Goal: Task Accomplishment & Management: Manage account settings

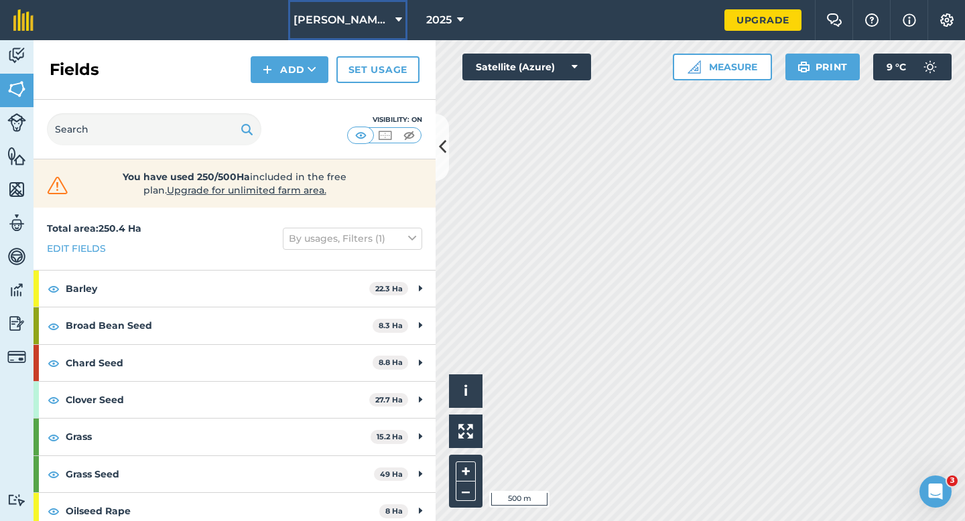
click at [388, 17] on span "Casey & Sons Farming LTD" at bounding box center [342, 20] width 97 height 16
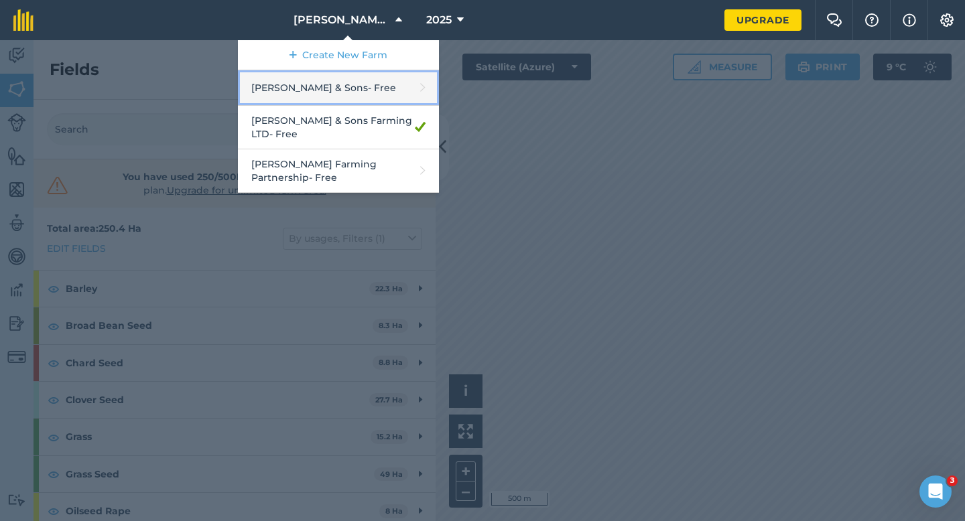
click at [378, 85] on link "[PERSON_NAME] & Sons - Free" at bounding box center [338, 88] width 201 height 36
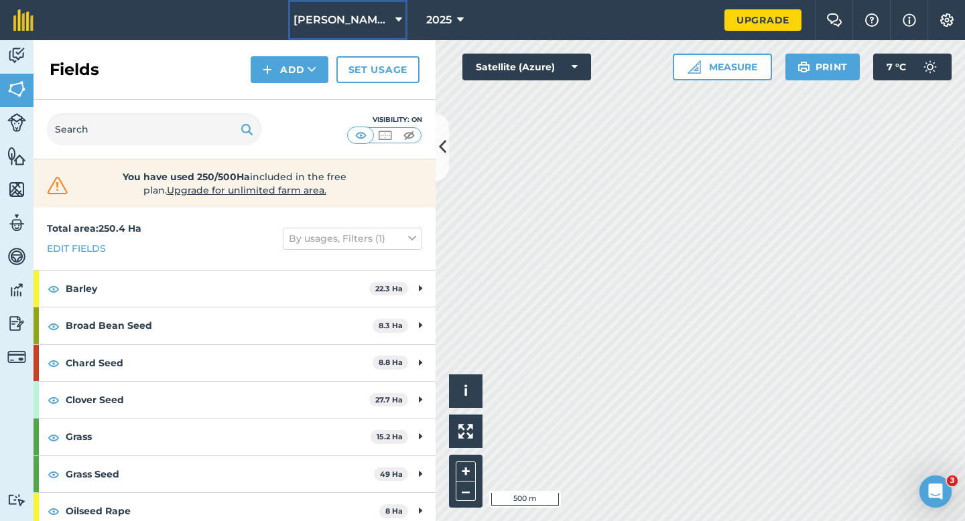
click at [367, 22] on span "[PERSON_NAME] & Sons Farming LTD" at bounding box center [342, 20] width 97 height 16
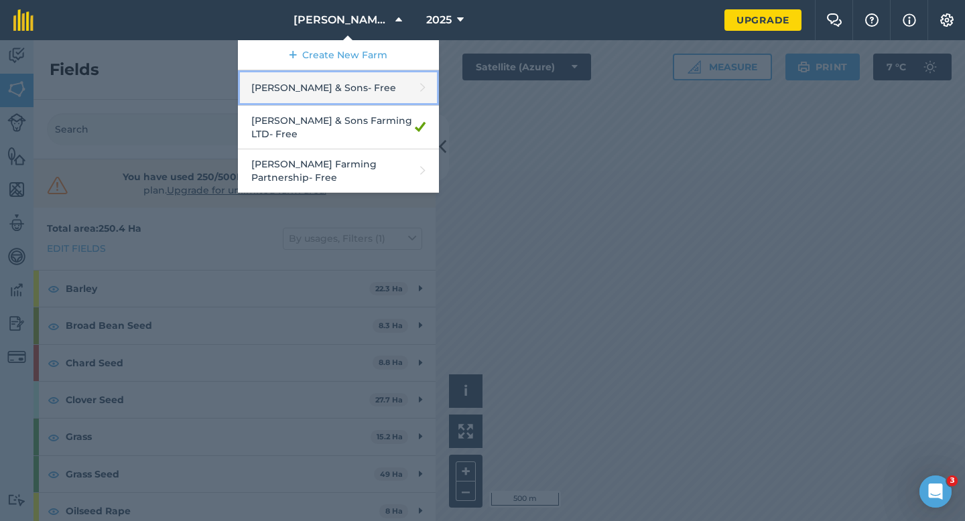
click at [351, 90] on link "[PERSON_NAME] & Sons - Free" at bounding box center [338, 88] width 201 height 36
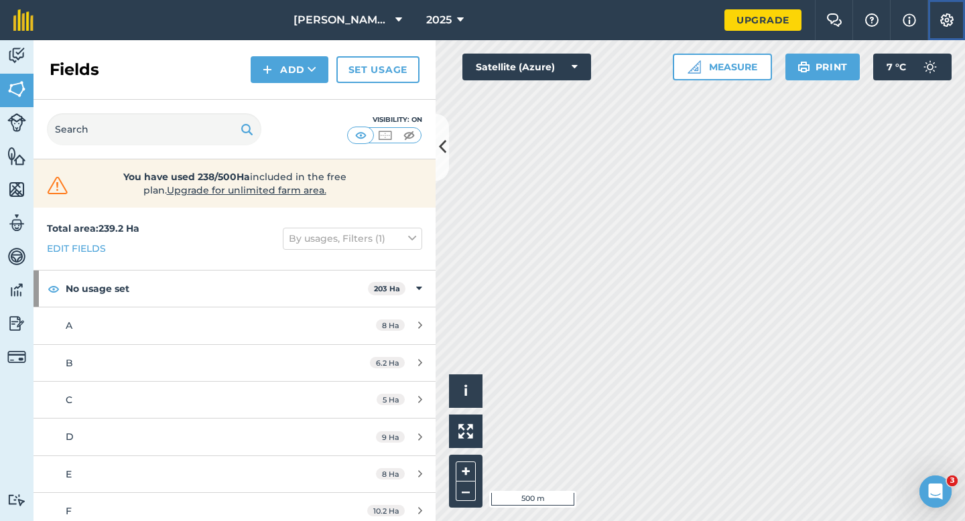
click at [964, 16] on button "Settings" at bounding box center [947, 20] width 38 height 40
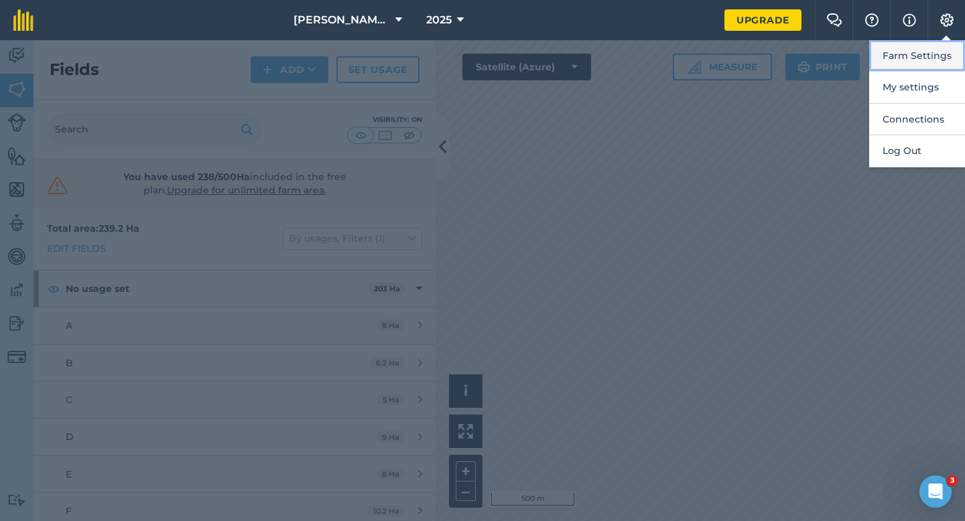
click at [954, 44] on button "Farm Settings" at bounding box center [917, 56] width 96 height 32
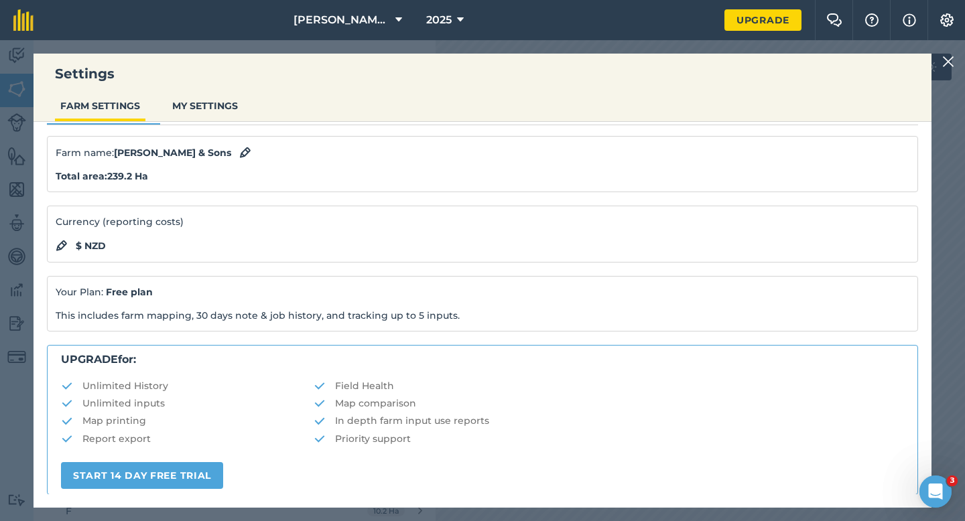
scroll to position [35, 0]
click at [944, 60] on img at bounding box center [948, 62] width 12 height 16
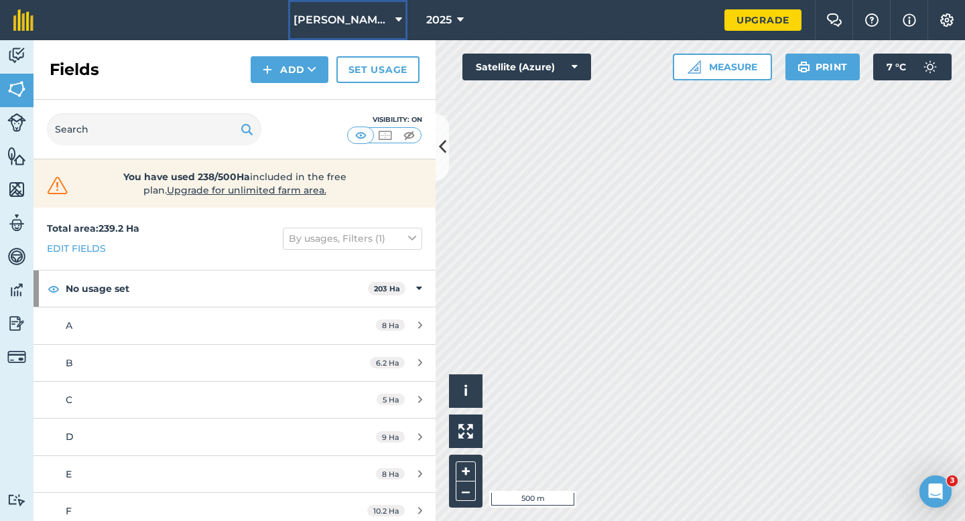
click at [315, 9] on button "[PERSON_NAME] & Sons" at bounding box center [347, 20] width 119 height 40
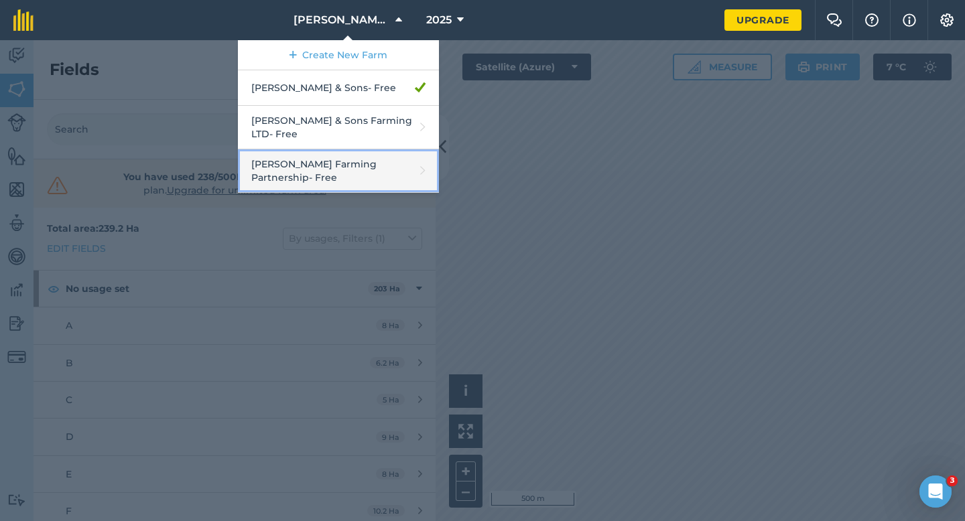
click at [340, 149] on link "[PERSON_NAME] Farming Partnership - Free" at bounding box center [338, 171] width 201 height 44
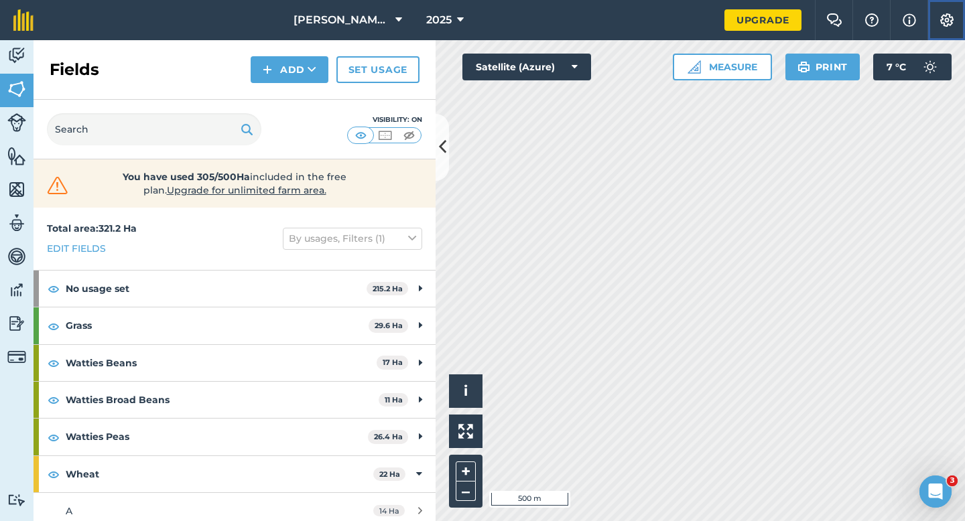
click at [940, 29] on button "Settings" at bounding box center [947, 20] width 38 height 40
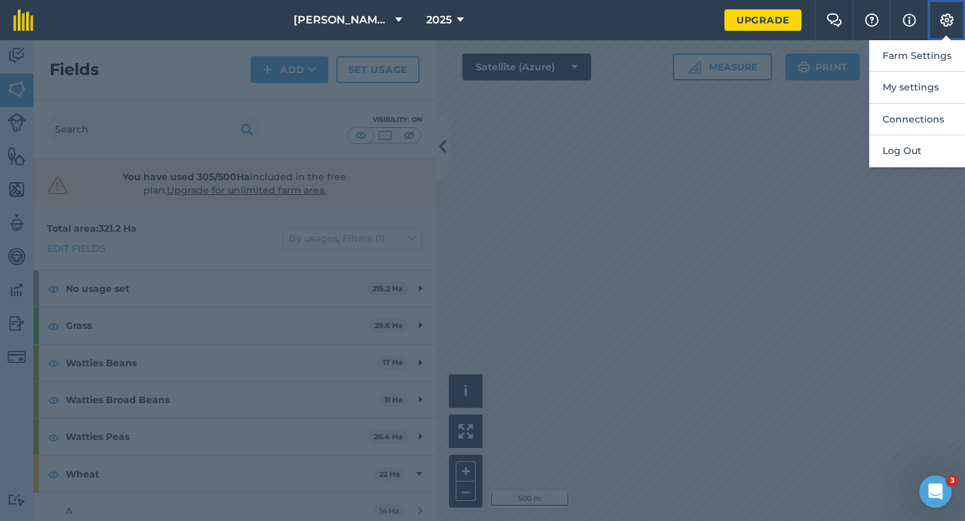
click at [940, 38] on button "Settings" at bounding box center [947, 20] width 38 height 40
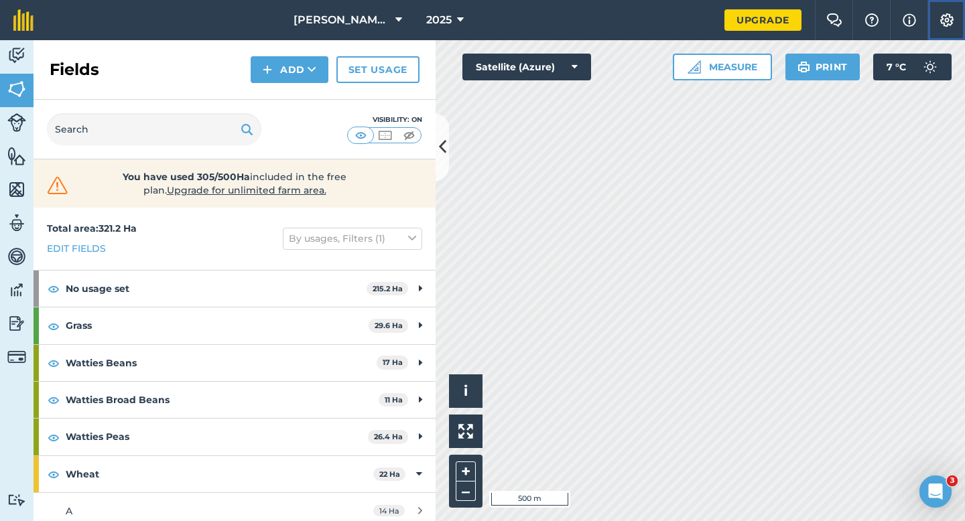
scroll to position [46, 0]
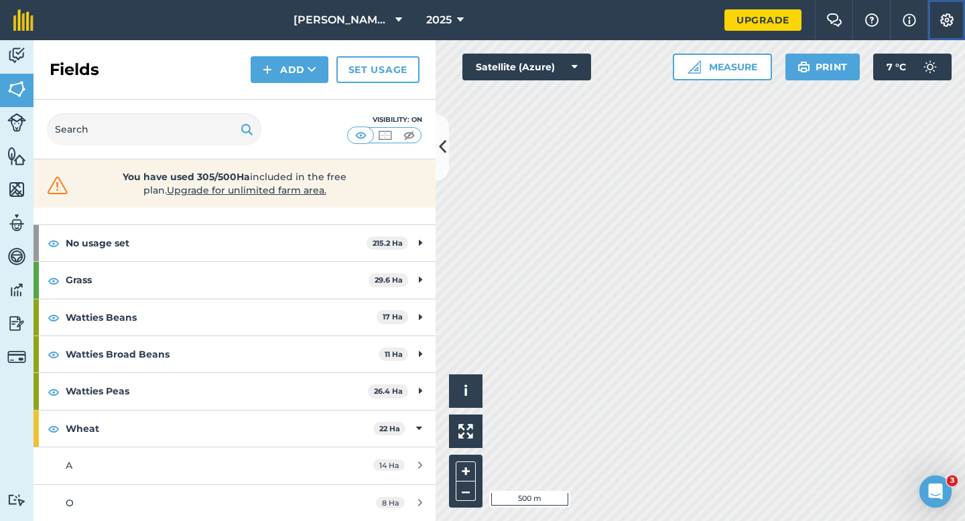
click at [951, 25] on img at bounding box center [947, 19] width 16 height 13
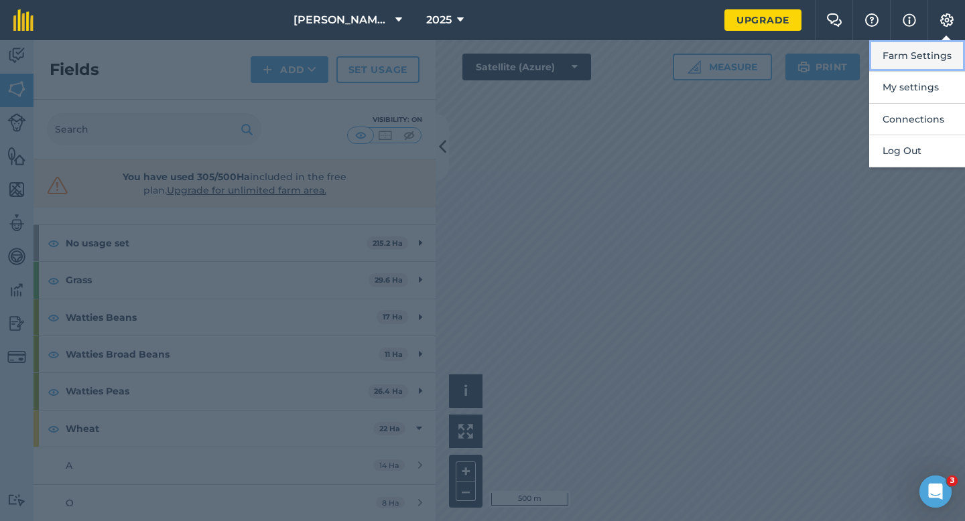
click at [947, 50] on button "Farm Settings" at bounding box center [917, 56] width 96 height 32
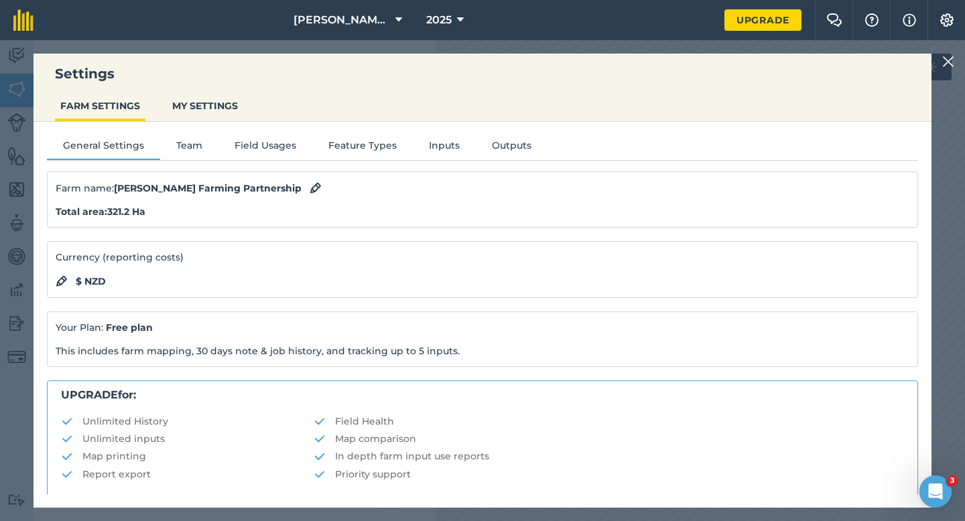
scroll to position [257, 0]
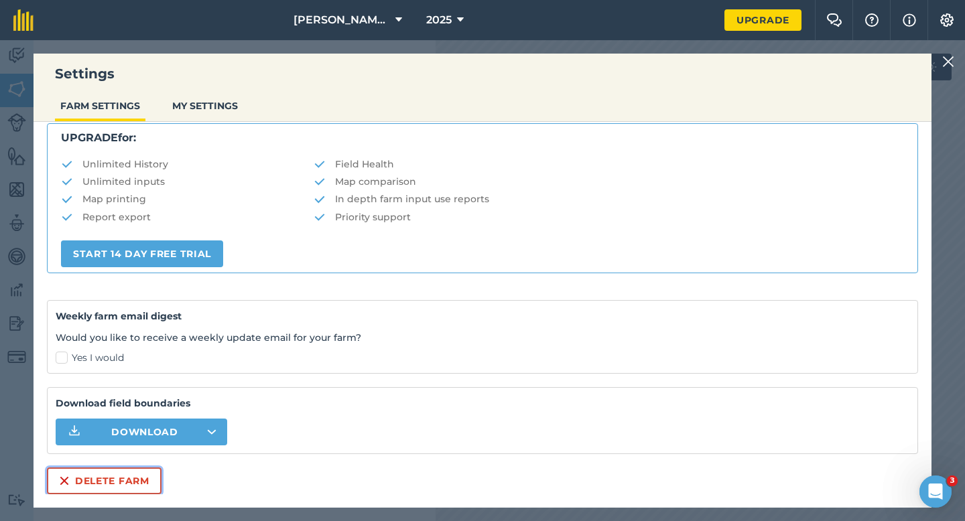
click at [109, 482] on button "Delete farm" at bounding box center [104, 481] width 115 height 27
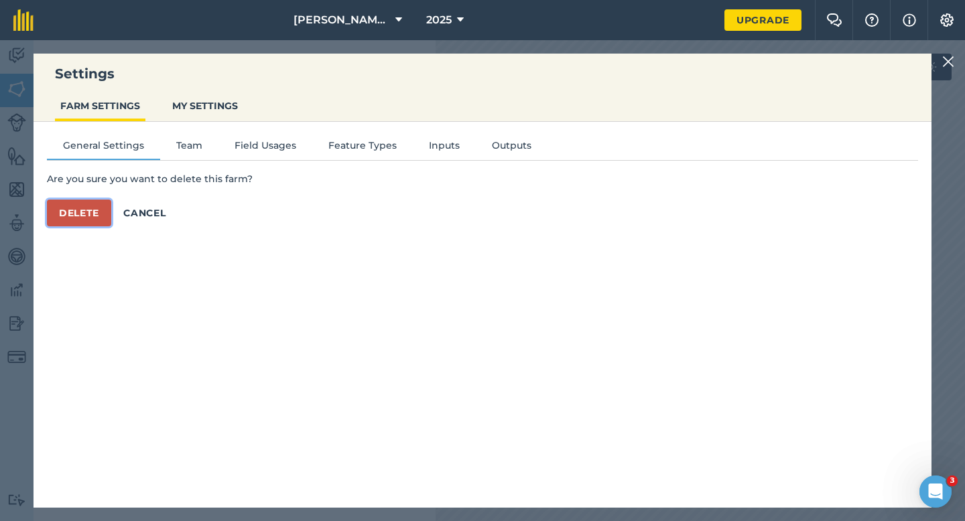
click at [84, 215] on button "Delete" at bounding box center [79, 213] width 64 height 27
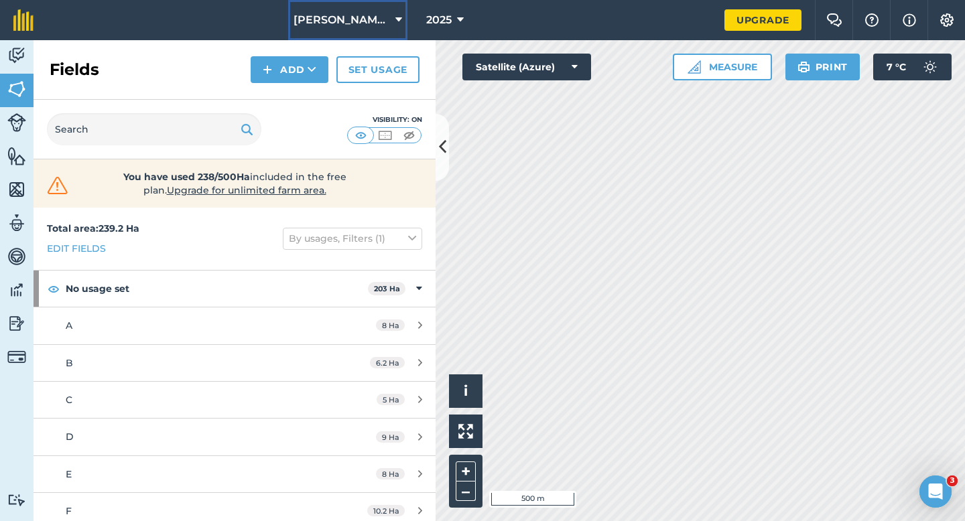
click at [355, 34] on button "[PERSON_NAME] & Sons" at bounding box center [347, 20] width 119 height 40
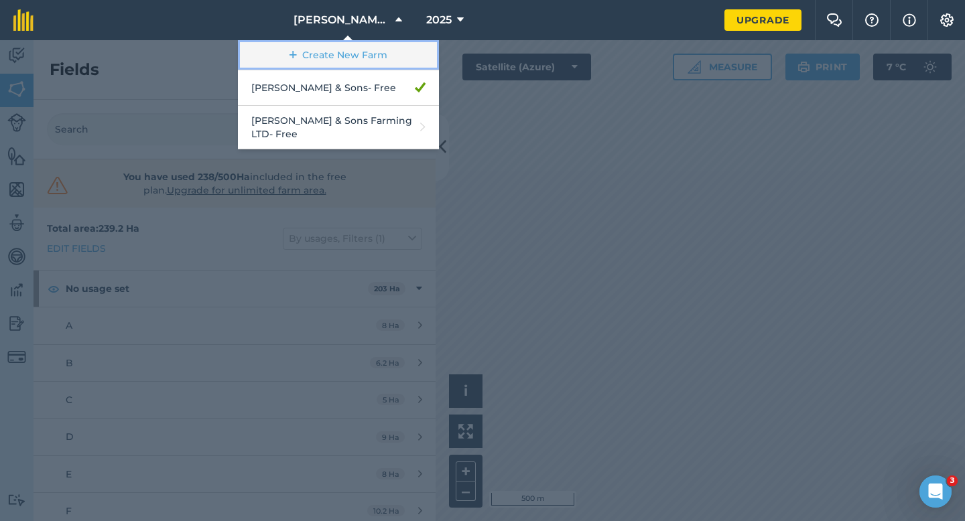
click at [356, 52] on link "Create New Farm" at bounding box center [338, 55] width 201 height 30
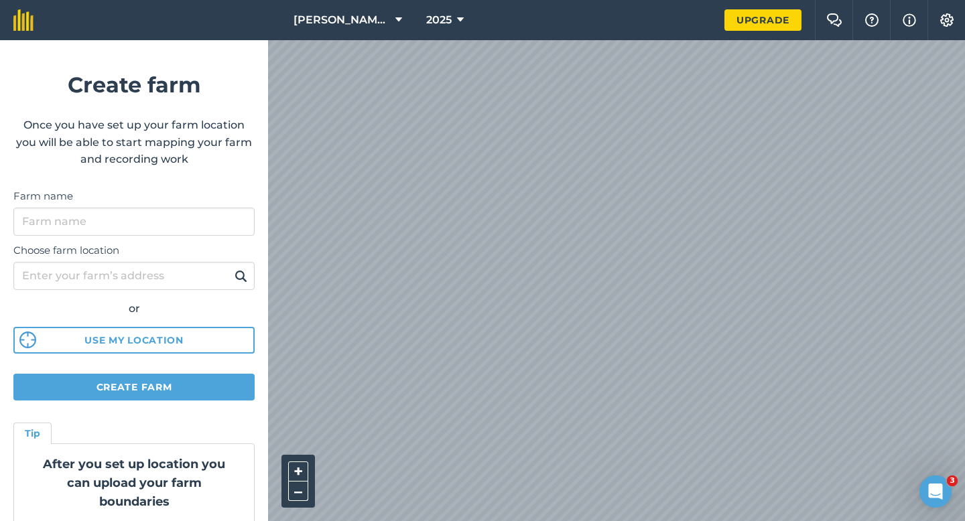
click at [188, 237] on div "Choose farm location or Use my location" at bounding box center [133, 295] width 241 height 119
click at [188, 233] on input "Farm name" at bounding box center [133, 222] width 241 height 28
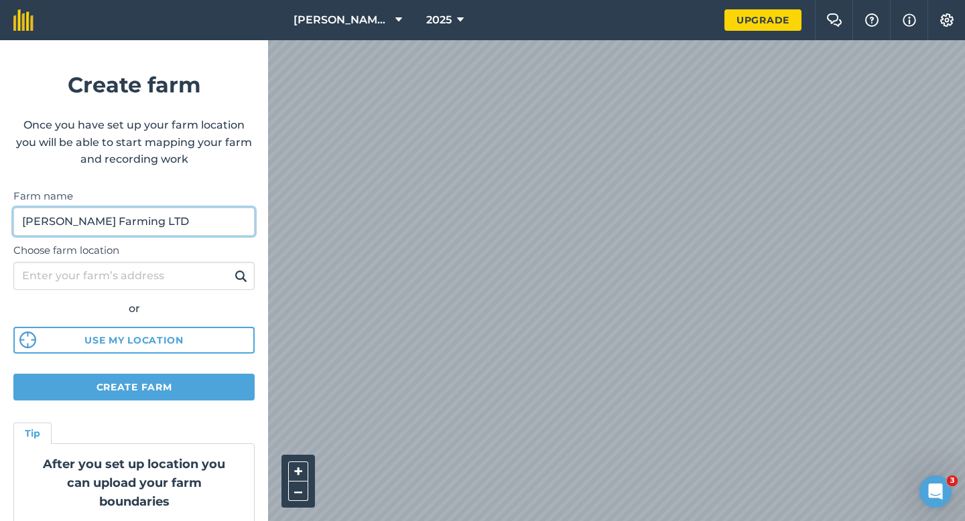
type input "[PERSON_NAME] Farming LTD"
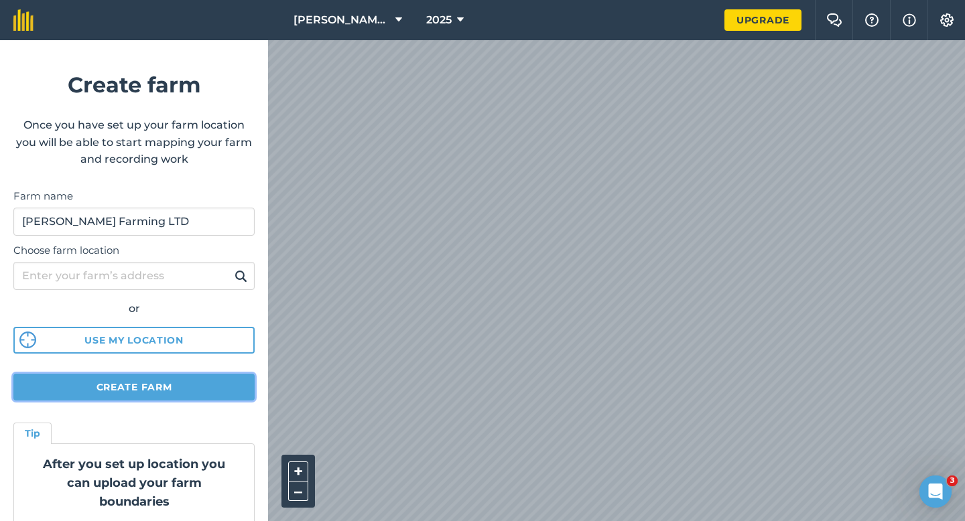
click at [179, 395] on button "Create farm" at bounding box center [133, 387] width 241 height 27
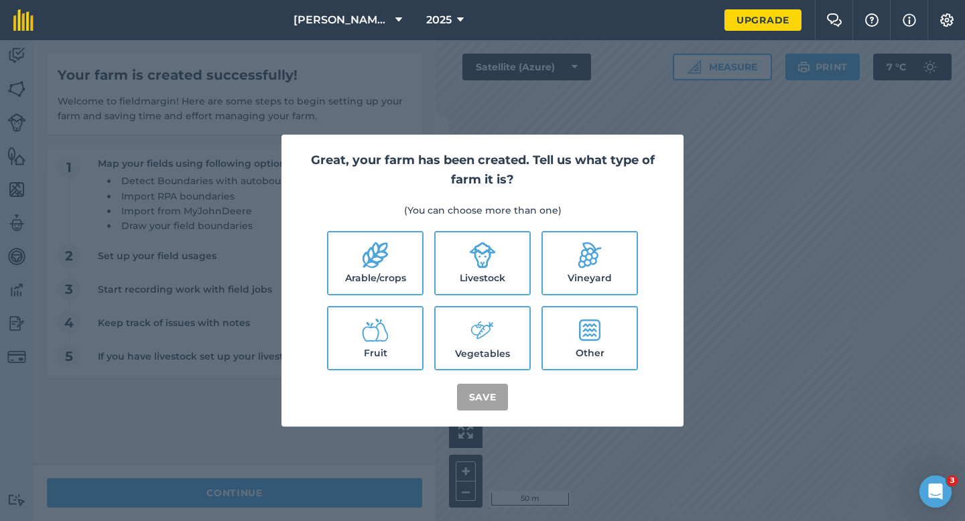
click at [442, 259] on label "Livestock" at bounding box center [483, 264] width 94 height 62
checkbox input "true"
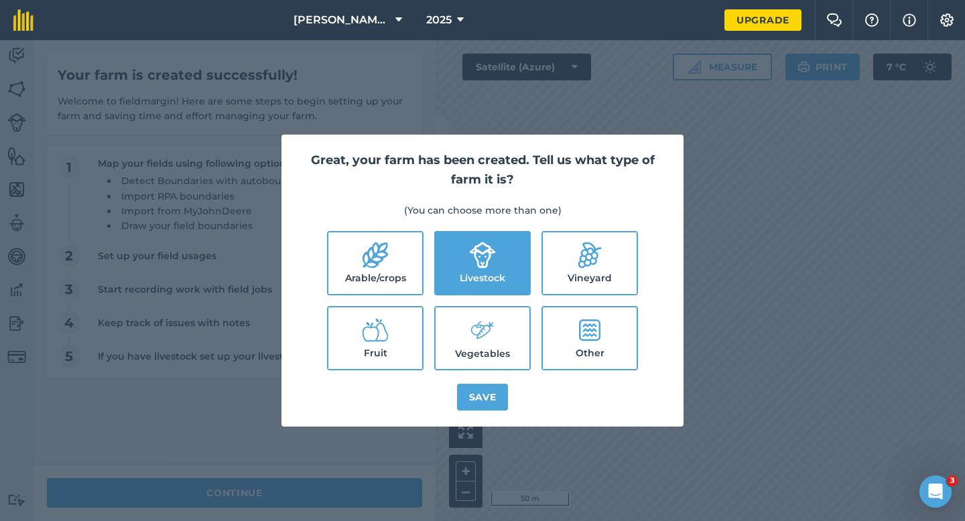
click at [398, 251] on label "Arable/crops" at bounding box center [375, 264] width 94 height 62
checkbox input "true"
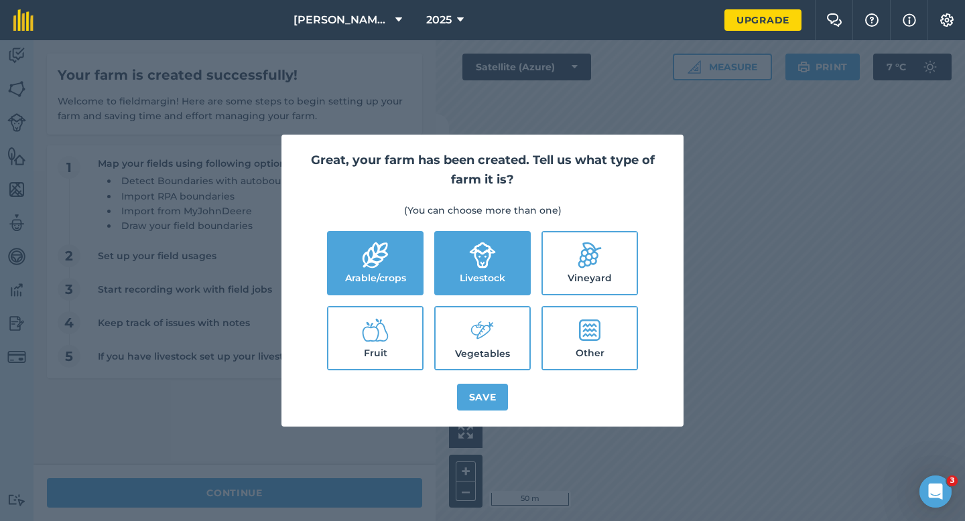
click at [468, 334] on label "Vegetables" at bounding box center [483, 339] width 94 height 62
checkbox input "true"
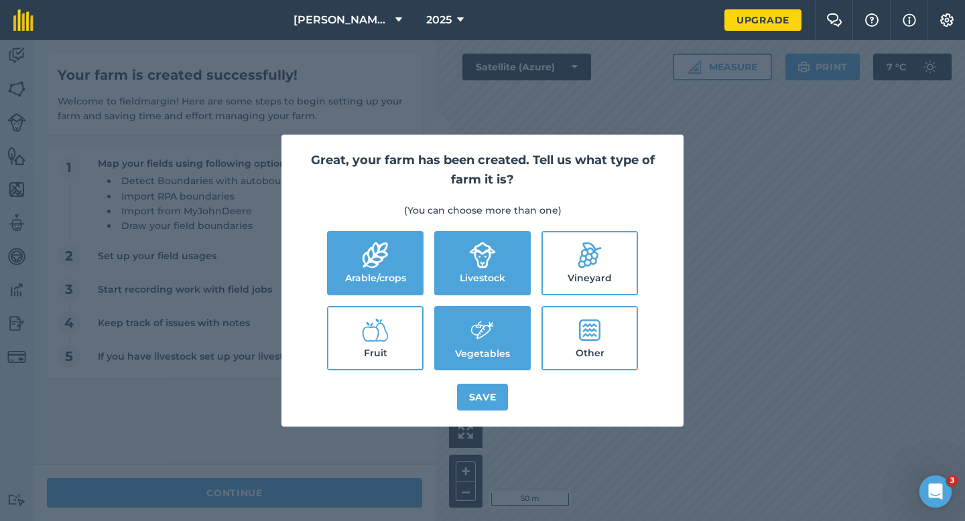
click at [473, 381] on div "Great, your farm has been created. Tell us what type of farm it is? (You can ch…" at bounding box center [483, 281] width 402 height 292
click at [473, 389] on button "Save" at bounding box center [483, 397] width 52 height 27
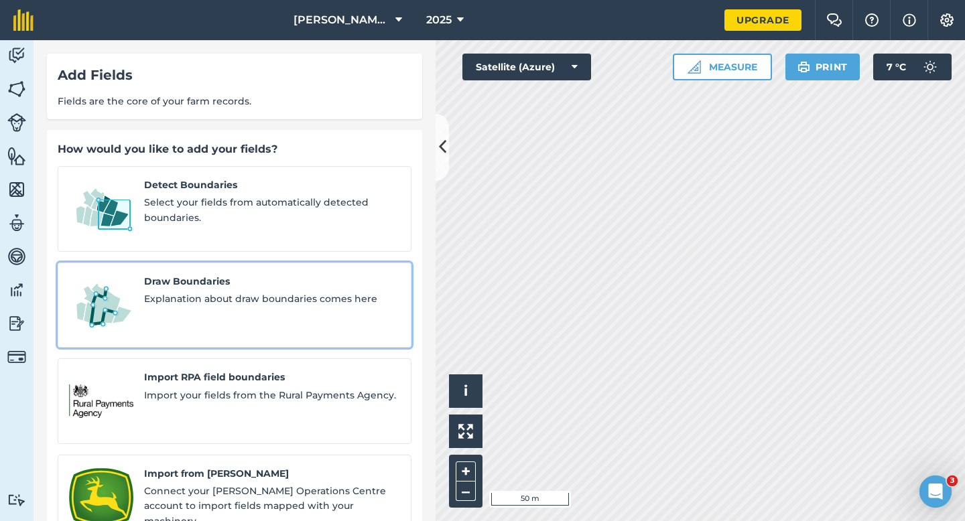
click at [162, 292] on span "Explanation about draw boundaries comes here" at bounding box center [272, 299] width 256 height 15
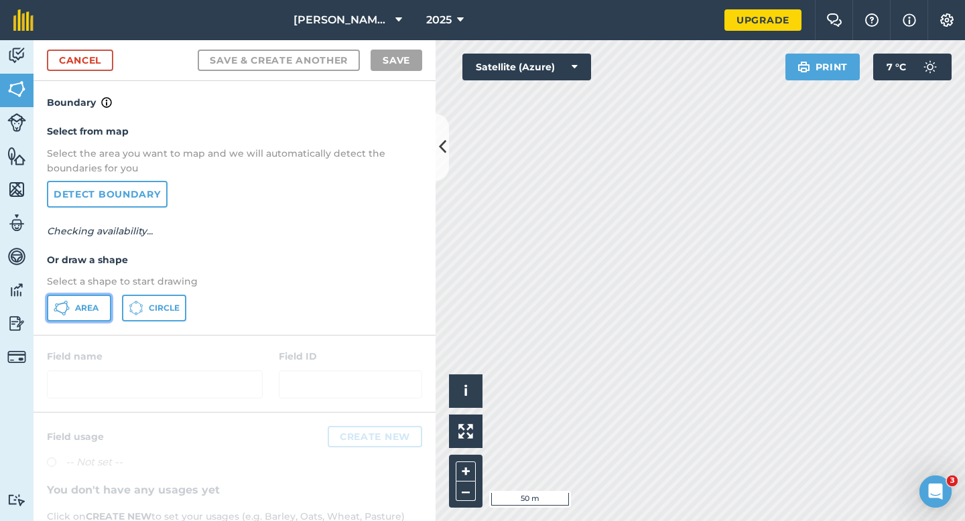
click at [79, 298] on button "Area" at bounding box center [79, 308] width 64 height 27
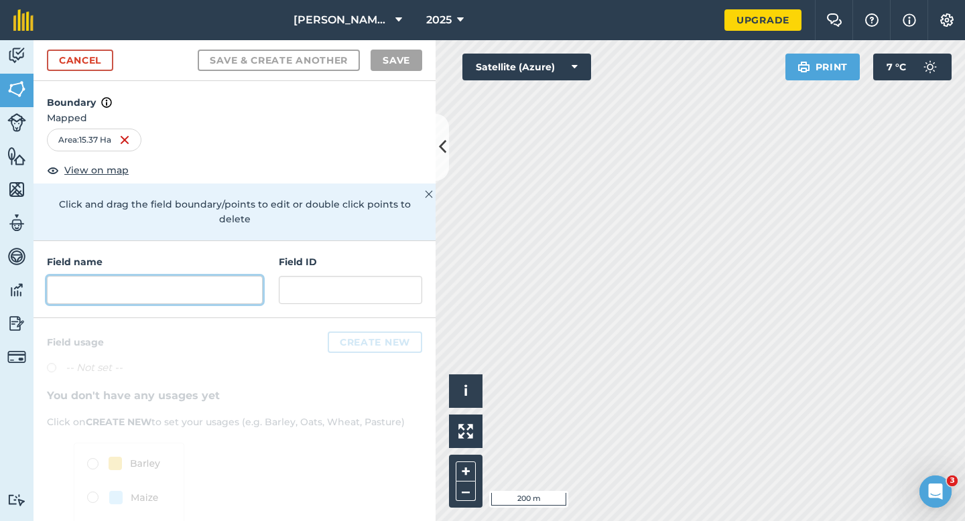
click at [244, 278] on input "text" at bounding box center [155, 290] width 216 height 28
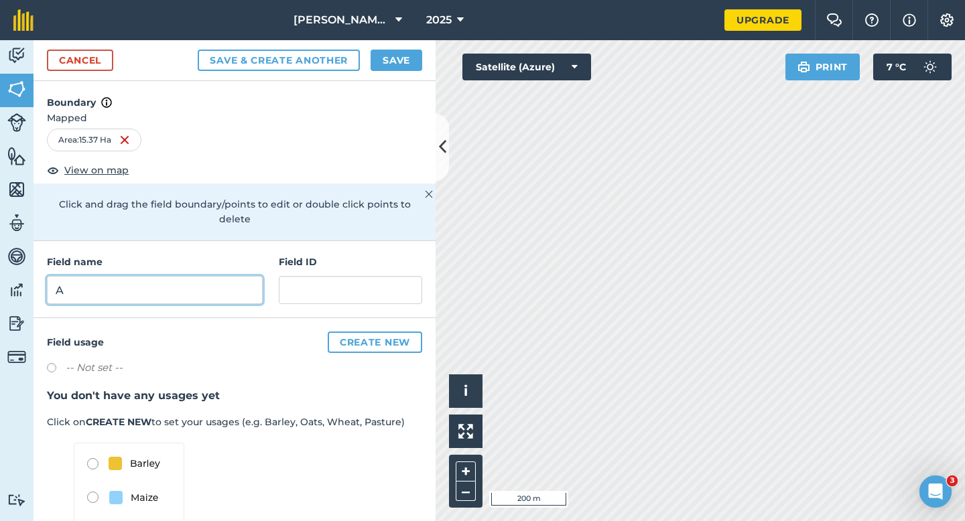
type input "A"
click at [396, 53] on button "Save" at bounding box center [397, 60] width 52 height 21
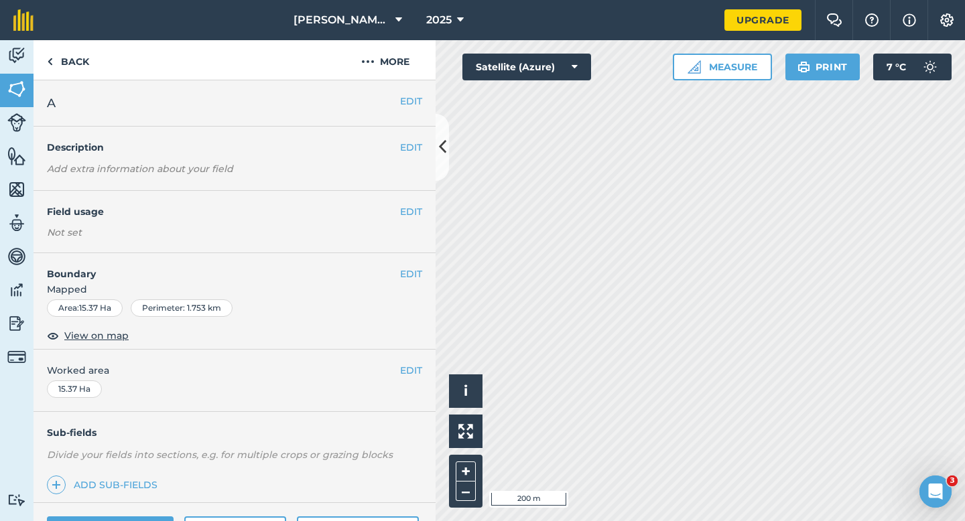
click at [425, 365] on div "EDIT Worked area 15.37 Ha" at bounding box center [235, 381] width 402 height 62
click at [389, 371] on span "Worked area" at bounding box center [234, 370] width 375 height 15
click at [413, 368] on button "EDIT" at bounding box center [411, 370] width 22 height 15
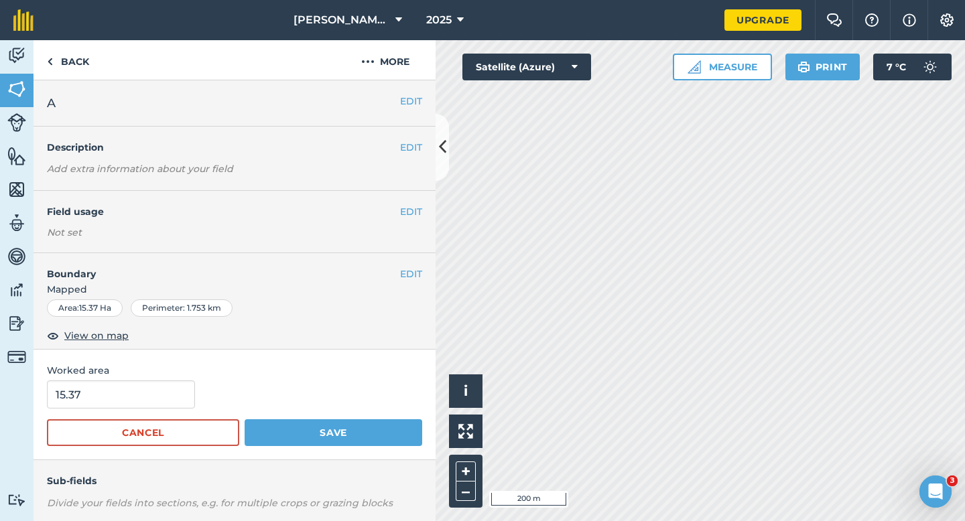
click at [204, 401] on div "15.37" at bounding box center [234, 395] width 375 height 28
click at [190, 401] on div "15.37" at bounding box center [234, 395] width 375 height 28
click at [167, 386] on input "15.37" at bounding box center [121, 395] width 148 height 28
click at [62, 294] on span "Mapped" at bounding box center [235, 289] width 402 height 15
click at [95, 397] on input "15.37" at bounding box center [121, 395] width 148 height 28
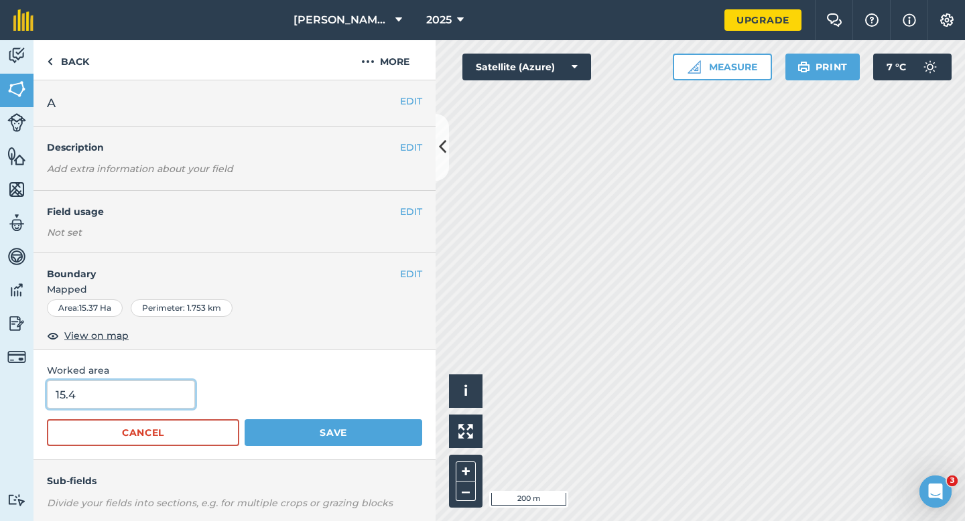
type input "15.4"
click at [245, 420] on button "Save" at bounding box center [334, 433] width 178 height 27
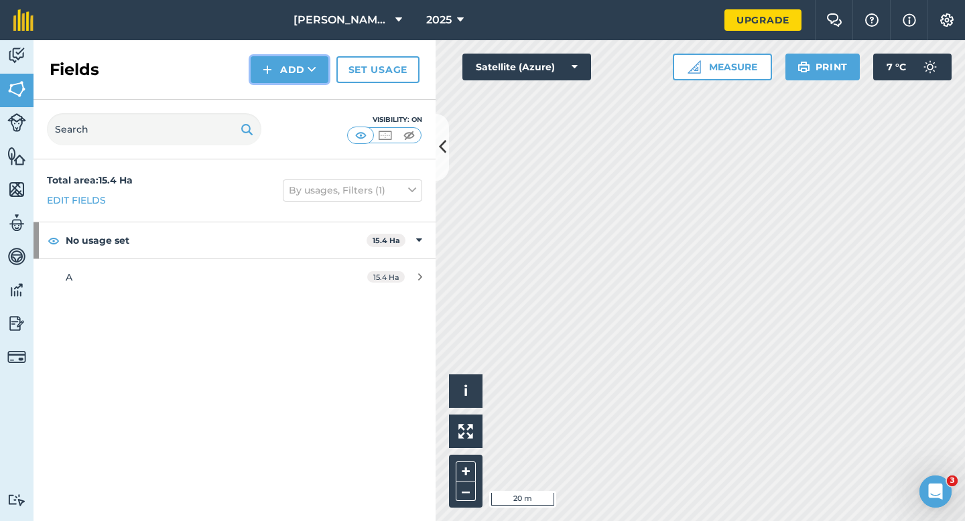
click at [296, 69] on button "Add" at bounding box center [290, 69] width 78 height 27
click at [299, 92] on link "Draw" at bounding box center [290, 99] width 74 height 29
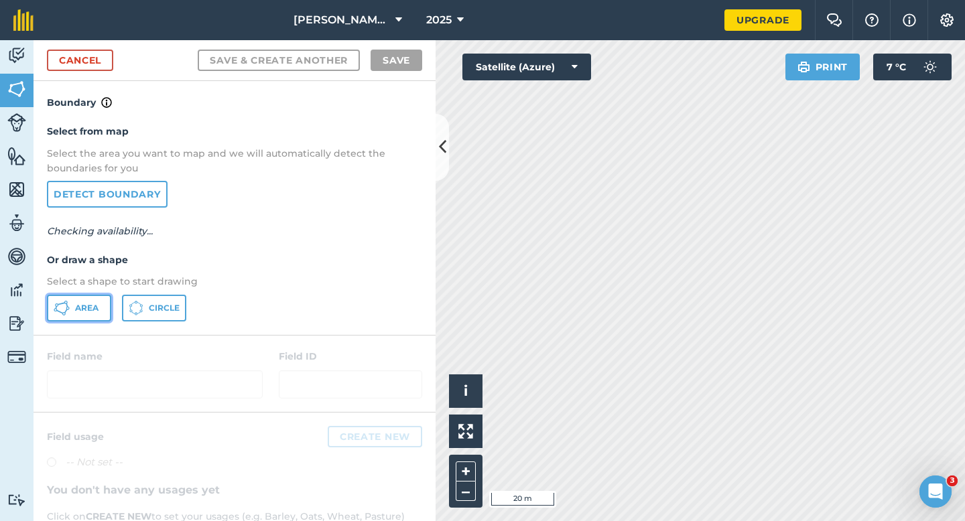
click at [84, 302] on button "Area" at bounding box center [79, 308] width 64 height 27
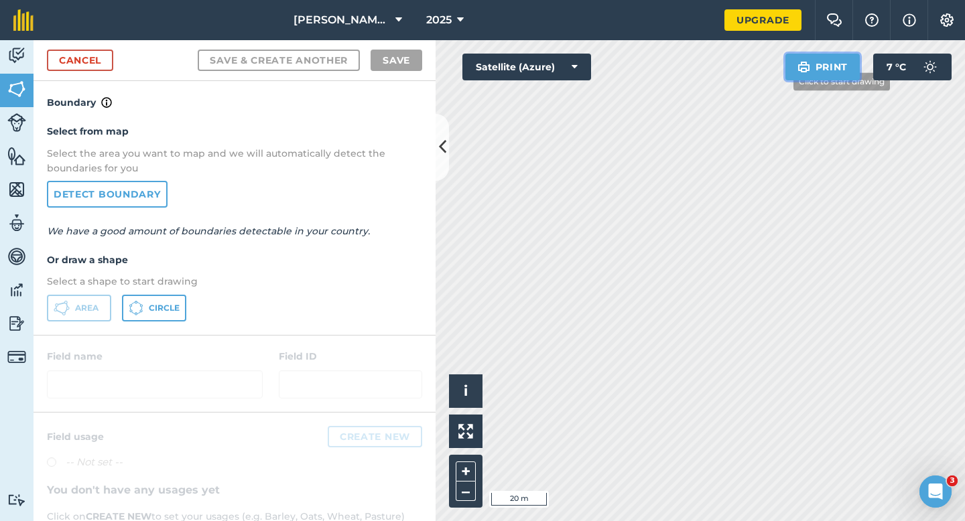
click at [727, 219] on div "Click to start drawing i © 2025 TomTom, Microsoft 20 m + – Satellite (Azure) Pr…" at bounding box center [701, 280] width 530 height 481
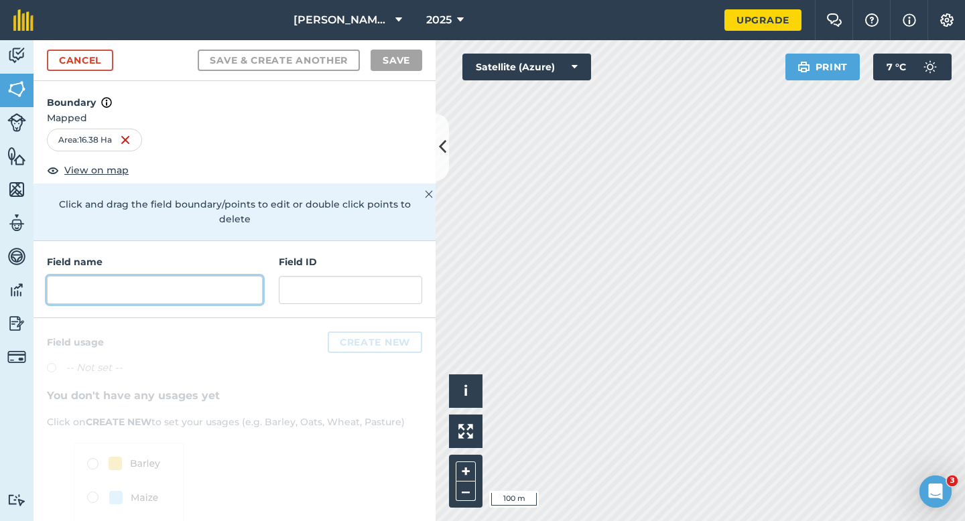
click at [214, 286] on input "text" at bounding box center [155, 290] width 216 height 28
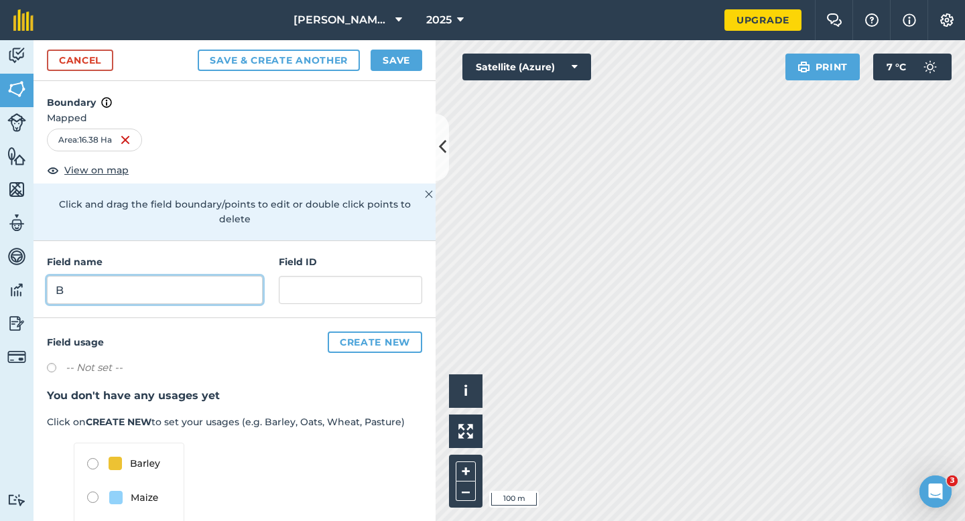
type input "B"
click at [391, 56] on button "Save" at bounding box center [397, 60] width 52 height 21
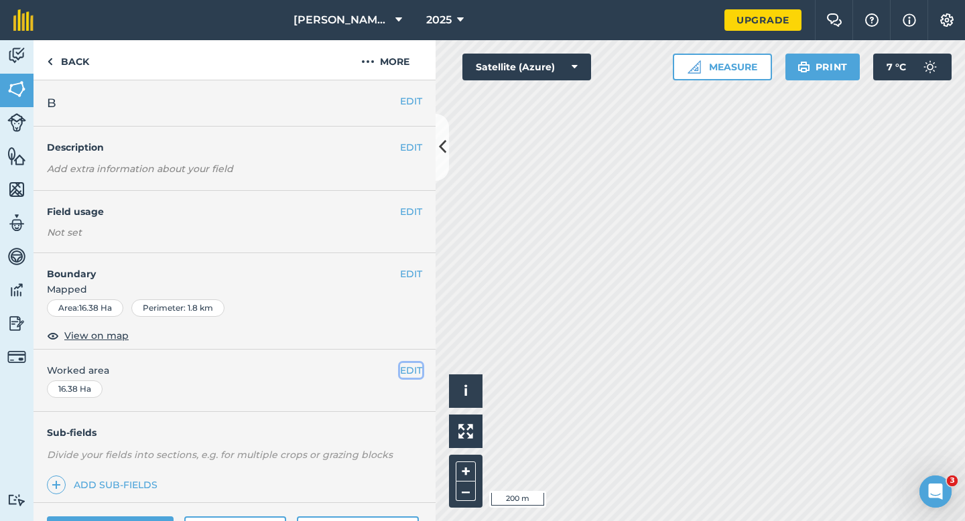
click at [407, 368] on button "EDIT" at bounding box center [411, 370] width 22 height 15
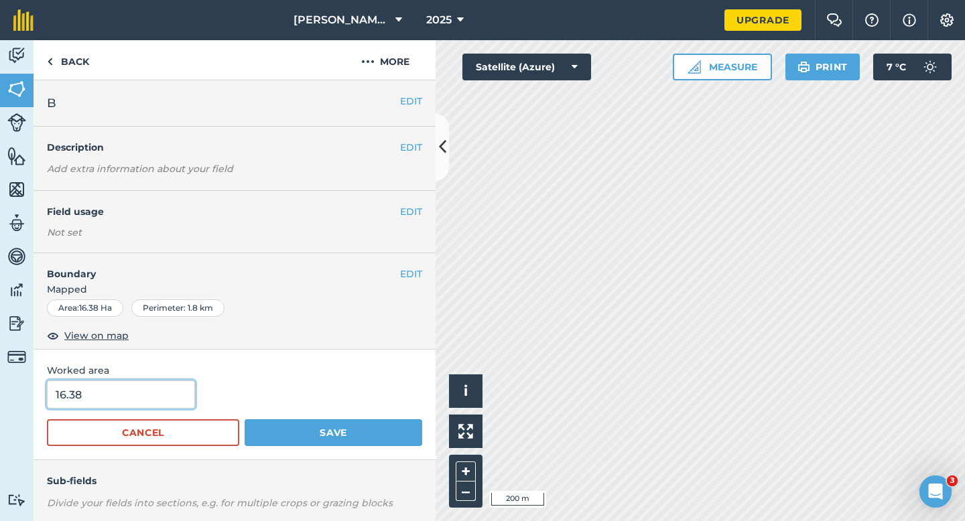
click at [178, 397] on input "16.38" at bounding box center [121, 395] width 148 height 28
type input "16.4"
click at [245, 420] on button "Save" at bounding box center [334, 433] width 178 height 27
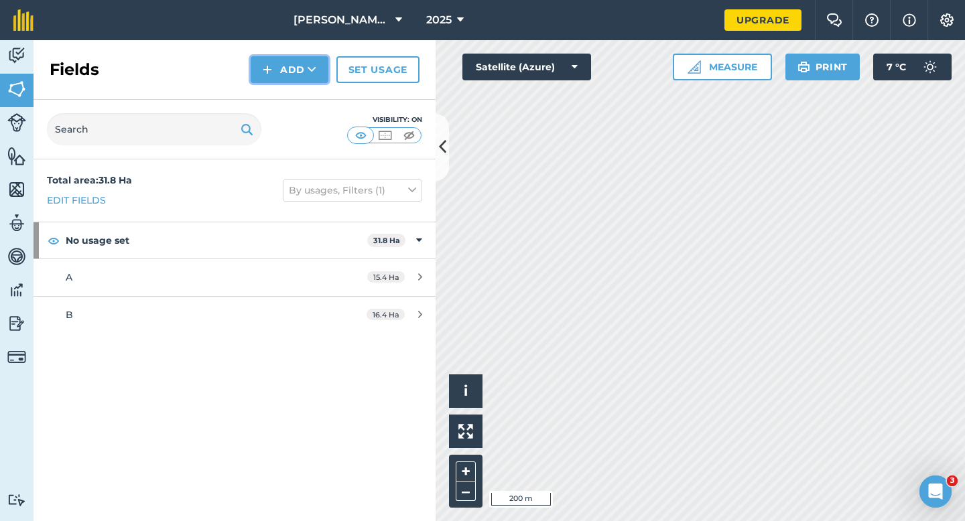
click at [292, 80] on button "Add" at bounding box center [290, 69] width 78 height 27
click at [292, 91] on link "Draw" at bounding box center [290, 99] width 74 height 29
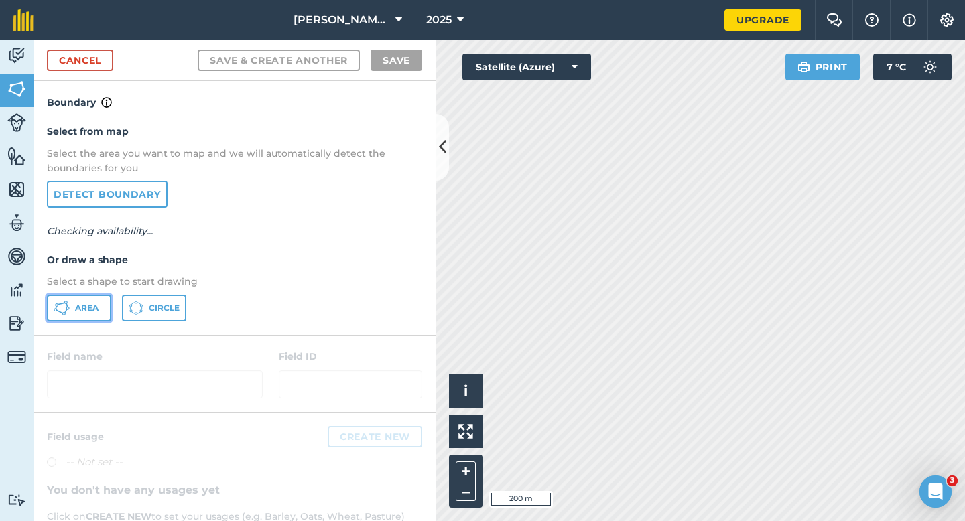
click at [88, 300] on button "Area" at bounding box center [79, 308] width 64 height 27
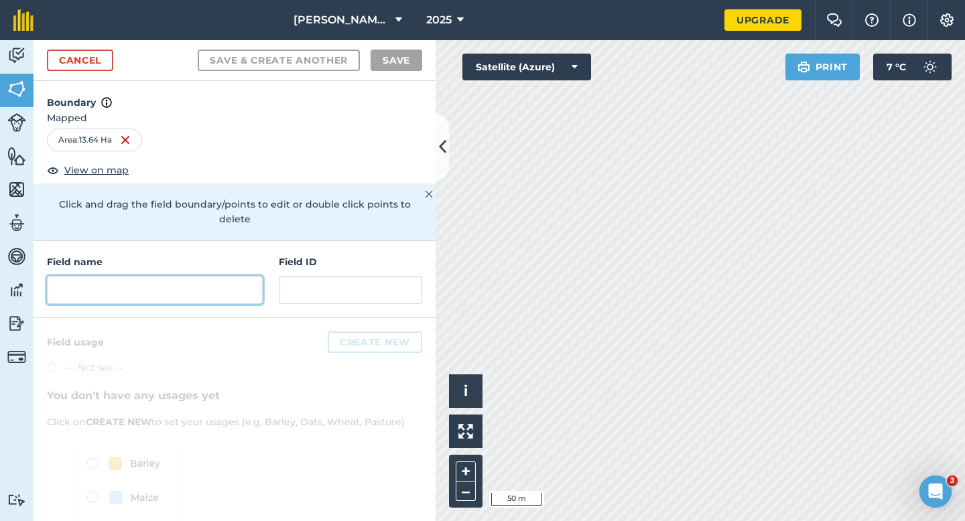
click at [121, 289] on div "Field name Field ID" at bounding box center [235, 279] width 402 height 77
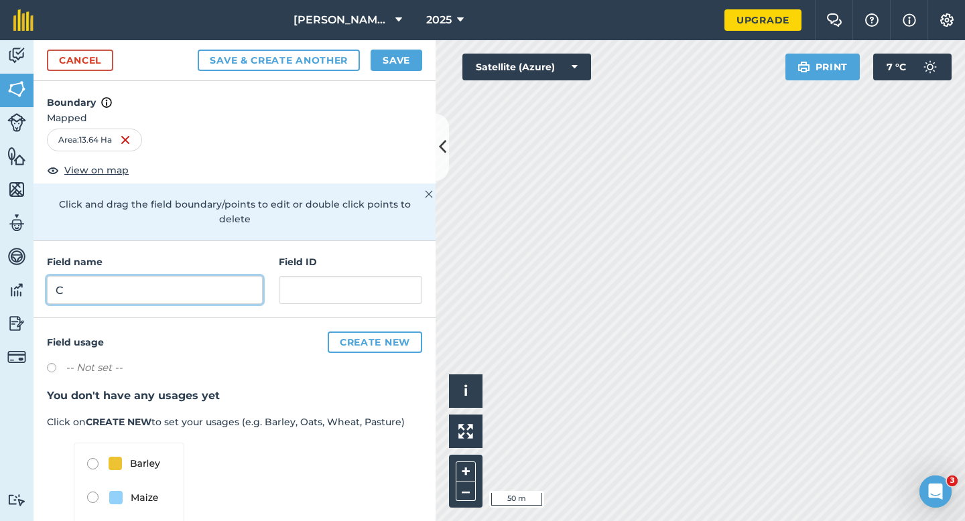
type input "C"
click at [390, 56] on button "Save" at bounding box center [397, 60] width 52 height 21
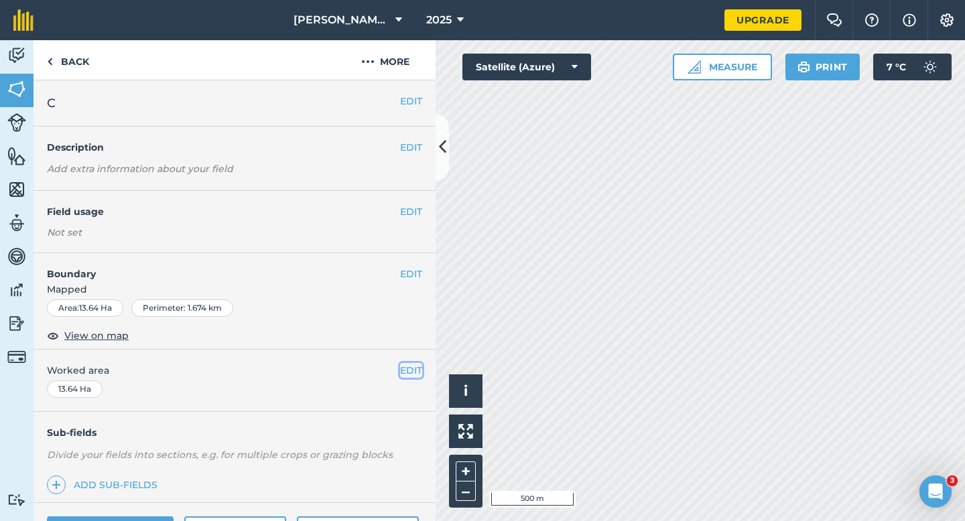
click at [416, 367] on button "EDIT" at bounding box center [411, 370] width 22 height 15
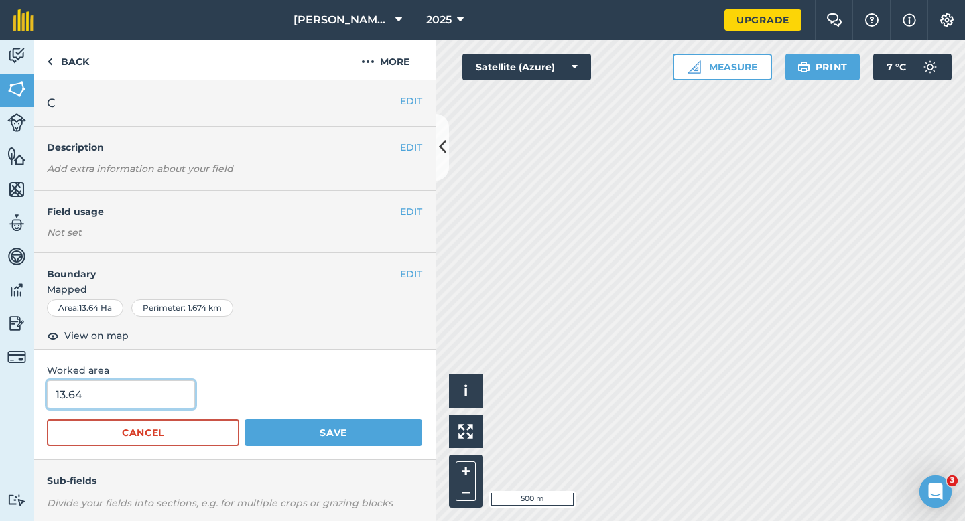
click at [158, 399] on input "13.64" at bounding box center [121, 395] width 148 height 28
type input "13.6"
click at [245, 420] on button "Save" at bounding box center [334, 433] width 178 height 27
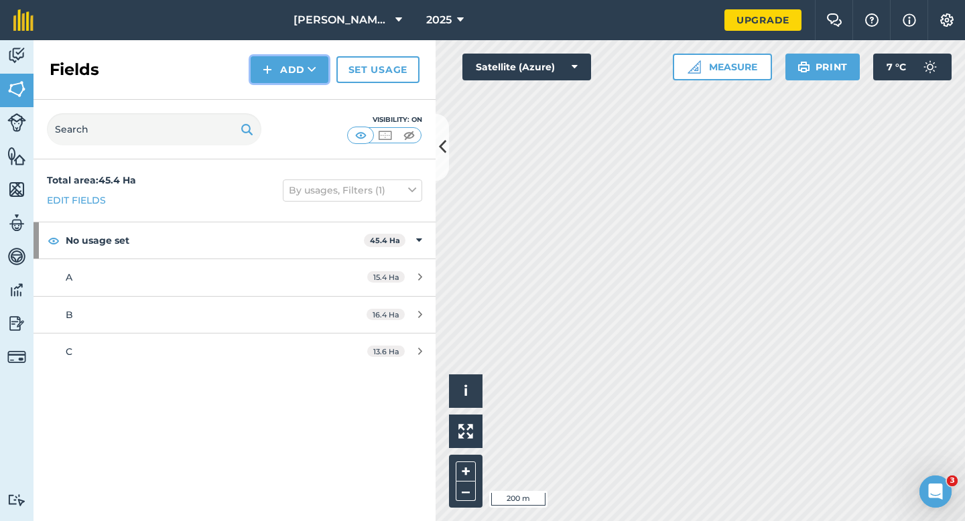
click at [277, 64] on button "Add" at bounding box center [290, 69] width 78 height 27
click at [282, 94] on link "Draw" at bounding box center [290, 99] width 74 height 29
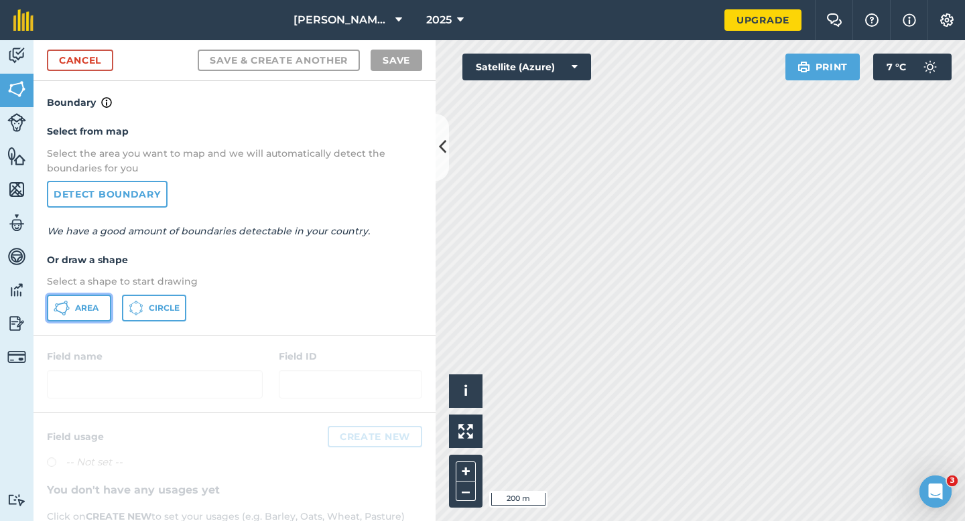
click at [90, 312] on span "Area" at bounding box center [86, 308] width 23 height 11
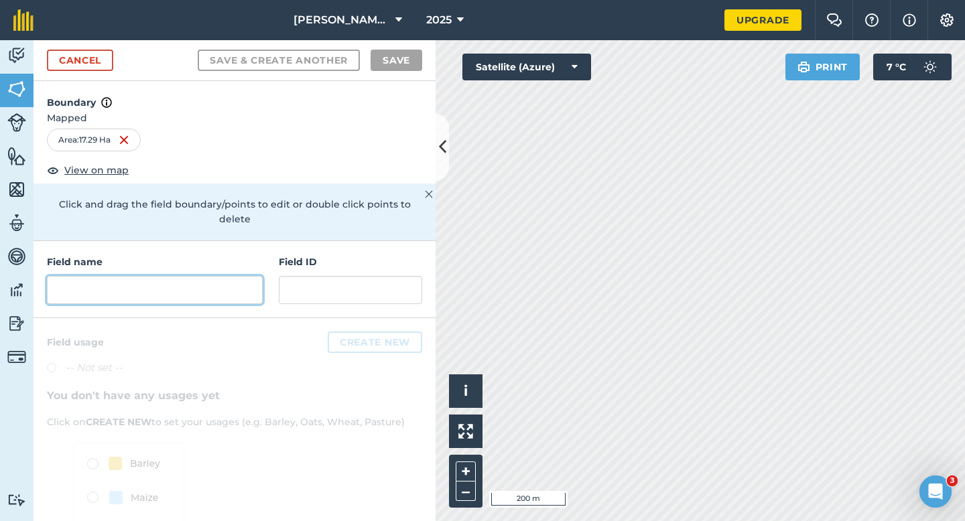
click at [239, 276] on input "text" at bounding box center [155, 290] width 216 height 28
type input "F"
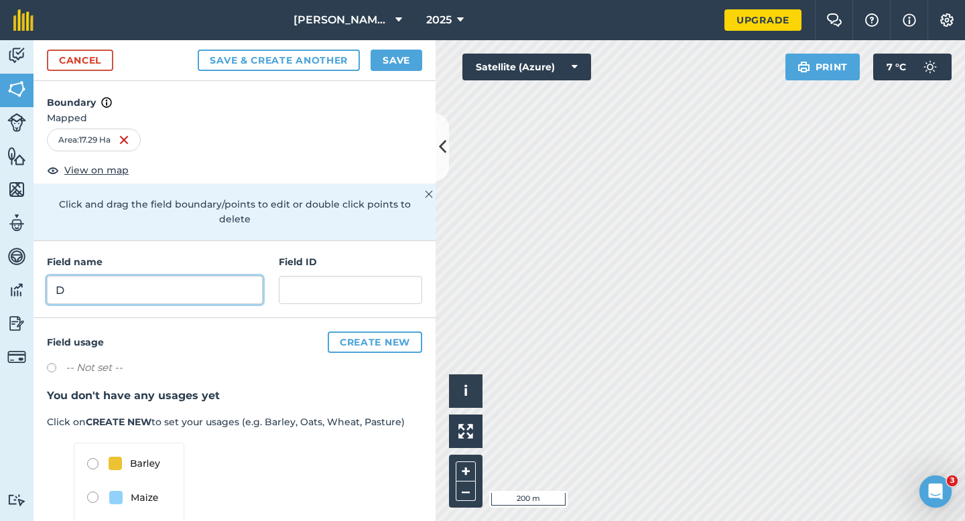
type input "D"
click at [379, 66] on button "Save" at bounding box center [397, 60] width 52 height 21
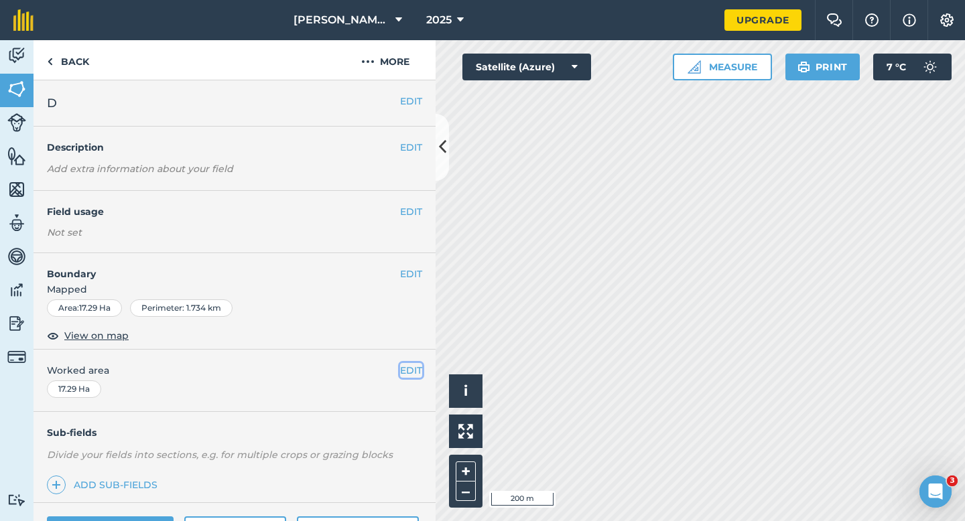
click at [408, 365] on button "EDIT" at bounding box center [411, 370] width 22 height 15
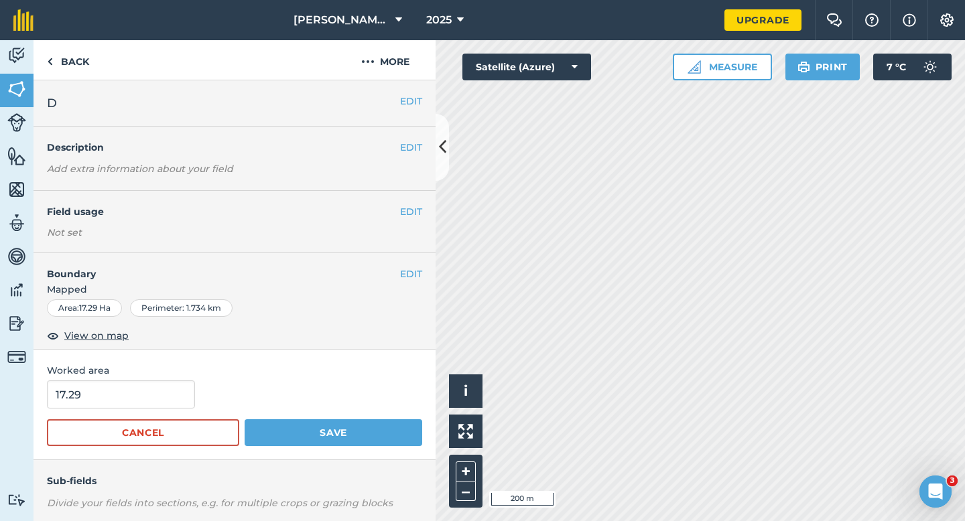
click at [158, 380] on div "Worked area 17.29 Cancel Save" at bounding box center [235, 405] width 402 height 111
click at [158, 398] on input "17.29" at bounding box center [121, 395] width 148 height 28
type input "17.3"
click at [245, 420] on button "Save" at bounding box center [334, 433] width 178 height 27
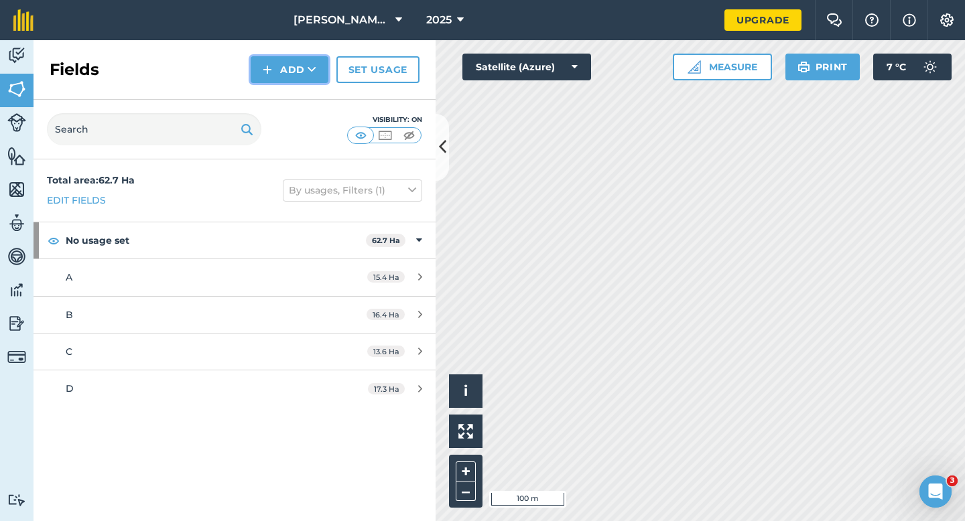
click at [306, 80] on button "Add" at bounding box center [290, 69] width 78 height 27
click at [306, 90] on link "Draw" at bounding box center [290, 99] width 74 height 29
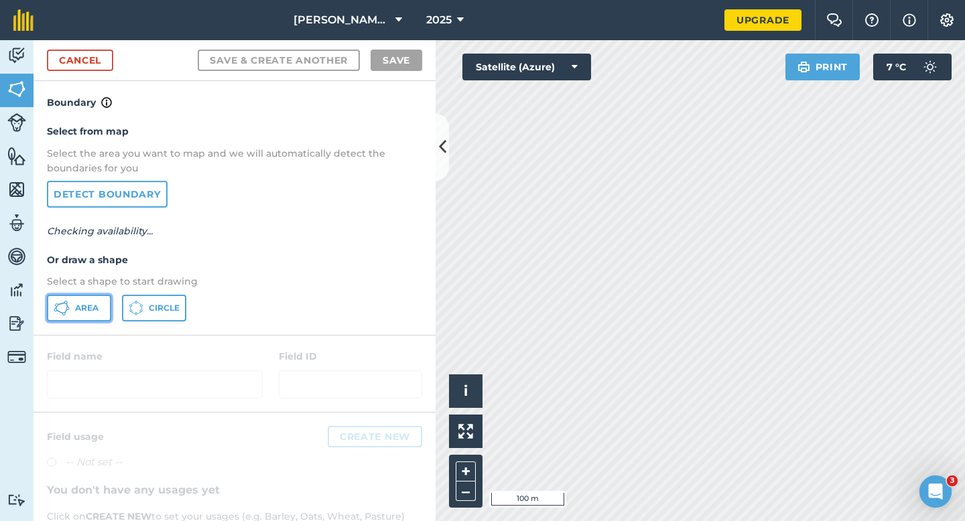
click at [90, 308] on span "Area" at bounding box center [86, 308] width 23 height 11
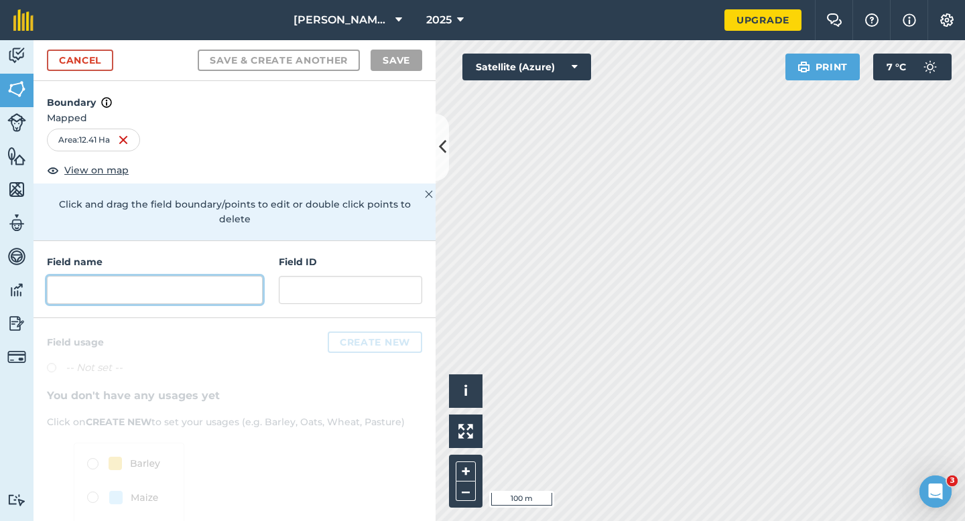
click at [166, 276] on input "text" at bounding box center [155, 290] width 216 height 28
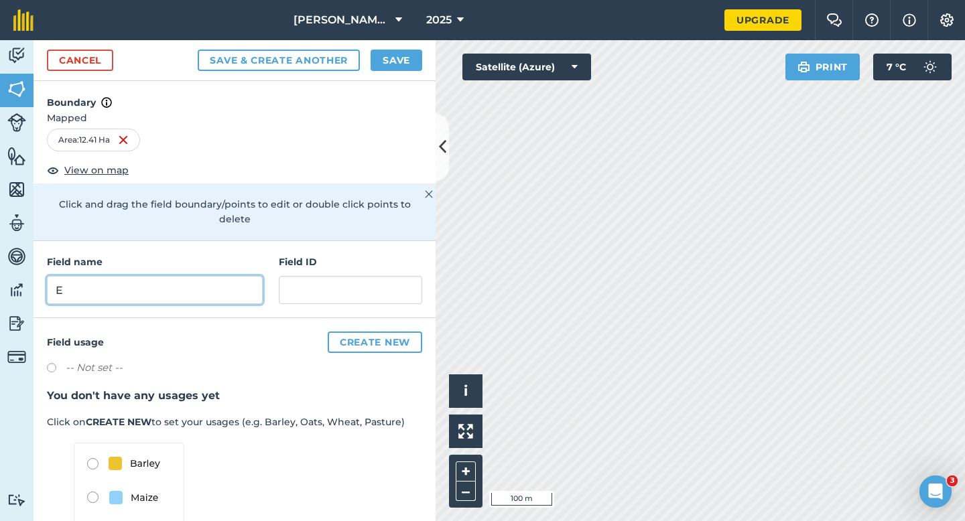
type input "E"
click at [377, 64] on button "Save" at bounding box center [397, 60] width 52 height 21
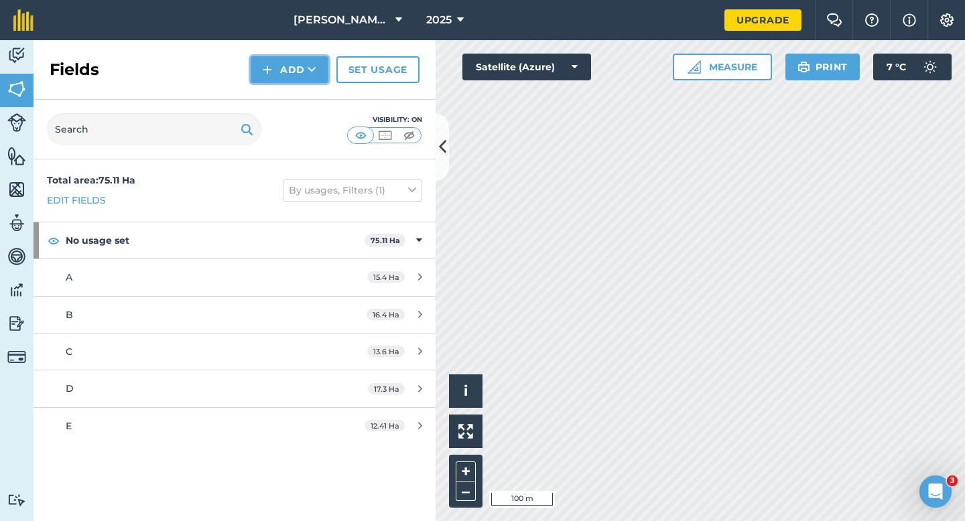
click at [291, 68] on button "Add" at bounding box center [290, 69] width 78 height 27
click at [291, 88] on link "Draw" at bounding box center [290, 99] width 74 height 29
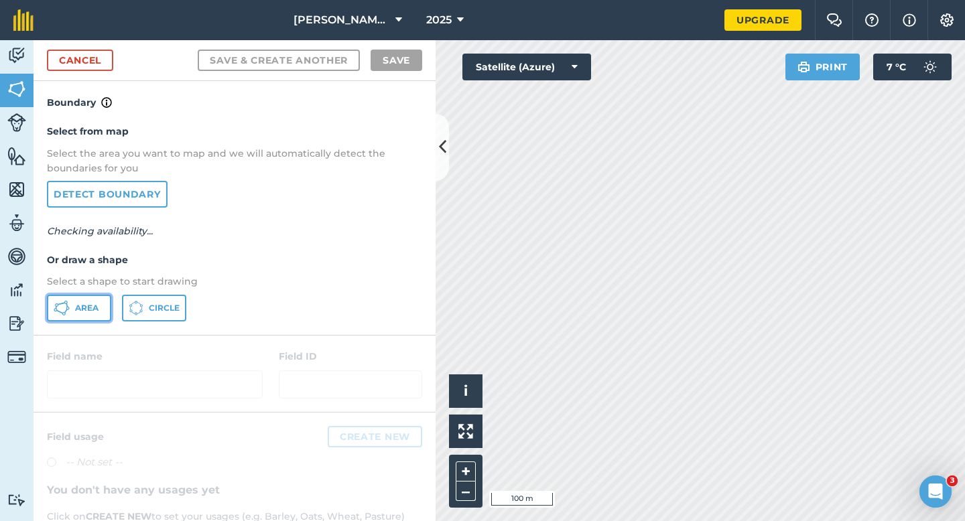
click at [103, 307] on button "Area" at bounding box center [79, 308] width 64 height 27
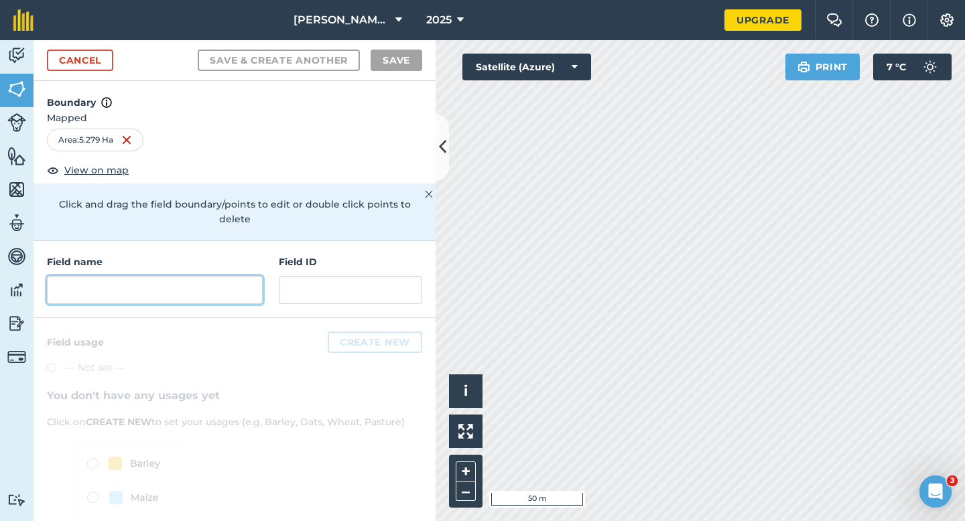
click at [214, 276] on input "text" at bounding box center [155, 290] width 216 height 28
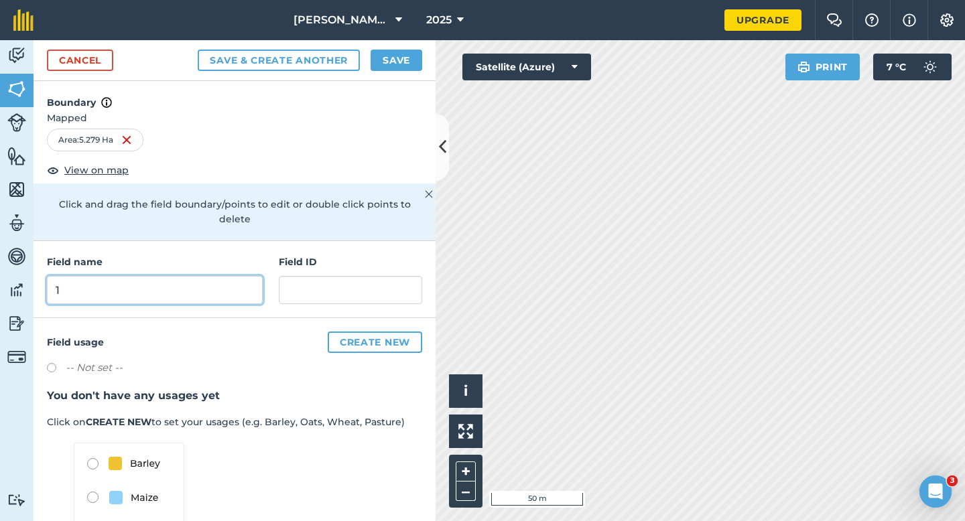
type input "1"
click at [405, 54] on button "Save" at bounding box center [397, 60] width 52 height 21
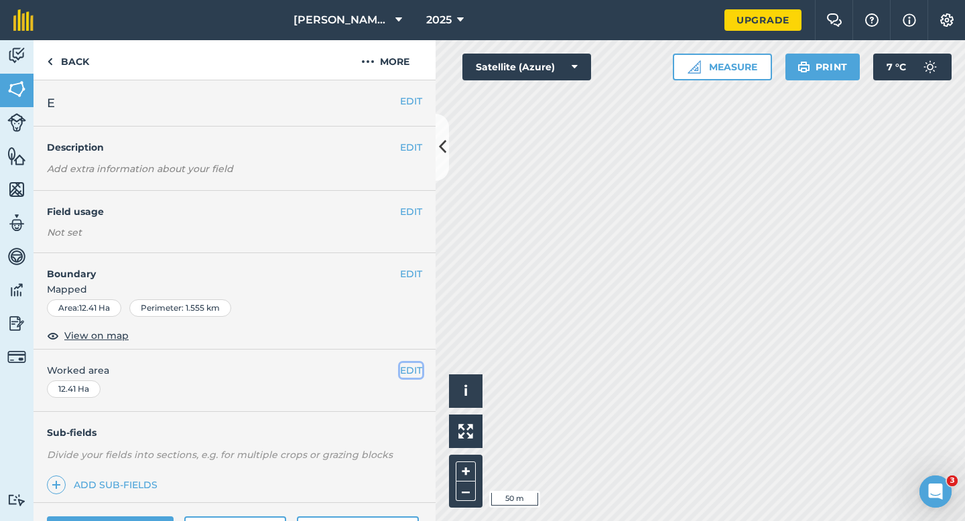
click at [417, 364] on button "EDIT" at bounding box center [411, 370] width 22 height 15
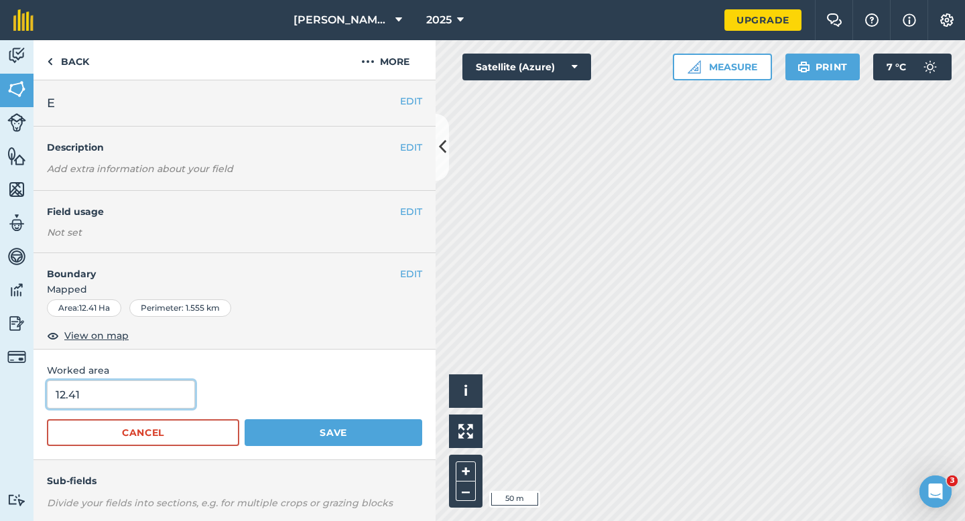
click at [125, 407] on input "12.41" at bounding box center [121, 395] width 148 height 28
type input "12.4"
click at [245, 420] on button "Save" at bounding box center [334, 433] width 178 height 27
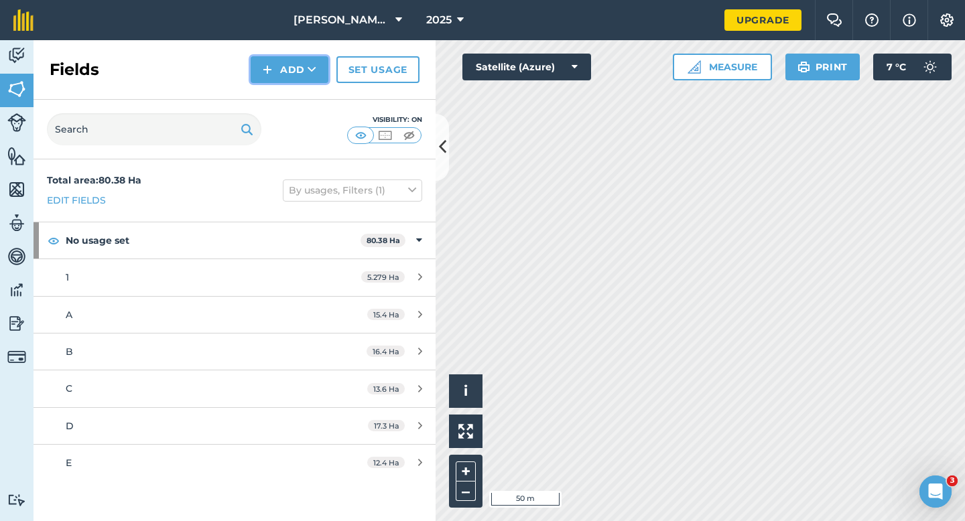
click at [295, 75] on button "Add" at bounding box center [290, 69] width 78 height 27
click at [295, 91] on link "Draw" at bounding box center [290, 99] width 74 height 29
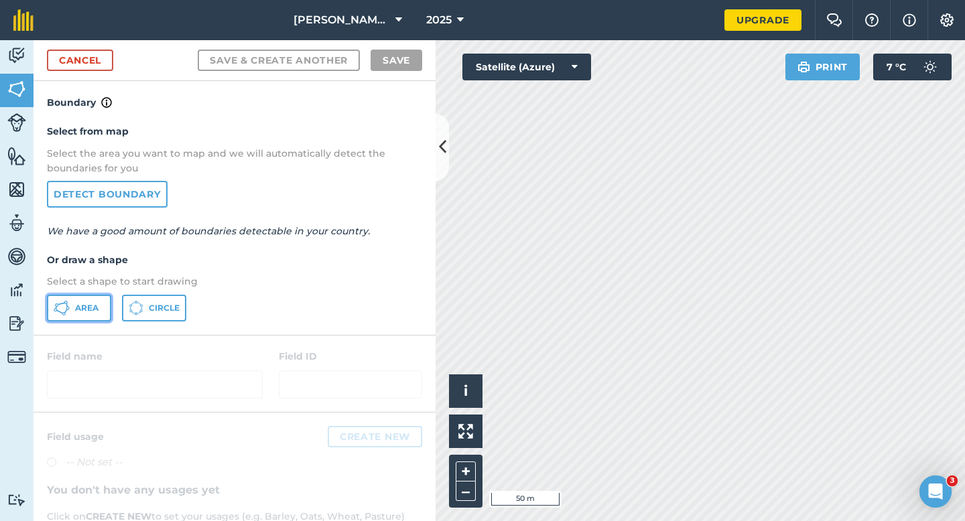
click at [92, 300] on button "Area" at bounding box center [79, 308] width 64 height 27
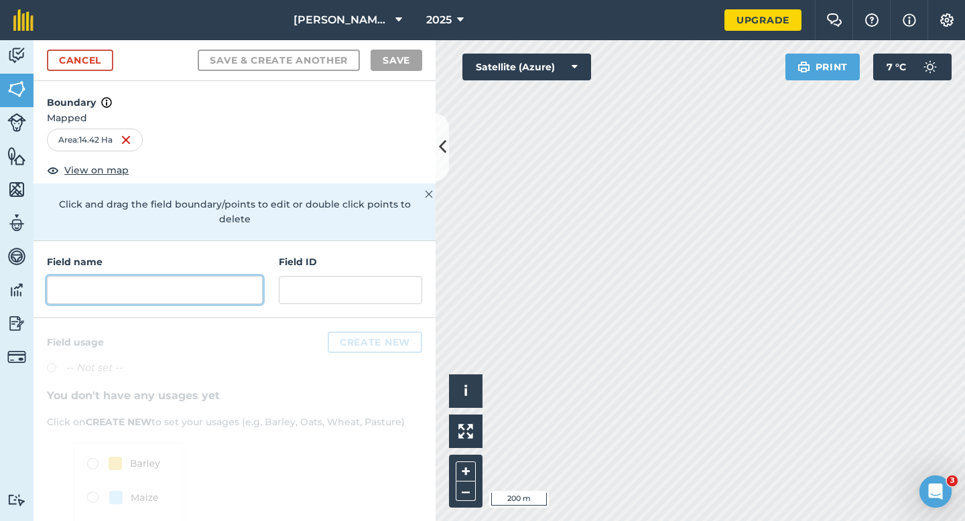
click at [229, 277] on input "text" at bounding box center [155, 290] width 216 height 28
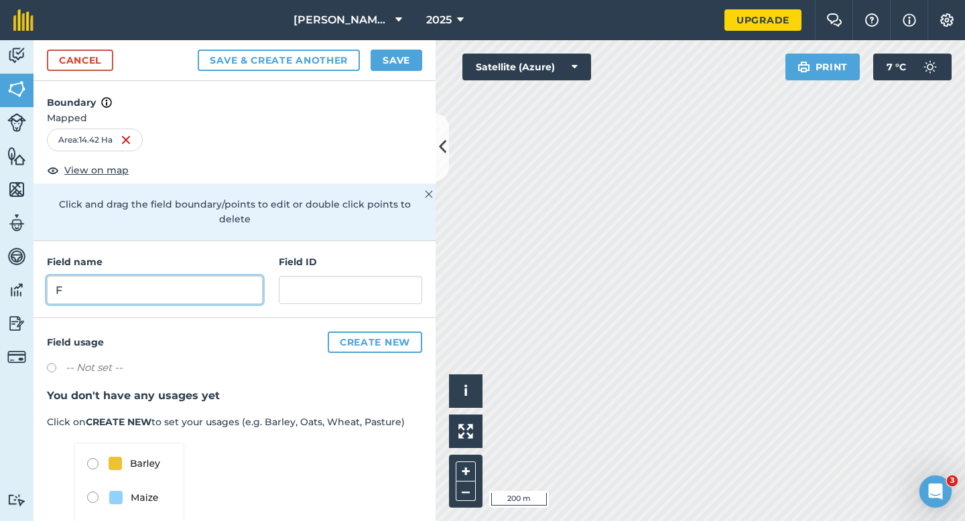
type input "F"
click at [399, 62] on button "Save" at bounding box center [397, 60] width 52 height 21
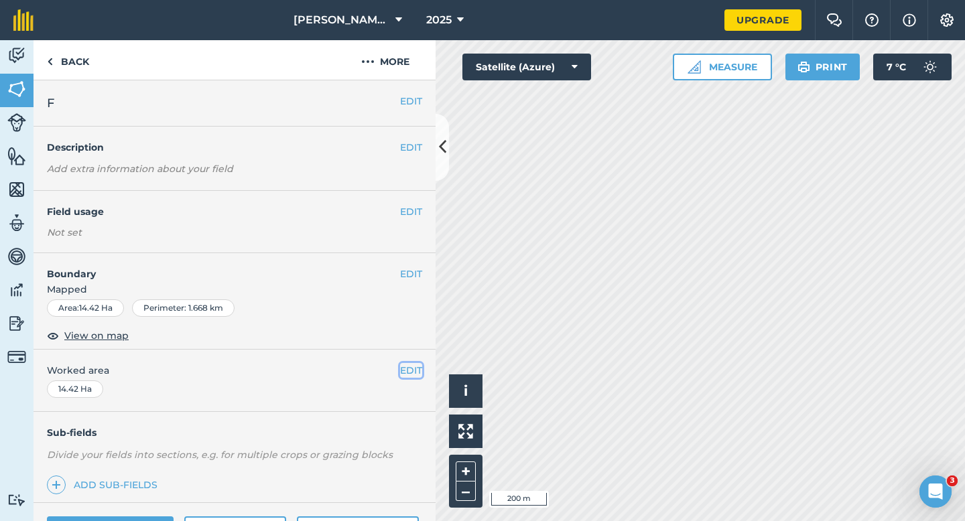
click at [411, 375] on button "EDIT" at bounding box center [411, 370] width 22 height 15
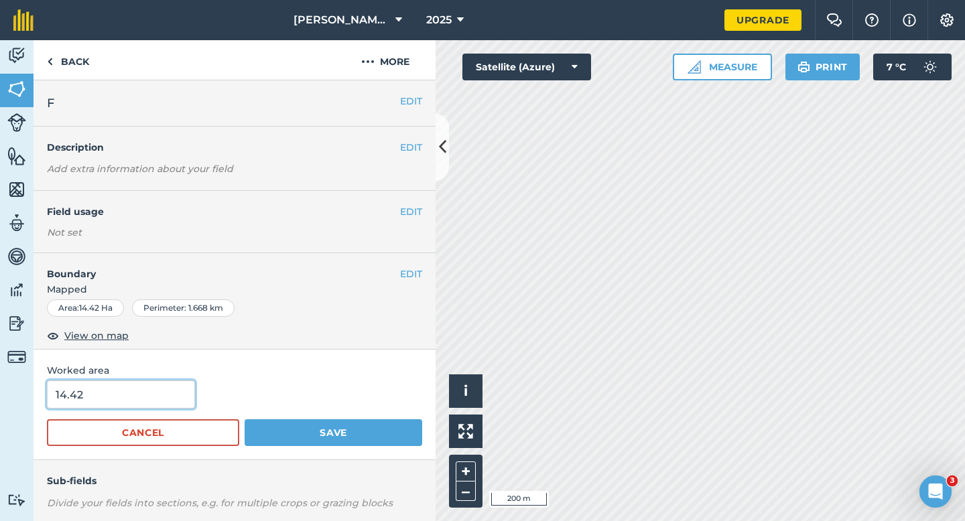
click at [143, 394] on input "14.42" at bounding box center [121, 395] width 148 height 28
type input "14.4"
click at [245, 420] on button "Save" at bounding box center [334, 433] width 178 height 27
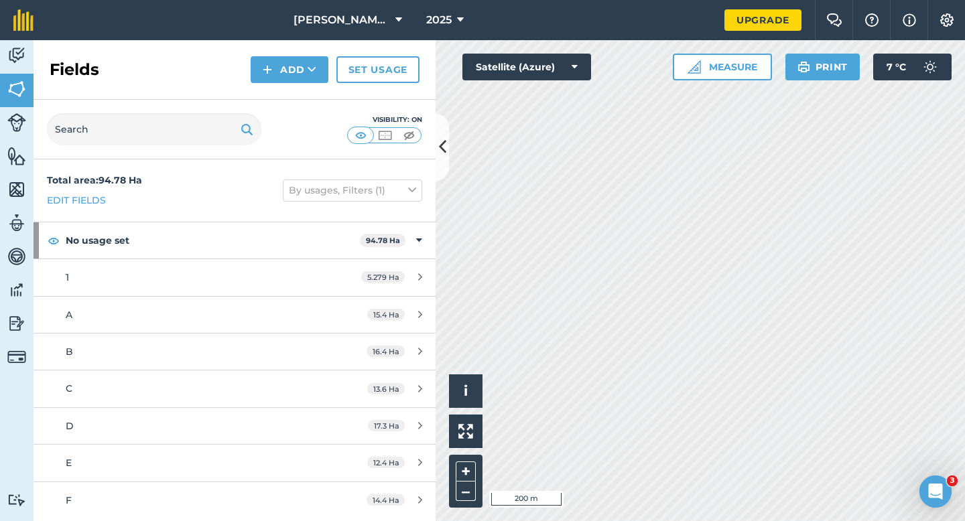
click at [292, 83] on div "Fields Add Set usage" at bounding box center [235, 70] width 402 height 60
click at [292, 95] on div "Fields Add Set usage" at bounding box center [235, 70] width 402 height 60
click at [292, 85] on div "Fields Add Set usage" at bounding box center [235, 70] width 402 height 60
click at [292, 68] on button "Add" at bounding box center [290, 69] width 78 height 27
click at [292, 89] on link "Draw" at bounding box center [290, 99] width 74 height 29
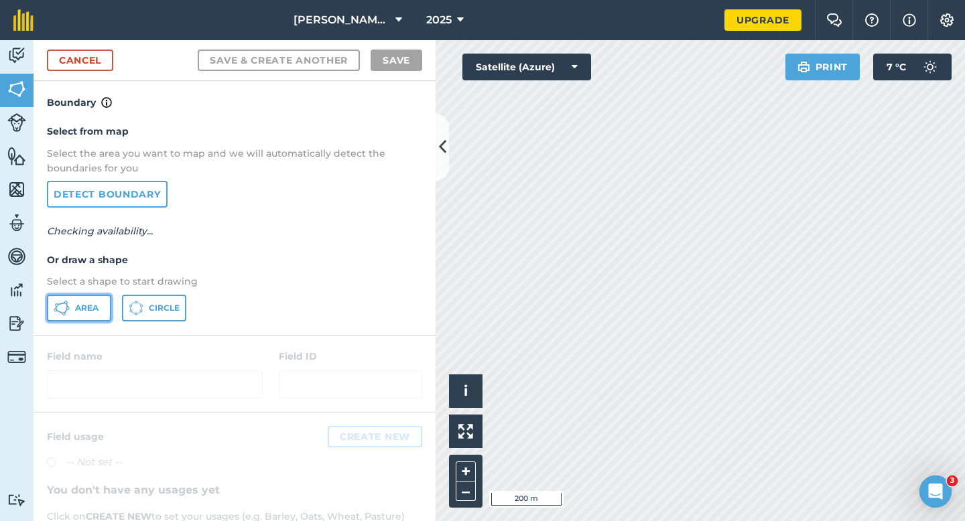
click at [74, 316] on button "Area" at bounding box center [79, 308] width 64 height 27
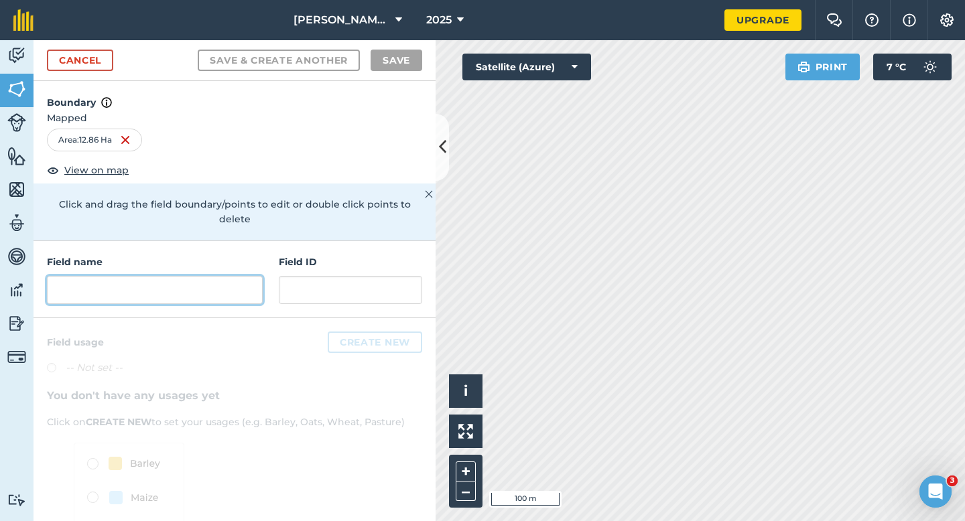
click at [208, 282] on input "text" at bounding box center [155, 290] width 216 height 28
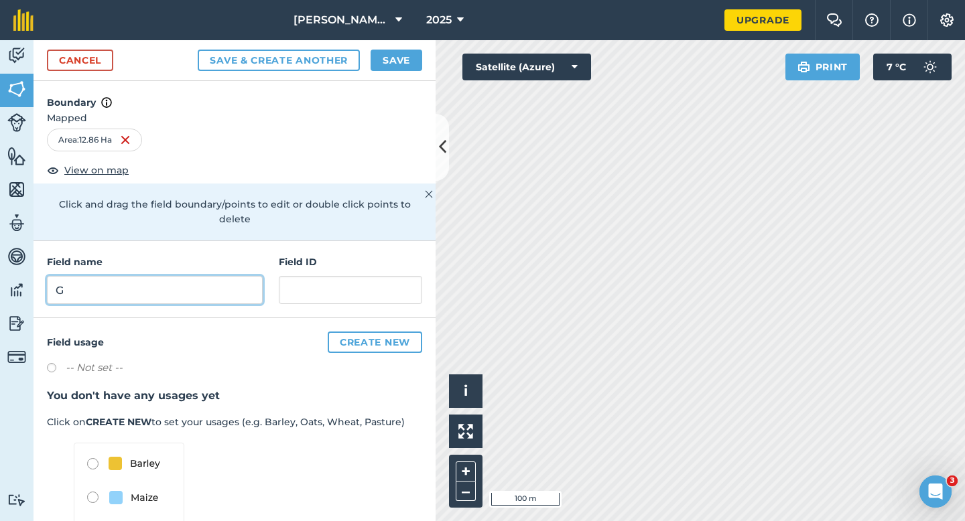
type input "G"
click at [416, 60] on button "Save" at bounding box center [397, 60] width 52 height 21
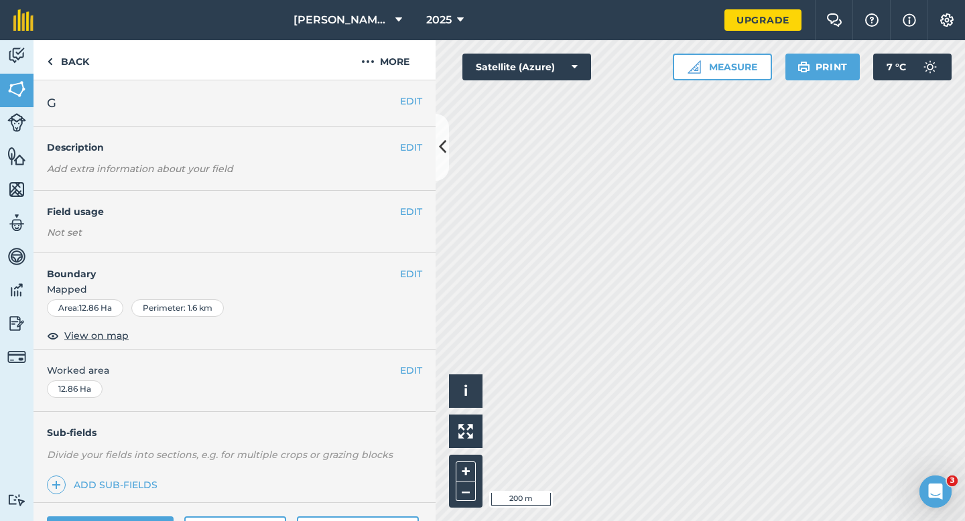
click at [426, 373] on div "EDIT Worked area 12.86 Ha" at bounding box center [235, 381] width 402 height 62
click at [426, 367] on div "EDIT Worked area 12.86 Ha" at bounding box center [235, 381] width 402 height 62
click at [390, 367] on span "Worked area" at bounding box center [234, 370] width 375 height 15
click at [415, 366] on button "EDIT" at bounding box center [411, 370] width 22 height 15
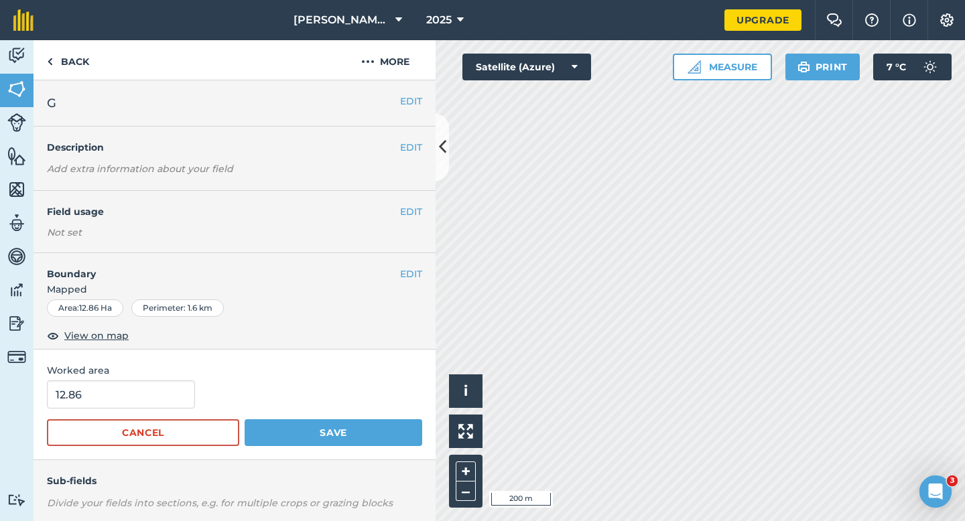
click at [168, 369] on span "Worked area" at bounding box center [234, 370] width 375 height 15
click at [168, 396] on input "12.86" at bounding box center [121, 395] width 148 height 28
type input "13"
click at [245, 420] on button "Save" at bounding box center [334, 433] width 178 height 27
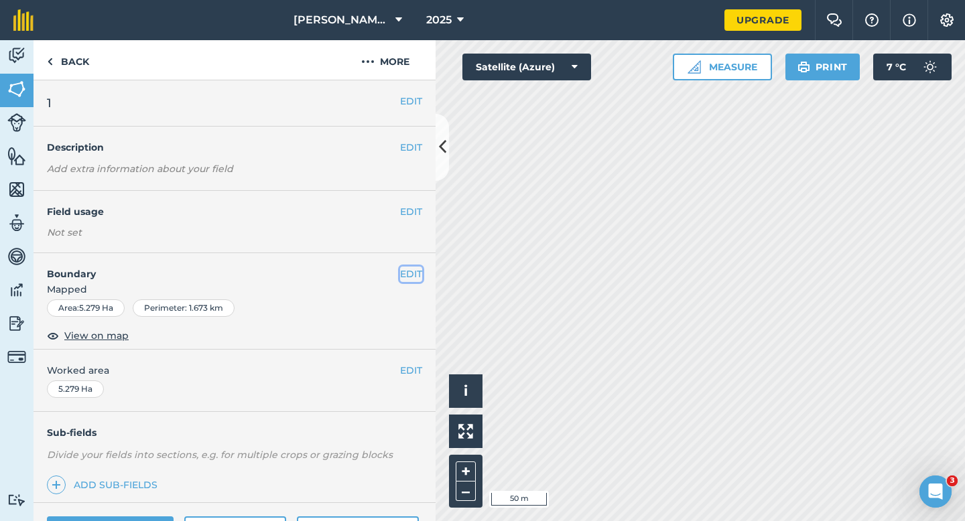
click at [406, 277] on button "EDIT" at bounding box center [411, 274] width 22 height 15
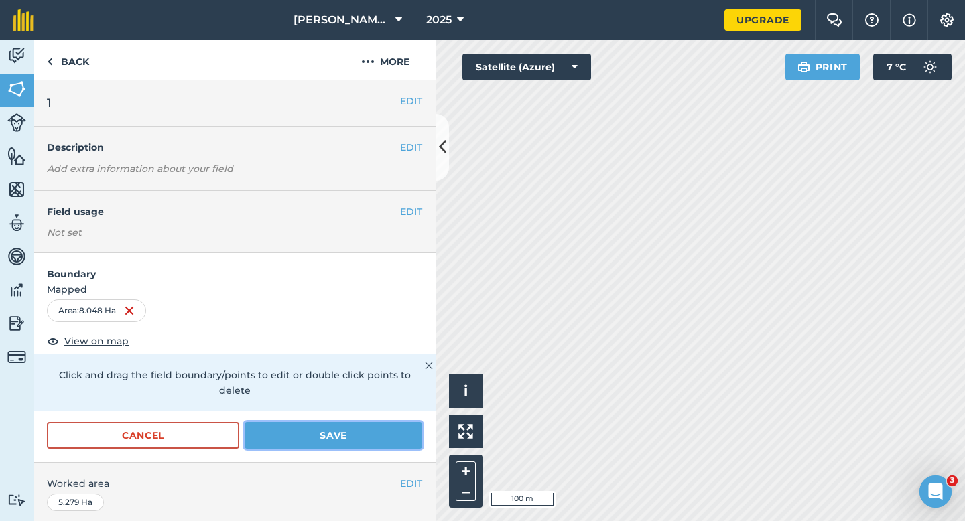
click at [316, 422] on button "Save" at bounding box center [334, 435] width 178 height 27
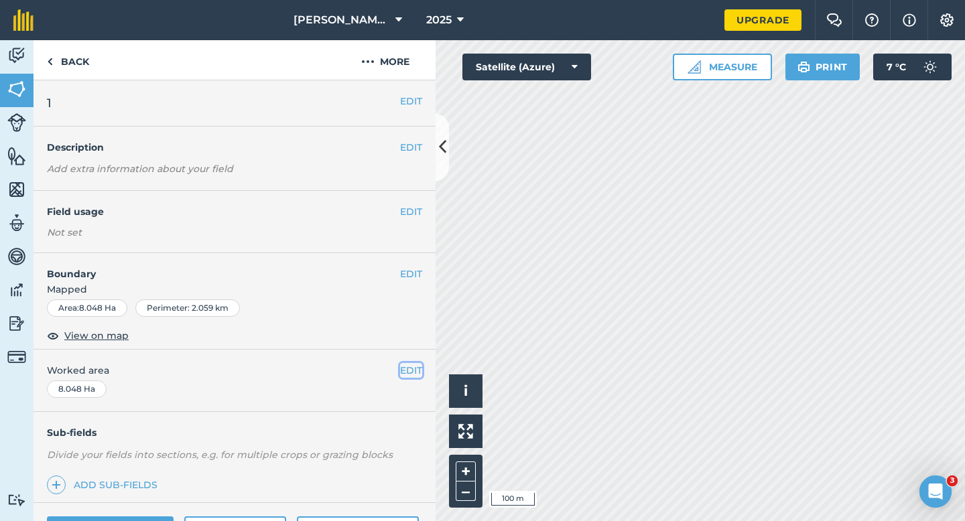
click at [410, 368] on button "EDIT" at bounding box center [411, 370] width 22 height 15
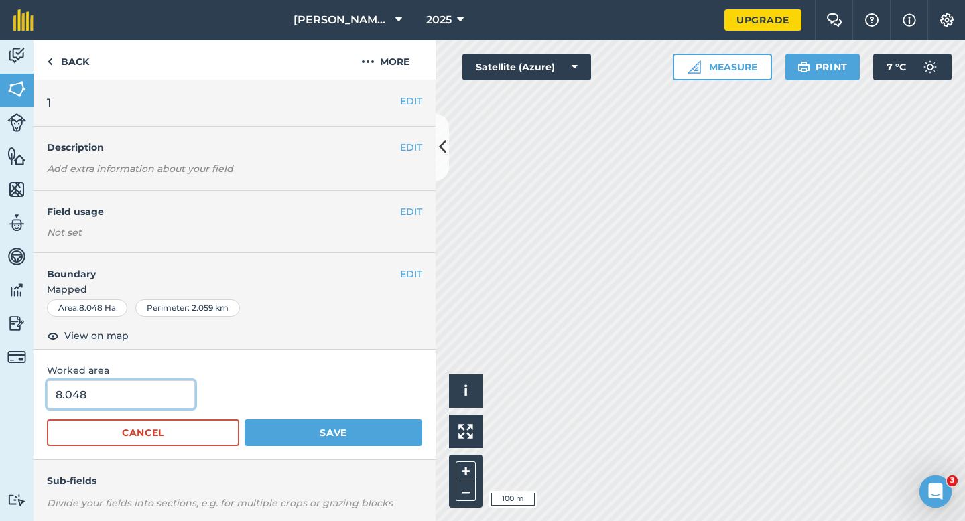
click at [139, 400] on input "8.048" at bounding box center [121, 395] width 148 height 28
type input "8"
click at [245, 420] on button "Save" at bounding box center [334, 433] width 178 height 27
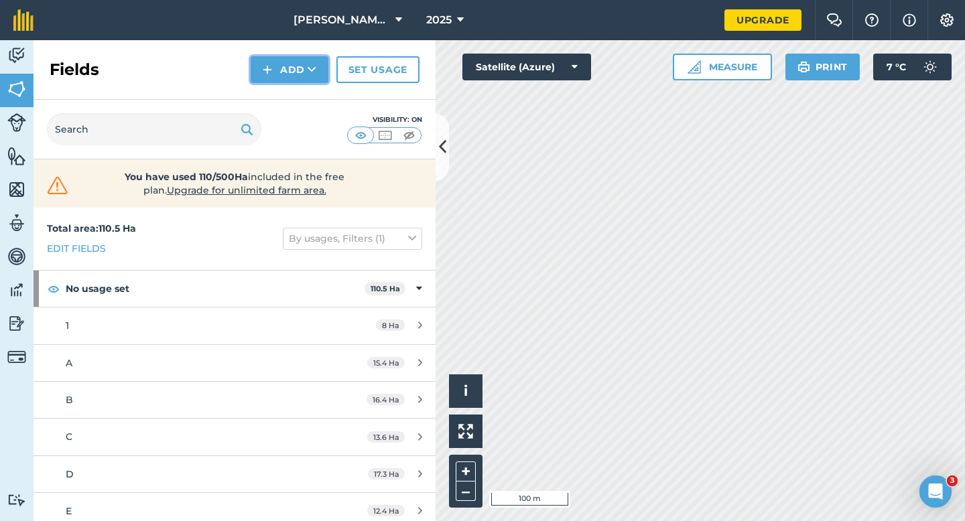
click at [304, 72] on button "Add" at bounding box center [290, 69] width 78 height 27
click at [304, 101] on link "Draw" at bounding box center [290, 99] width 74 height 29
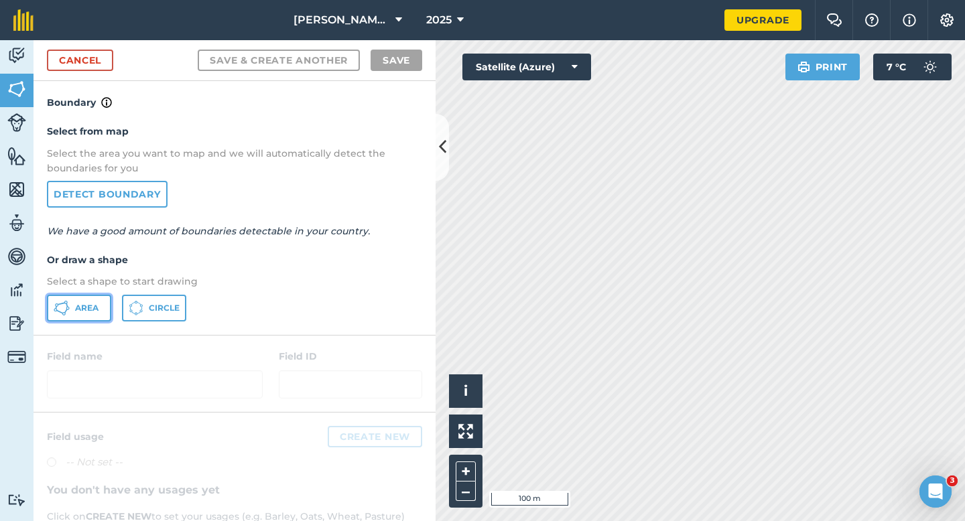
click at [84, 316] on button "Area" at bounding box center [79, 308] width 64 height 27
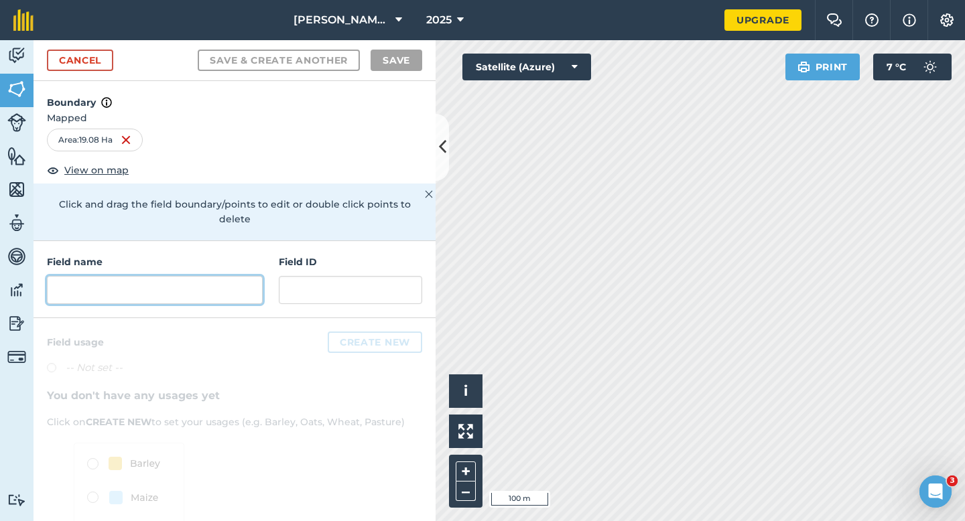
click at [239, 283] on input "text" at bounding box center [155, 290] width 216 height 28
type input "J"
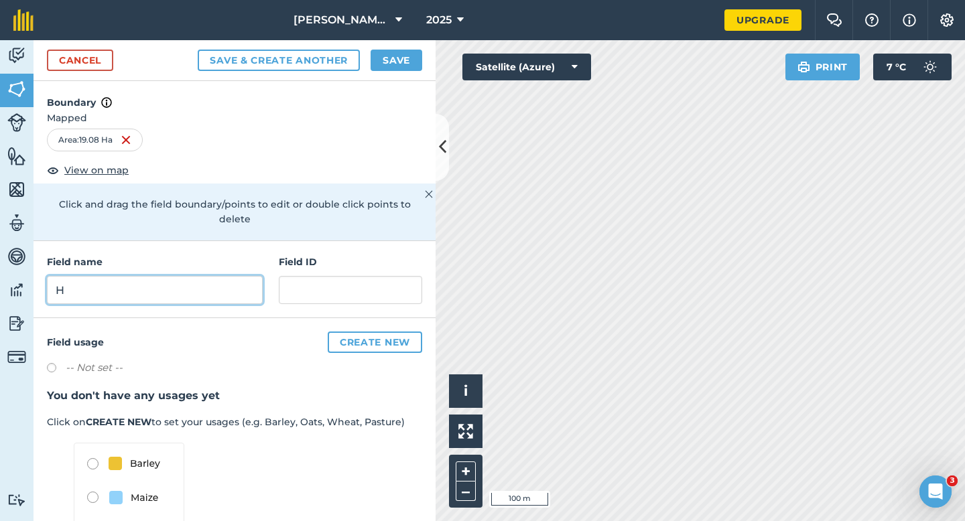
type input "H"
click at [395, 54] on button "Save" at bounding box center [397, 60] width 52 height 21
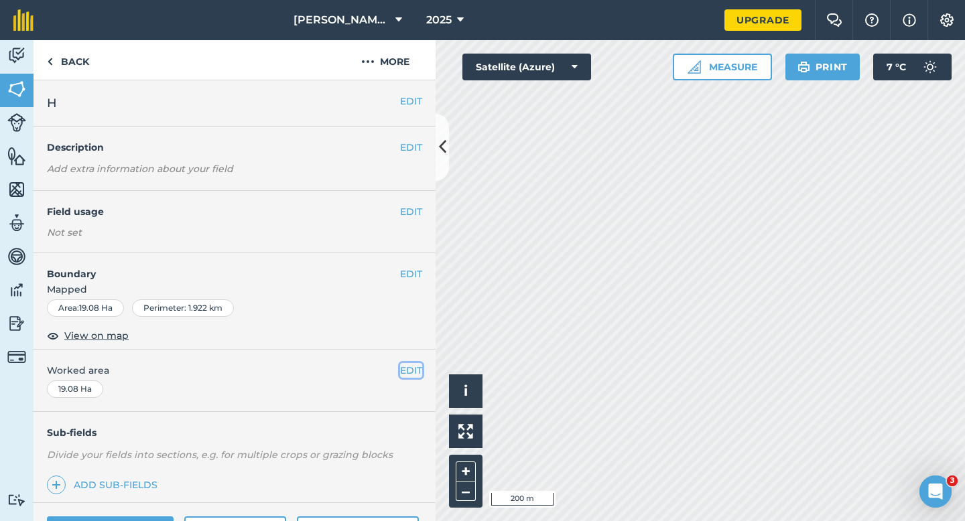
click at [414, 375] on button "EDIT" at bounding box center [411, 370] width 22 height 15
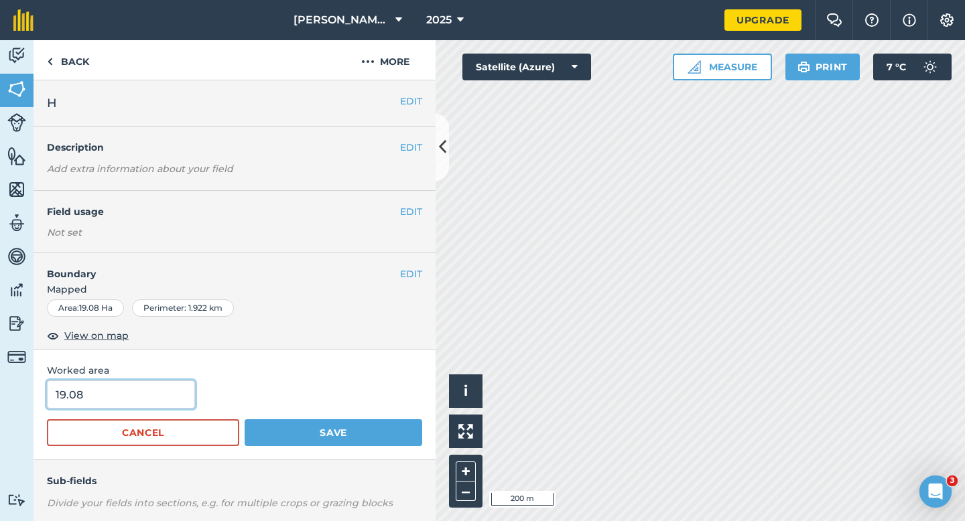
click at [154, 401] on input "19.08" at bounding box center [121, 395] width 148 height 28
type input "17"
click at [245, 420] on button "Save" at bounding box center [334, 433] width 178 height 27
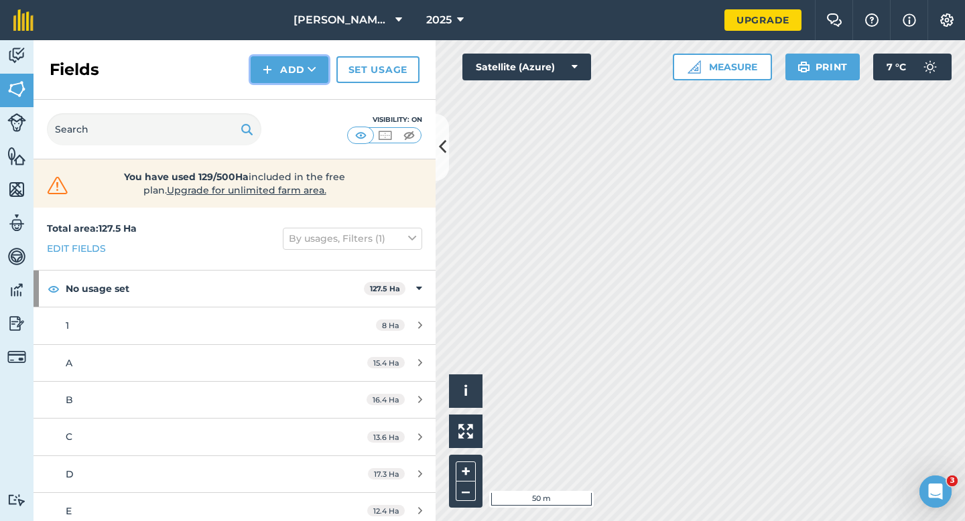
click at [271, 79] on button "Add" at bounding box center [290, 69] width 78 height 27
click at [276, 90] on link "Draw" at bounding box center [290, 99] width 74 height 29
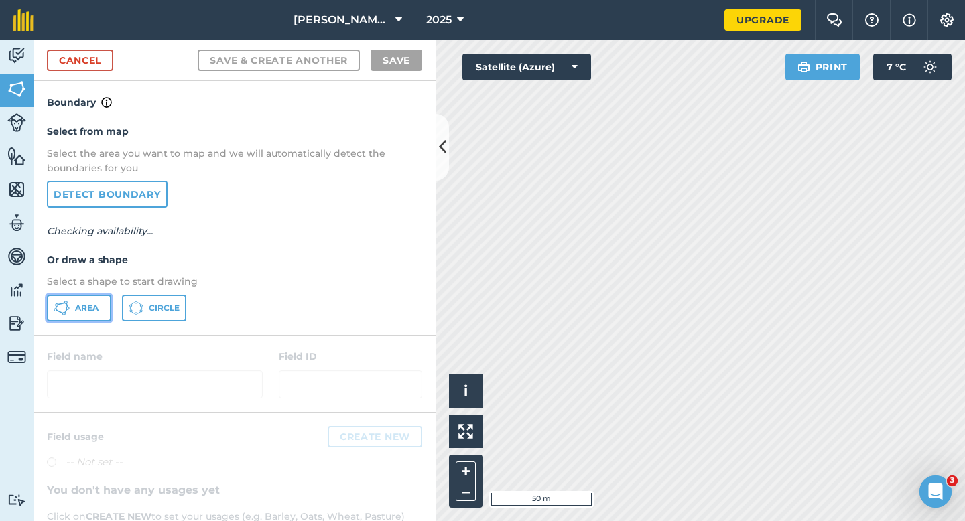
click at [96, 306] on span "Area" at bounding box center [86, 308] width 23 height 11
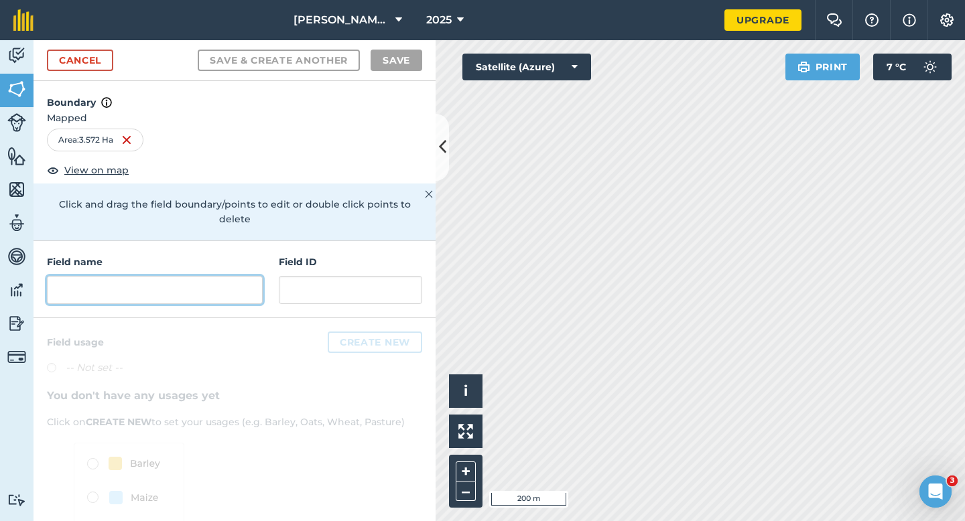
click at [190, 276] on input "text" at bounding box center [155, 290] width 216 height 28
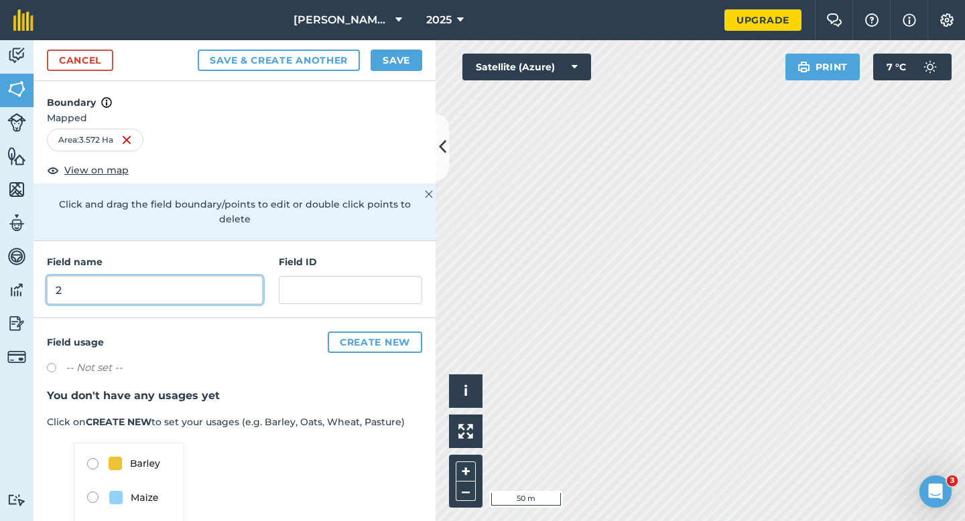
type input "2"
click at [388, 59] on button "Save" at bounding box center [397, 60] width 52 height 21
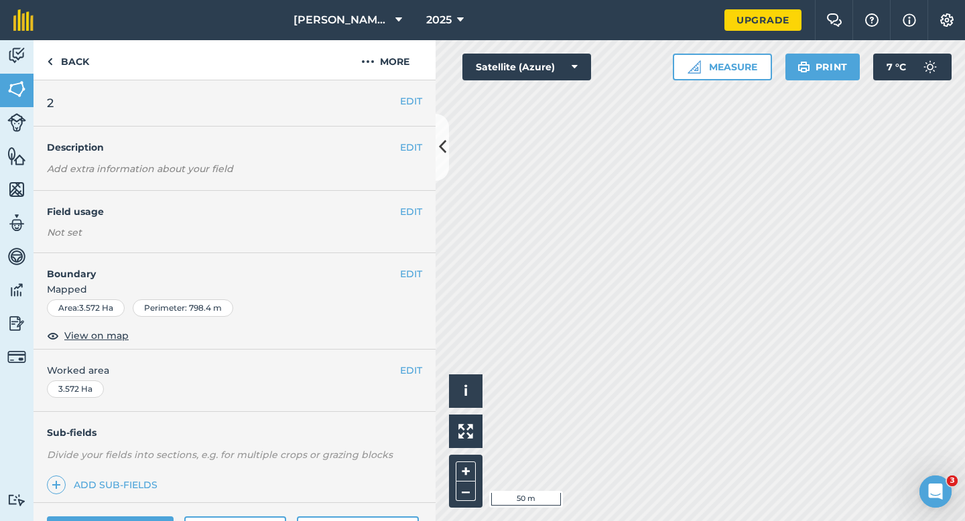
click at [404, 362] on div "EDIT Worked area 3.572 Ha" at bounding box center [235, 381] width 402 height 62
click at [406, 363] on button "EDIT" at bounding box center [411, 370] width 22 height 15
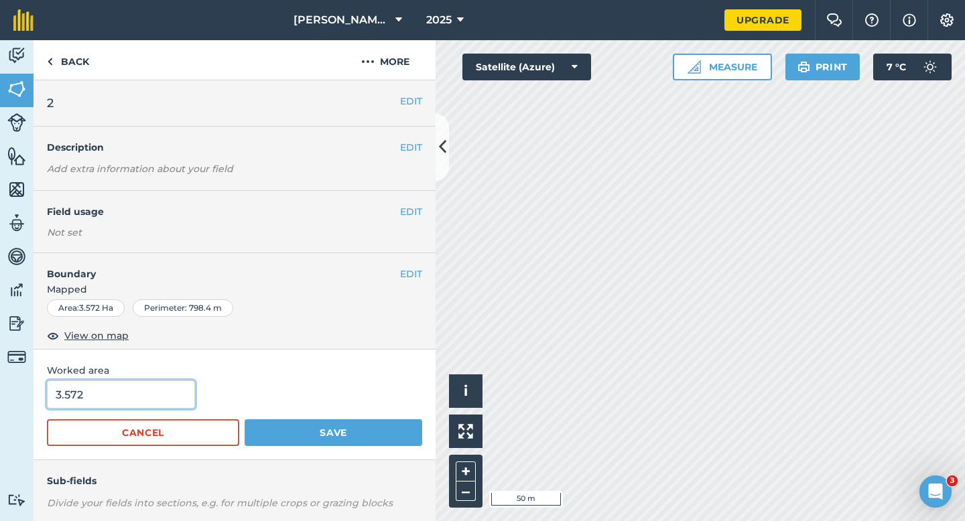
click at [85, 402] on input "3.572" at bounding box center [121, 395] width 148 height 28
type input "4"
click at [245, 420] on button "Save" at bounding box center [334, 433] width 178 height 27
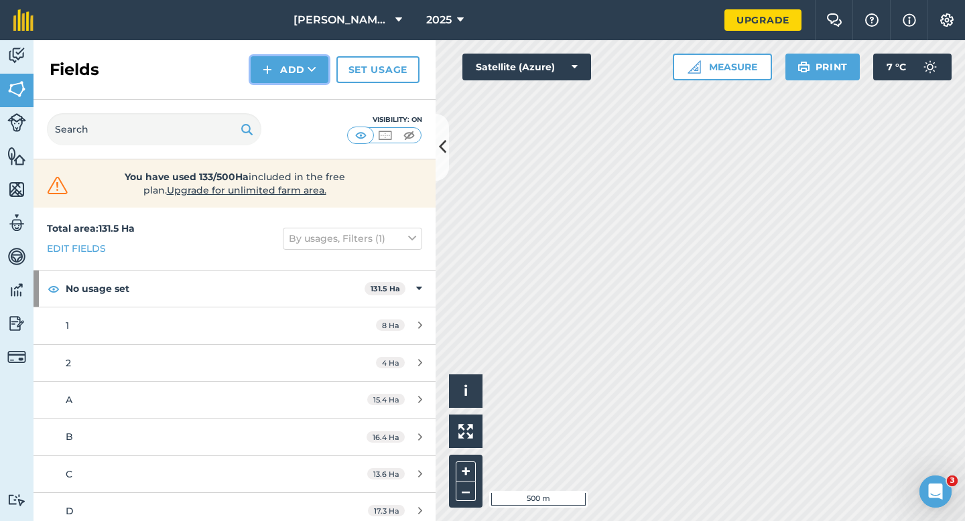
click at [264, 78] on button "Add" at bounding box center [290, 69] width 78 height 27
click at [266, 89] on link "Draw" at bounding box center [290, 99] width 74 height 29
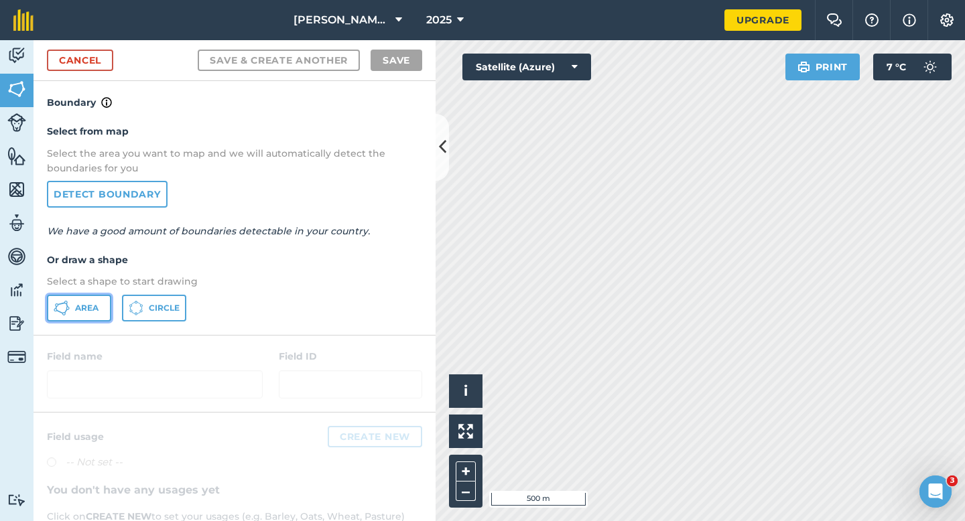
click at [92, 310] on span "Area" at bounding box center [86, 308] width 23 height 11
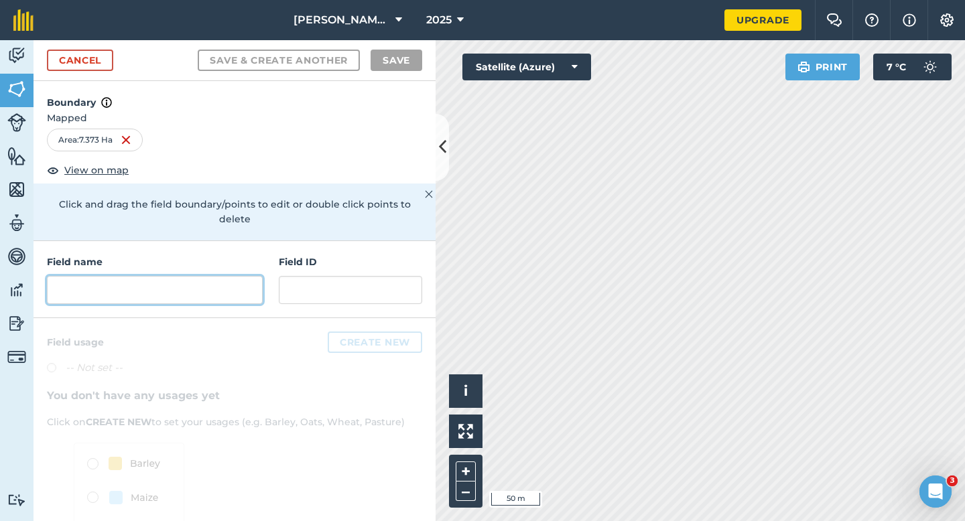
click at [204, 276] on input "text" at bounding box center [155, 290] width 216 height 28
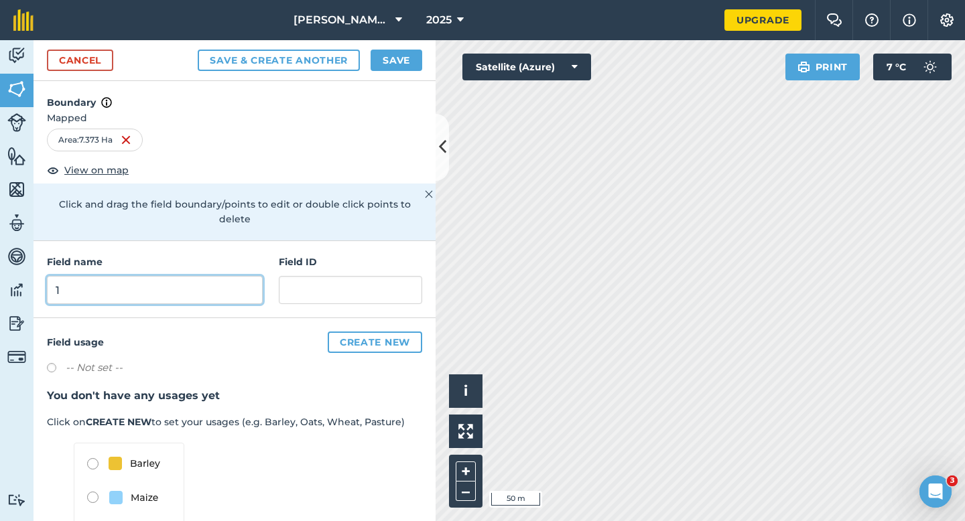
type input "1"
click at [386, 60] on button "Save" at bounding box center [397, 60] width 52 height 21
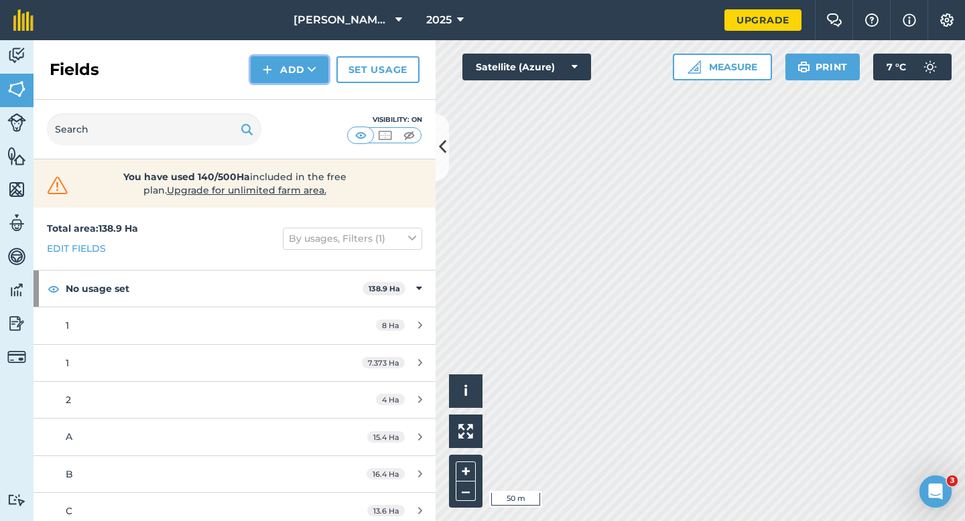
click at [265, 69] on img at bounding box center [267, 70] width 9 height 16
click at [273, 102] on link "Draw" at bounding box center [290, 99] width 74 height 29
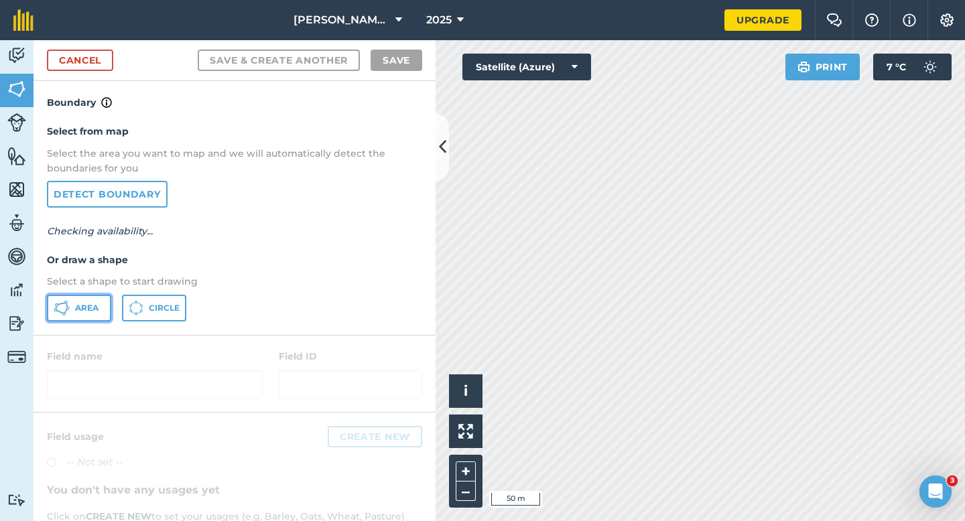
click at [96, 302] on button "Area" at bounding box center [79, 308] width 64 height 27
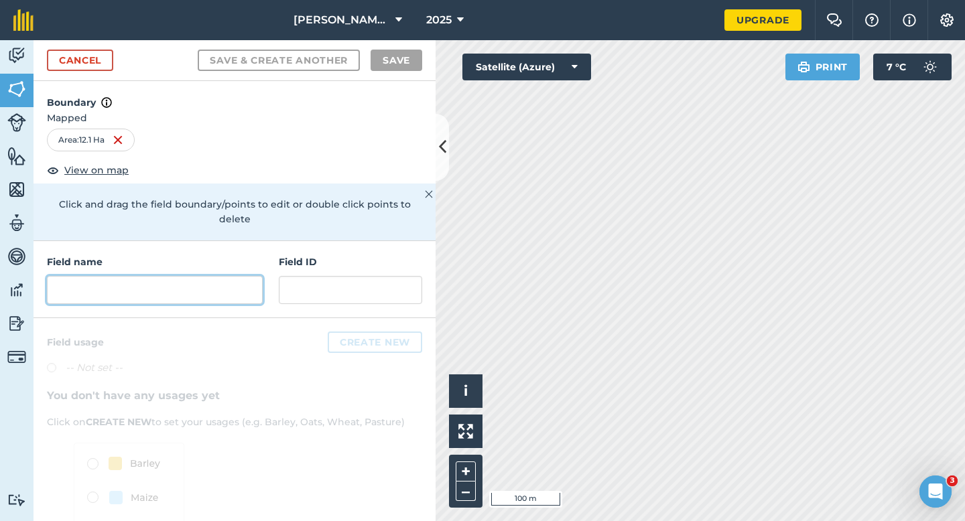
click at [234, 276] on input "text" at bounding box center [155, 290] width 216 height 28
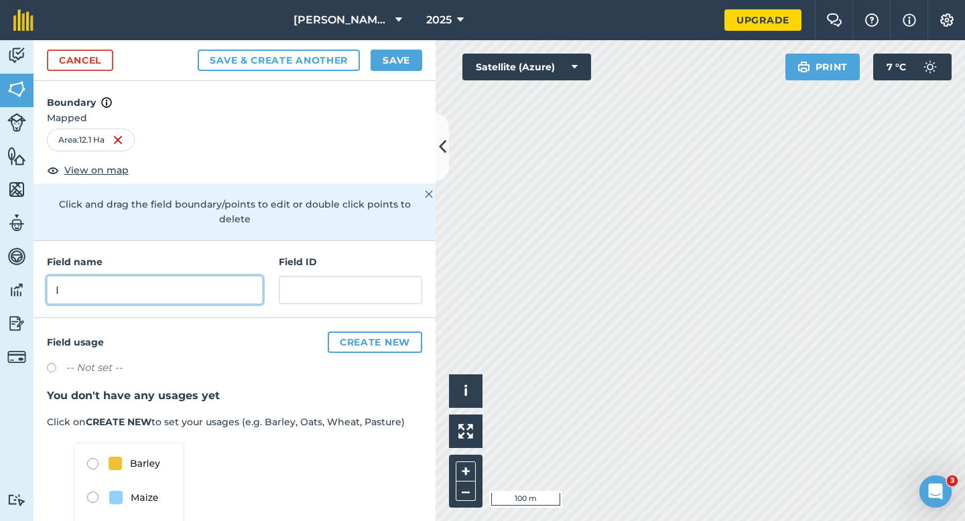
type input "I"
click at [389, 52] on button "Save" at bounding box center [397, 60] width 52 height 21
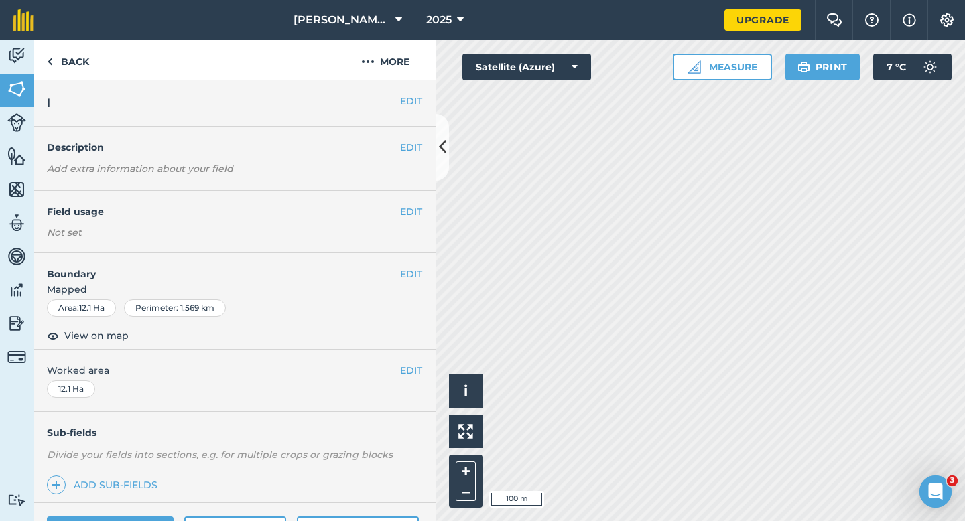
click at [415, 362] on div "EDIT Worked area 12.1 Ha" at bounding box center [235, 381] width 402 height 62
click at [413, 374] on button "EDIT" at bounding box center [411, 370] width 22 height 15
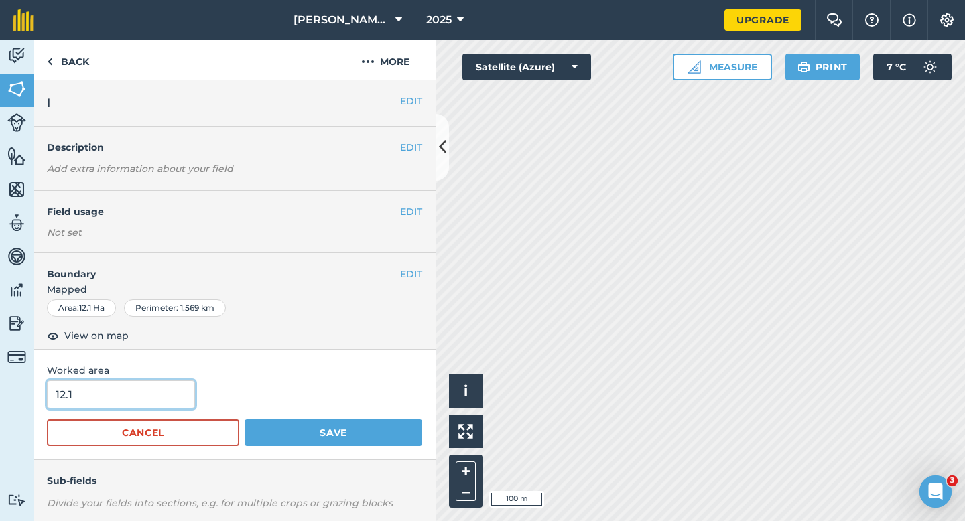
click at [143, 389] on input "12.1" at bounding box center [121, 395] width 148 height 28
type input "12"
click at [245, 420] on button "Save" at bounding box center [334, 433] width 178 height 27
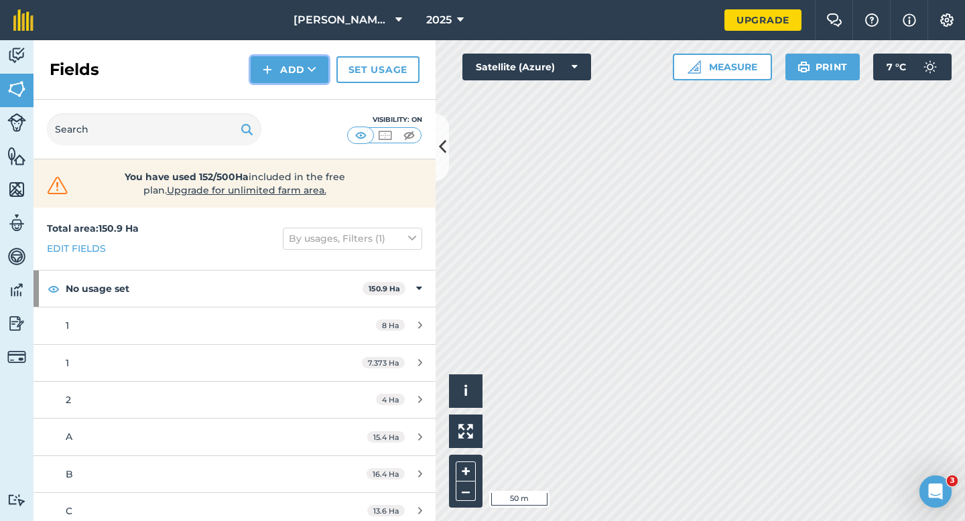
click at [290, 65] on button "Add" at bounding box center [290, 69] width 78 height 27
click at [290, 99] on link "Draw" at bounding box center [290, 99] width 74 height 29
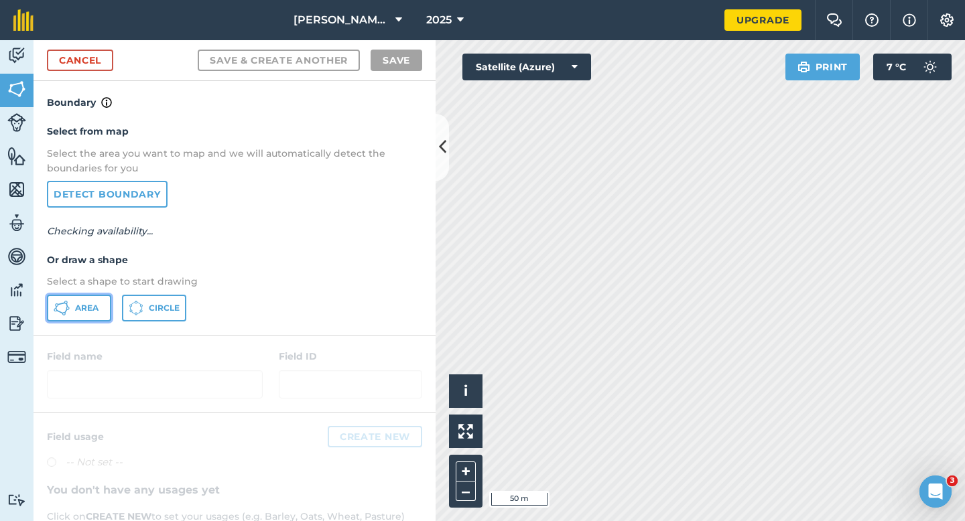
click at [71, 311] on button "Area" at bounding box center [79, 308] width 64 height 27
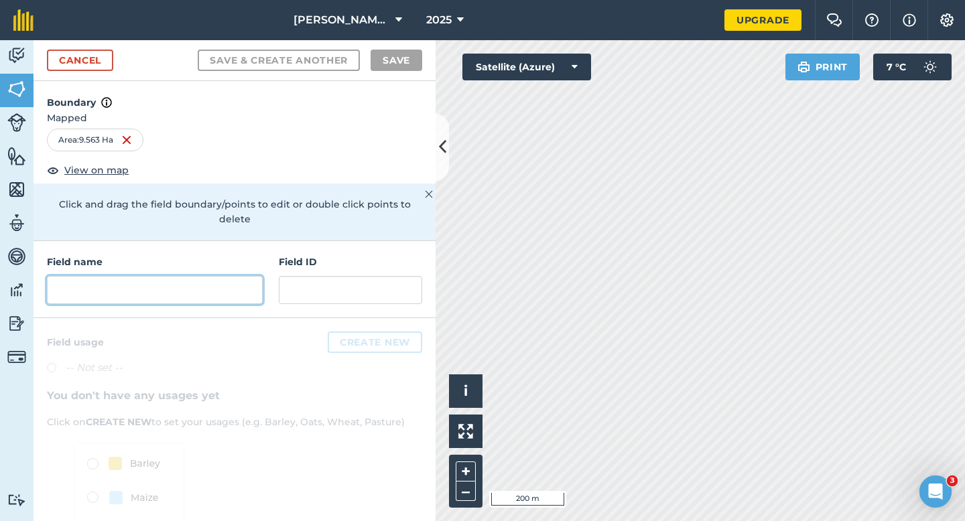
click at [233, 282] on input "text" at bounding box center [155, 290] width 216 height 28
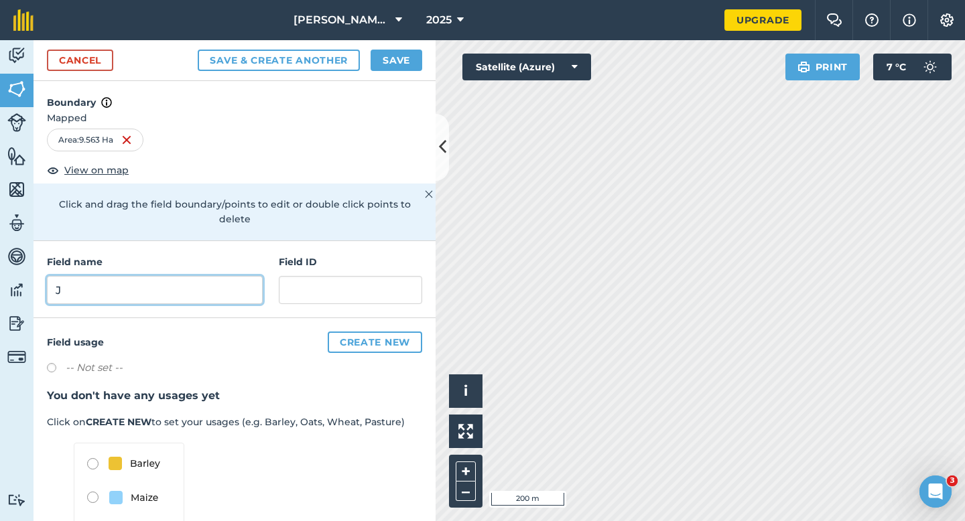
type input "J"
click at [397, 56] on button "Save" at bounding box center [397, 60] width 52 height 21
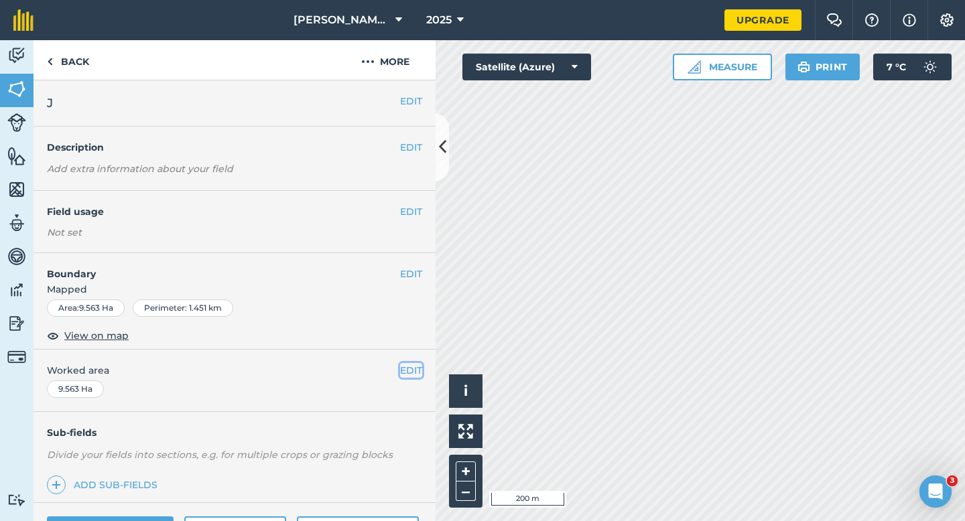
click at [414, 367] on button "EDIT" at bounding box center [411, 370] width 22 height 15
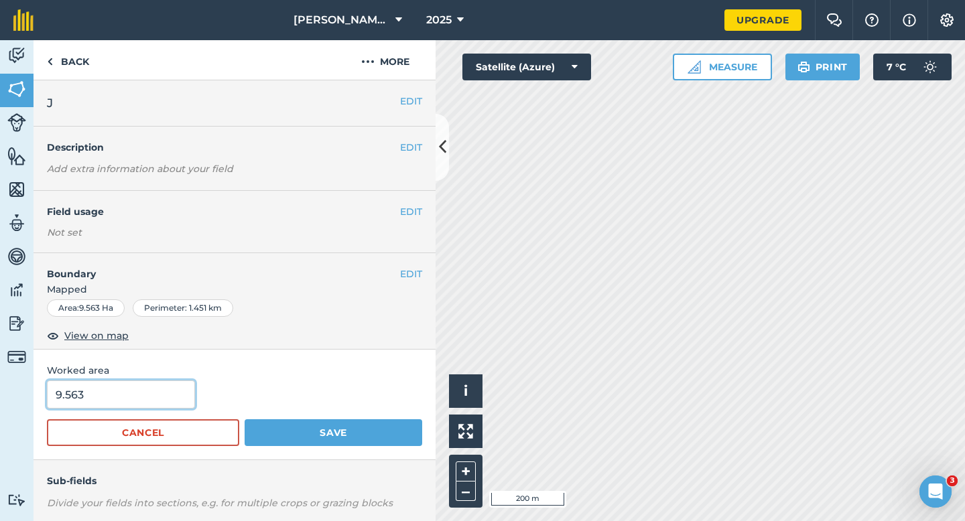
click at [160, 394] on input "9.563" at bounding box center [121, 395] width 148 height 28
type input "9.6"
click at [245, 420] on button "Save" at bounding box center [334, 433] width 178 height 27
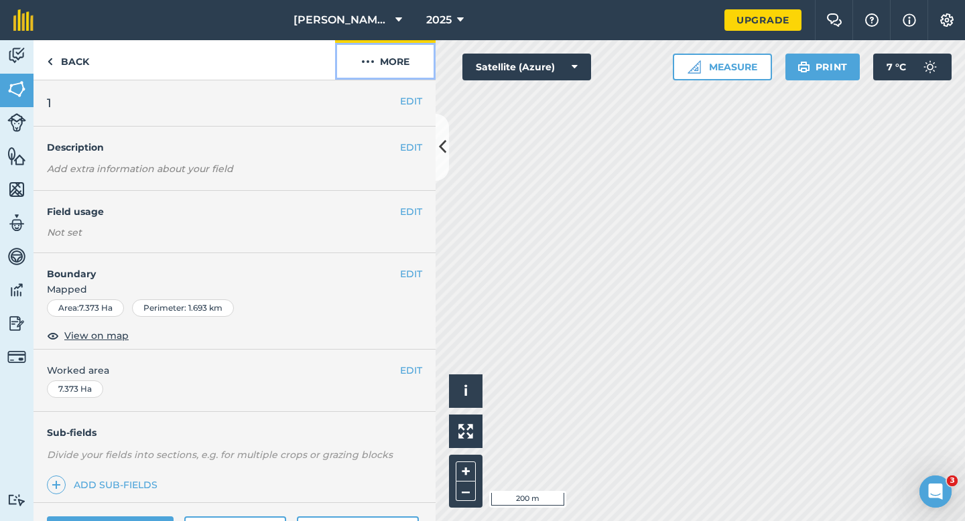
click at [396, 78] on button "More" at bounding box center [385, 60] width 101 height 40
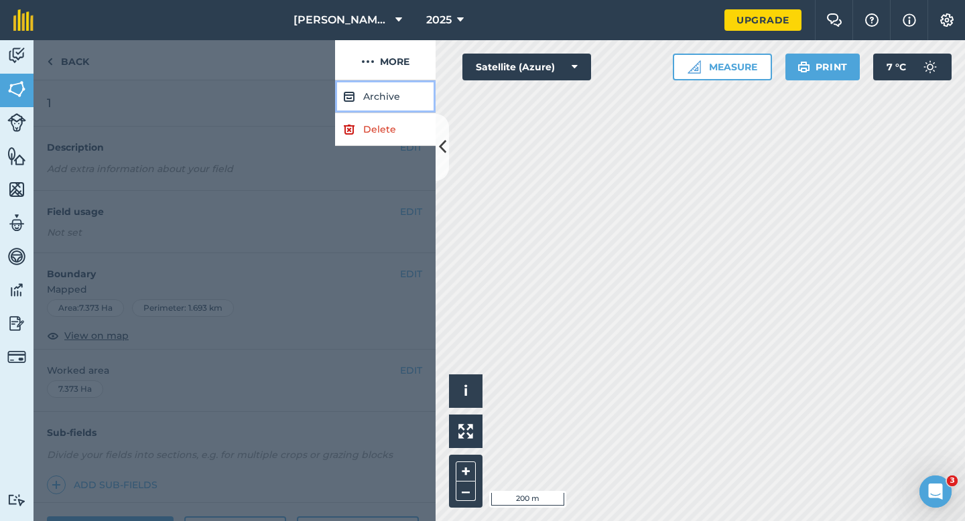
click at [396, 111] on button "Archive" at bounding box center [385, 96] width 101 height 33
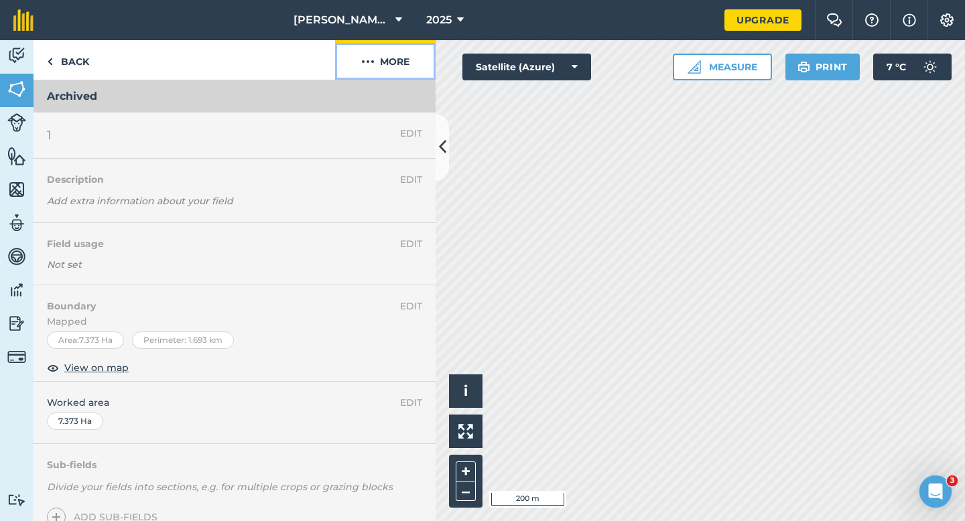
click at [381, 54] on button "More" at bounding box center [385, 60] width 101 height 40
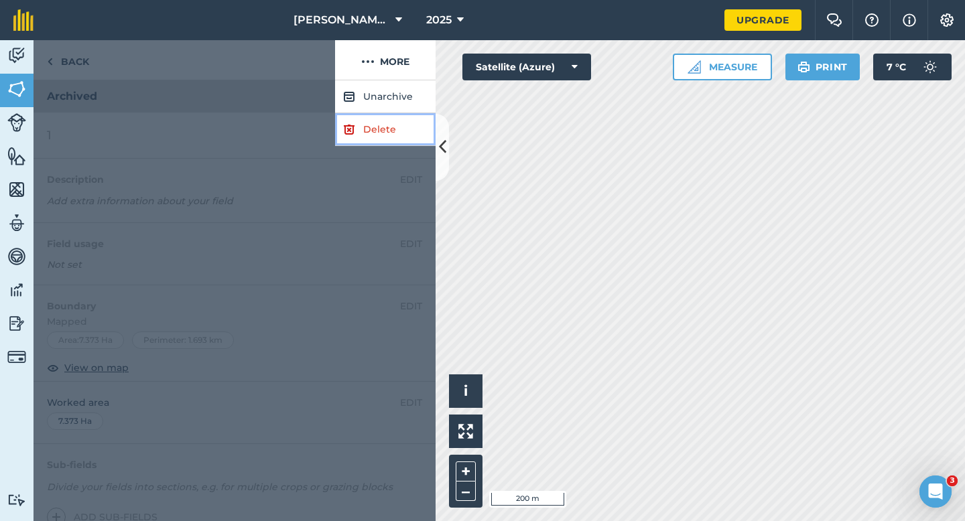
click at [381, 121] on link "Delete" at bounding box center [385, 129] width 101 height 33
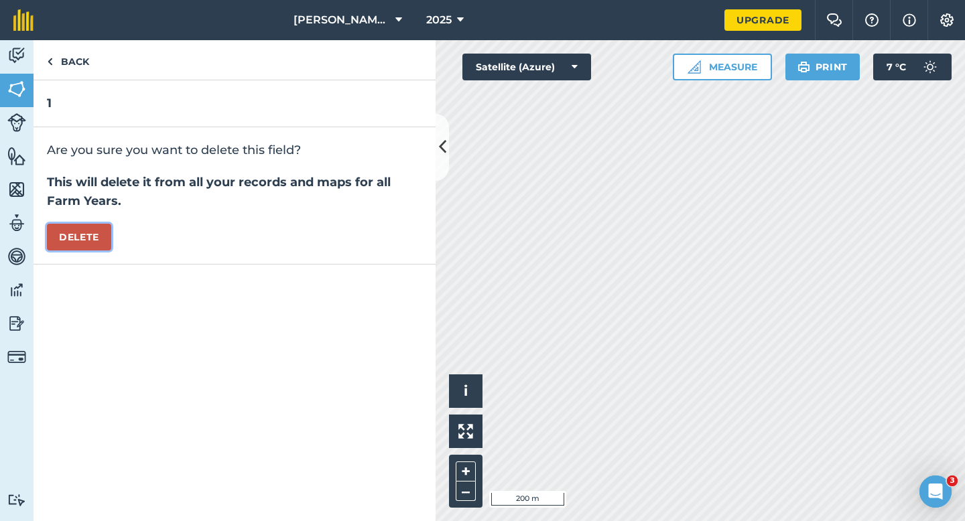
click at [93, 241] on button "Delete" at bounding box center [79, 237] width 64 height 27
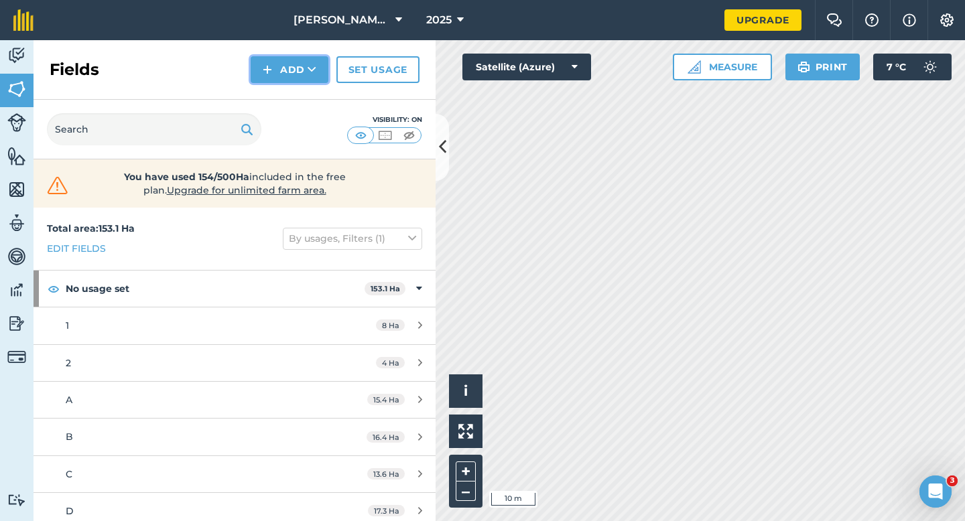
click at [292, 80] on button "Add" at bounding box center [290, 69] width 78 height 27
click at [292, 100] on link "Draw" at bounding box center [290, 99] width 74 height 29
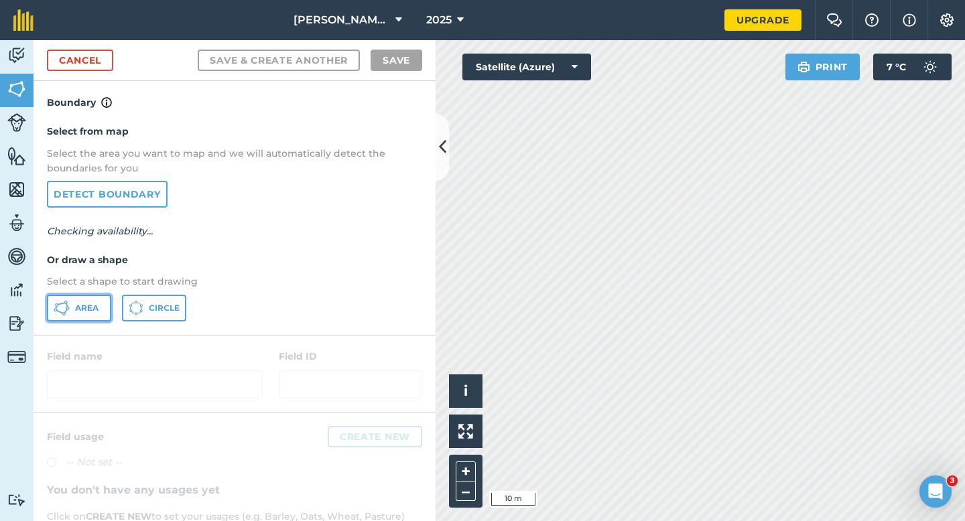
click at [54, 303] on icon at bounding box center [62, 308] width 16 height 16
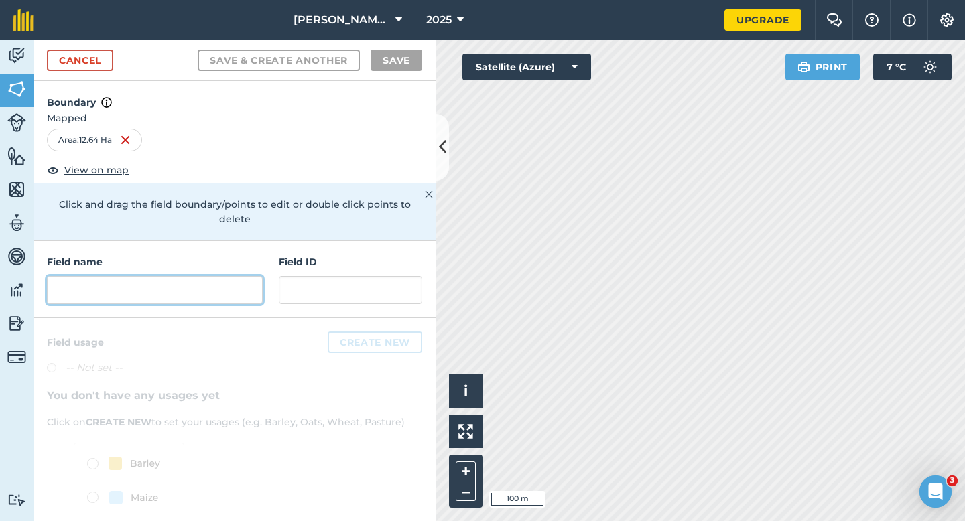
click at [242, 276] on input "text" at bounding box center [155, 290] width 216 height 28
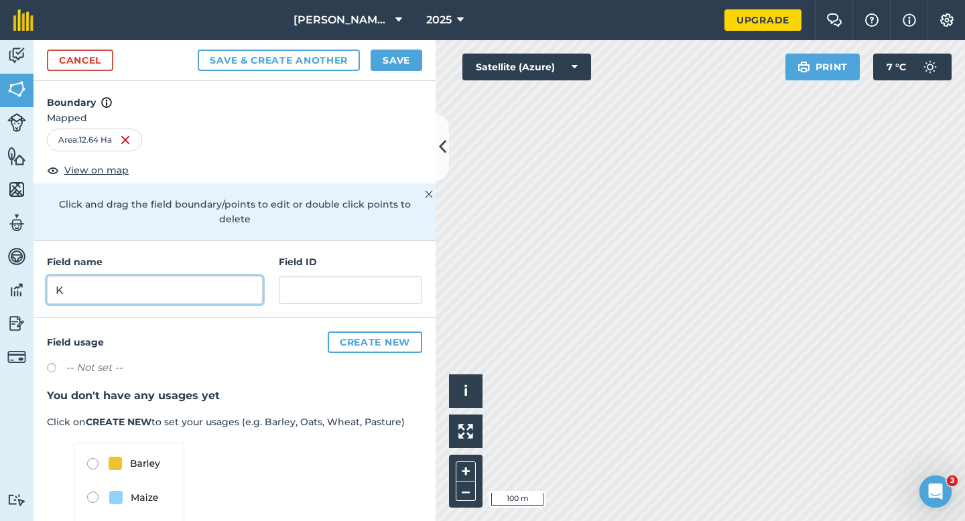
type input "K"
click at [398, 50] on button "Save" at bounding box center [397, 60] width 52 height 21
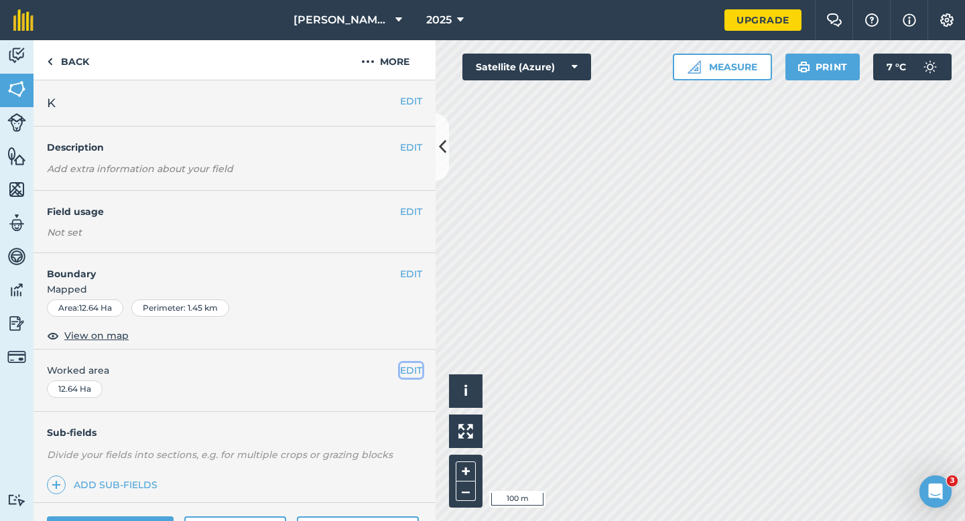
click at [414, 366] on button "EDIT" at bounding box center [411, 370] width 22 height 15
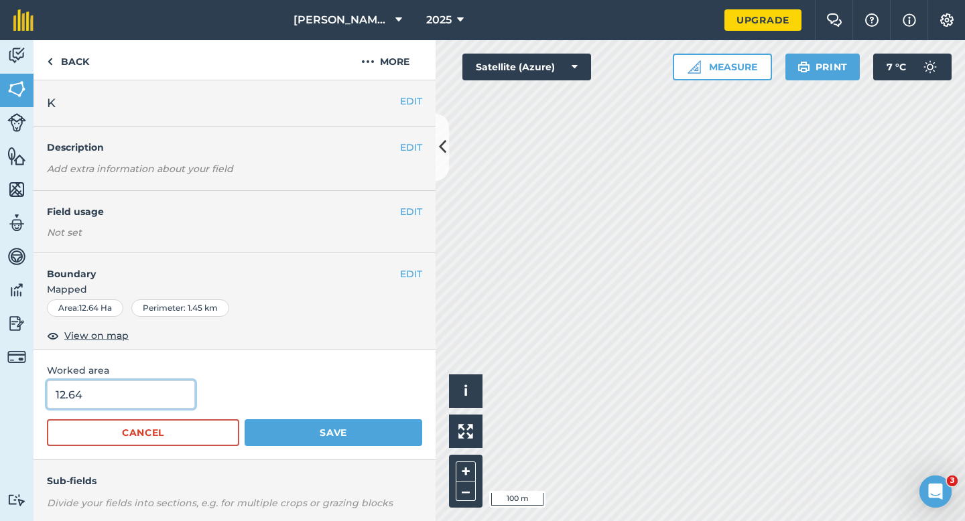
click at [166, 399] on input "12.64" at bounding box center [121, 395] width 148 height 28
type input "12.6"
click at [245, 420] on button "Save" at bounding box center [334, 433] width 178 height 27
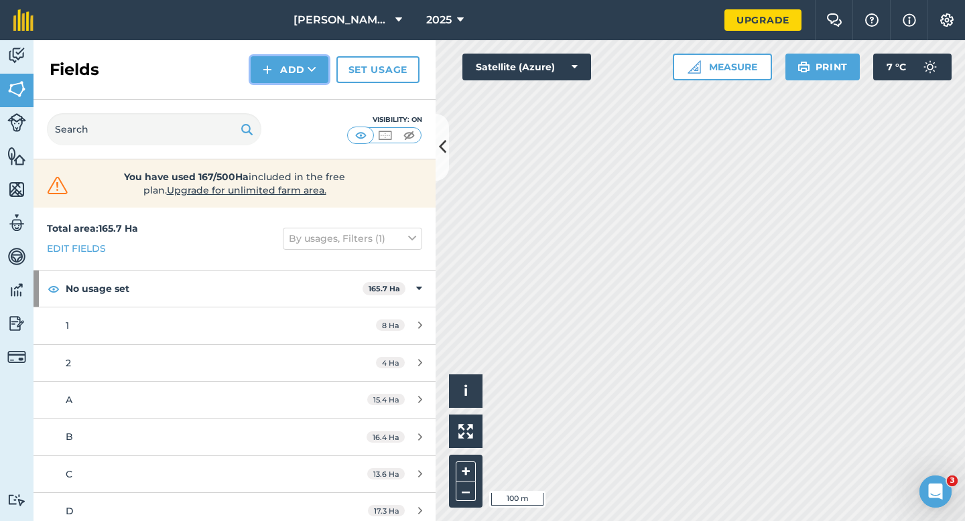
click at [264, 70] on img at bounding box center [267, 70] width 9 height 16
click at [264, 108] on link "Draw" at bounding box center [290, 99] width 74 height 29
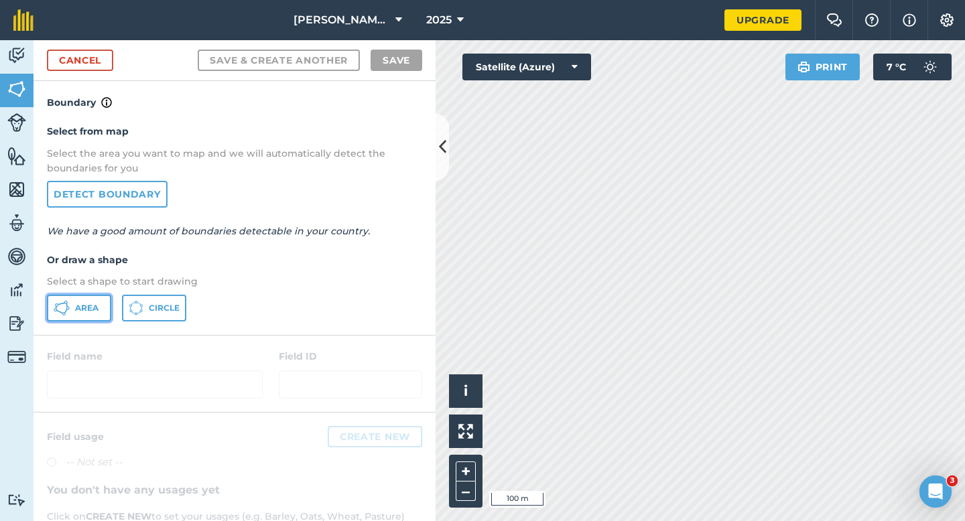
click at [91, 295] on button "Area" at bounding box center [79, 308] width 64 height 27
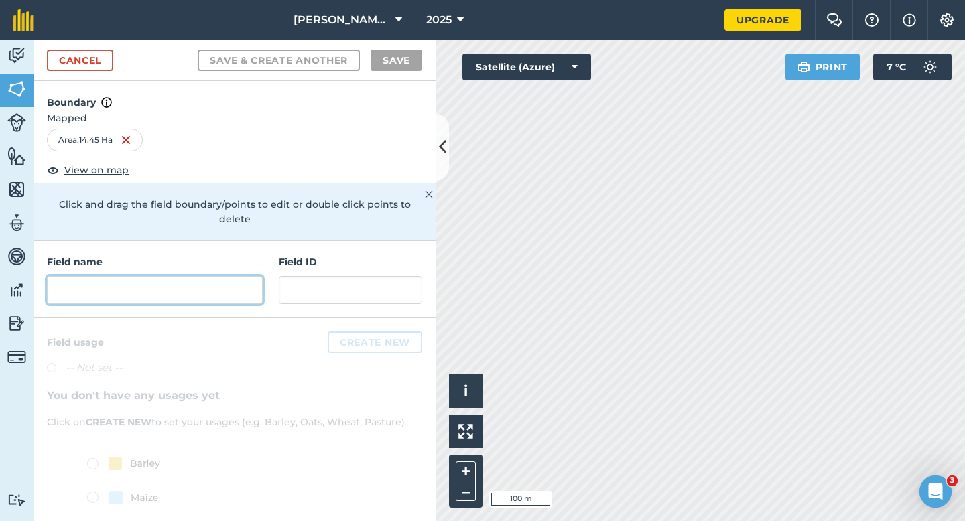
click at [166, 276] on input "text" at bounding box center [155, 290] width 216 height 28
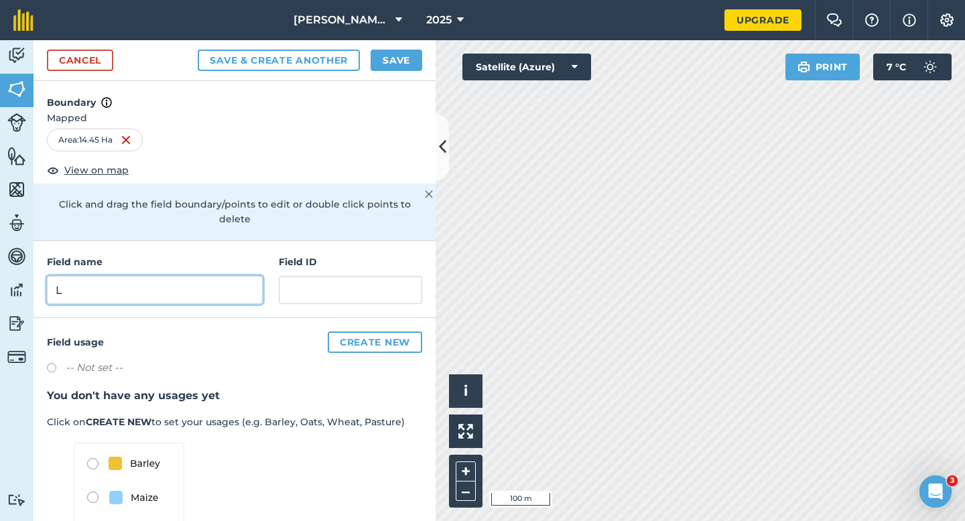
type input "L"
click at [398, 56] on button "Save" at bounding box center [397, 60] width 52 height 21
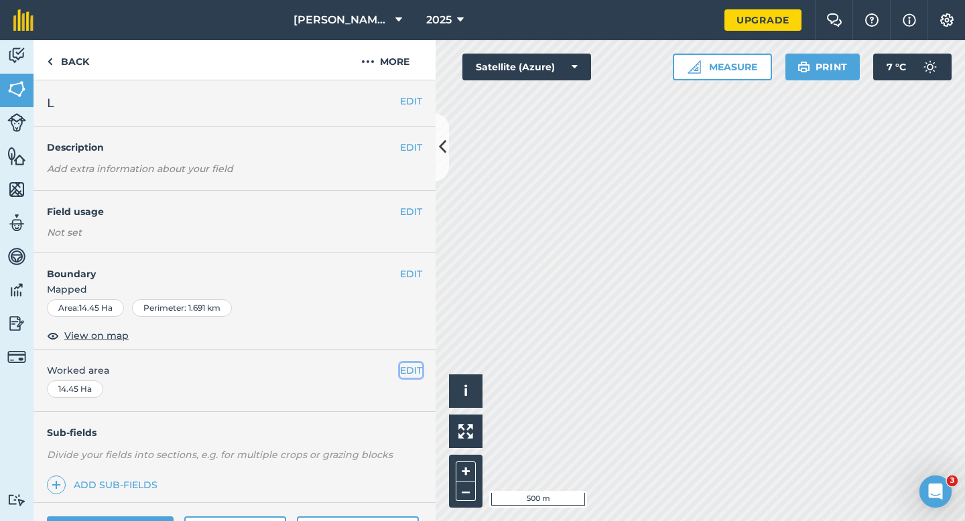
click at [409, 365] on button "EDIT" at bounding box center [411, 370] width 22 height 15
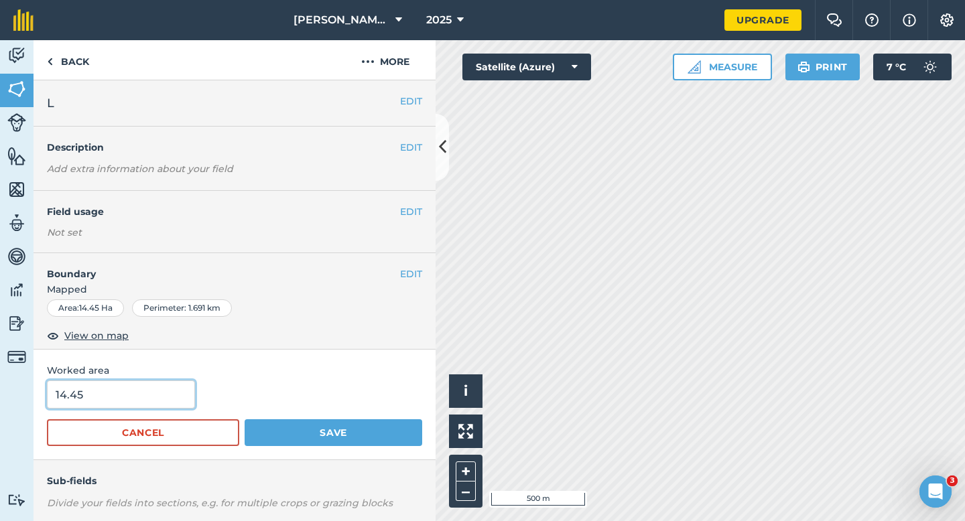
click at [117, 401] on input "14.45" at bounding box center [121, 395] width 148 height 28
type input "14.5"
click at [245, 420] on button "Save" at bounding box center [334, 433] width 178 height 27
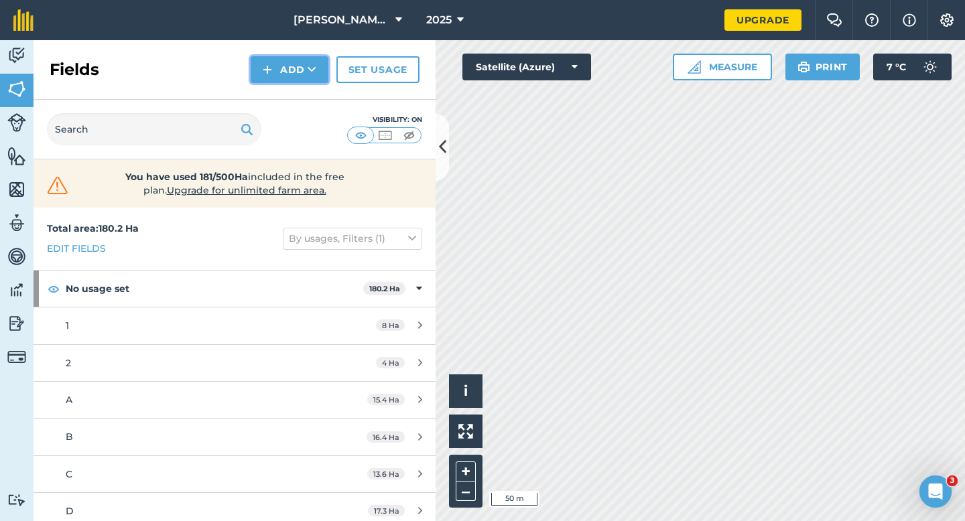
click at [278, 80] on button "Add" at bounding box center [290, 69] width 78 height 27
click at [278, 103] on link "Draw" at bounding box center [290, 99] width 74 height 29
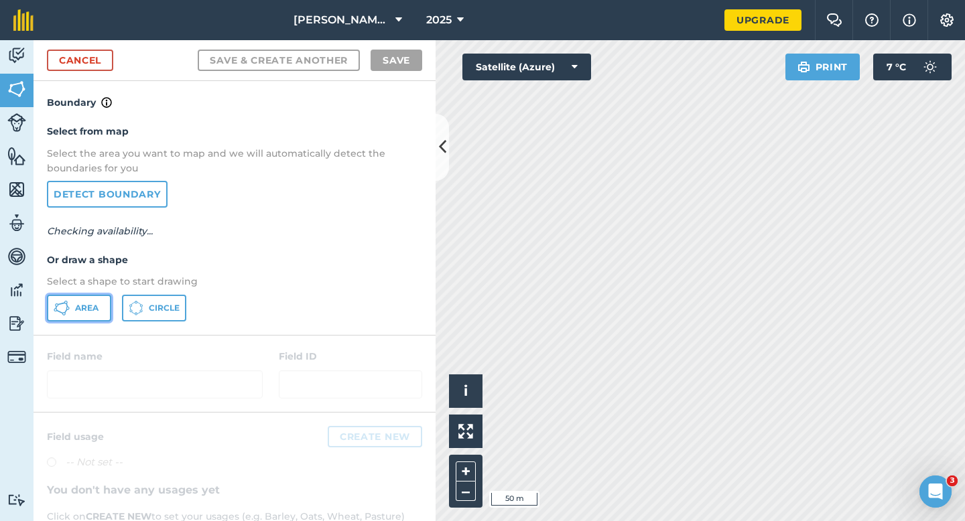
click at [103, 308] on button "Area" at bounding box center [79, 308] width 64 height 27
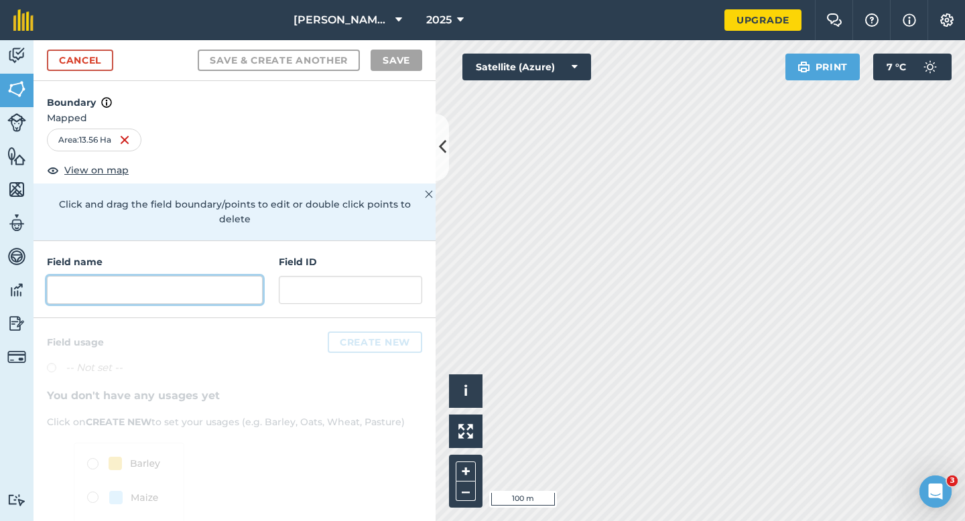
click at [239, 276] on input "text" at bounding box center [155, 290] width 216 height 28
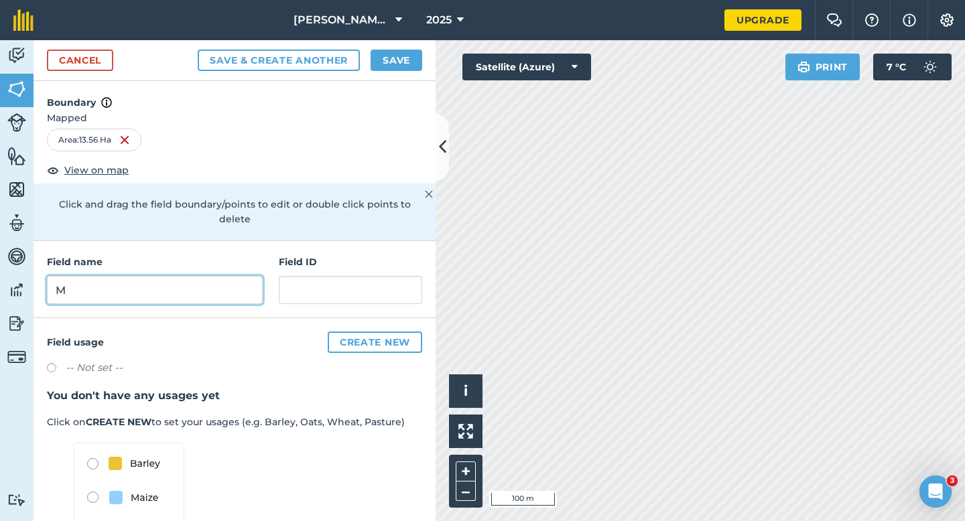
type input "M"
click at [391, 71] on div "Cancel Save & Create Another Save" at bounding box center [235, 60] width 402 height 41
click at [381, 56] on button "Save" at bounding box center [397, 60] width 52 height 21
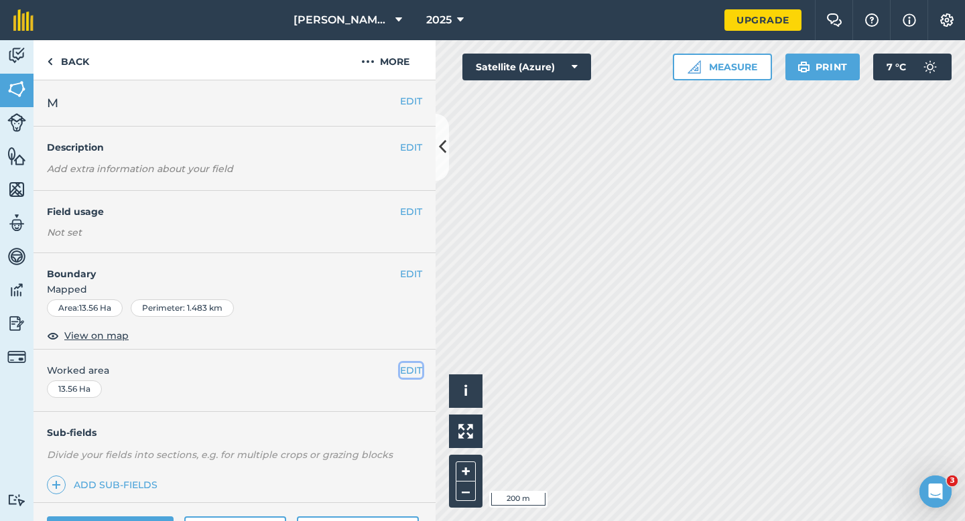
click at [406, 366] on button "EDIT" at bounding box center [411, 370] width 22 height 15
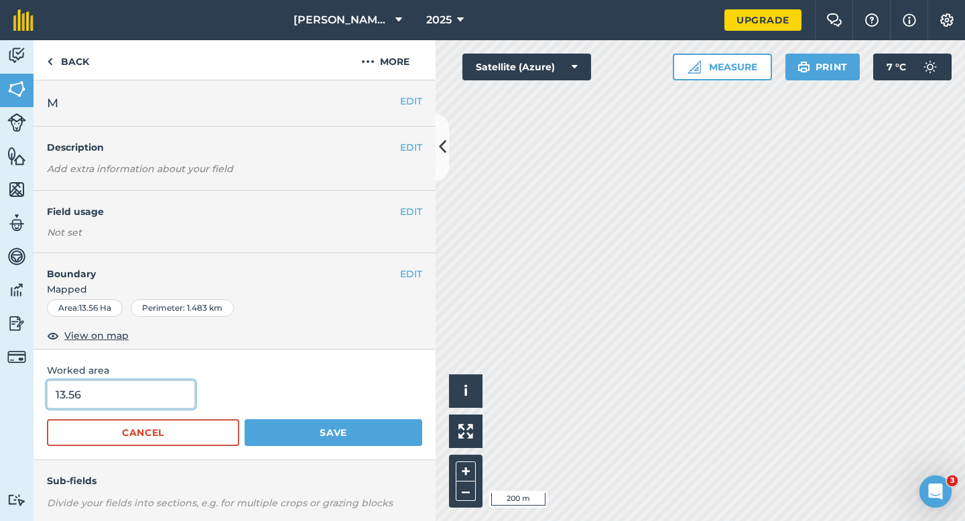
click at [131, 391] on input "13.56" at bounding box center [121, 395] width 148 height 28
type input "13.6"
click at [245, 420] on button "Save" at bounding box center [334, 433] width 178 height 27
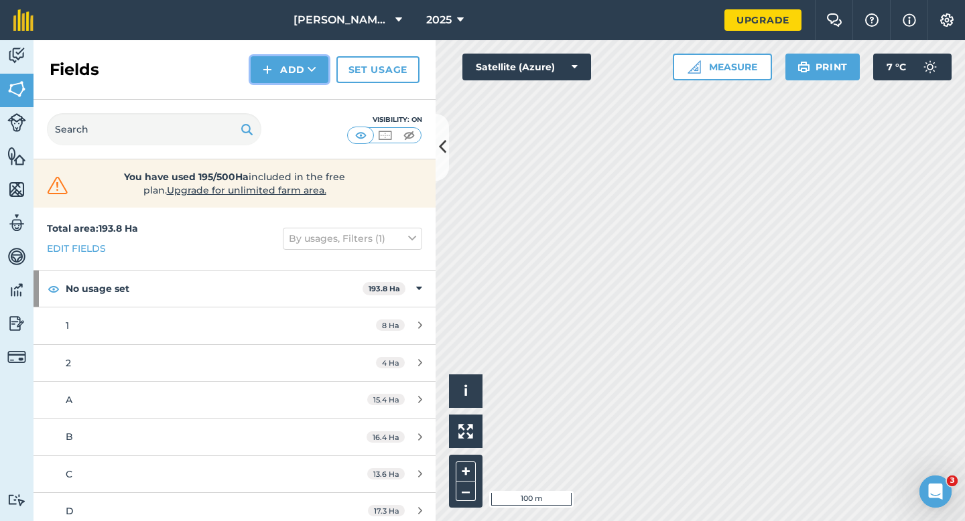
click at [271, 62] on img at bounding box center [267, 70] width 9 height 16
click at [276, 92] on link "Draw" at bounding box center [290, 99] width 74 height 29
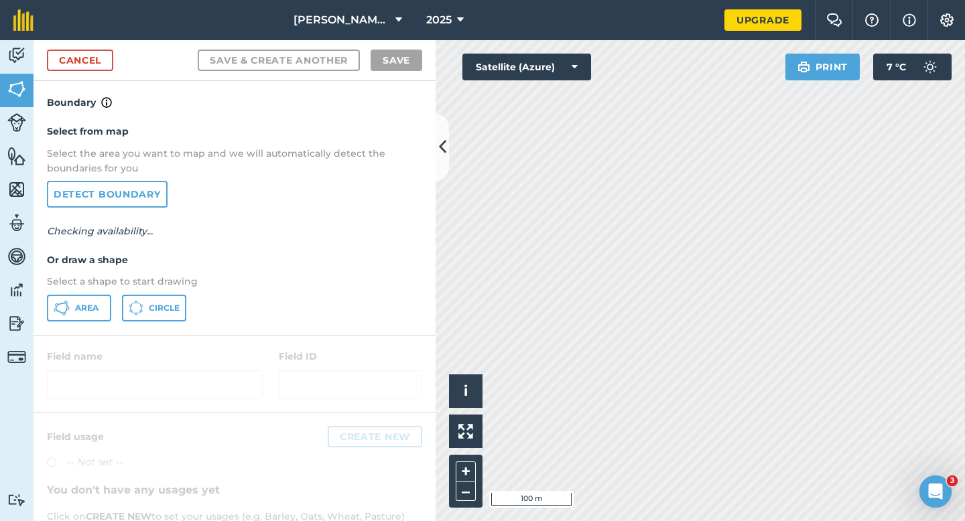
click at [112, 318] on div "Area Circle" at bounding box center [234, 308] width 375 height 27
click at [106, 314] on button "Area" at bounding box center [79, 308] width 64 height 27
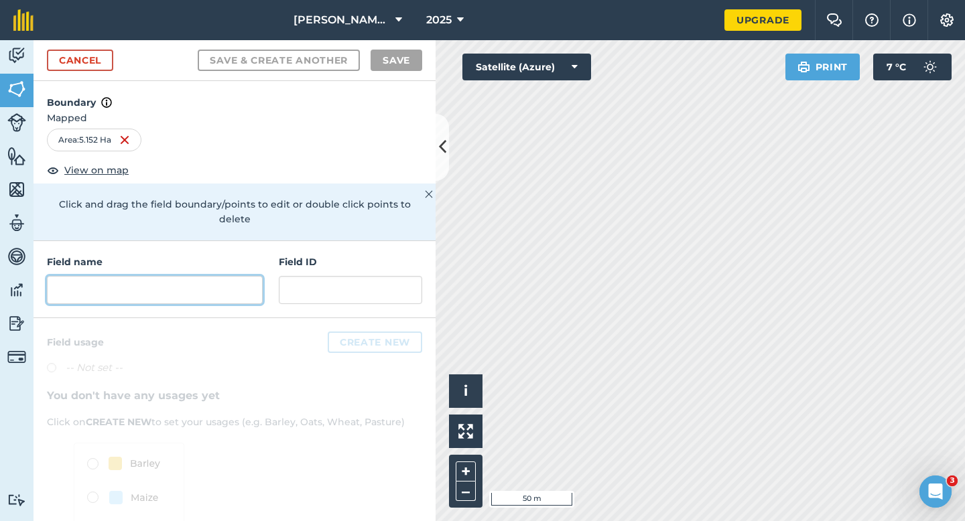
click at [250, 276] on input "text" at bounding box center [155, 290] width 216 height 28
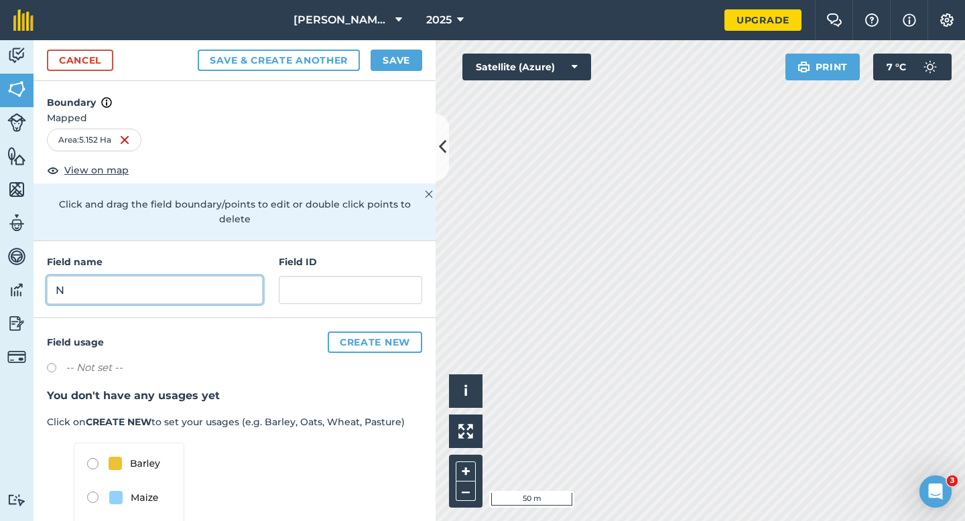
type input "N"
click at [393, 66] on button "Save" at bounding box center [397, 60] width 52 height 21
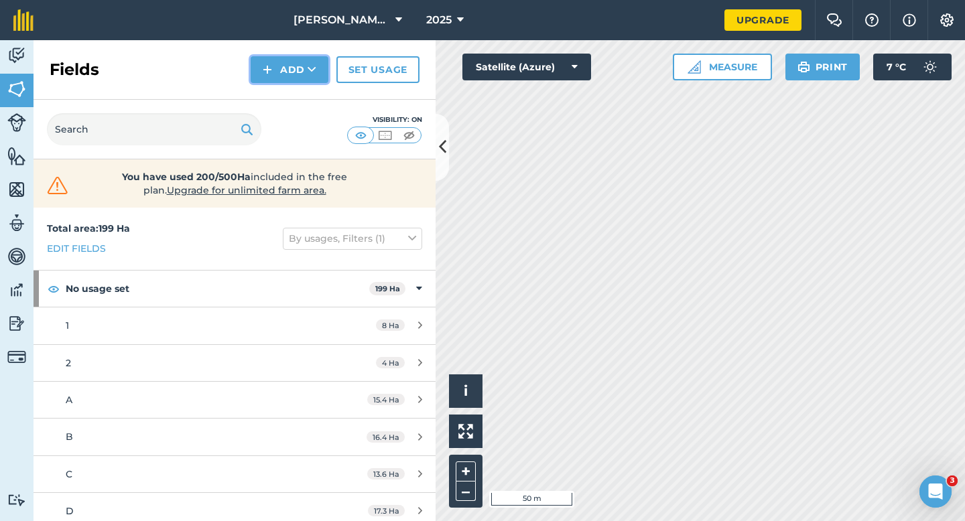
click at [284, 74] on button "Add" at bounding box center [290, 69] width 78 height 27
click at [284, 97] on link "Draw" at bounding box center [290, 99] width 74 height 29
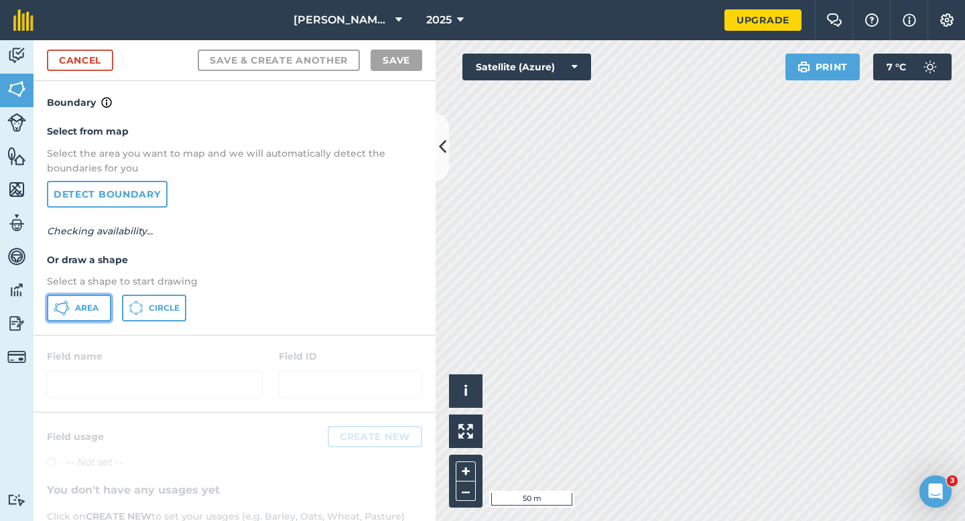
click at [108, 299] on button "Area" at bounding box center [79, 308] width 64 height 27
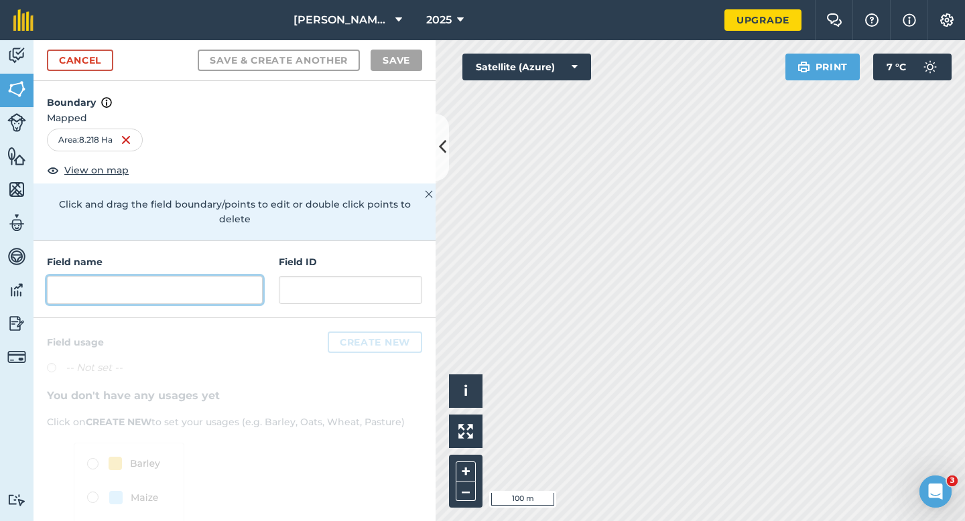
click at [243, 276] on input "text" at bounding box center [155, 290] width 216 height 28
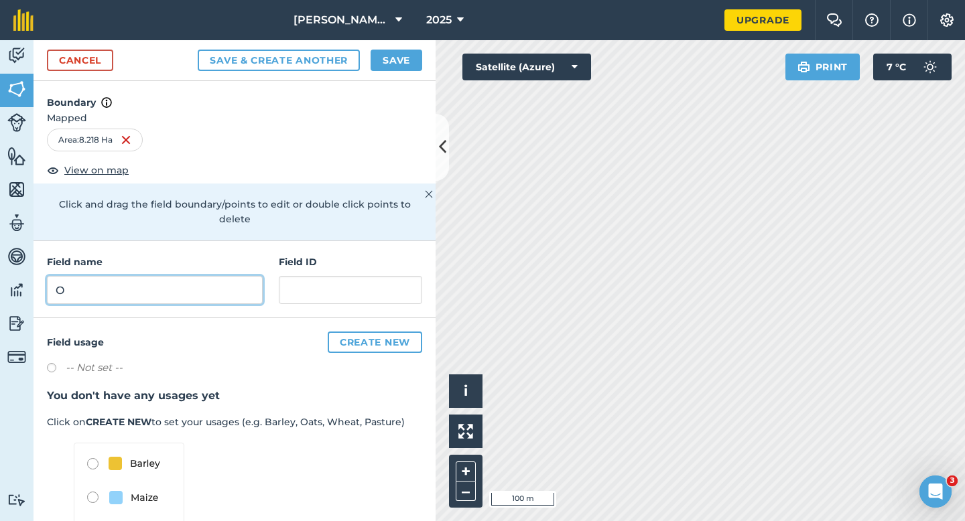
type input "O"
click at [389, 53] on button "Save" at bounding box center [397, 60] width 52 height 21
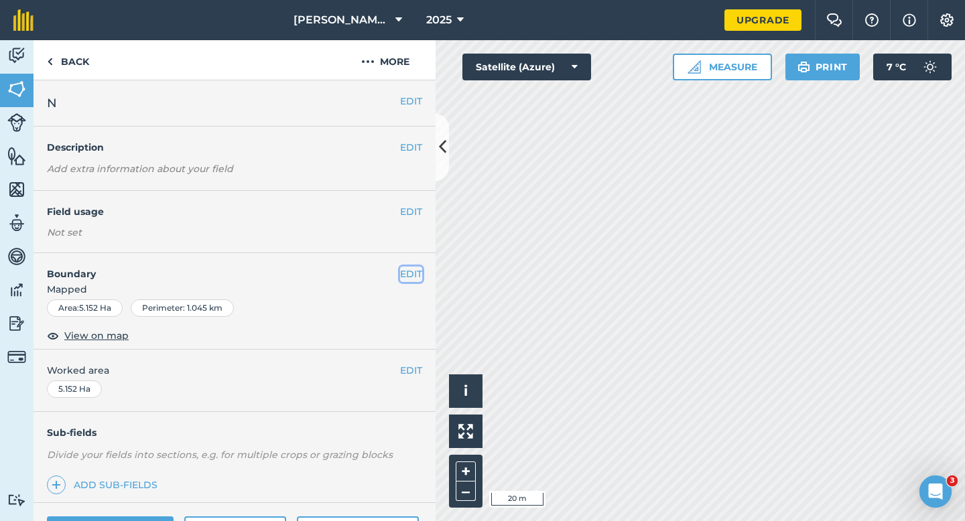
click at [412, 271] on button "EDIT" at bounding box center [411, 274] width 22 height 15
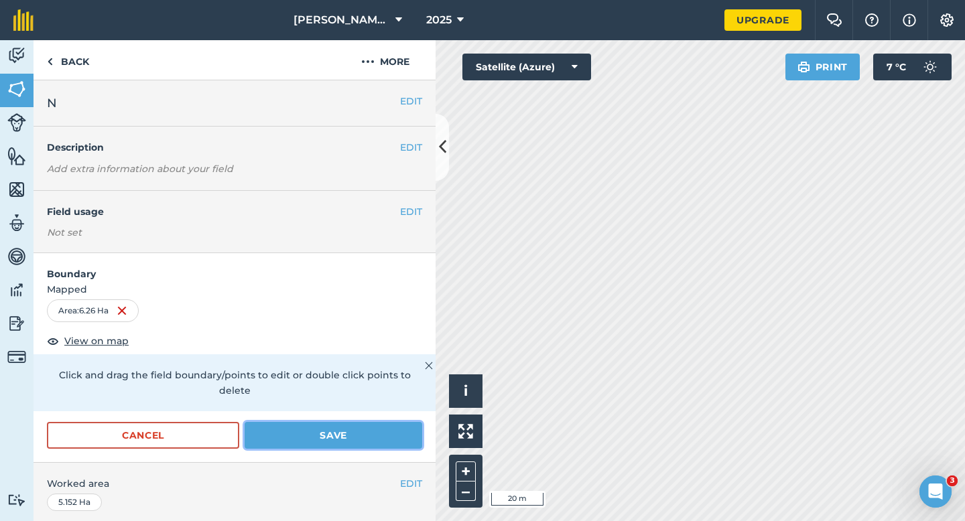
click at [377, 430] on button "Save" at bounding box center [334, 435] width 178 height 27
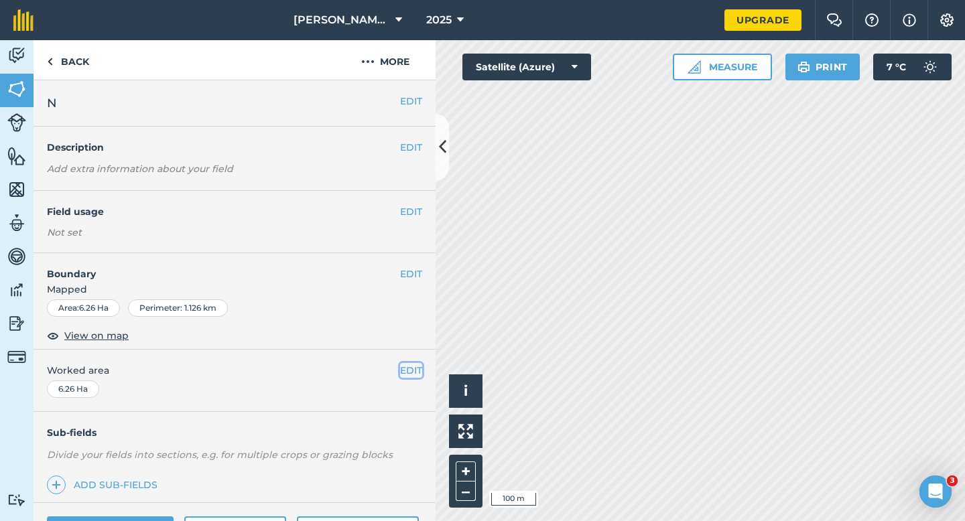
click at [410, 373] on button "EDIT" at bounding box center [411, 370] width 22 height 15
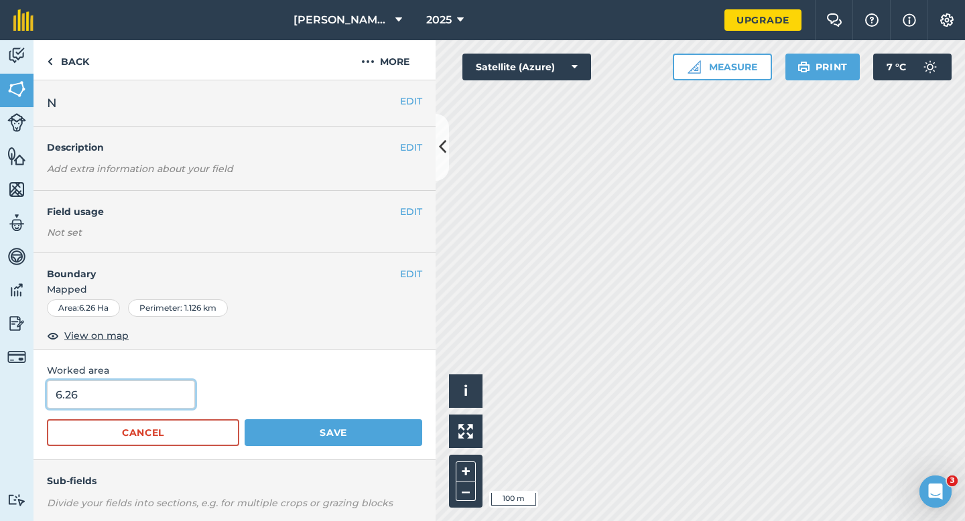
click at [153, 399] on input "6.26" at bounding box center [121, 395] width 148 height 28
type input "6.3"
click at [245, 420] on button "Save" at bounding box center [334, 433] width 178 height 27
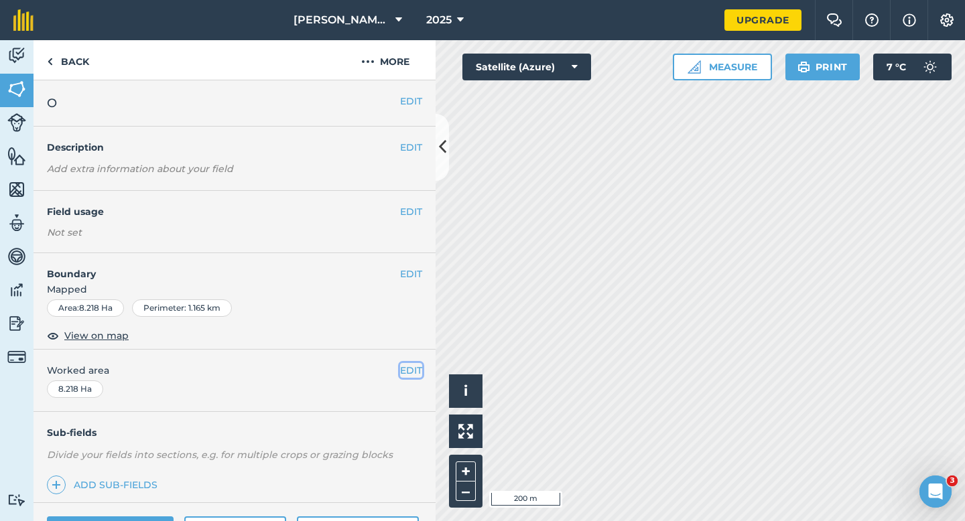
click at [418, 373] on button "EDIT" at bounding box center [411, 370] width 22 height 15
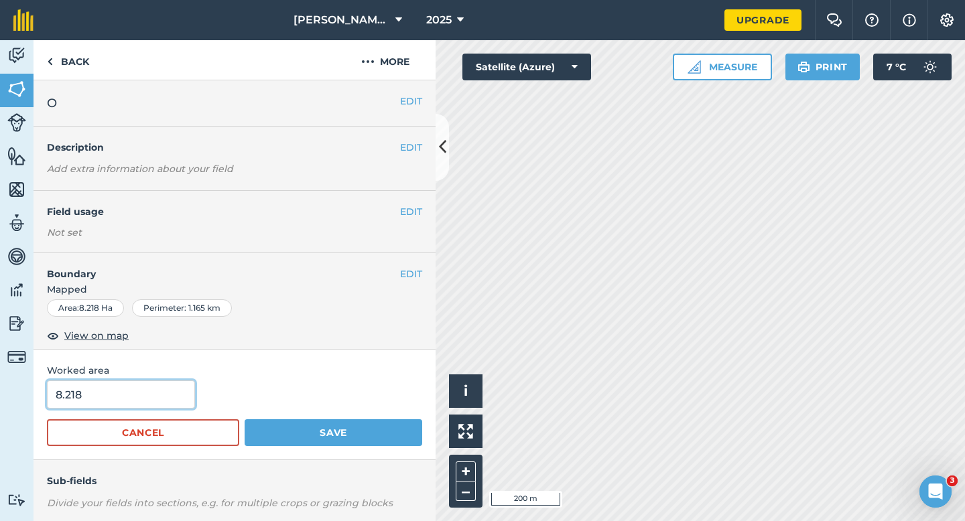
click at [140, 399] on input "8.218" at bounding box center [121, 395] width 148 height 28
type input "8.2"
click at [245, 420] on button "Save" at bounding box center [334, 433] width 178 height 27
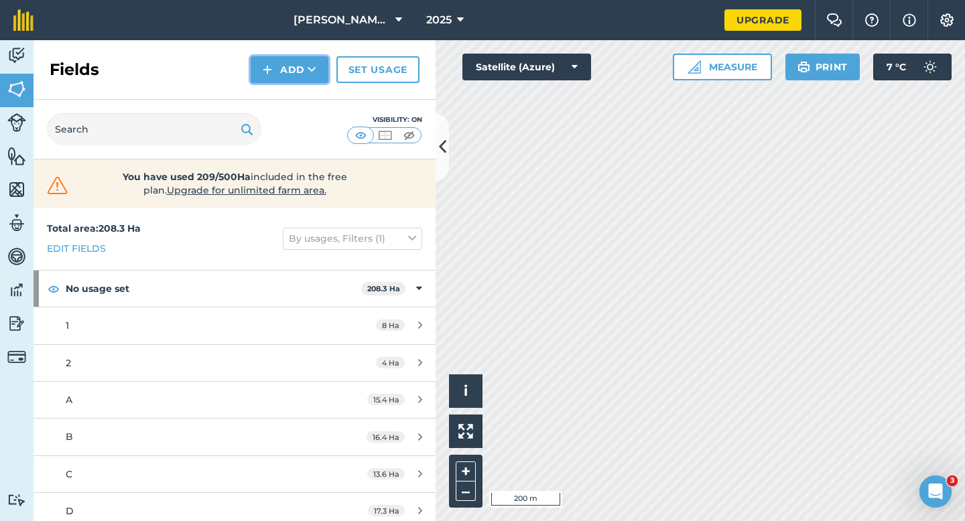
click at [299, 71] on button "Add" at bounding box center [290, 69] width 78 height 27
click at [299, 95] on link "Draw" at bounding box center [290, 99] width 74 height 29
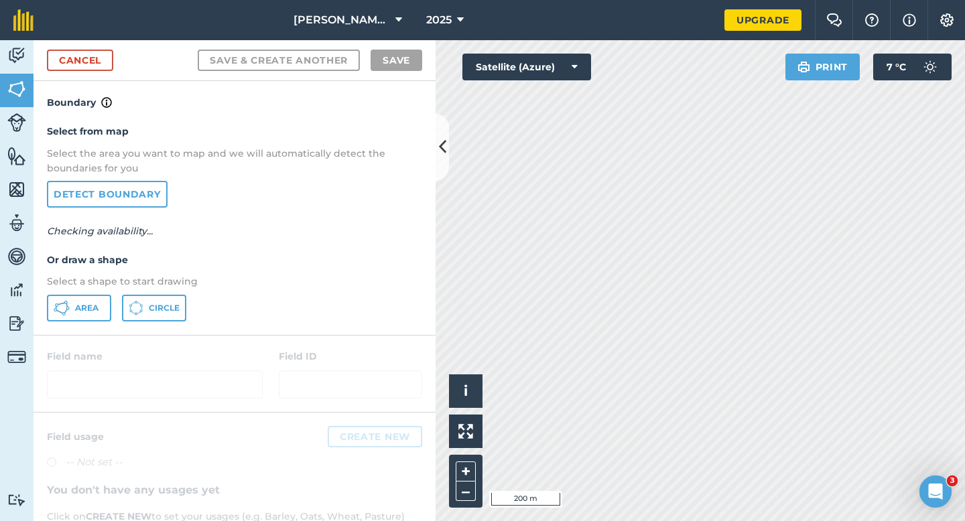
click at [64, 325] on div "Select from map Select the area you want to map and we will automatically detec…" at bounding box center [235, 223] width 402 height 224
click at [88, 304] on span "Area" at bounding box center [86, 308] width 23 height 11
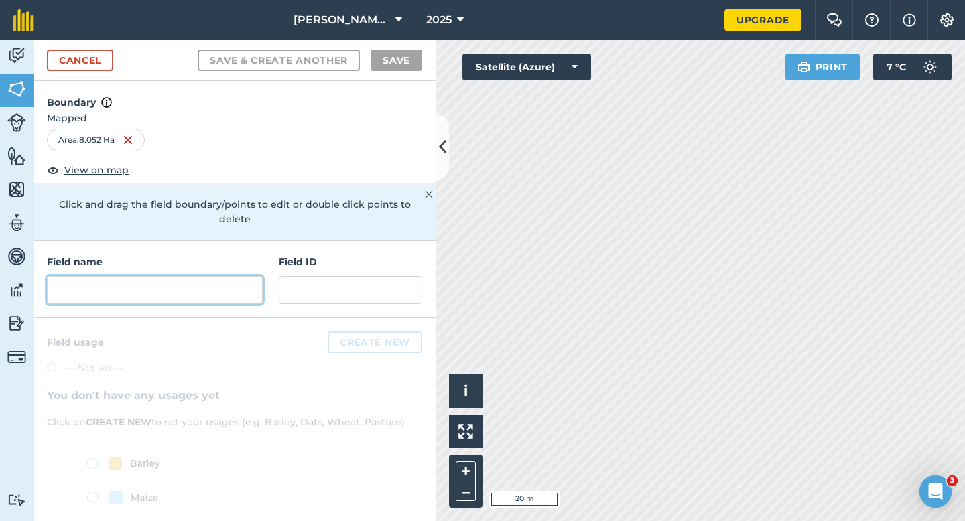
click at [251, 276] on input "text" at bounding box center [155, 290] width 216 height 28
type input "P"
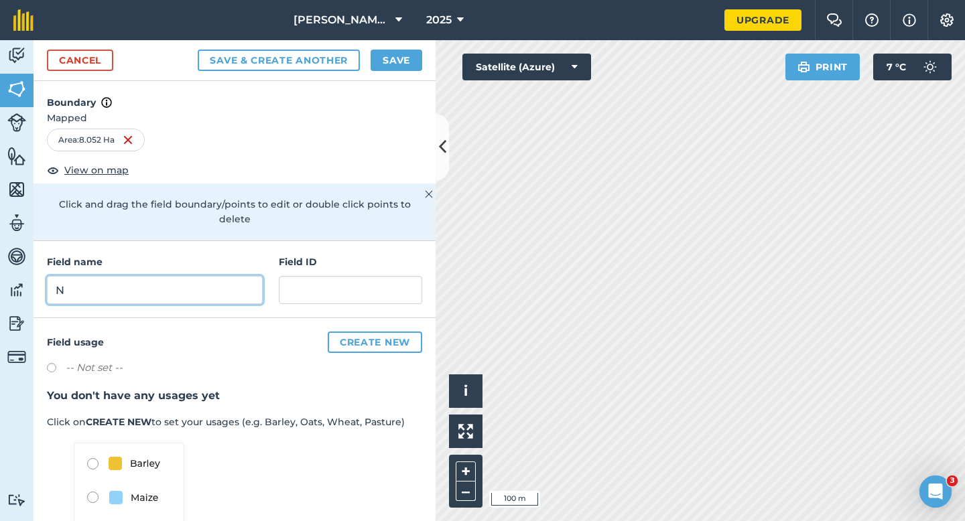
type input "N"
click at [391, 56] on button "Save" at bounding box center [397, 60] width 52 height 21
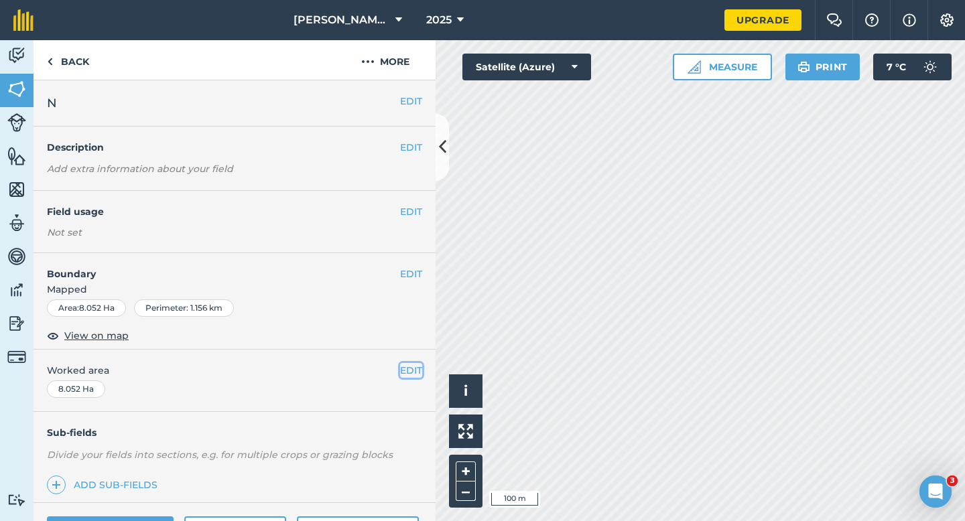
click at [409, 371] on button "EDIT" at bounding box center [411, 370] width 22 height 15
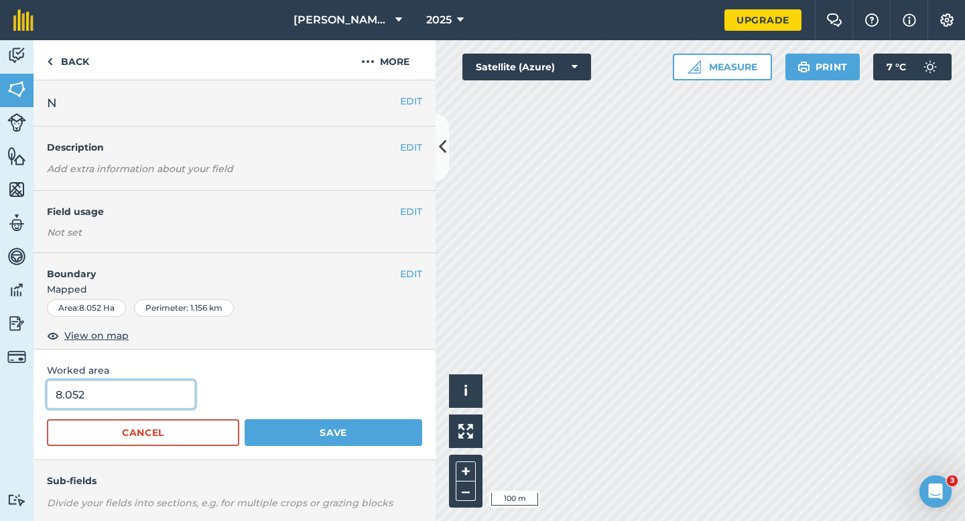
type input "8"
click at [115, 394] on input "8" at bounding box center [121, 395] width 148 height 28
click at [245, 420] on button "Save" at bounding box center [334, 433] width 178 height 27
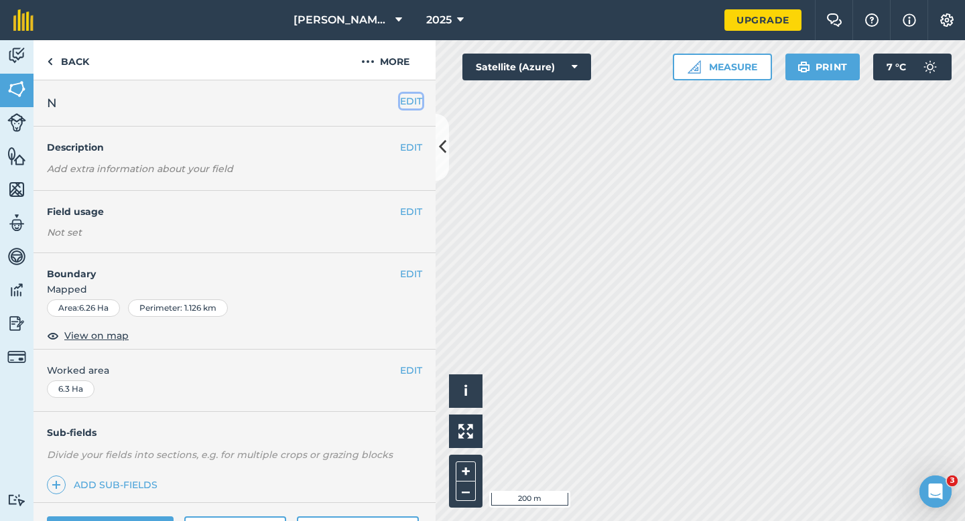
click at [402, 106] on button "EDIT" at bounding box center [411, 101] width 22 height 15
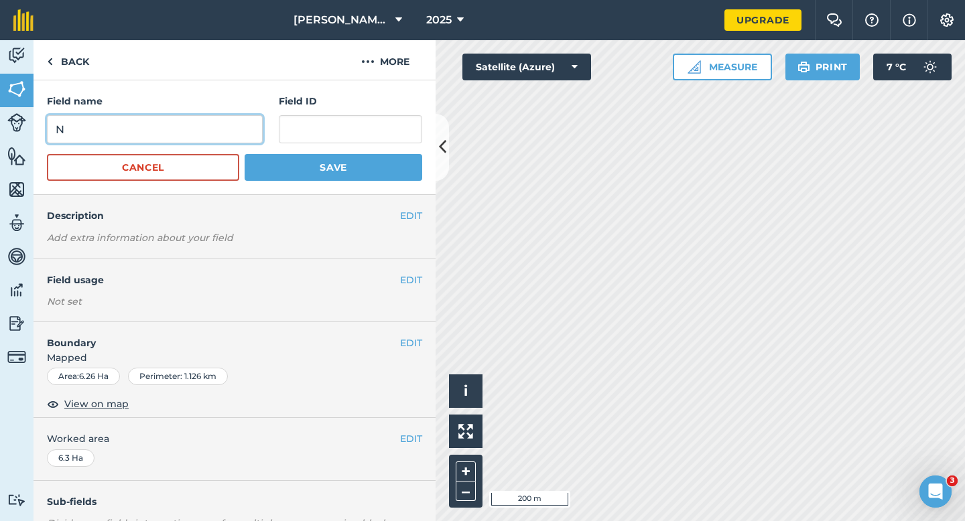
click at [233, 125] on input "N" at bounding box center [155, 129] width 216 height 28
type input "R"
click at [245, 154] on button "Save" at bounding box center [334, 167] width 178 height 27
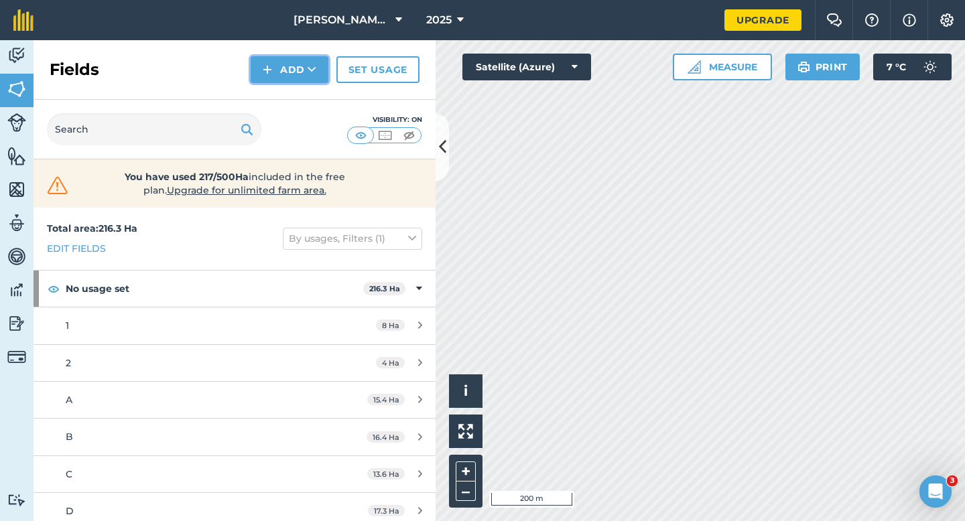
click at [304, 64] on button "Add" at bounding box center [290, 69] width 78 height 27
click at [304, 90] on link "Draw" at bounding box center [290, 99] width 74 height 29
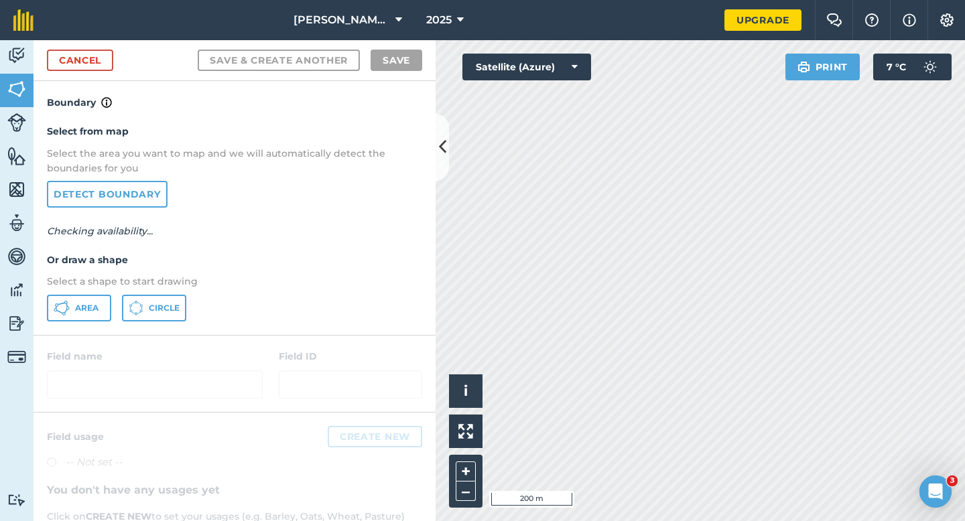
click at [67, 324] on div "Select from map Select the area you want to map and we will automatically detec…" at bounding box center [235, 223] width 402 height 224
click at [75, 310] on span "Area" at bounding box center [86, 308] width 23 height 11
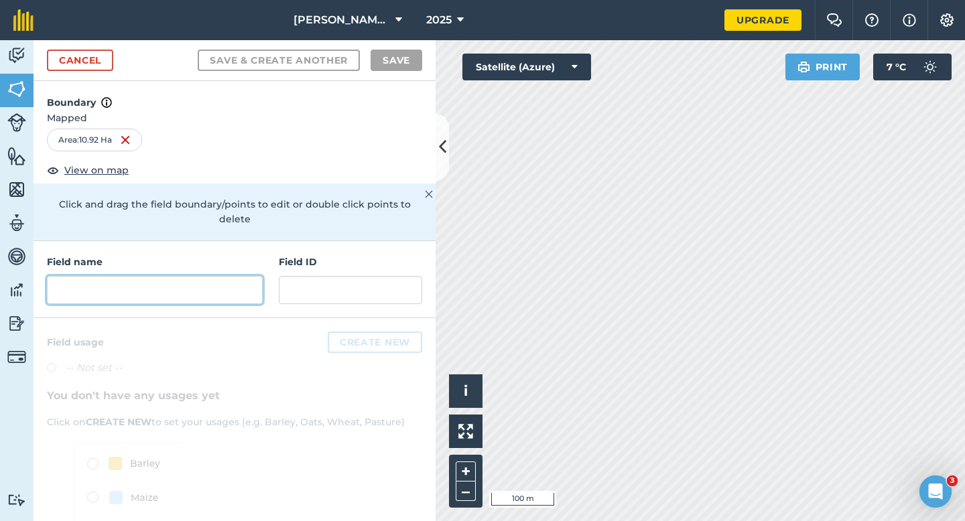
click at [257, 276] on input "text" at bounding box center [155, 290] width 216 height 28
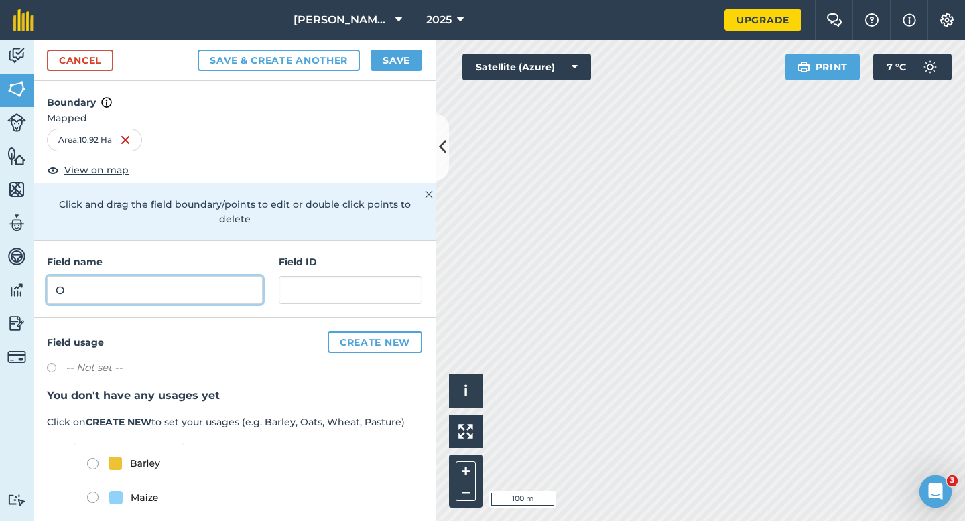
type input "O"
click at [400, 58] on button "Save" at bounding box center [397, 60] width 52 height 21
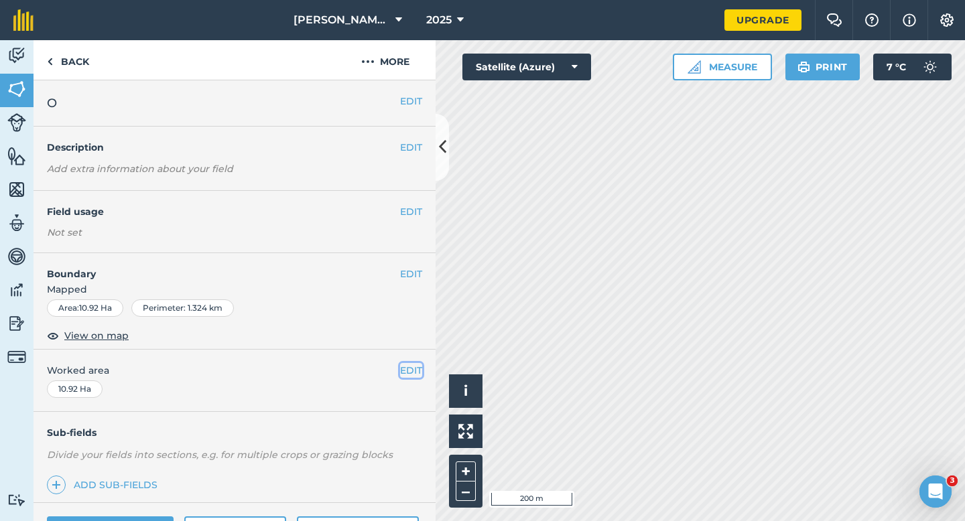
click at [403, 368] on button "EDIT" at bounding box center [411, 370] width 22 height 15
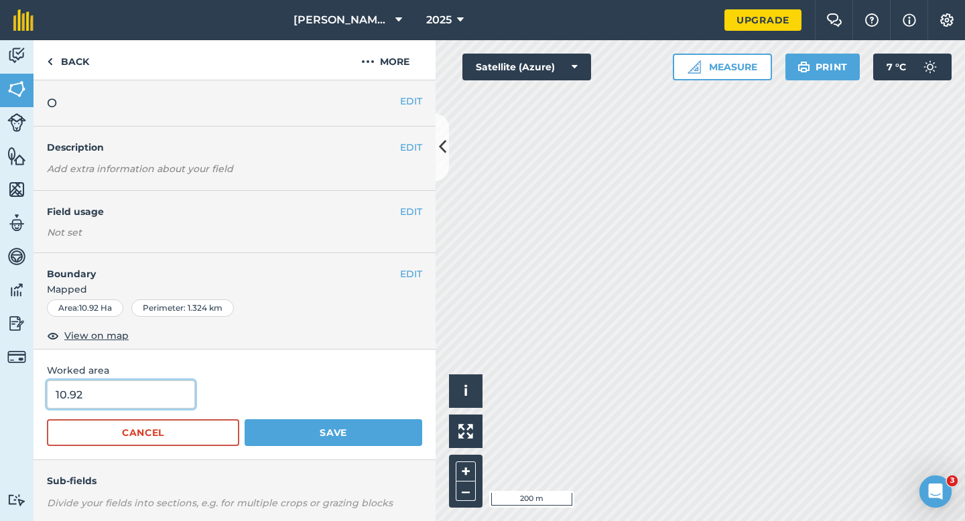
click at [155, 389] on input "10.92" at bounding box center [121, 395] width 148 height 28
type input "11"
click at [245, 420] on button "Save" at bounding box center [334, 433] width 178 height 27
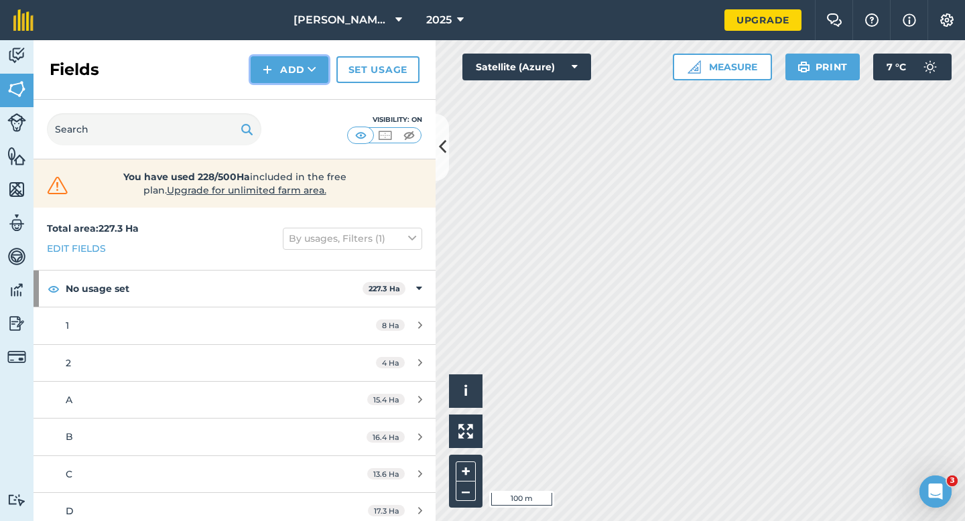
click at [273, 63] on button "Add" at bounding box center [290, 69] width 78 height 27
click at [280, 103] on link "Draw" at bounding box center [290, 99] width 74 height 29
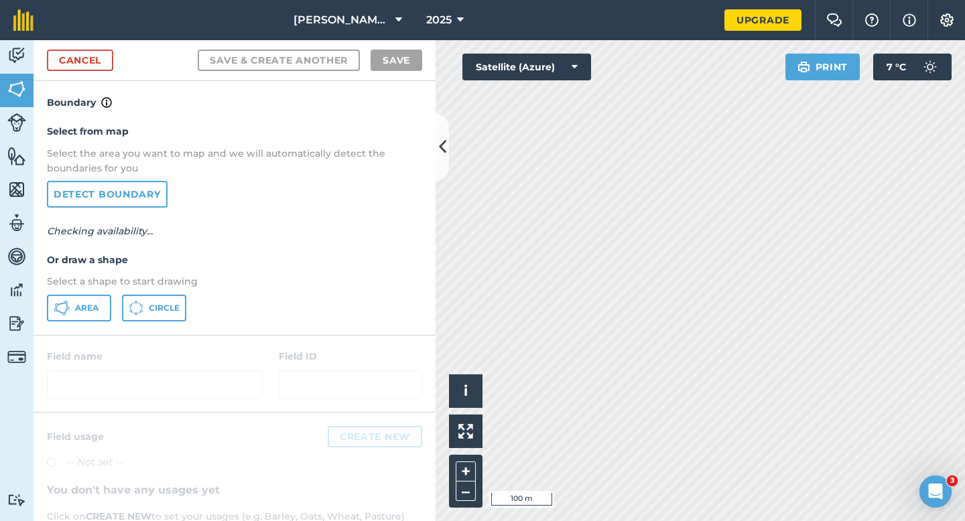
click at [102, 292] on div "Select from map Select the area you want to map and we will automatically detec…" at bounding box center [235, 223] width 402 height 224
click at [111, 295] on div "Area Circle" at bounding box center [234, 308] width 375 height 27
click at [88, 314] on button "Area" at bounding box center [79, 308] width 64 height 27
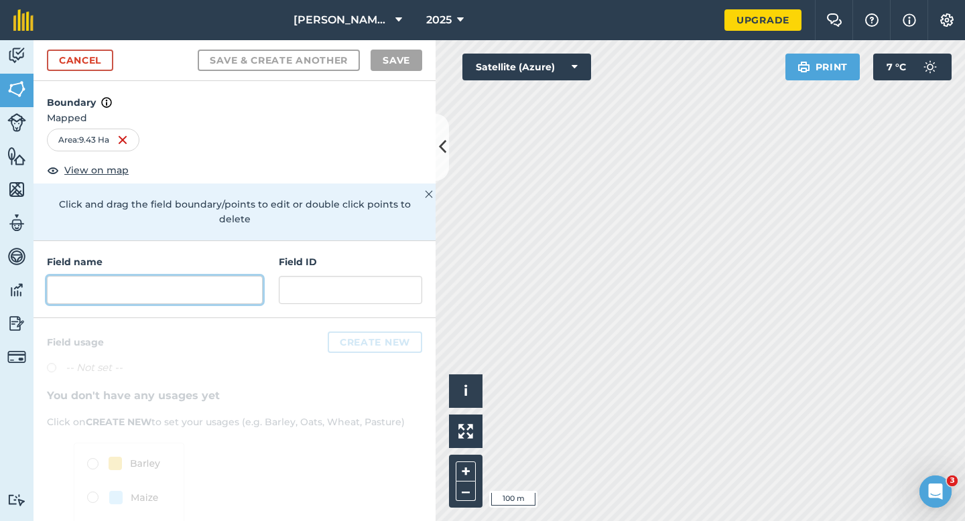
click at [244, 277] on input "text" at bounding box center [155, 290] width 216 height 28
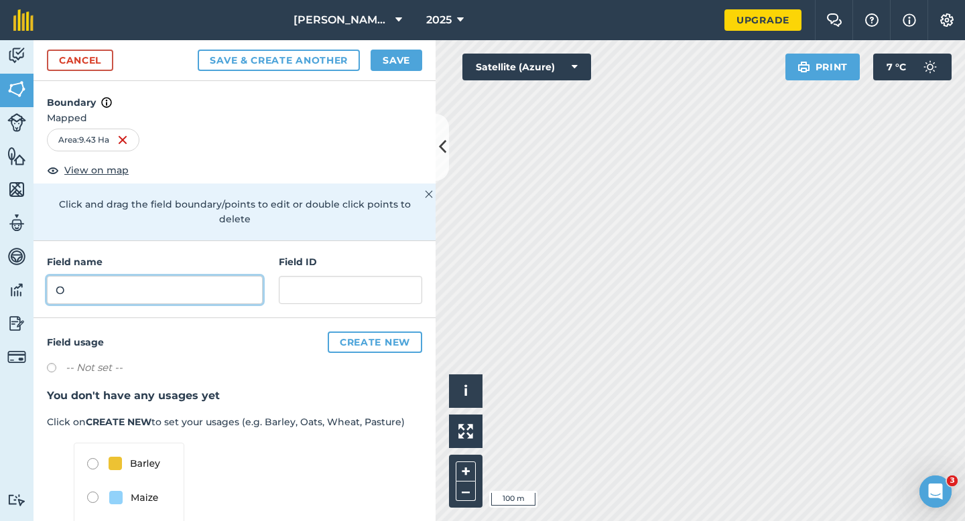
type input "O"
click at [406, 56] on button "Save" at bounding box center [397, 60] width 52 height 21
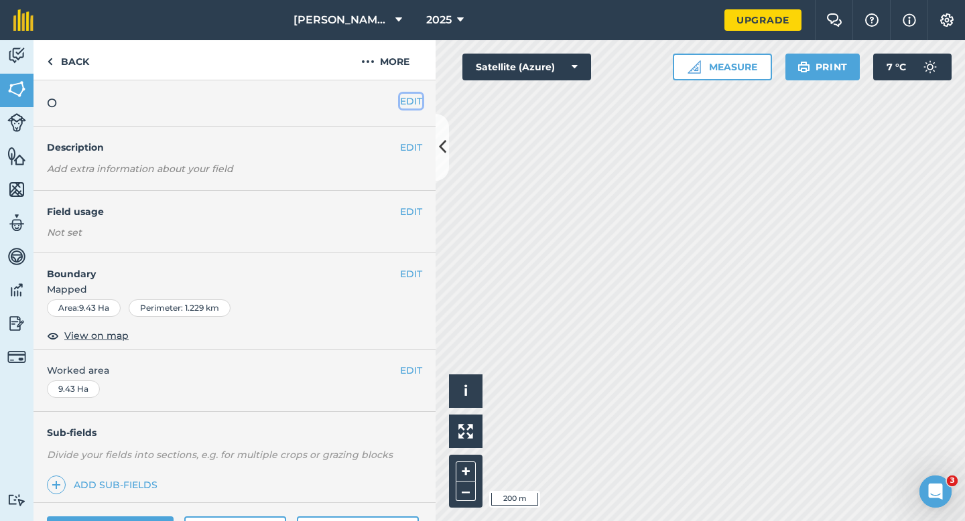
click at [404, 103] on button "EDIT" at bounding box center [411, 101] width 22 height 15
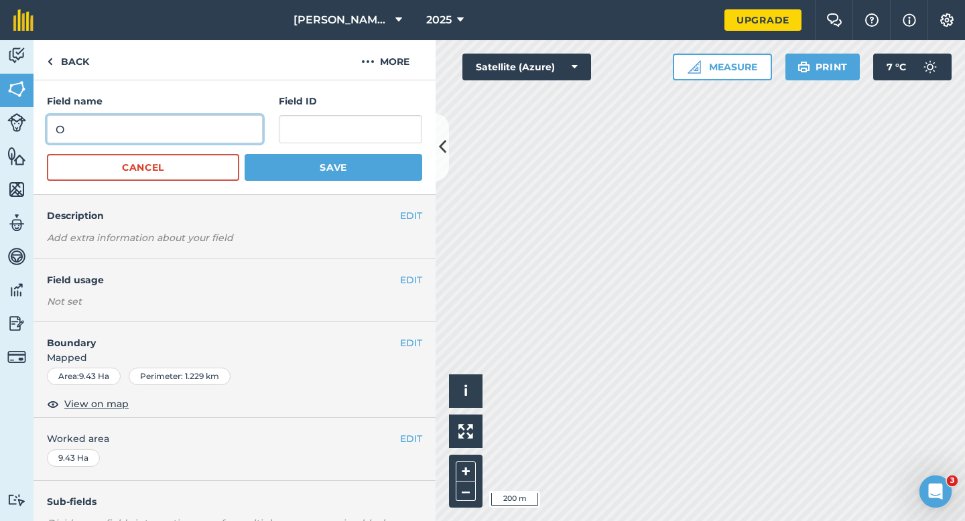
click at [209, 130] on input "O" at bounding box center [155, 129] width 216 height 28
type input "P"
click at [245, 154] on button "Save" at bounding box center [334, 167] width 178 height 27
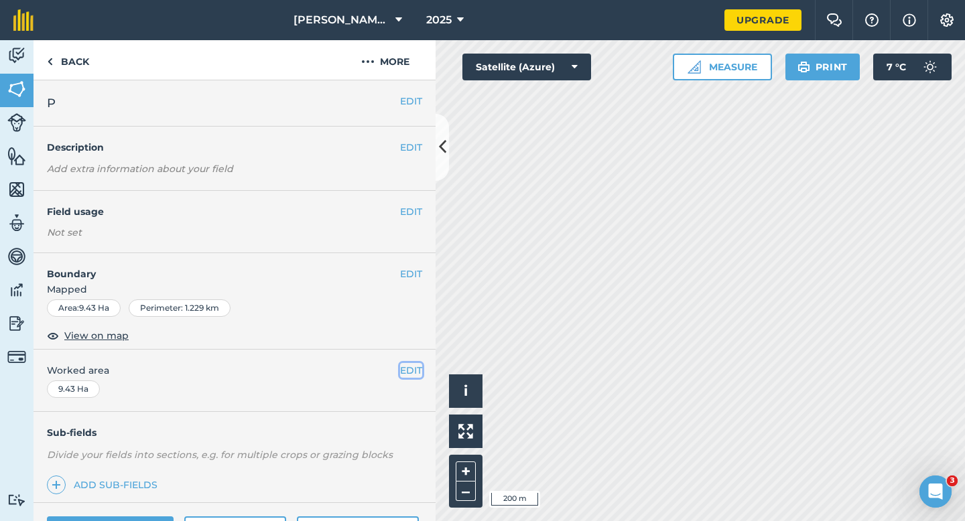
click at [414, 369] on button "EDIT" at bounding box center [411, 370] width 22 height 15
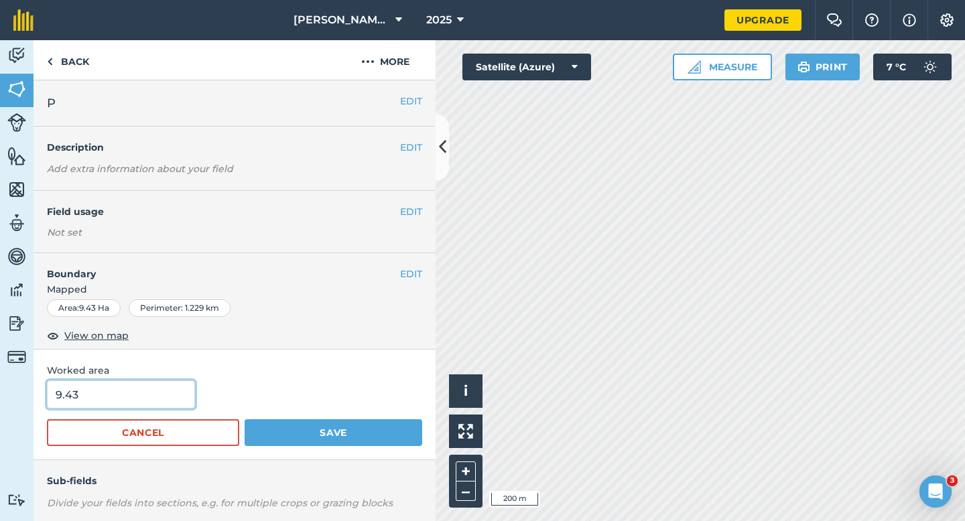
click at [174, 386] on input "9.43" at bounding box center [121, 395] width 148 height 28
click at [169, 394] on input "9.43" at bounding box center [121, 395] width 148 height 28
type input "9.6"
click at [245, 420] on button "Save" at bounding box center [334, 433] width 178 height 27
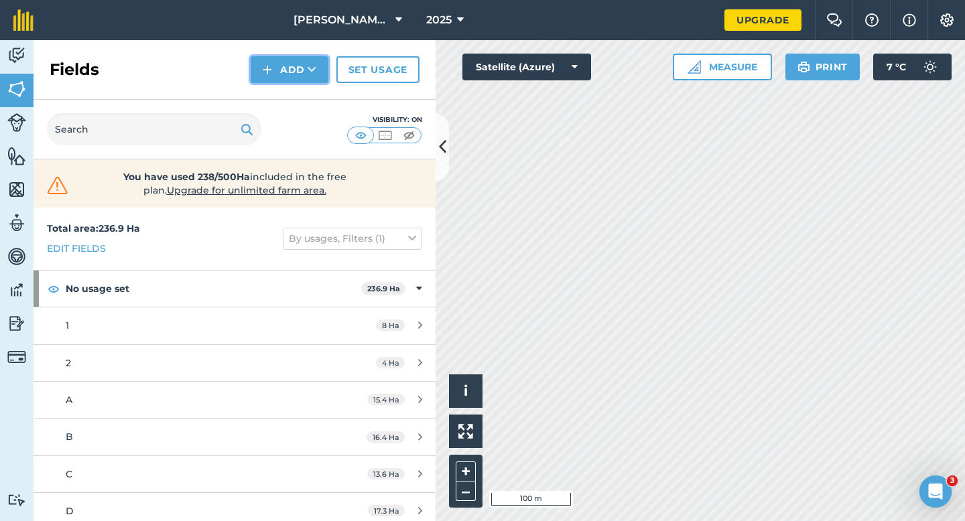
click at [284, 80] on button "Add" at bounding box center [290, 69] width 78 height 27
click at [284, 86] on link "Draw" at bounding box center [290, 99] width 74 height 29
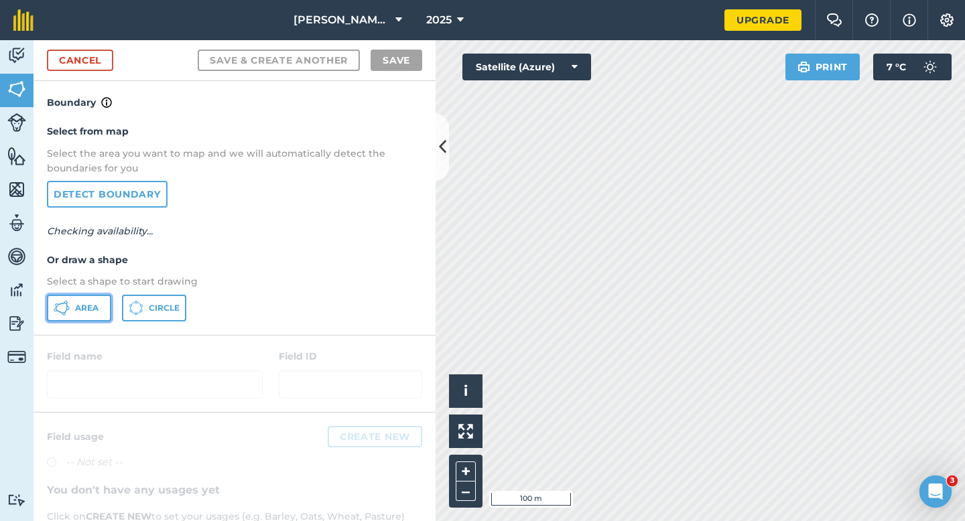
click at [81, 300] on button "Area" at bounding box center [79, 308] width 64 height 27
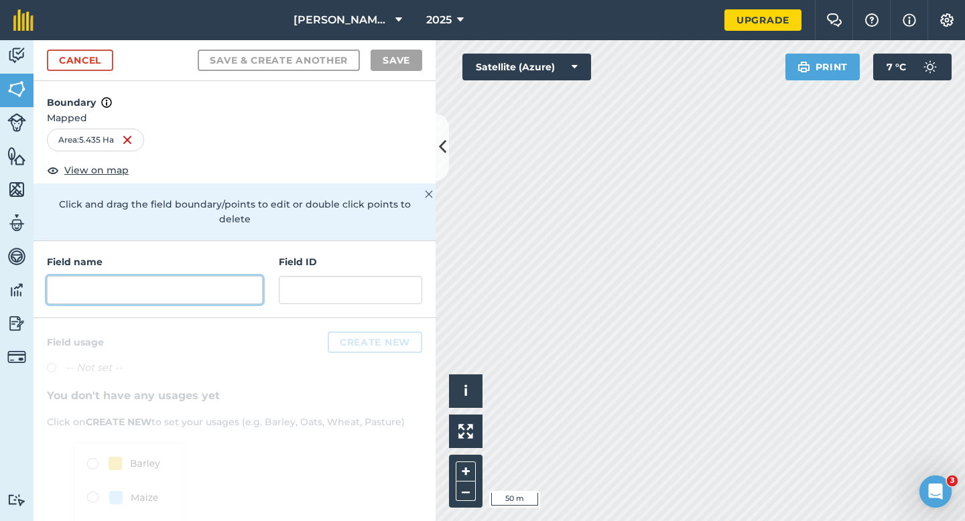
click at [208, 278] on input "text" at bounding box center [155, 290] width 216 height 28
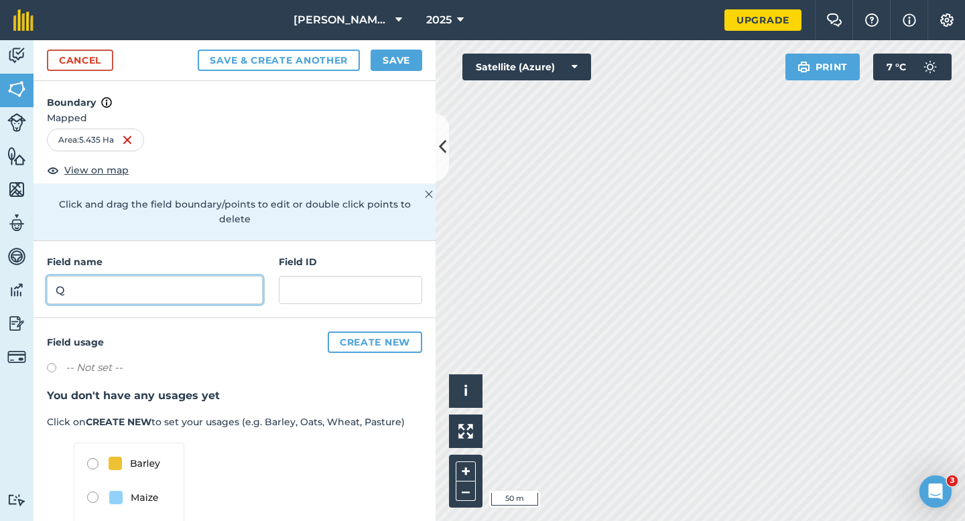
type input "Q"
click at [420, 55] on button "Save" at bounding box center [397, 60] width 52 height 21
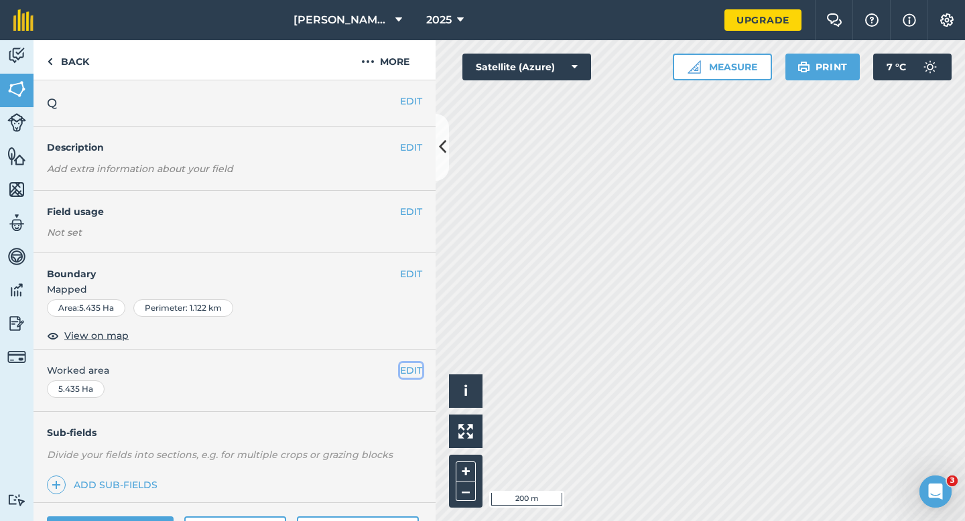
click at [406, 373] on button "EDIT" at bounding box center [411, 370] width 22 height 15
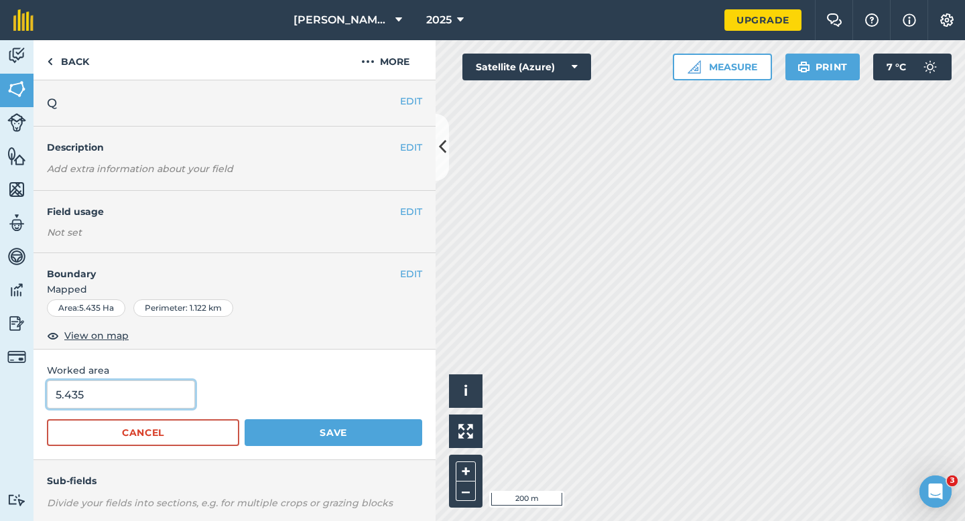
click at [130, 406] on input "5.435" at bounding box center [121, 395] width 148 height 28
type input "5.5"
click at [245, 420] on button "Save" at bounding box center [334, 433] width 178 height 27
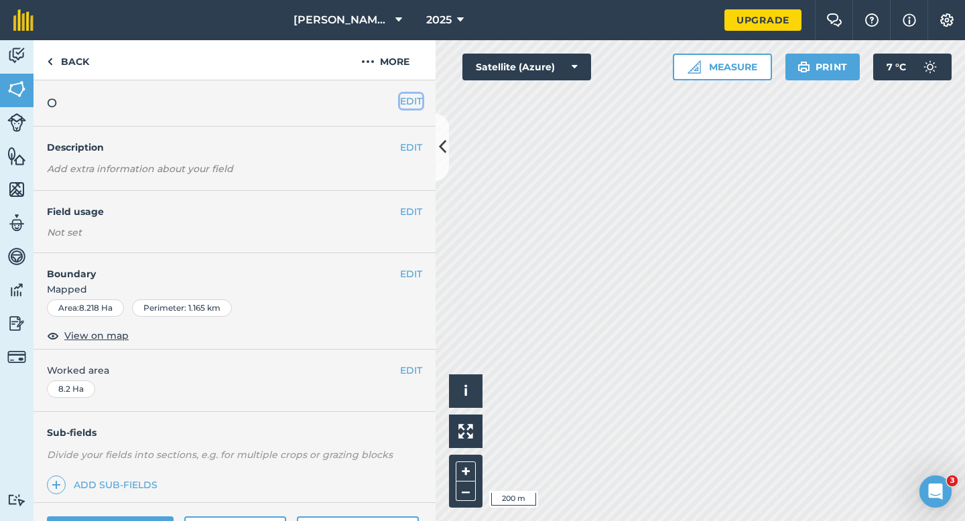
click at [410, 99] on button "EDIT" at bounding box center [411, 101] width 22 height 15
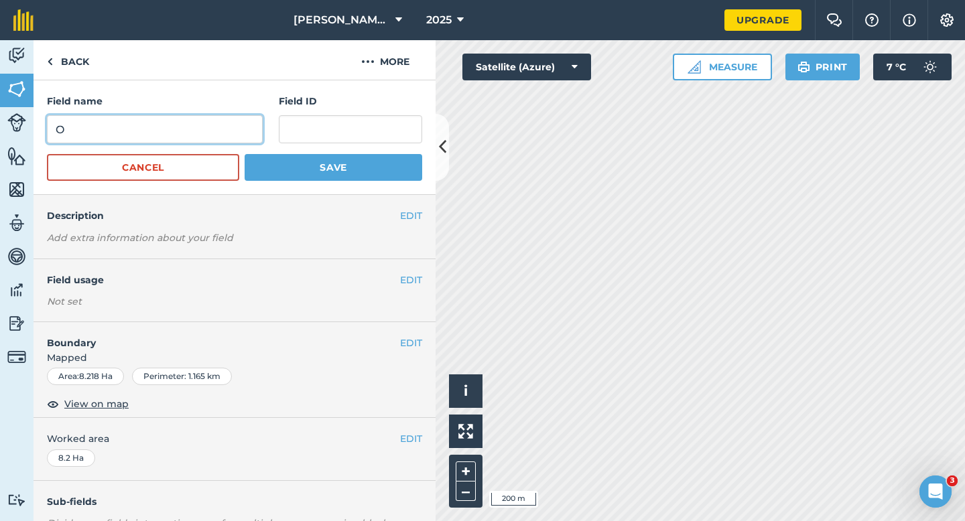
click at [217, 130] on input "O" at bounding box center [155, 129] width 216 height 28
type input "S"
click at [245, 154] on button "Save" at bounding box center [334, 167] width 178 height 27
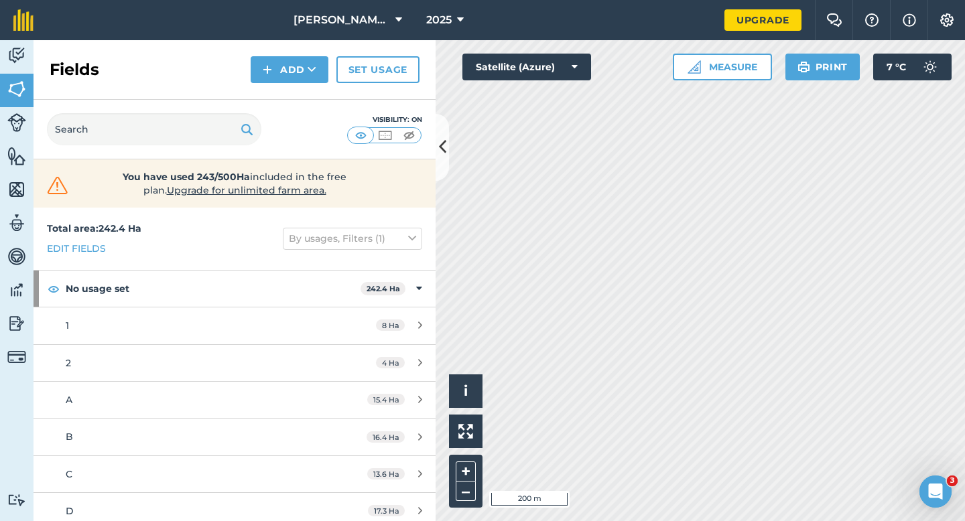
click at [306, 50] on div "Fields Add Set usage" at bounding box center [235, 70] width 402 height 60
click at [306, 54] on div "Fields Add Set usage" at bounding box center [235, 70] width 402 height 60
click at [306, 66] on button "Add" at bounding box center [290, 69] width 78 height 27
click at [306, 93] on link "Draw" at bounding box center [290, 99] width 74 height 29
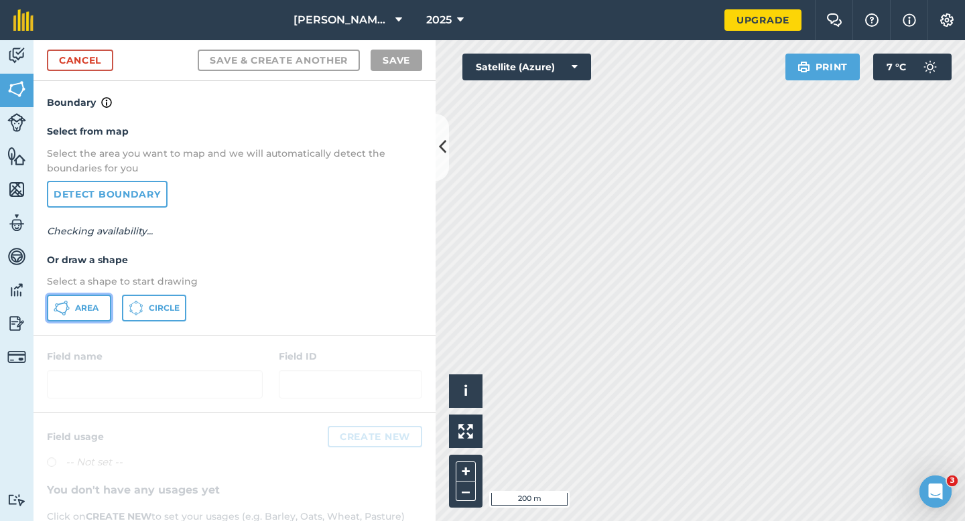
click at [71, 297] on button "Area" at bounding box center [79, 308] width 64 height 27
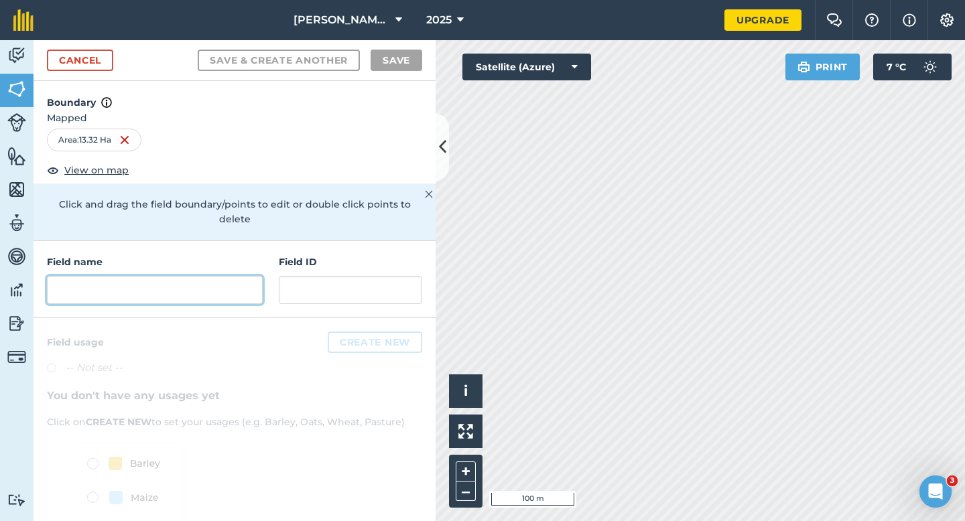
click at [225, 283] on input "text" at bounding box center [155, 290] width 216 height 28
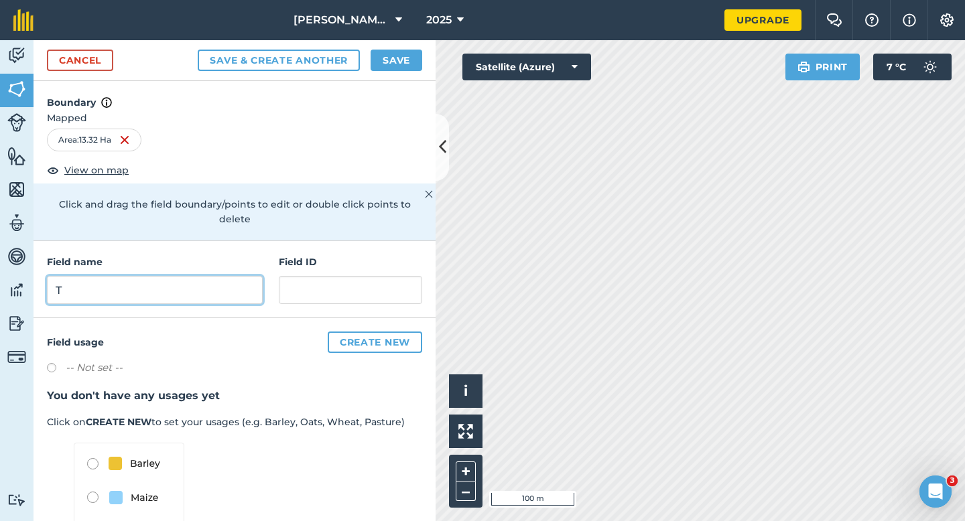
type input "T"
click at [384, 71] on div "Cancel Save & Create Another Save" at bounding box center [235, 60] width 402 height 41
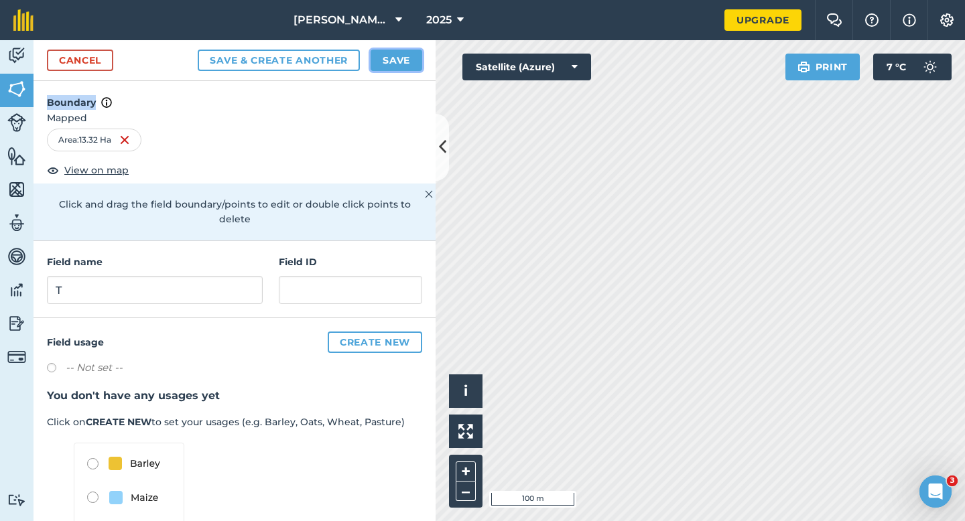
click at [384, 68] on button "Save" at bounding box center [397, 60] width 52 height 21
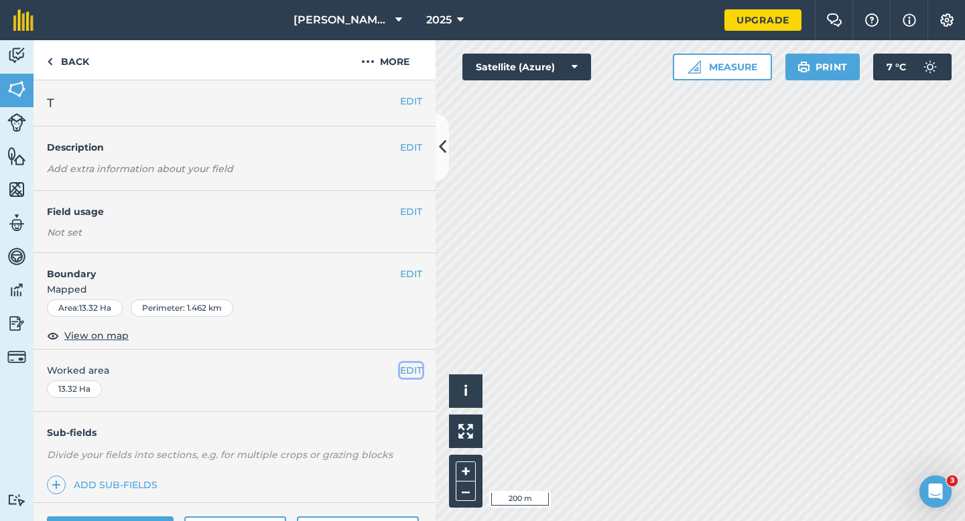
click at [400, 365] on button "EDIT" at bounding box center [411, 370] width 22 height 15
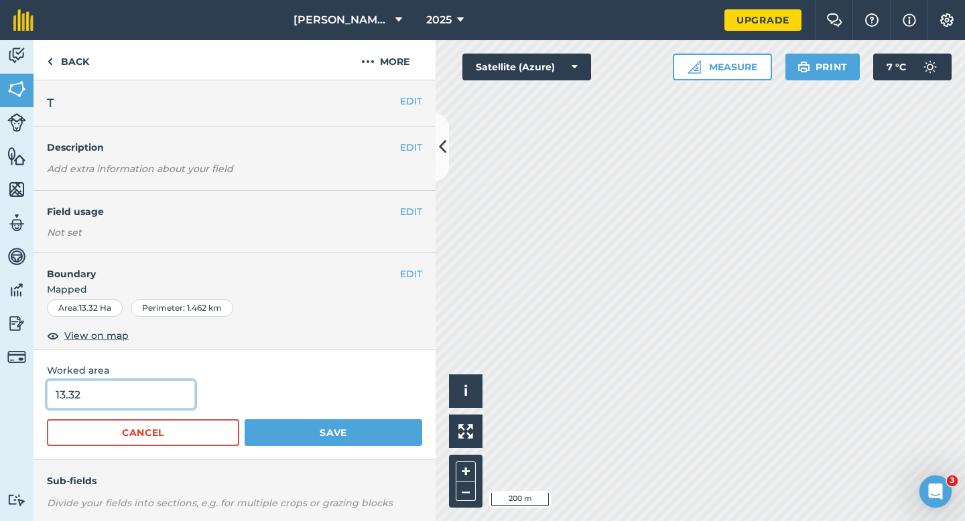
click at [169, 381] on input "13.32" at bounding box center [121, 395] width 148 height 28
click at [167, 389] on input "13.32" at bounding box center [121, 395] width 148 height 28
type input "13.3"
click at [245, 420] on button "Save" at bounding box center [334, 433] width 178 height 27
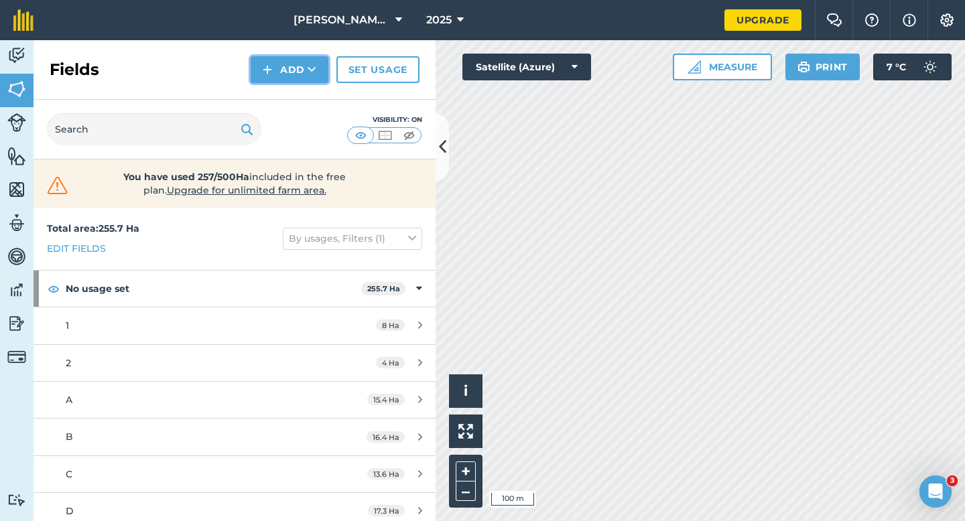
click at [287, 74] on button "Add" at bounding box center [290, 69] width 78 height 27
click at [287, 109] on link "Draw" at bounding box center [290, 99] width 74 height 29
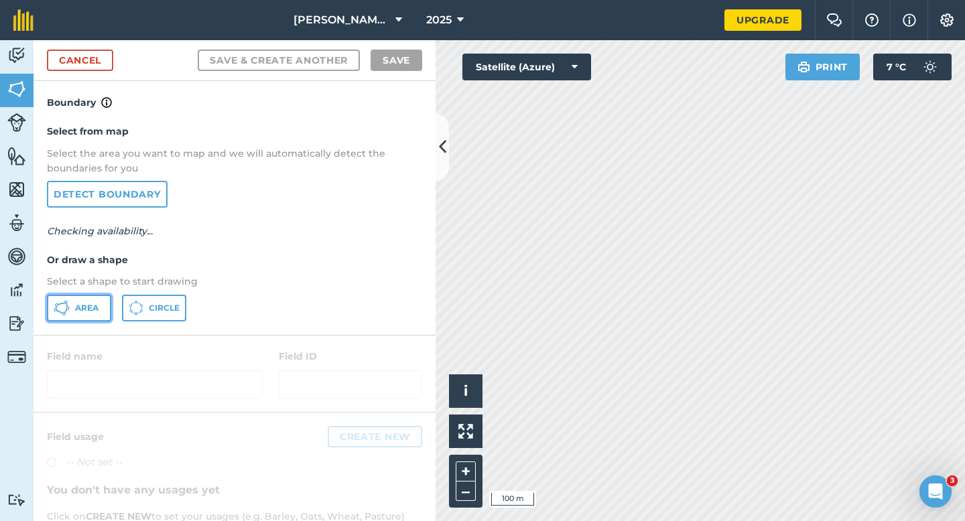
click at [101, 296] on button "Area" at bounding box center [79, 308] width 64 height 27
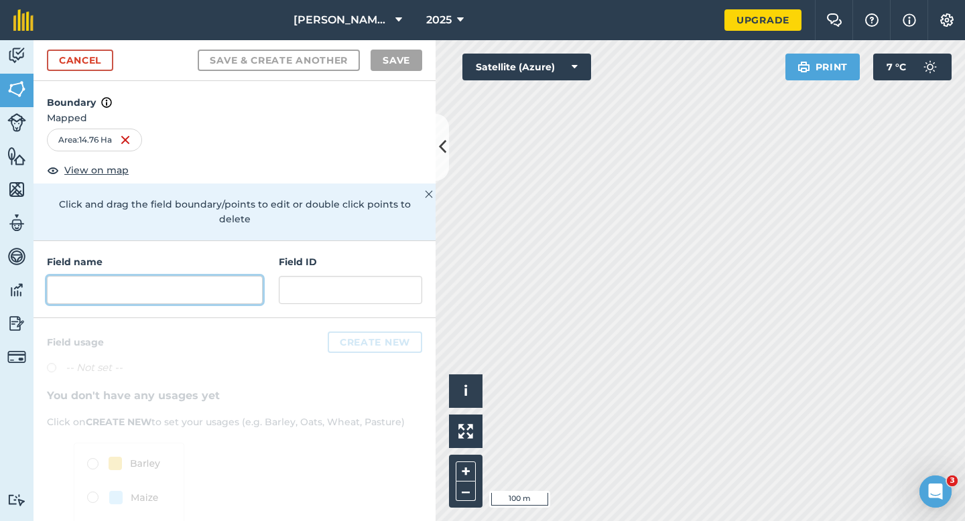
click at [224, 276] on input "text" at bounding box center [155, 290] width 216 height 28
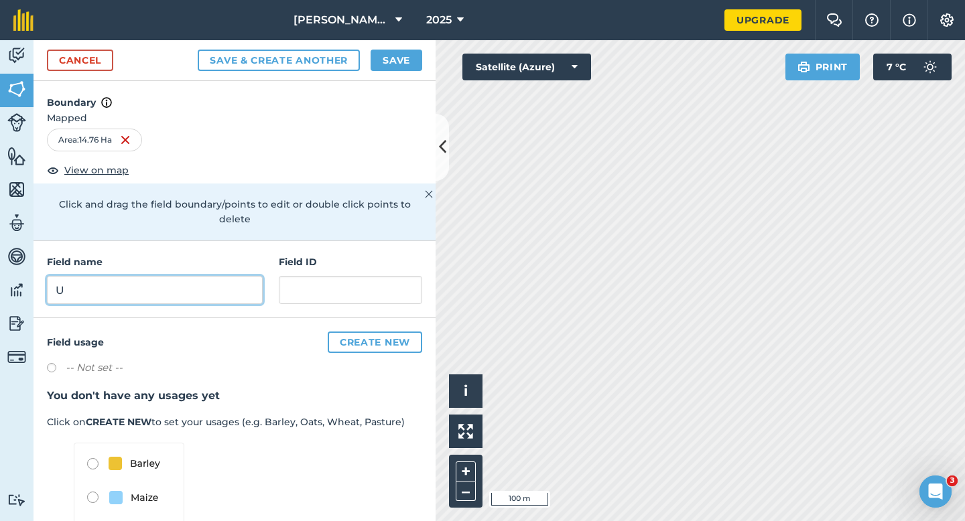
type input "U"
click at [398, 64] on button "Save" at bounding box center [397, 60] width 52 height 21
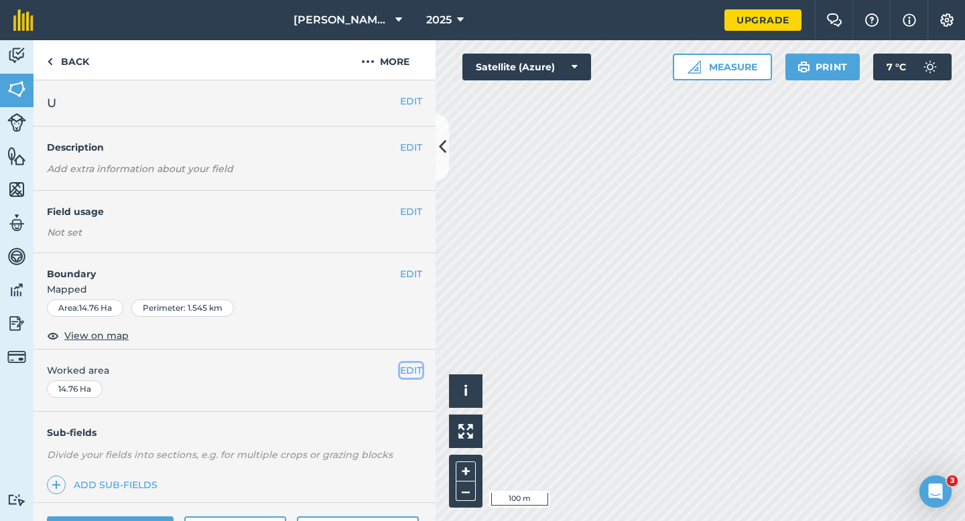
click at [410, 371] on button "EDIT" at bounding box center [411, 370] width 22 height 15
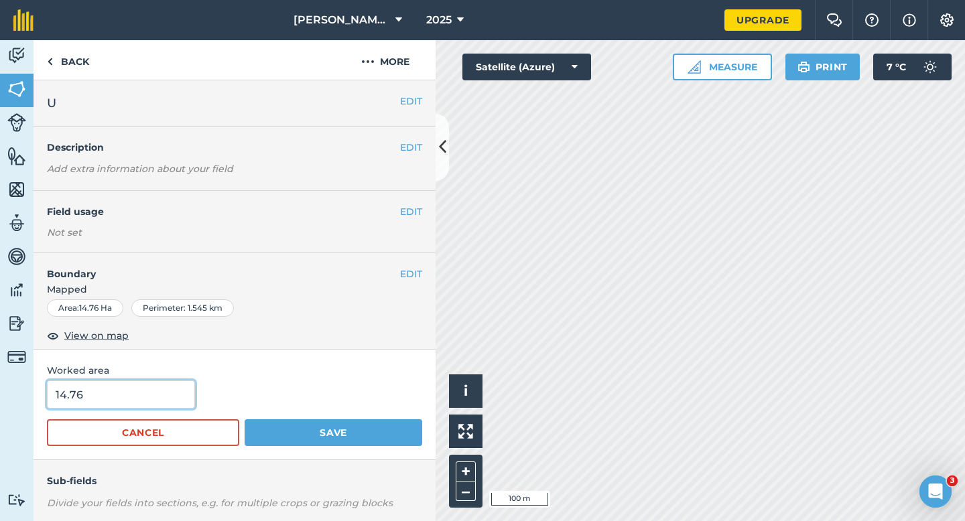
click at [140, 401] on input "14.76" at bounding box center [121, 395] width 148 height 28
type input "14.8"
click at [245, 420] on button "Save" at bounding box center [334, 433] width 178 height 27
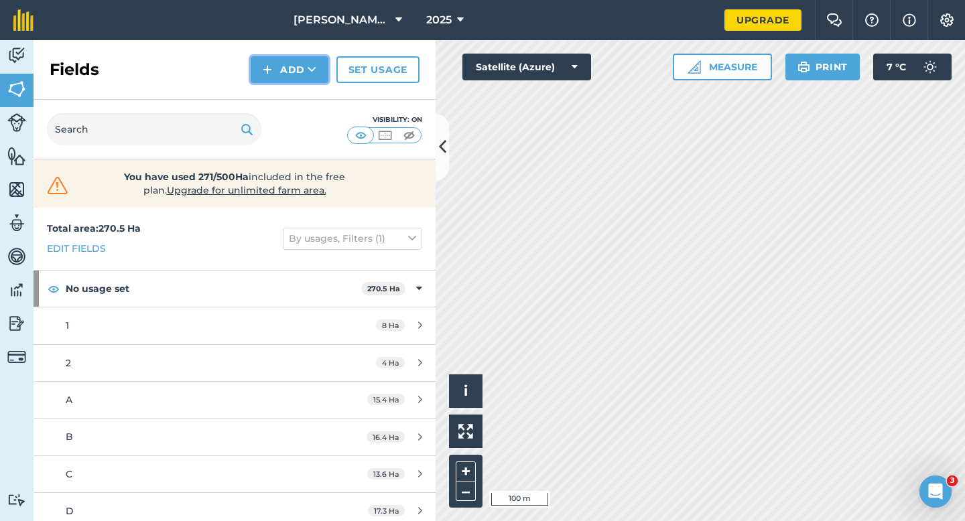
click at [277, 72] on button "Add" at bounding box center [290, 69] width 78 height 27
click at [279, 99] on link "Draw" at bounding box center [290, 99] width 74 height 29
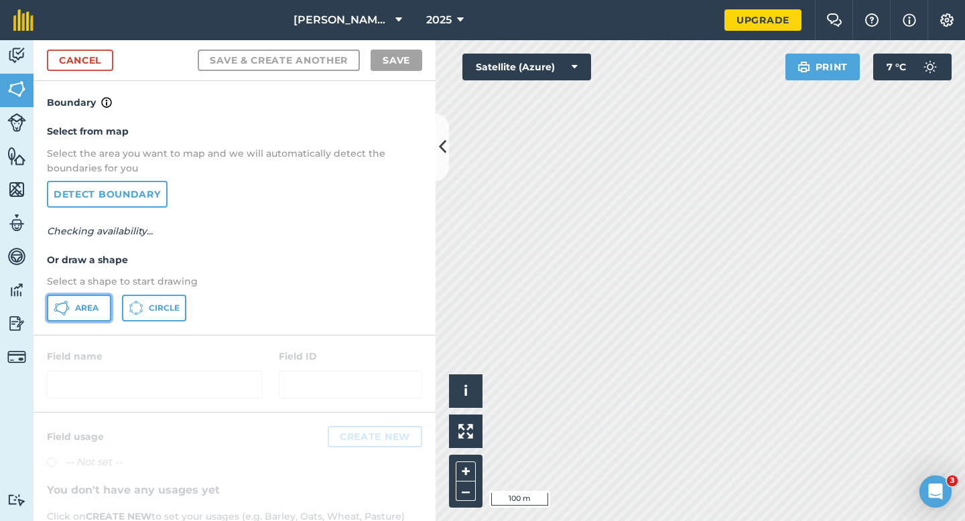
click at [103, 305] on button "Area" at bounding box center [79, 308] width 64 height 27
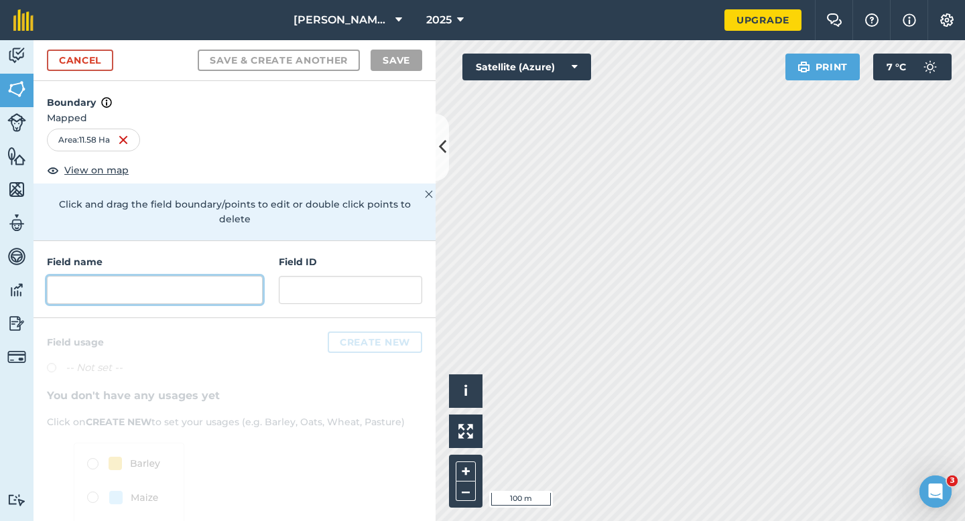
click at [244, 282] on input "text" at bounding box center [155, 290] width 216 height 28
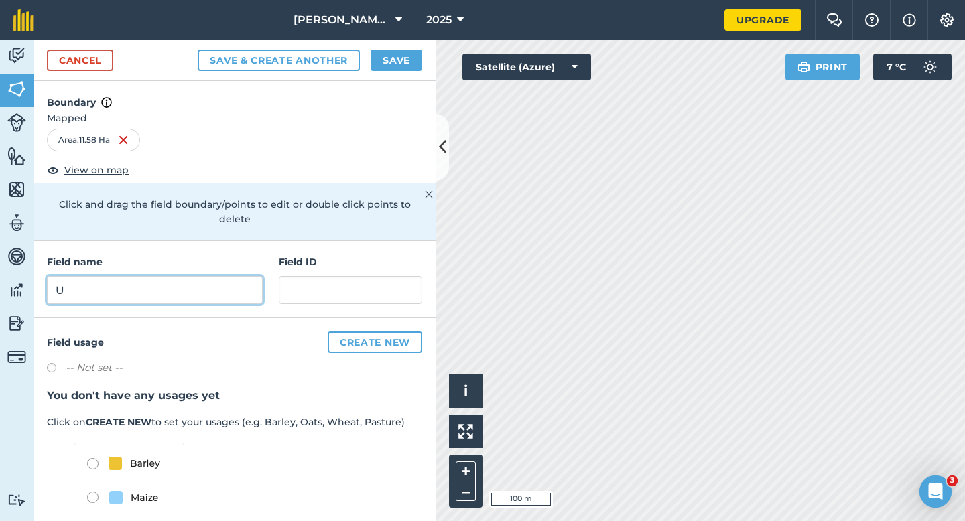
type input "U"
click at [393, 62] on button "Save" at bounding box center [397, 60] width 52 height 21
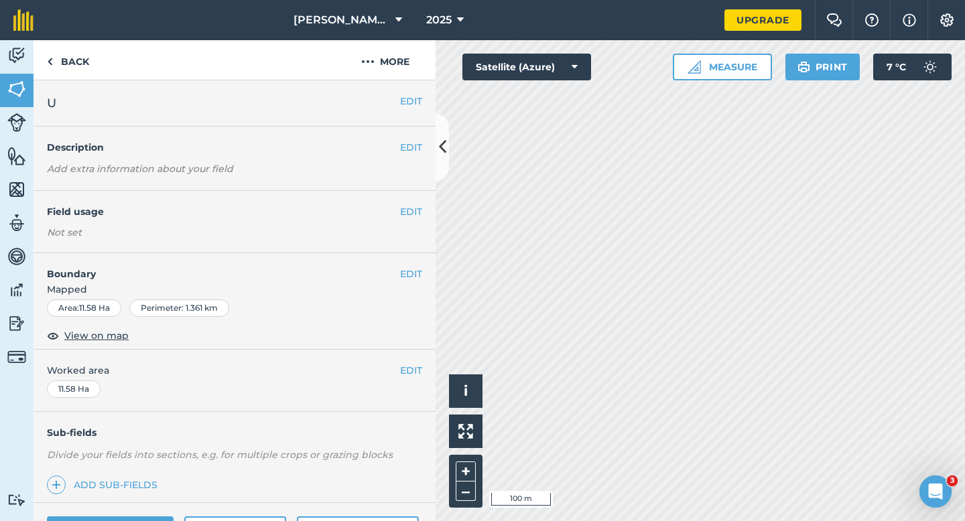
click at [412, 355] on div "EDIT Worked area 11.58 Ha" at bounding box center [235, 381] width 402 height 62
click at [412, 364] on button "EDIT" at bounding box center [411, 370] width 22 height 15
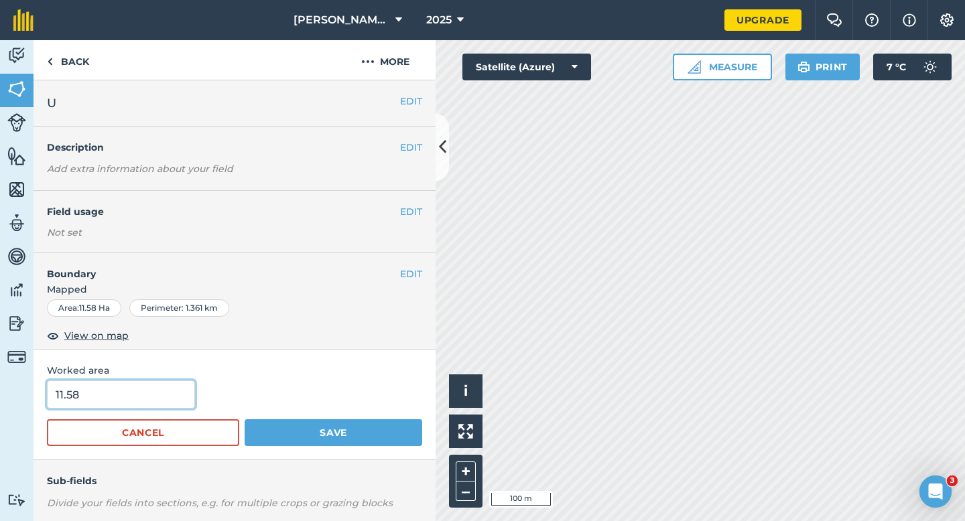
click at [177, 390] on input "11.58" at bounding box center [121, 395] width 148 height 28
type input "11.6"
click at [245, 420] on button "Save" at bounding box center [334, 433] width 178 height 27
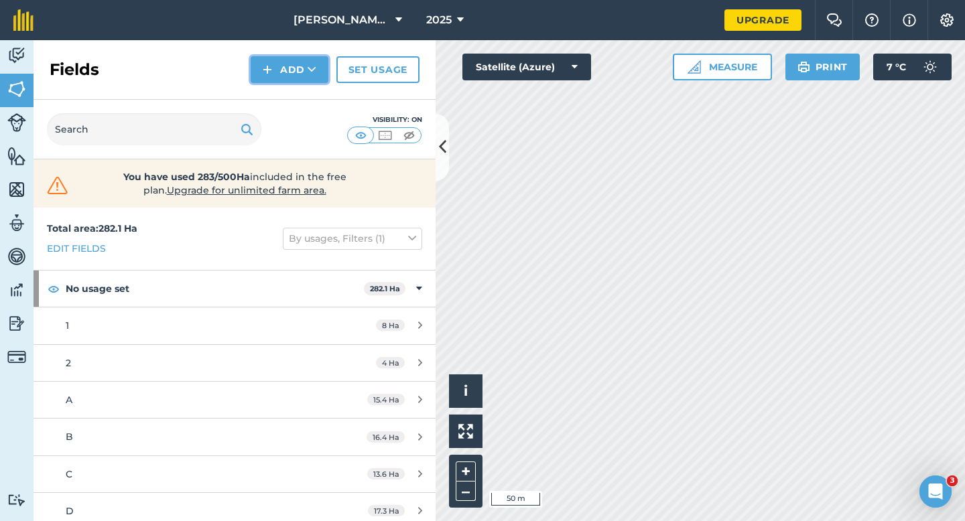
click at [273, 76] on button "Add" at bounding box center [290, 69] width 78 height 27
click at [273, 92] on link "Draw" at bounding box center [290, 99] width 74 height 29
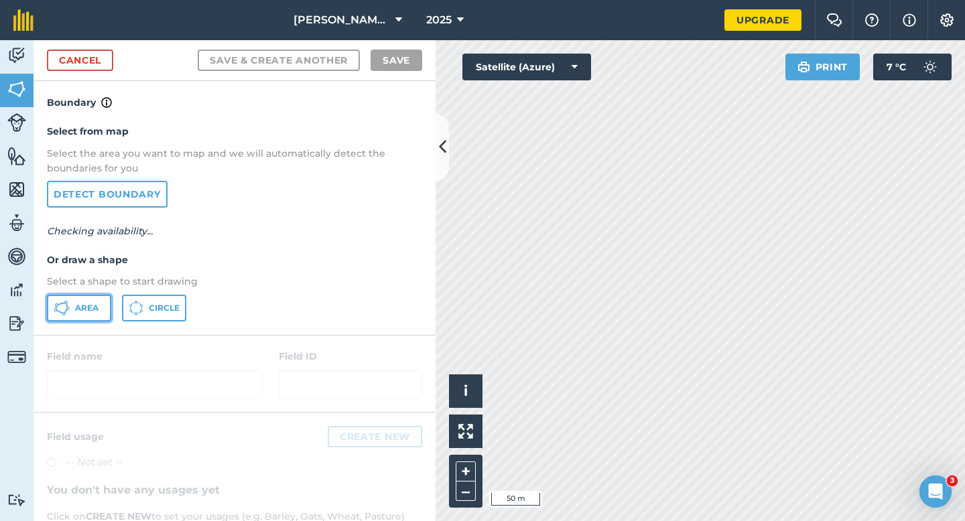
click at [82, 303] on span "Area" at bounding box center [86, 308] width 23 height 11
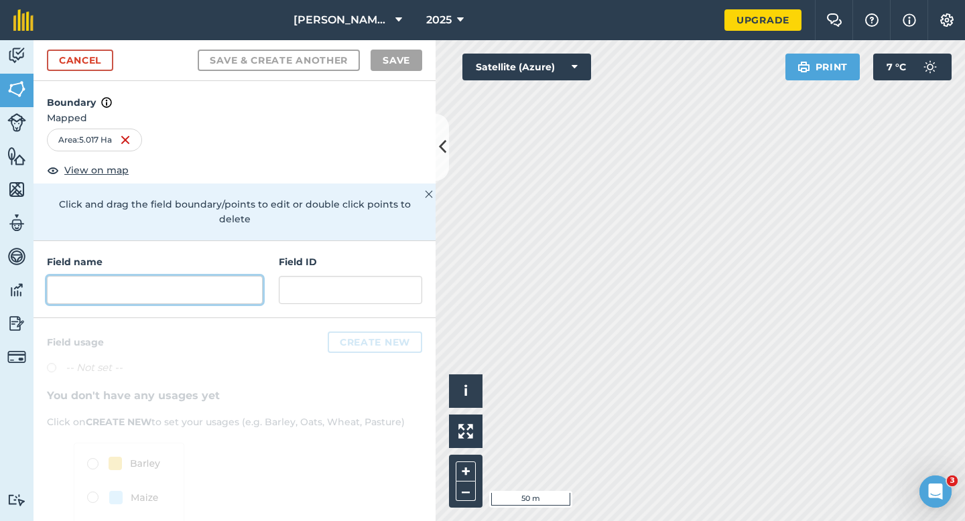
click at [226, 276] on input "text" at bounding box center [155, 290] width 216 height 28
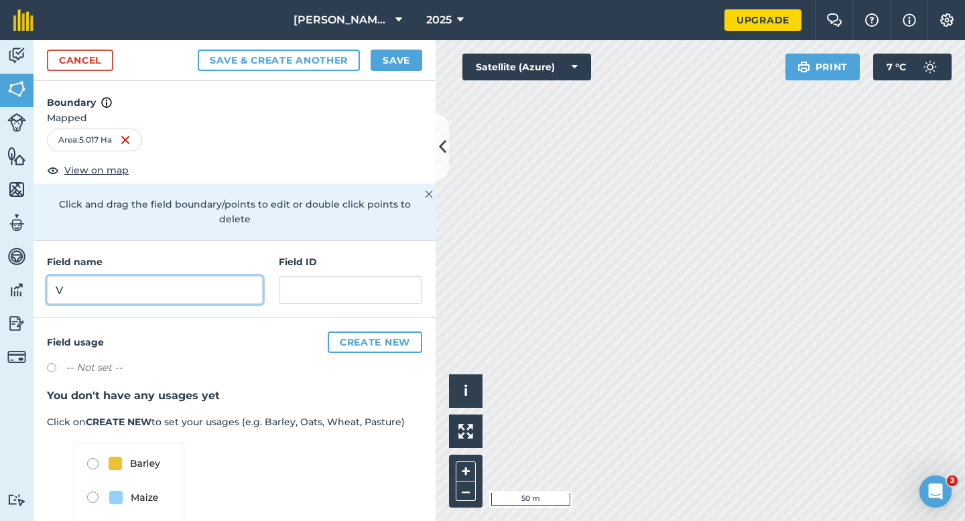
type input "V"
click at [391, 54] on button "Save" at bounding box center [397, 60] width 52 height 21
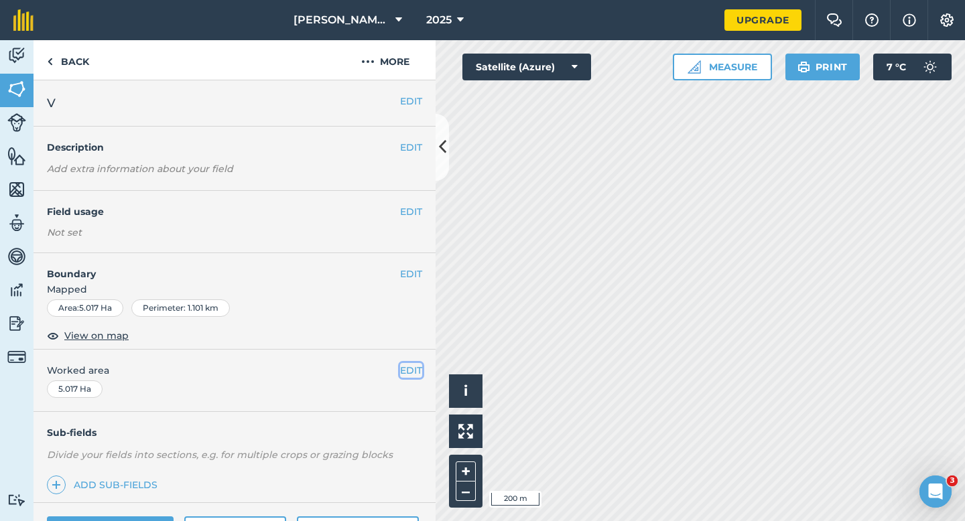
click at [409, 371] on button "EDIT" at bounding box center [411, 370] width 22 height 15
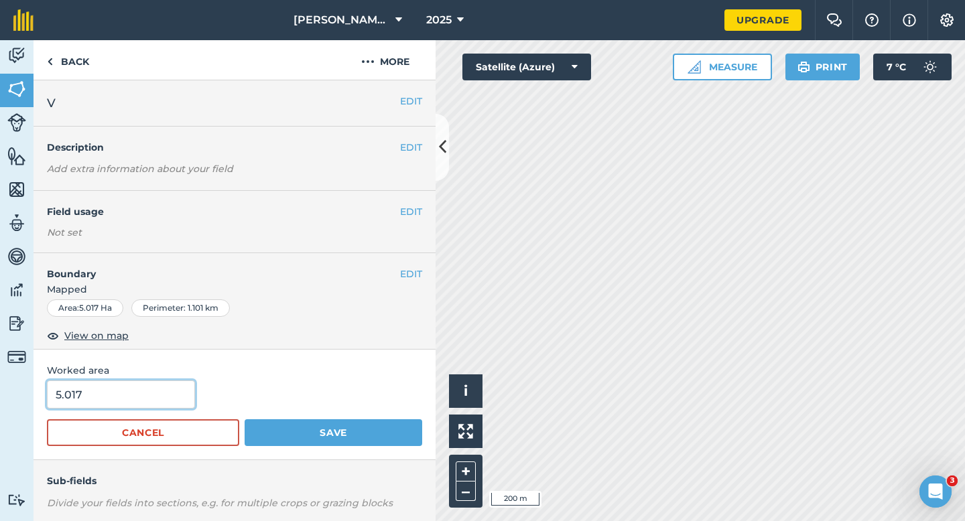
click at [139, 407] on input "5.017" at bounding box center [121, 395] width 148 height 28
type input "5"
click at [245, 420] on button "Save" at bounding box center [334, 433] width 178 height 27
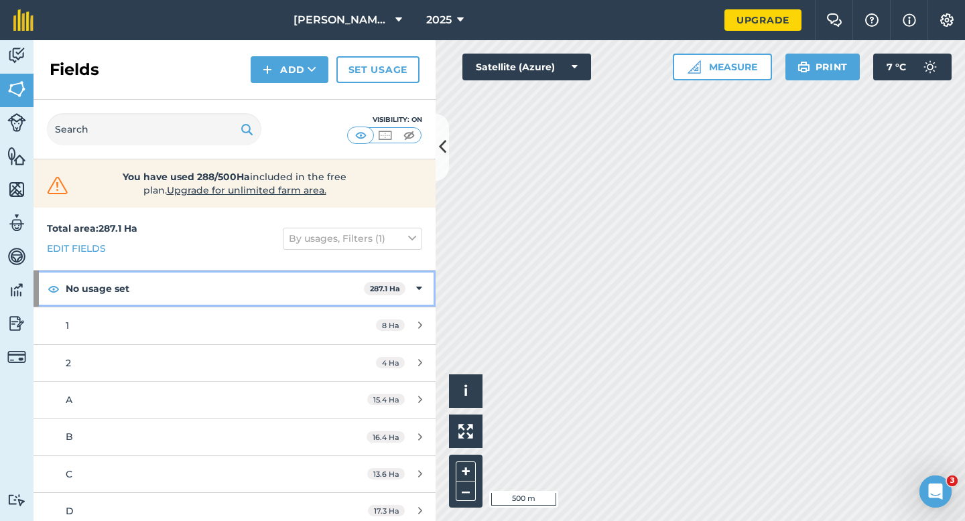
click at [420, 284] on icon at bounding box center [419, 289] width 6 height 15
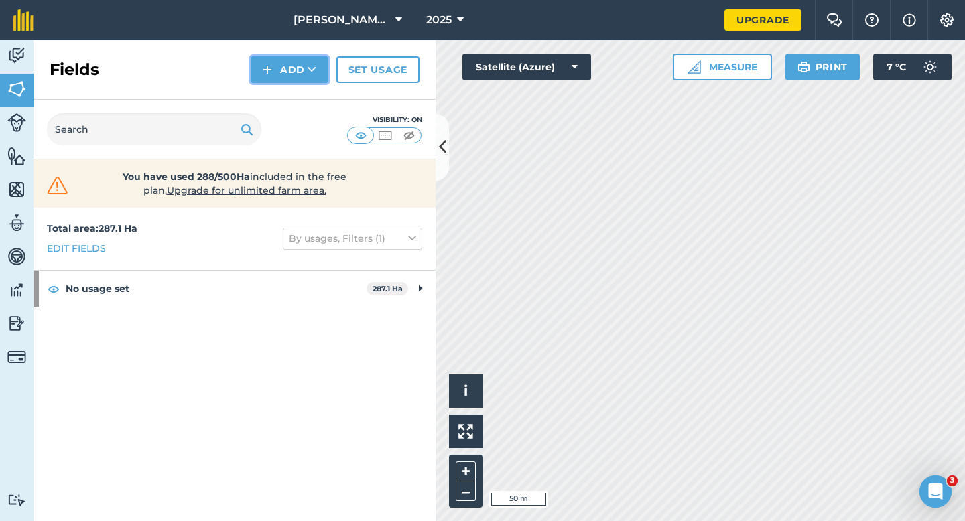
click at [296, 75] on button "Add" at bounding box center [290, 69] width 78 height 27
click at [296, 90] on link "Draw" at bounding box center [290, 99] width 74 height 29
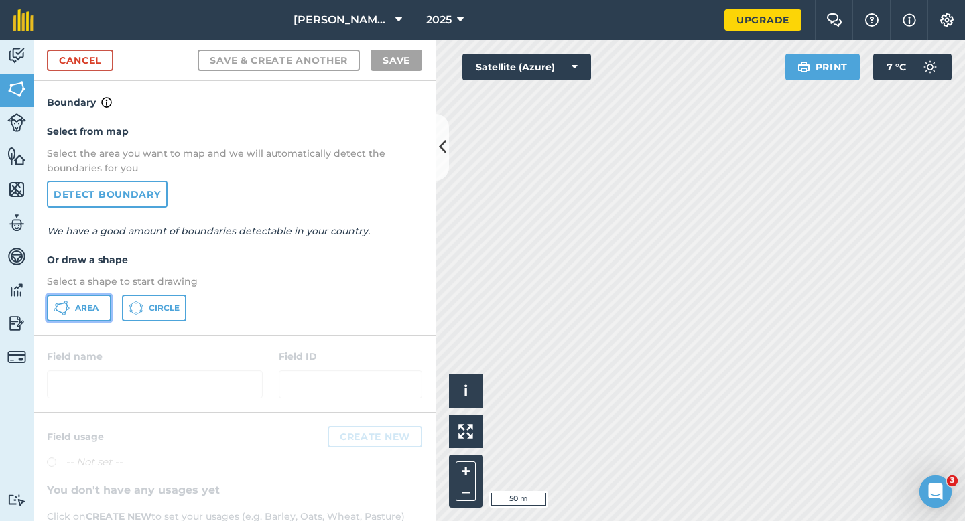
click at [88, 318] on button "Area" at bounding box center [79, 308] width 64 height 27
drag, startPoint x: 369, startPoint y: 308, endPoint x: 408, endPoint y: 308, distance: 39.5
click at [408, 308] on div "Area Circle" at bounding box center [234, 308] width 375 height 27
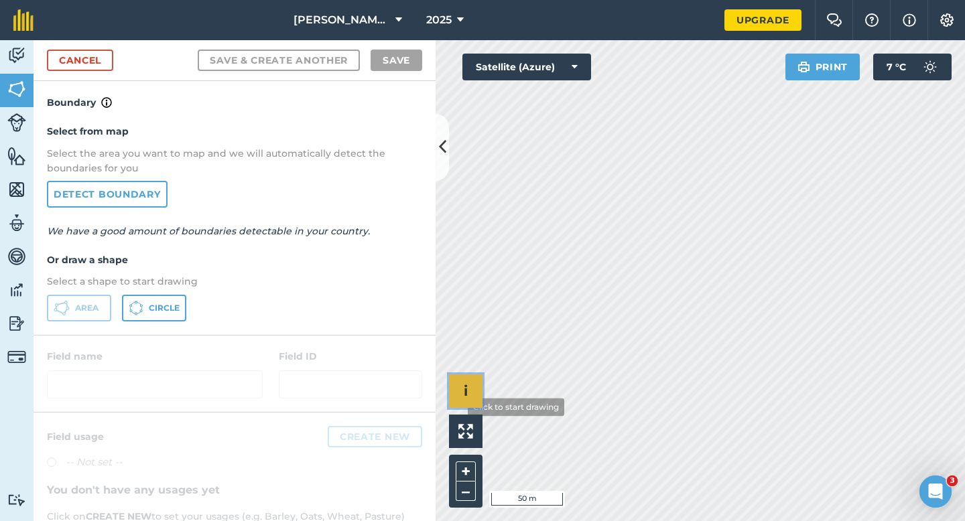
click at [533, 271] on div "Click to start drawing i © 2025 TomTom, Microsoft 50 m + –" at bounding box center [701, 280] width 530 height 481
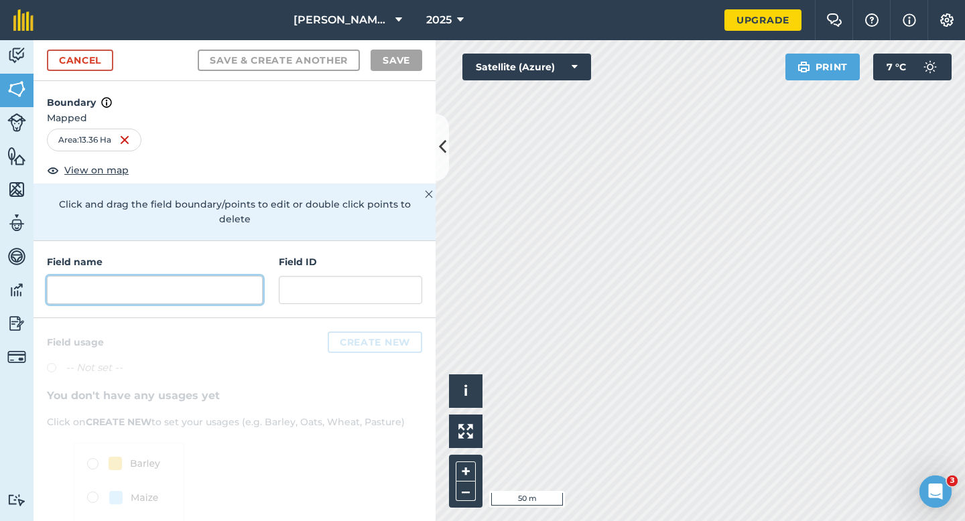
click at [244, 288] on input "text" at bounding box center [155, 290] width 216 height 28
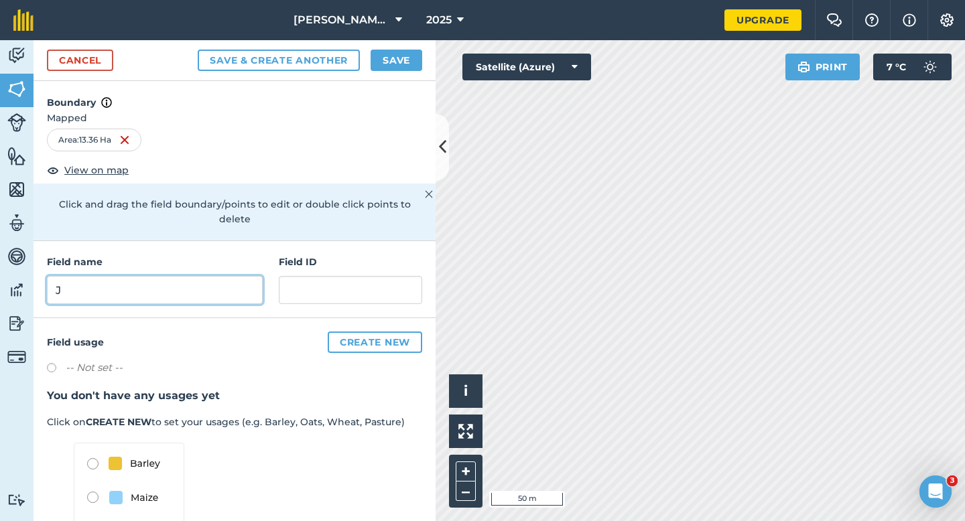
type input "J"
click at [392, 56] on button "Save" at bounding box center [397, 60] width 52 height 21
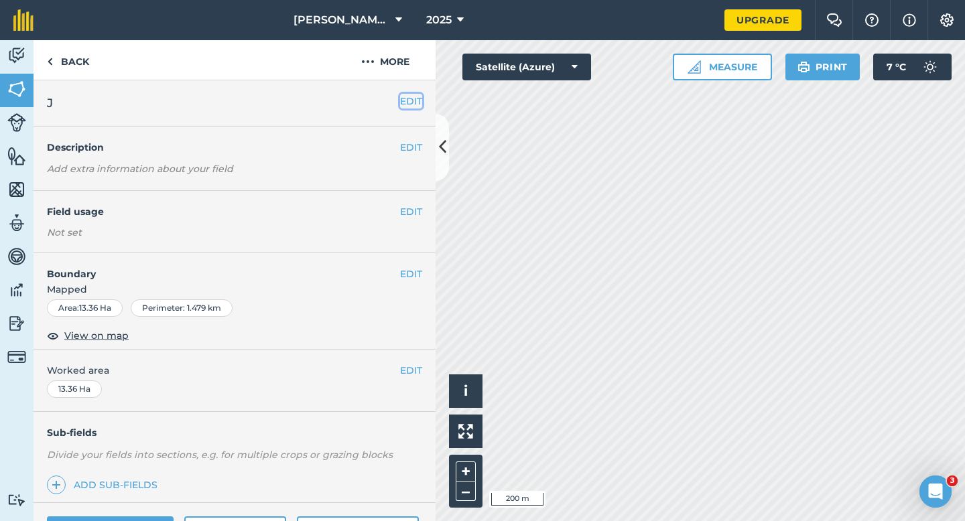
click at [414, 107] on button "EDIT" at bounding box center [411, 101] width 22 height 15
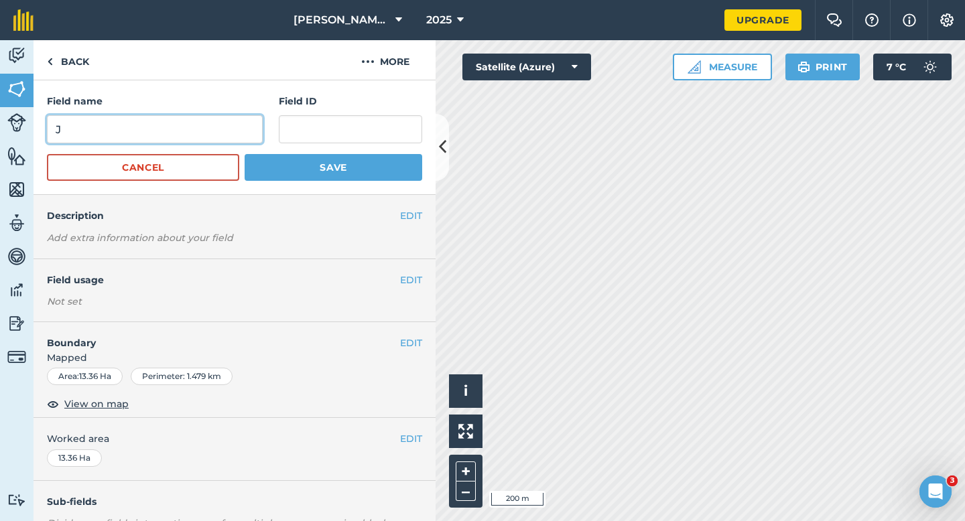
click at [205, 134] on input "J" at bounding box center [155, 129] width 216 height 28
type input "K"
click at [245, 154] on button "Save" at bounding box center [334, 167] width 178 height 27
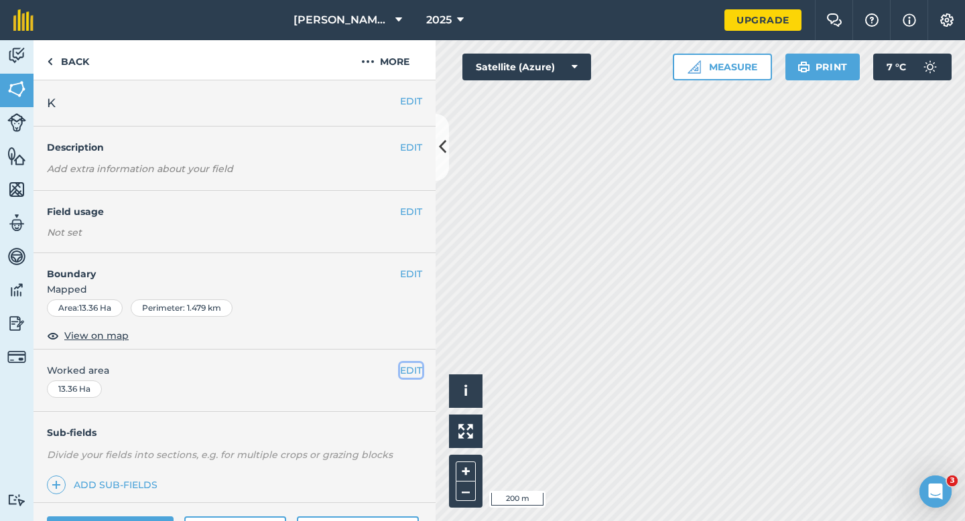
click at [417, 371] on button "EDIT" at bounding box center [411, 370] width 22 height 15
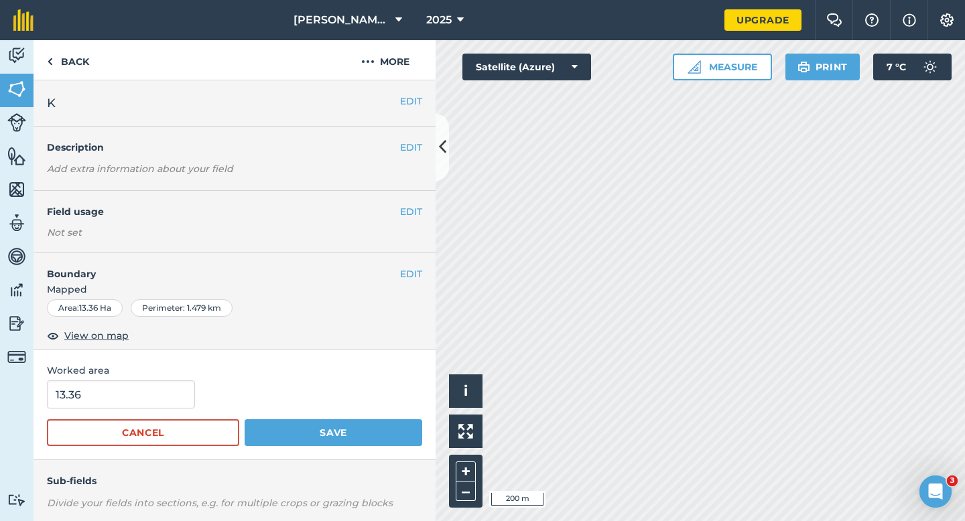
click at [189, 375] on span "Worked area" at bounding box center [234, 370] width 375 height 15
click at [182, 387] on input "13.36" at bounding box center [121, 395] width 148 height 28
click at [141, 392] on input "13.36" at bounding box center [121, 395] width 148 height 28
type input "13.3"
click at [245, 420] on button "Save" at bounding box center [334, 433] width 178 height 27
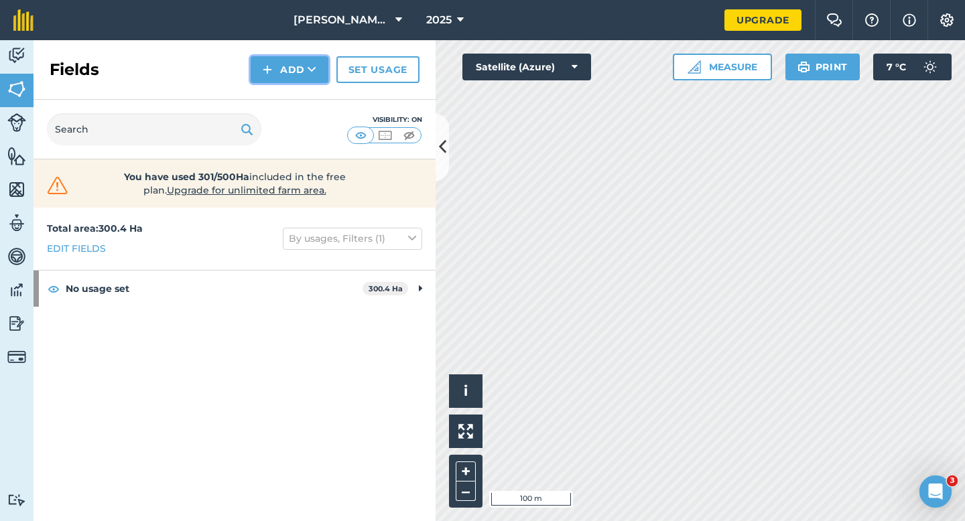
click at [275, 68] on button "Add" at bounding box center [290, 69] width 78 height 27
click at [275, 88] on link "Draw" at bounding box center [290, 99] width 74 height 29
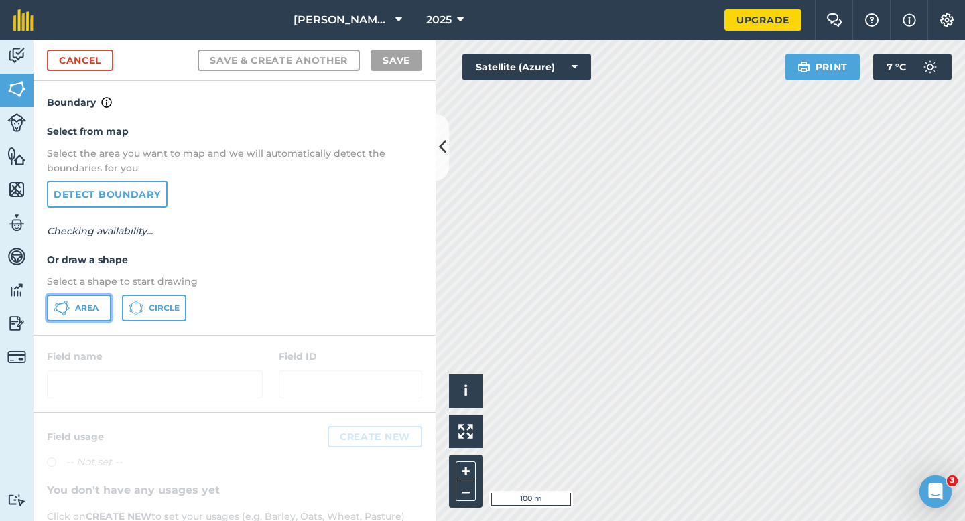
click at [88, 300] on button "Area" at bounding box center [79, 308] width 64 height 27
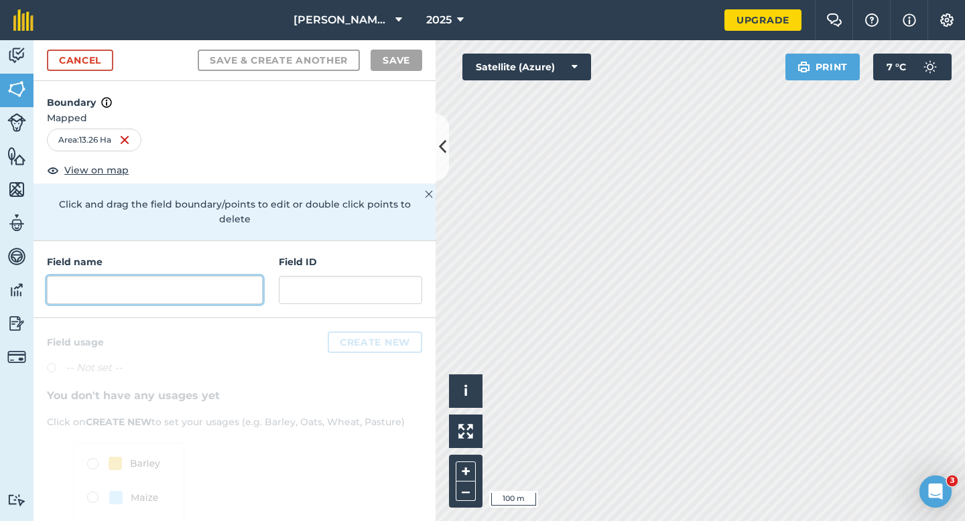
click at [215, 276] on input "text" at bounding box center [155, 290] width 216 height 28
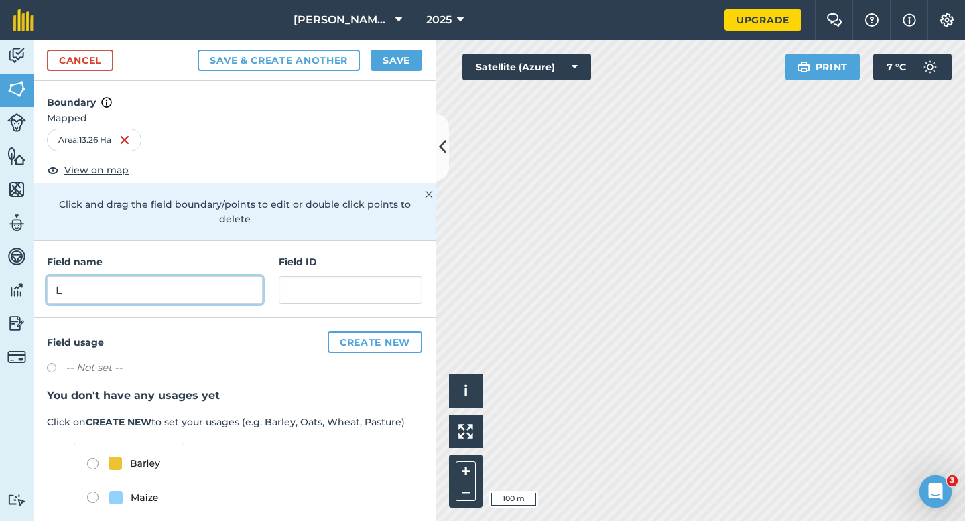
type input "L"
click at [393, 54] on button "Save" at bounding box center [397, 60] width 52 height 21
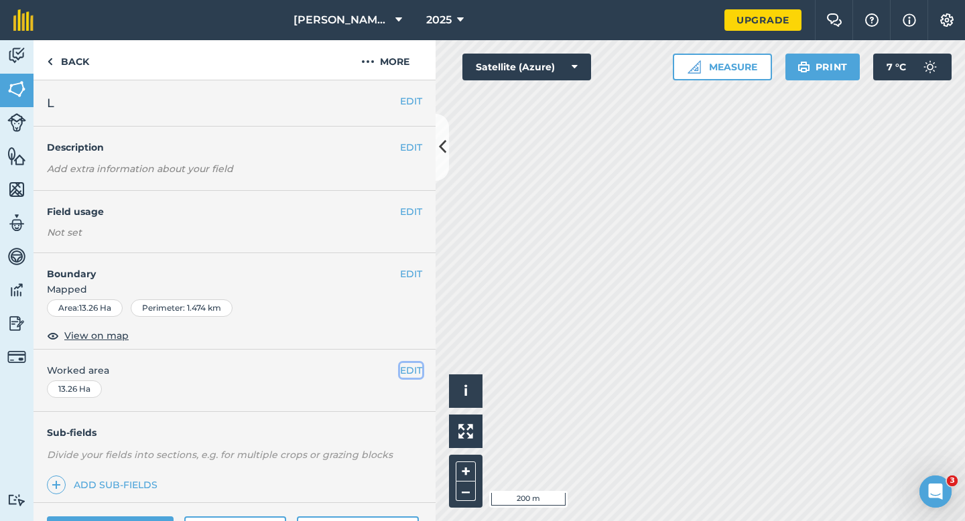
click at [414, 370] on button "EDIT" at bounding box center [411, 370] width 22 height 15
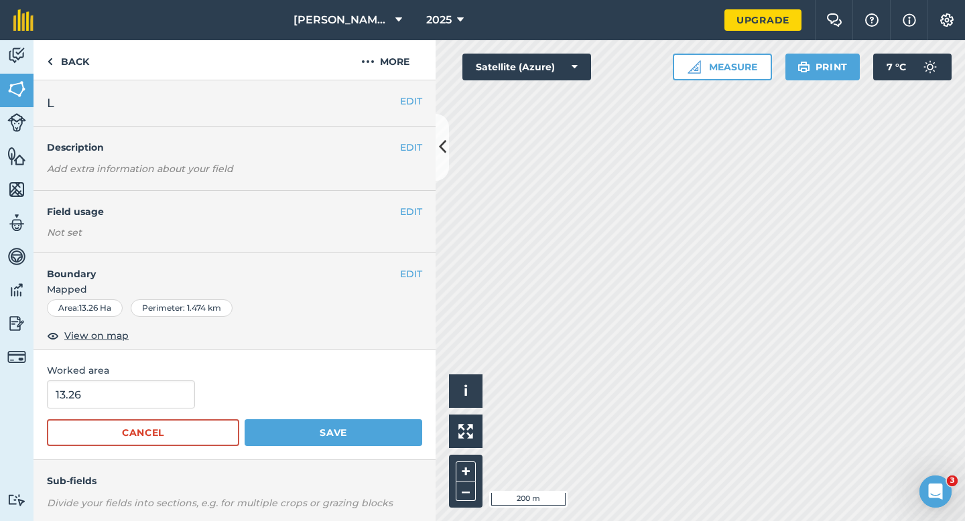
click at [162, 413] on form "13.26 Cancel Save" at bounding box center [234, 414] width 375 height 66
click at [162, 405] on input "13.26" at bounding box center [121, 395] width 148 height 28
type input "13.3"
click at [245, 420] on button "Save" at bounding box center [334, 433] width 178 height 27
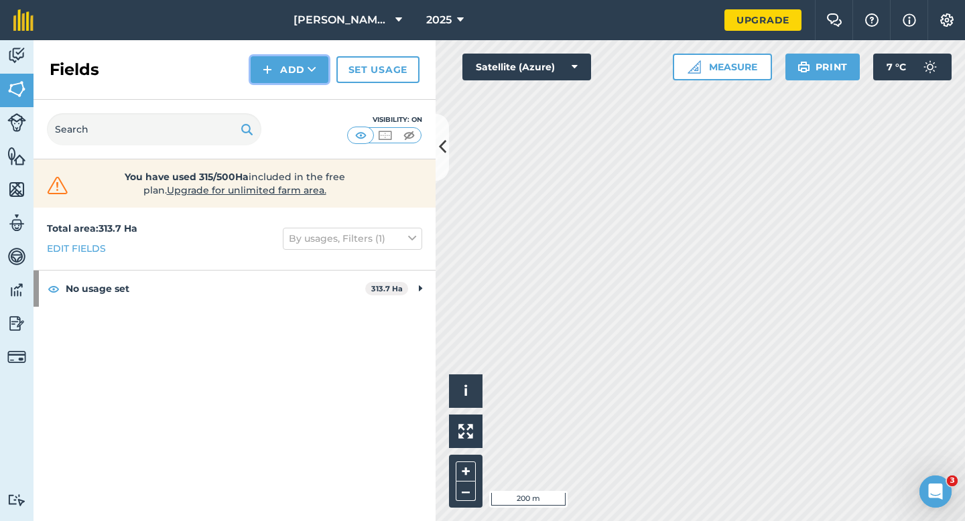
click at [284, 68] on button "Add" at bounding box center [290, 69] width 78 height 27
click at [284, 102] on link "Draw" at bounding box center [290, 99] width 74 height 29
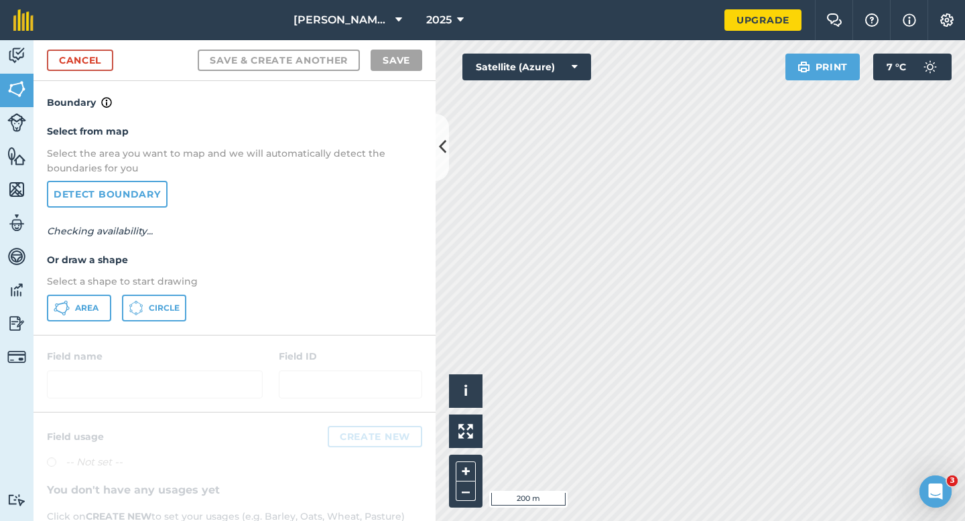
click at [71, 345] on div at bounding box center [235, 374] width 402 height 76
click at [75, 324] on div "Select from map Select the area you want to map and we will automatically detec…" at bounding box center [235, 223] width 402 height 224
click at [79, 315] on button "Area" at bounding box center [79, 308] width 64 height 27
click at [86, 47] on div "Cancel Save & Create Another Save" at bounding box center [235, 60] width 402 height 41
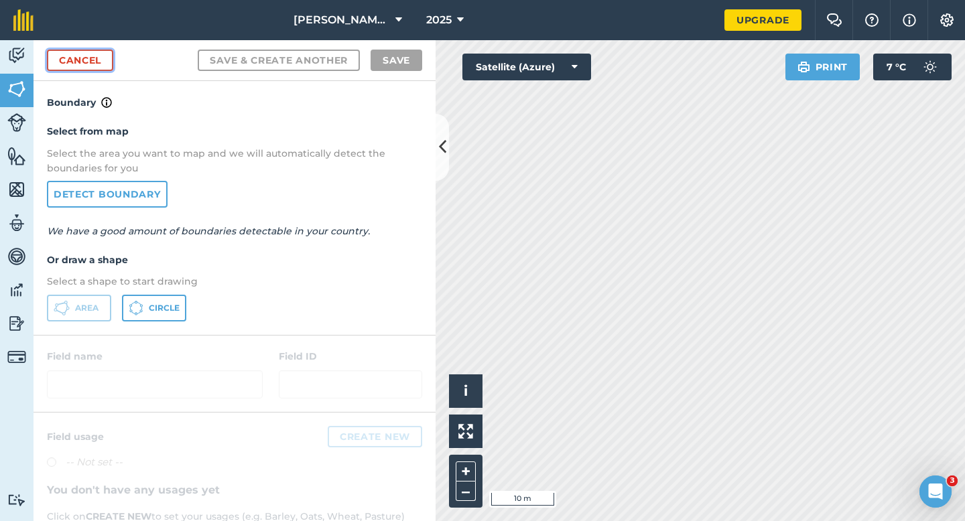
click at [71, 66] on link "Cancel" at bounding box center [80, 60] width 66 height 21
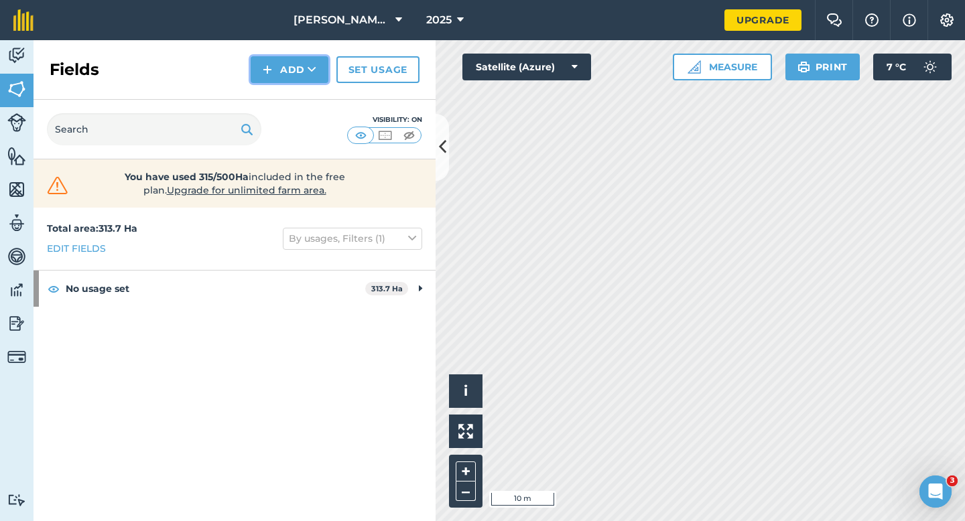
click at [261, 82] on button "Add" at bounding box center [290, 69] width 78 height 27
click at [269, 106] on link "Draw" at bounding box center [290, 99] width 74 height 29
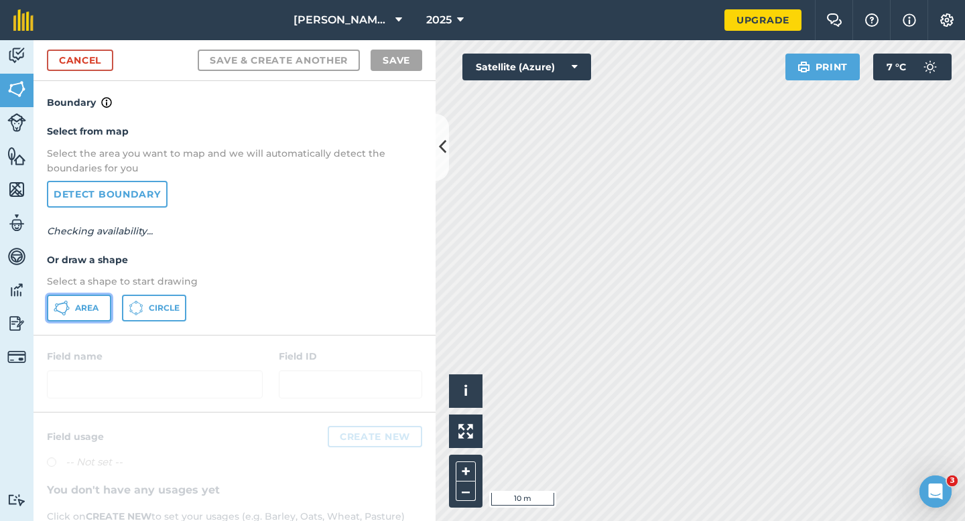
click at [70, 313] on button "Area" at bounding box center [79, 308] width 64 height 27
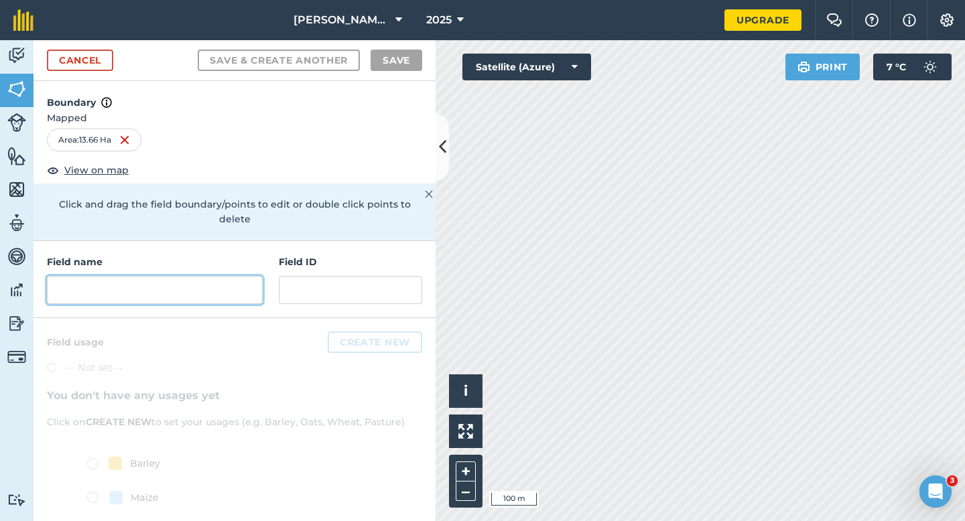
click at [212, 284] on input "text" at bounding box center [155, 290] width 216 height 28
type input "J"
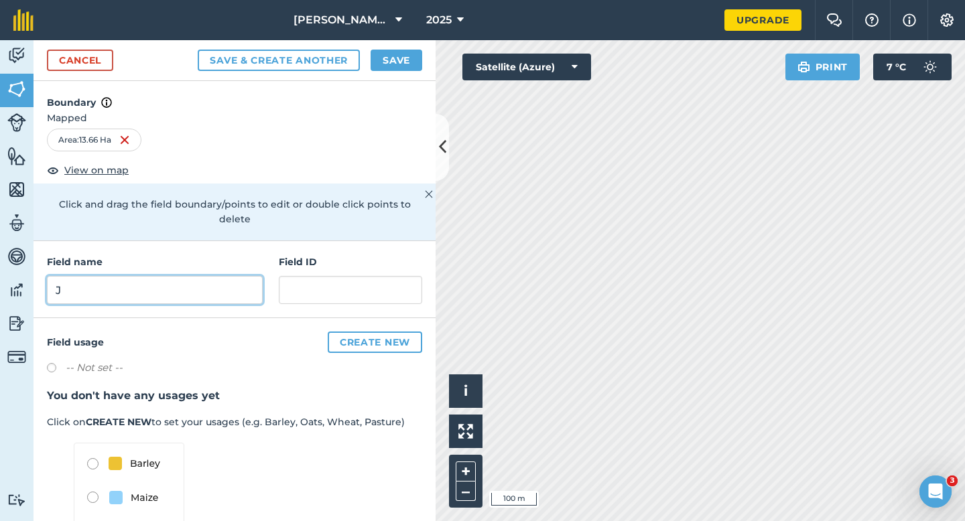
type input "J"
click at [406, 52] on button "Save" at bounding box center [397, 60] width 52 height 21
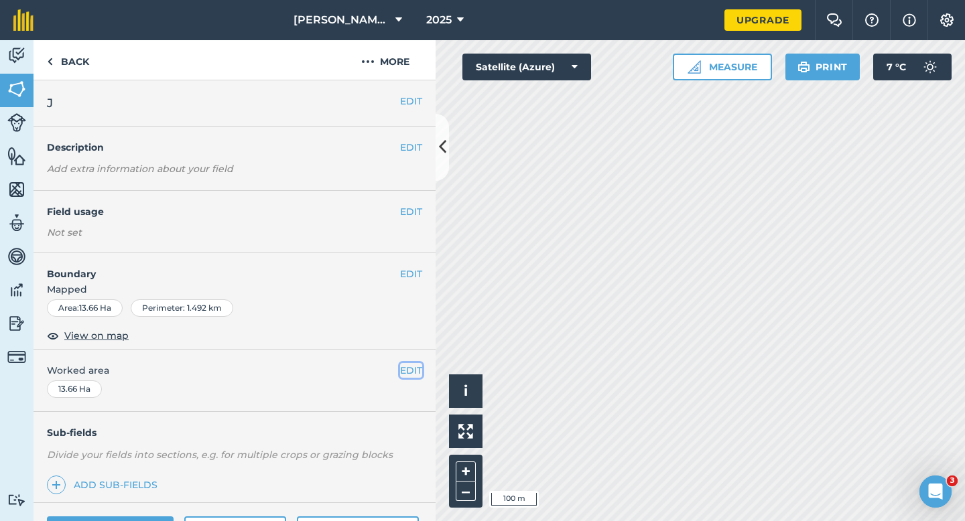
click at [408, 373] on button "EDIT" at bounding box center [411, 370] width 22 height 15
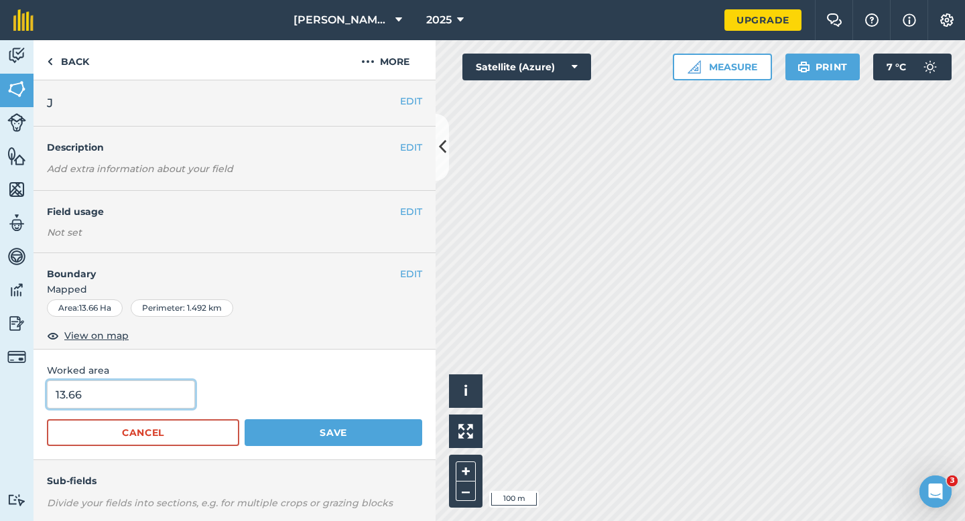
click at [164, 404] on input "13.66" at bounding box center [121, 395] width 148 height 28
type input "13.6"
click at [245, 420] on button "Save" at bounding box center [334, 433] width 178 height 27
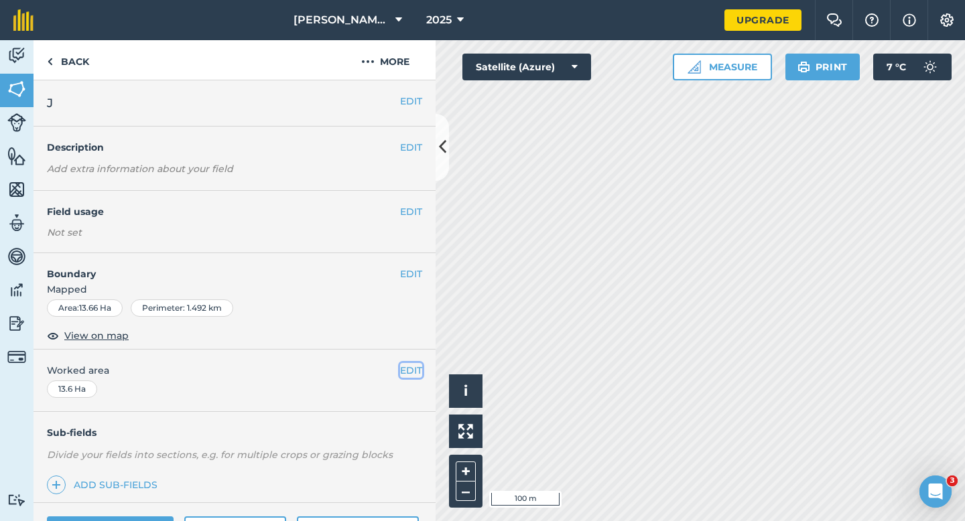
click at [419, 367] on button "EDIT" at bounding box center [411, 370] width 22 height 15
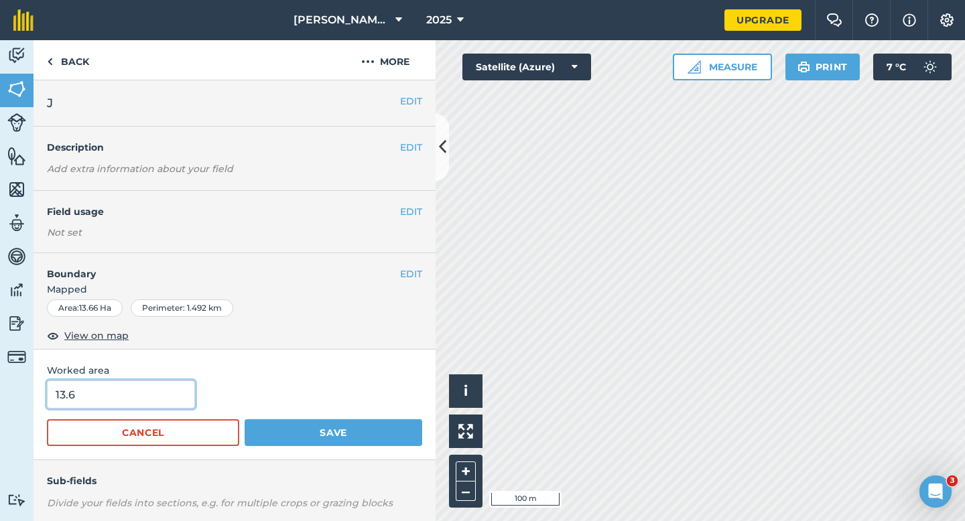
click at [158, 394] on input "13.6" at bounding box center [121, 395] width 148 height 28
type input "13.3"
click at [245, 420] on button "Save" at bounding box center [334, 433] width 178 height 27
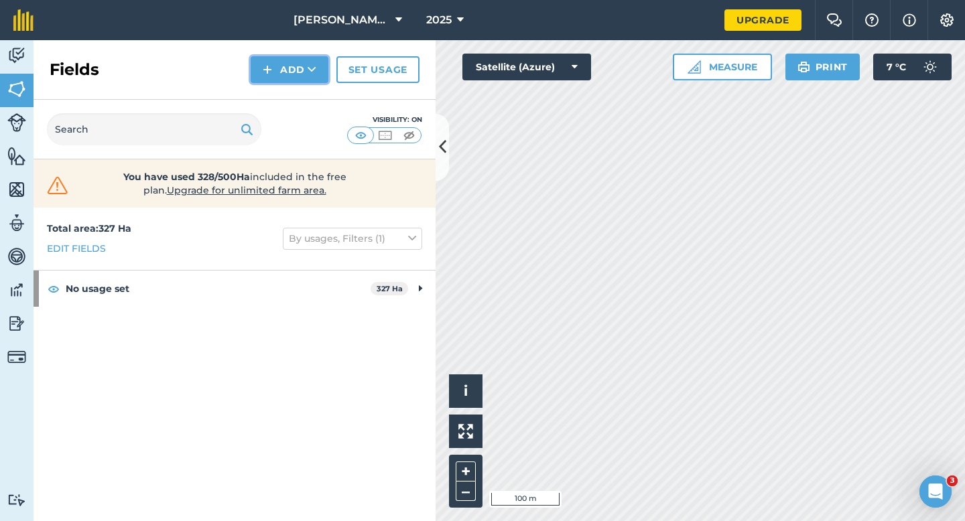
click at [281, 76] on button "Add" at bounding box center [290, 69] width 78 height 27
click at [281, 97] on link "Draw" at bounding box center [290, 99] width 74 height 29
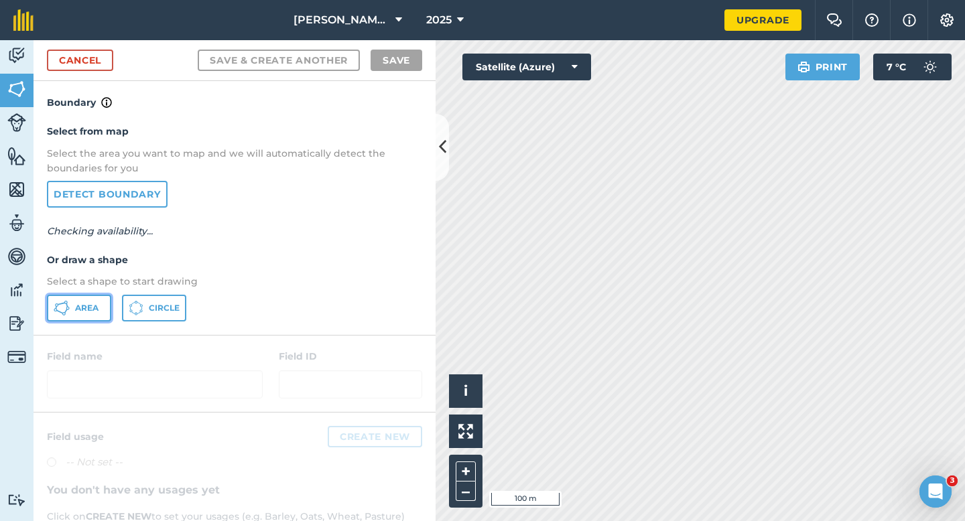
click at [96, 320] on button "Area" at bounding box center [79, 308] width 64 height 27
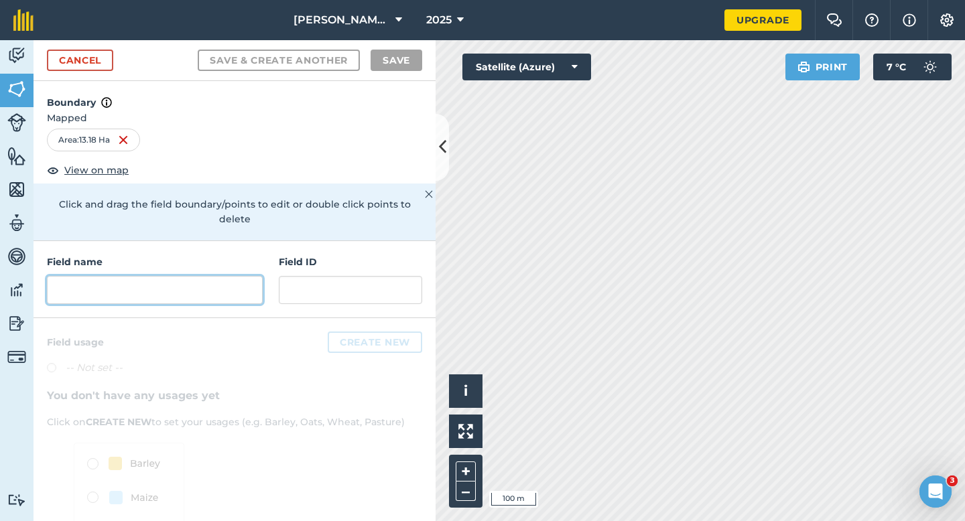
click at [243, 276] on input "text" at bounding box center [155, 290] width 216 height 28
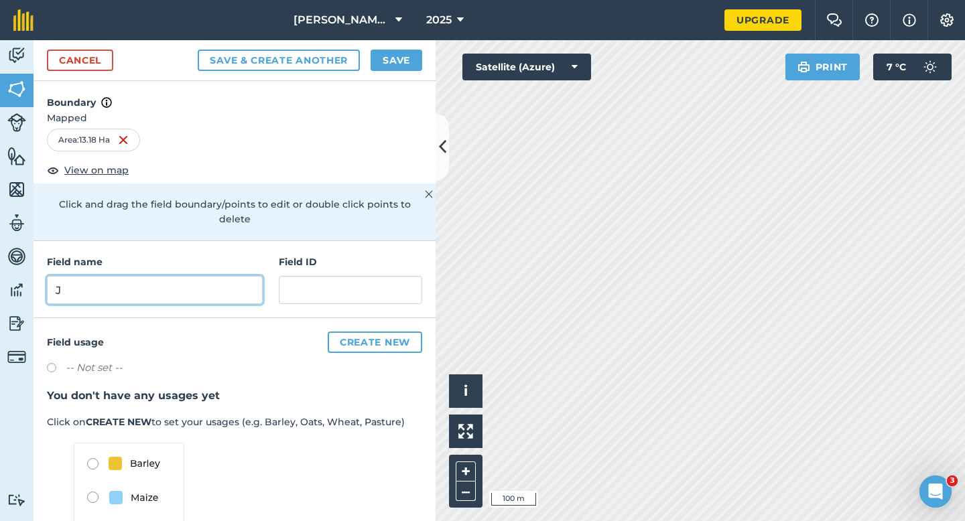
type input "J"
drag, startPoint x: 394, startPoint y: 51, endPoint x: 310, endPoint y: 213, distance: 182.9
click at [310, 213] on form "Cancel Save & Create Another Save Boundary Mapped Area : 13.18 Ha View on map C…" at bounding box center [235, 280] width 402 height 481
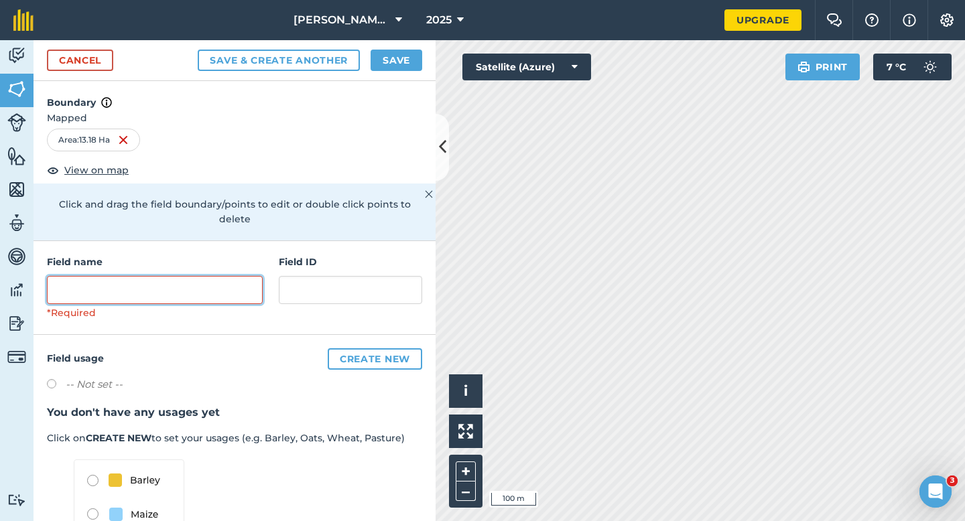
click at [191, 286] on input "text" at bounding box center [155, 290] width 216 height 28
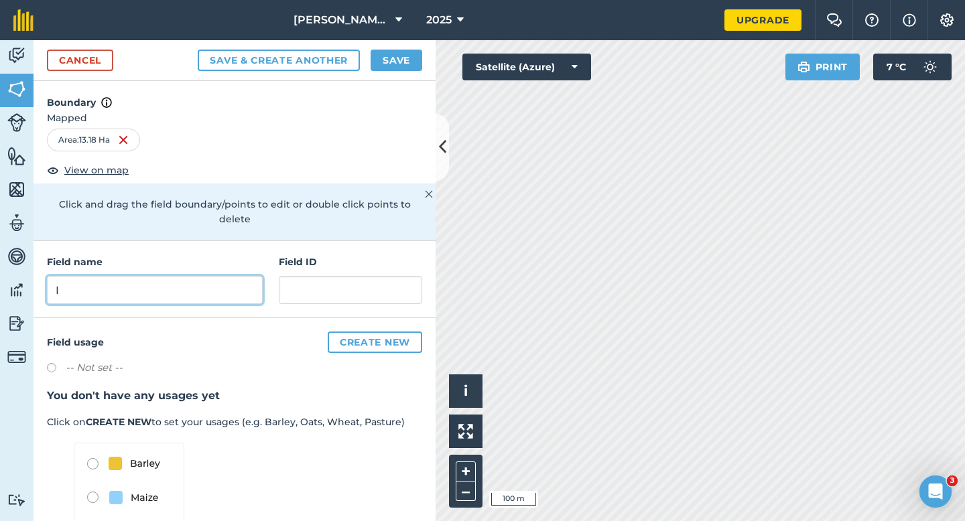
type input "I"
click at [377, 58] on button "Save" at bounding box center [397, 60] width 52 height 21
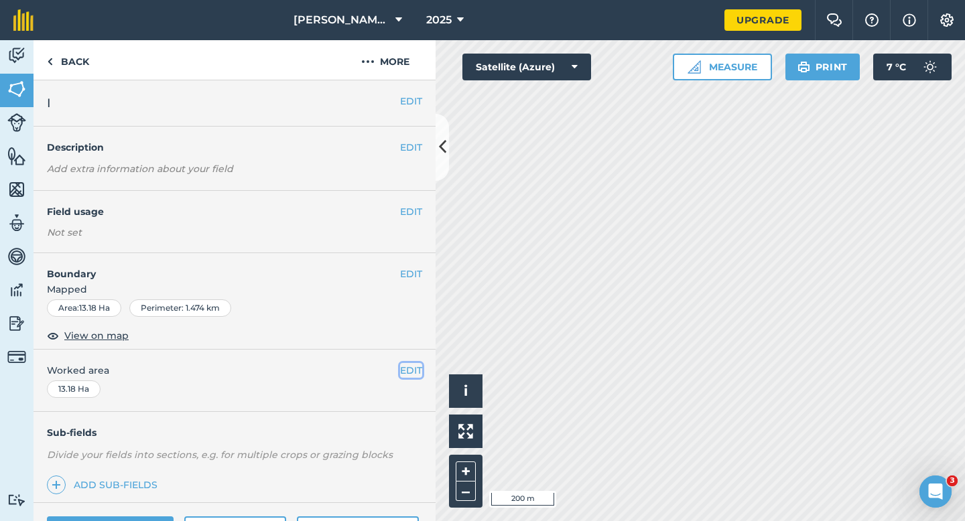
click at [412, 377] on button "EDIT" at bounding box center [411, 370] width 22 height 15
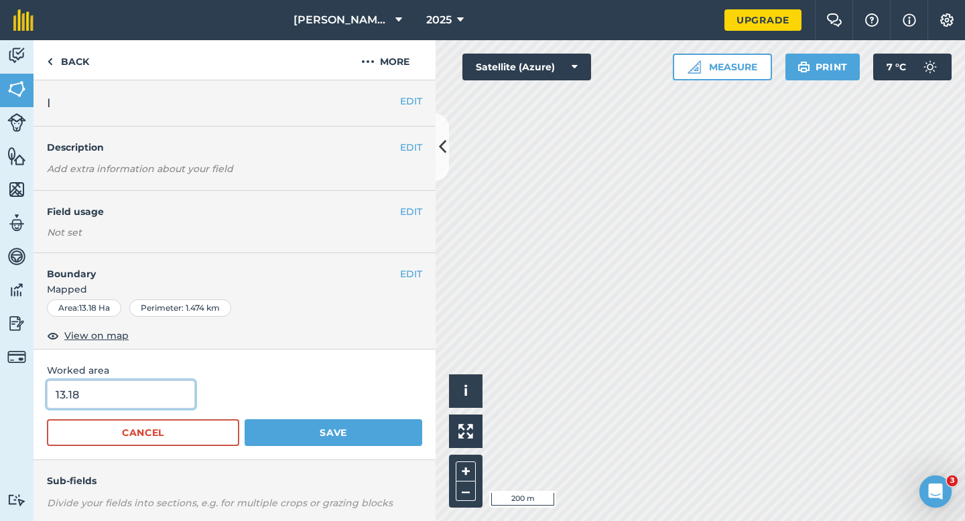
click at [145, 404] on input "13.18" at bounding box center [121, 395] width 148 height 28
type input "13.3"
click at [245, 420] on button "Save" at bounding box center [334, 433] width 178 height 27
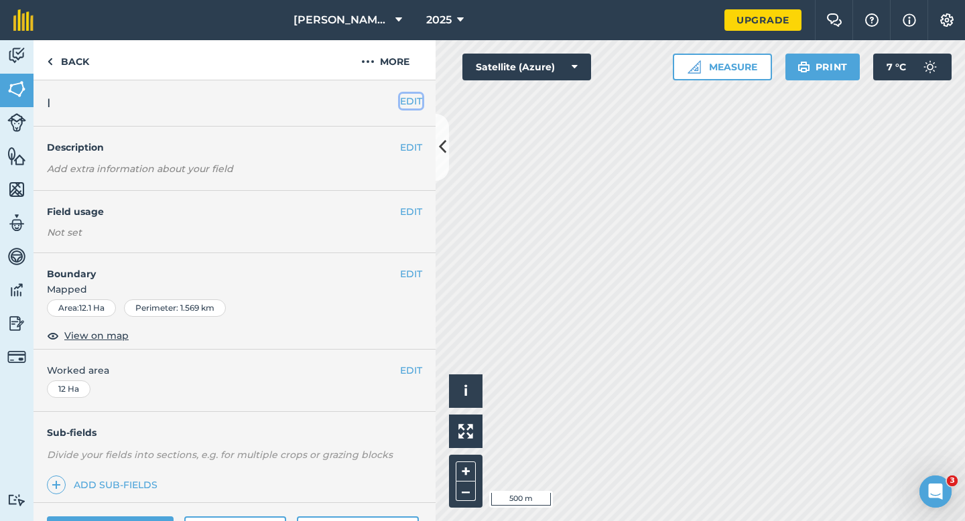
click at [405, 96] on button "EDIT" at bounding box center [411, 101] width 22 height 15
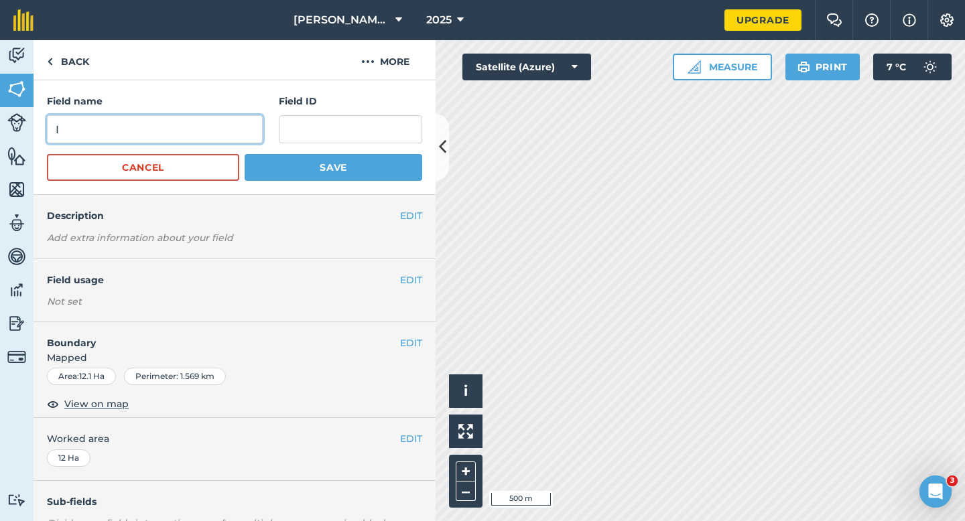
click at [228, 127] on input "I" at bounding box center [155, 129] width 216 height 28
type input "M"
click at [245, 154] on button "Save" at bounding box center [334, 167] width 178 height 27
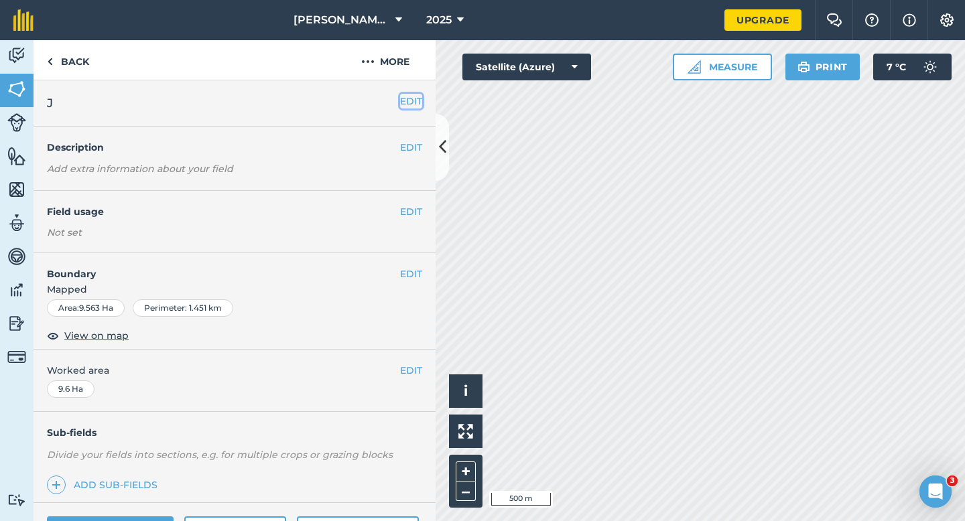
click at [410, 101] on button "EDIT" at bounding box center [411, 101] width 22 height 15
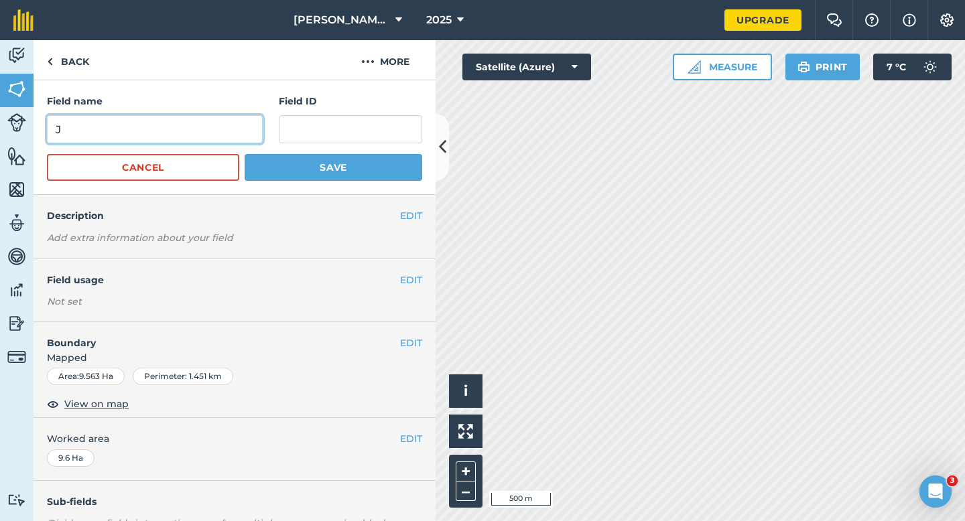
click at [230, 140] on input "J" at bounding box center [155, 129] width 216 height 28
type input "N"
click at [245, 154] on button "Save" at bounding box center [334, 167] width 178 height 27
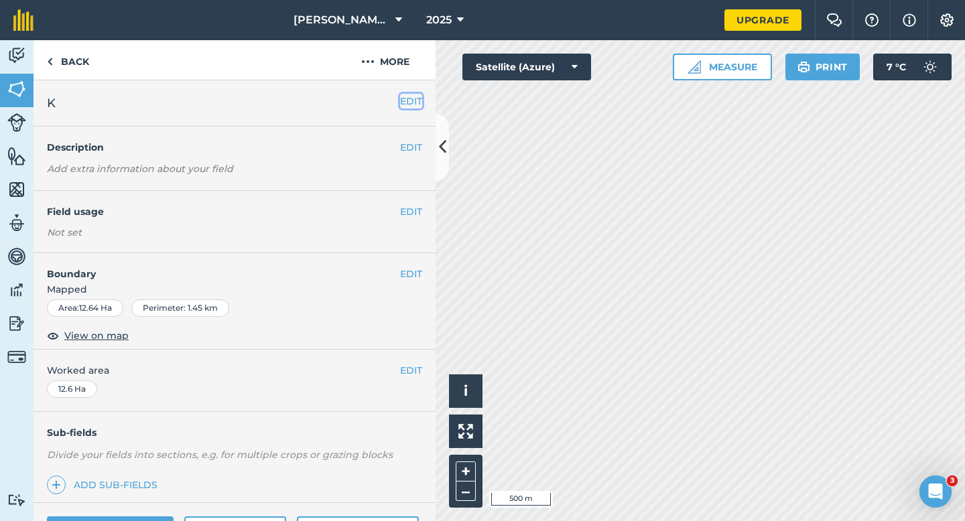
click at [414, 99] on button "EDIT" at bounding box center [411, 101] width 22 height 15
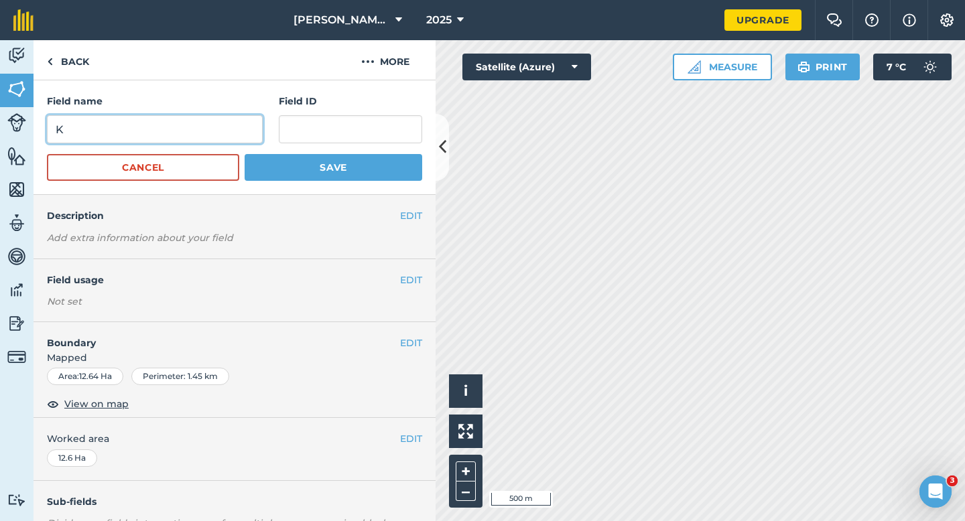
click at [184, 128] on input "K" at bounding box center [155, 129] width 216 height 28
type input "O"
click at [245, 154] on button "Save" at bounding box center [334, 167] width 178 height 27
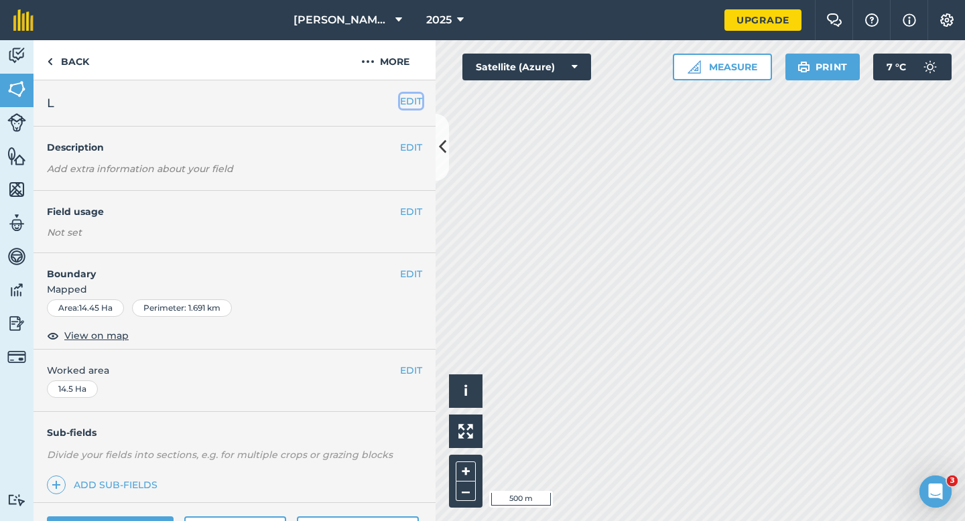
click at [410, 100] on button "EDIT" at bounding box center [411, 101] width 22 height 15
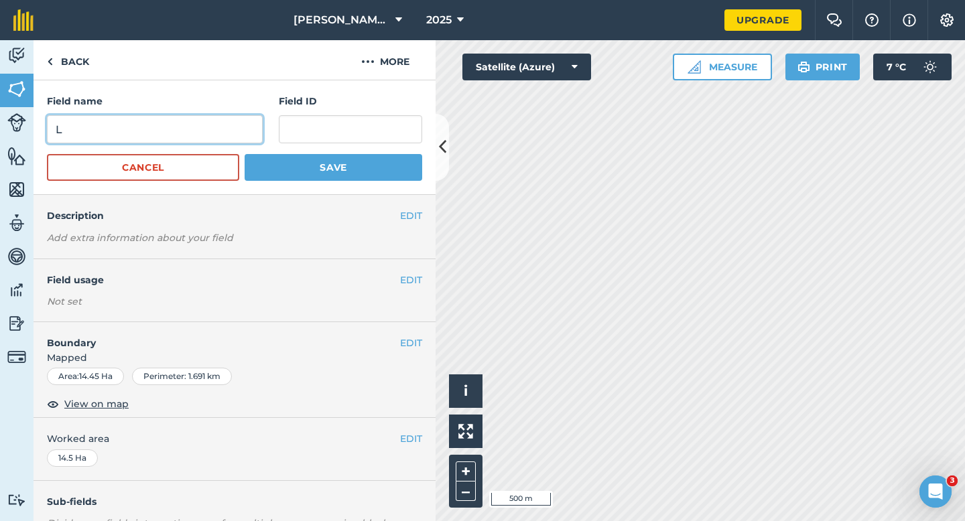
click at [208, 136] on input "L" at bounding box center [155, 129] width 216 height 28
type input "P"
click at [245, 154] on button "Save" at bounding box center [334, 167] width 178 height 27
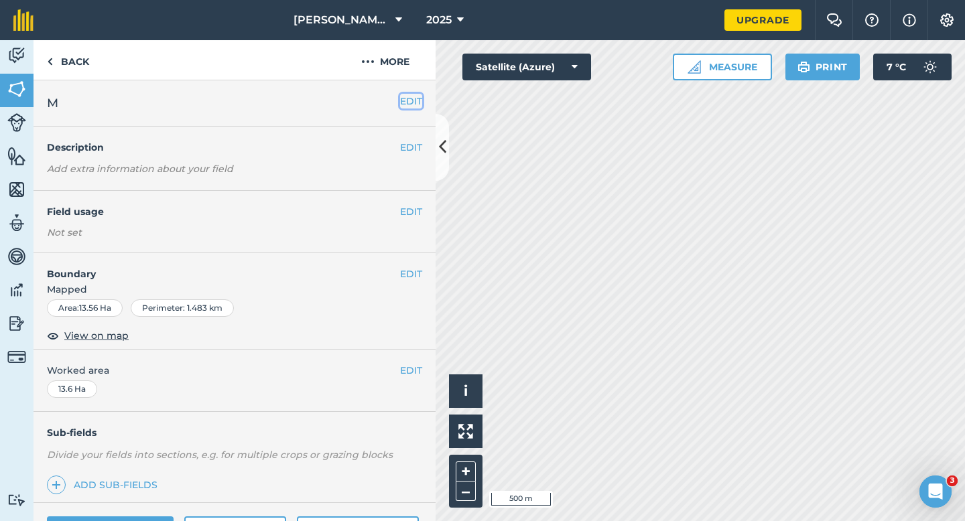
click at [413, 103] on button "EDIT" at bounding box center [411, 101] width 22 height 15
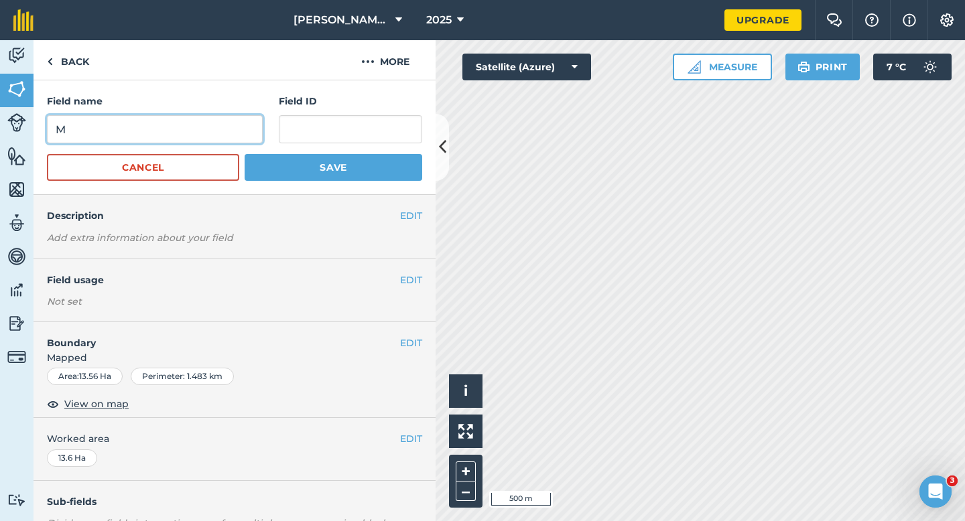
click at [246, 119] on input "M" at bounding box center [155, 129] width 216 height 28
type input "Q"
click at [245, 154] on button "Save" at bounding box center [334, 167] width 178 height 27
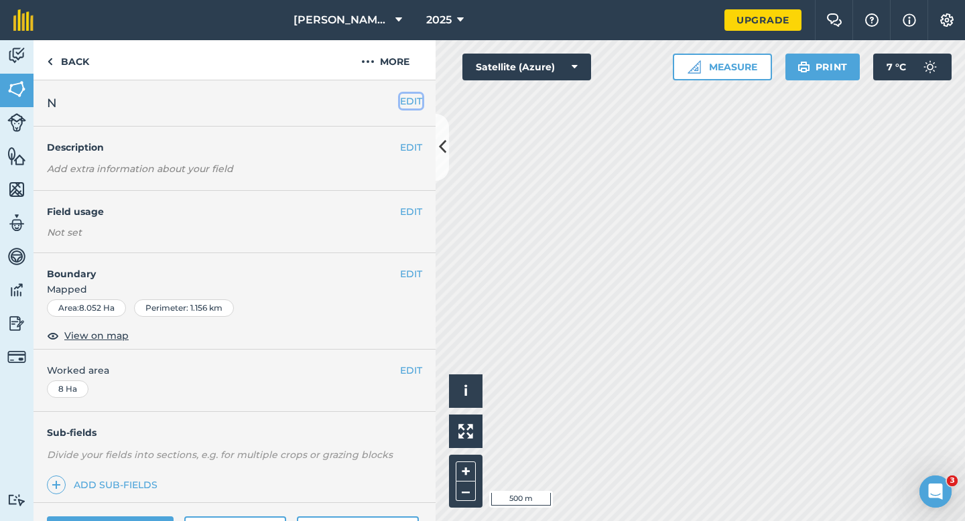
click at [405, 103] on button "EDIT" at bounding box center [411, 101] width 22 height 15
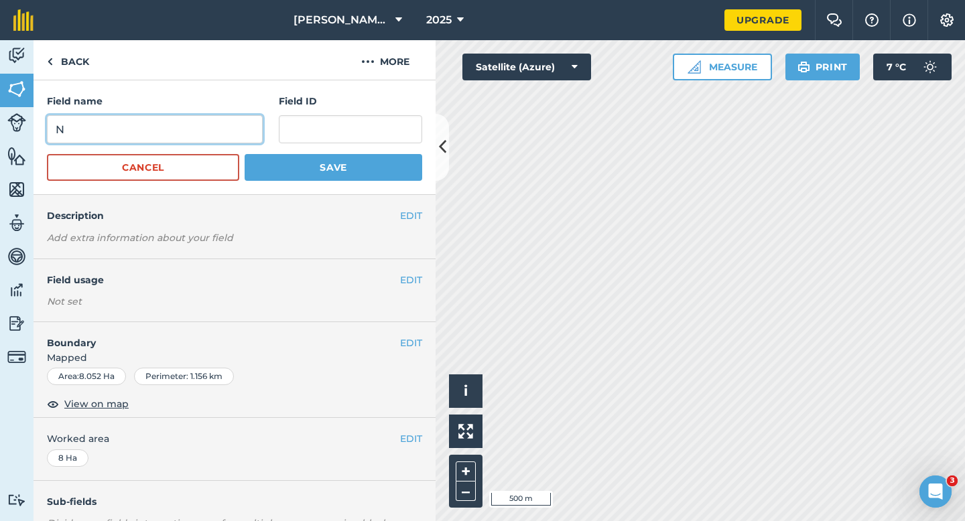
click at [229, 128] on input "N" at bounding box center [155, 129] width 216 height 28
type input "R"
click at [245, 154] on button "Save" at bounding box center [334, 167] width 178 height 27
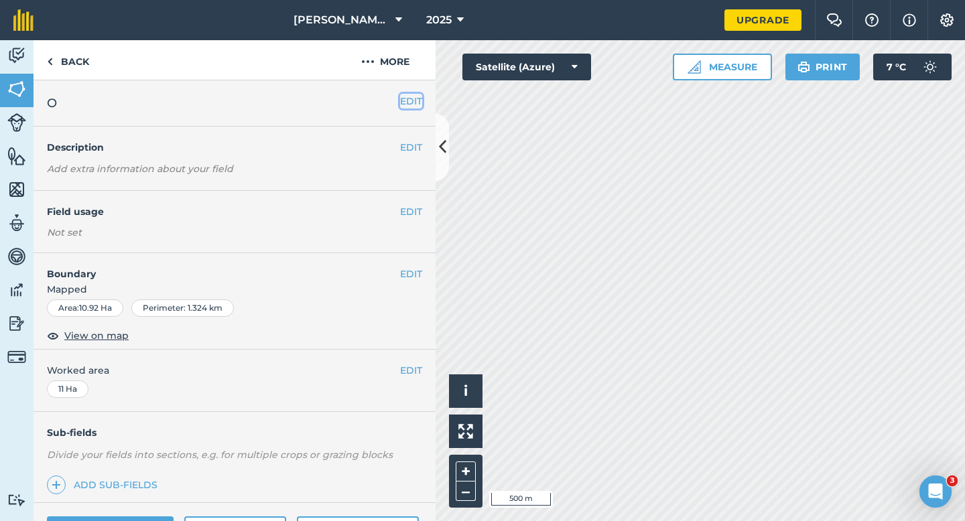
click at [408, 101] on button "EDIT" at bounding box center [411, 101] width 22 height 15
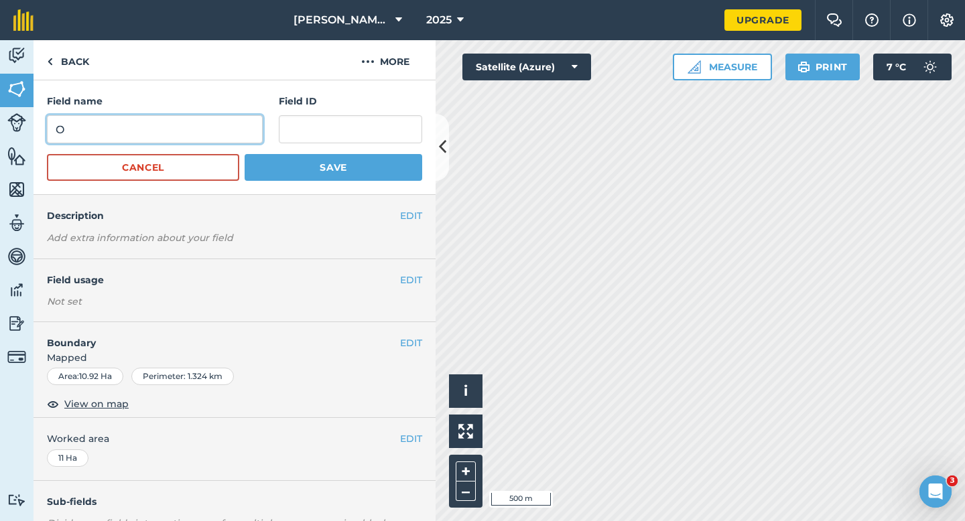
click at [254, 130] on input "O" at bounding box center [155, 129] width 216 height 28
type input "S"
click at [245, 154] on button "Save" at bounding box center [334, 167] width 178 height 27
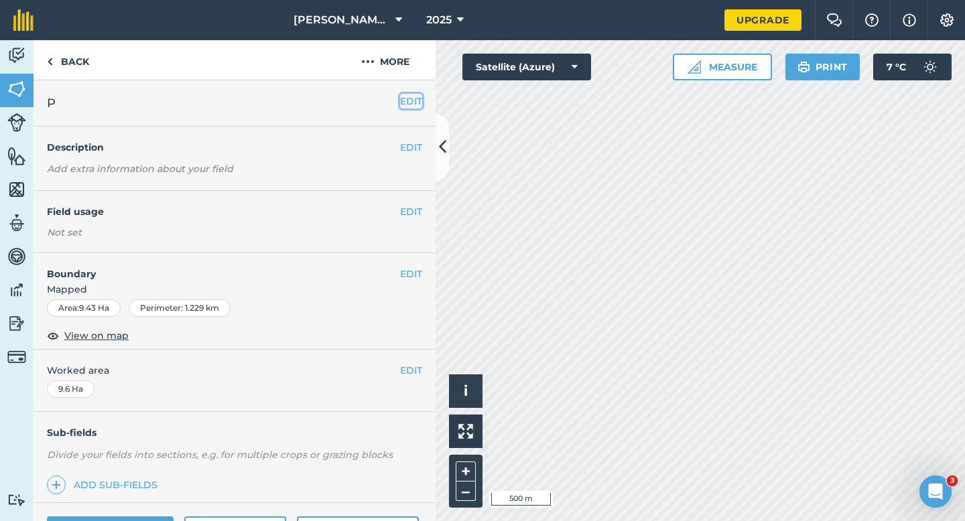
click at [412, 106] on button "EDIT" at bounding box center [411, 101] width 22 height 15
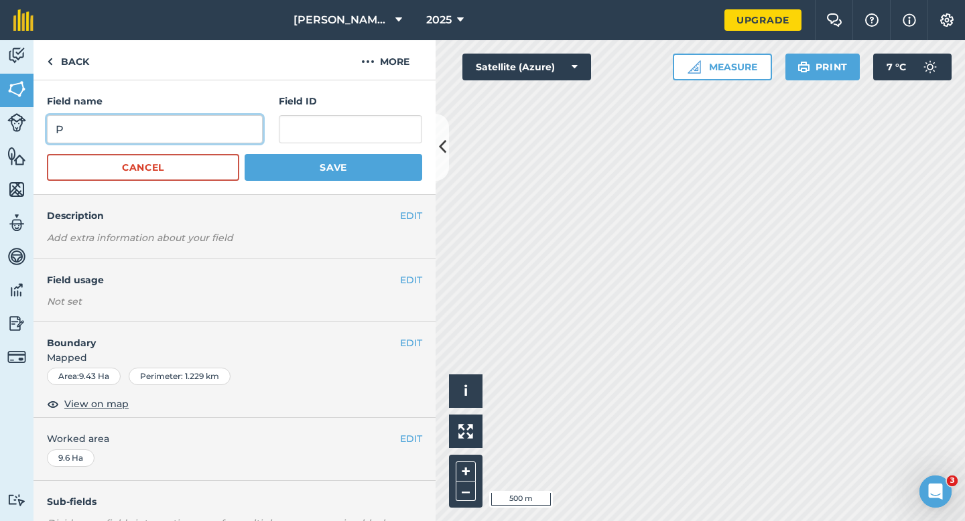
click at [202, 123] on input "P" at bounding box center [155, 129] width 216 height 28
type input "T"
click at [245, 154] on button "Save" at bounding box center [334, 167] width 178 height 27
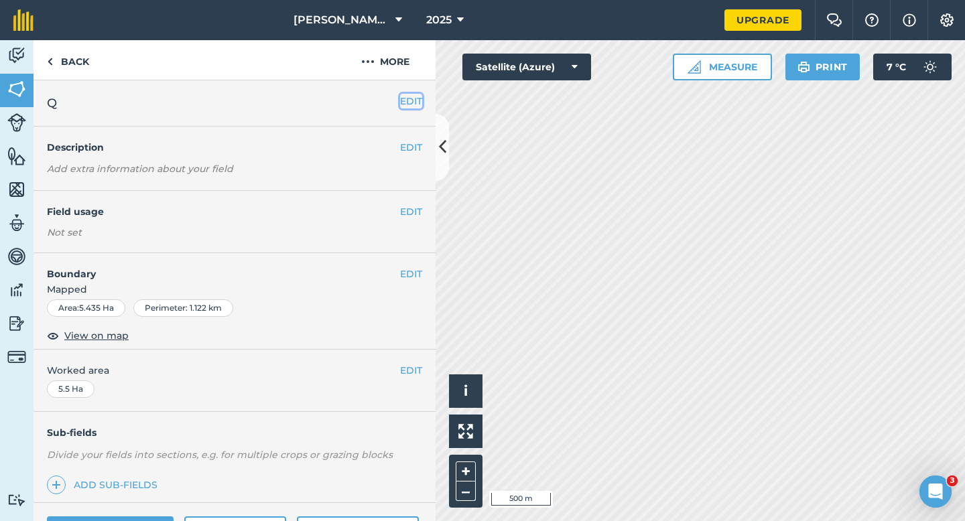
click at [410, 97] on button "EDIT" at bounding box center [411, 101] width 22 height 15
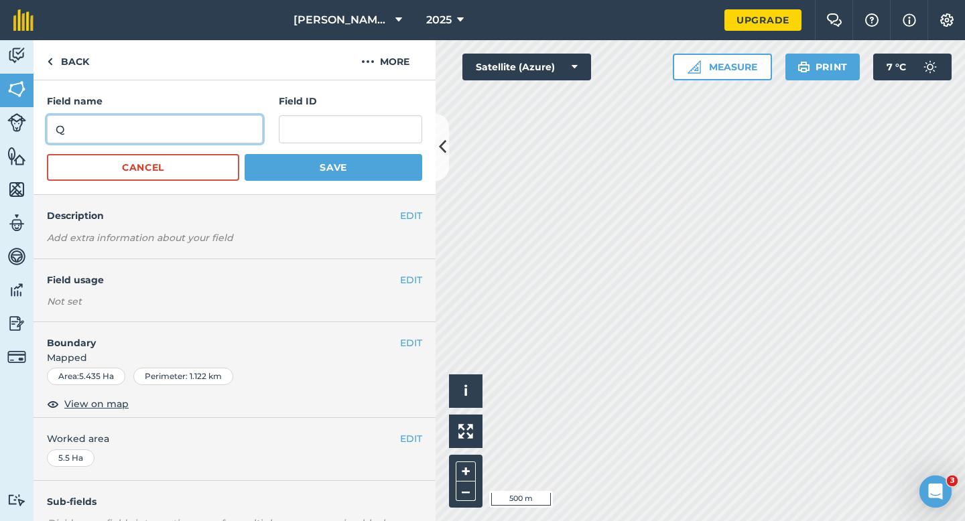
click at [242, 127] on input "Q" at bounding box center [155, 129] width 216 height 28
type input "U"
click at [245, 154] on button "Save" at bounding box center [334, 167] width 178 height 27
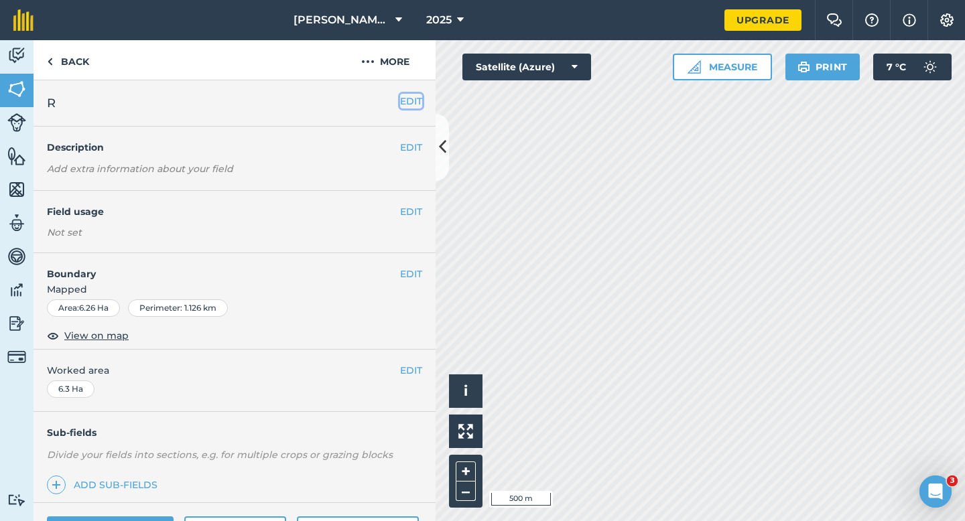
click at [420, 98] on button "EDIT" at bounding box center [411, 101] width 22 height 15
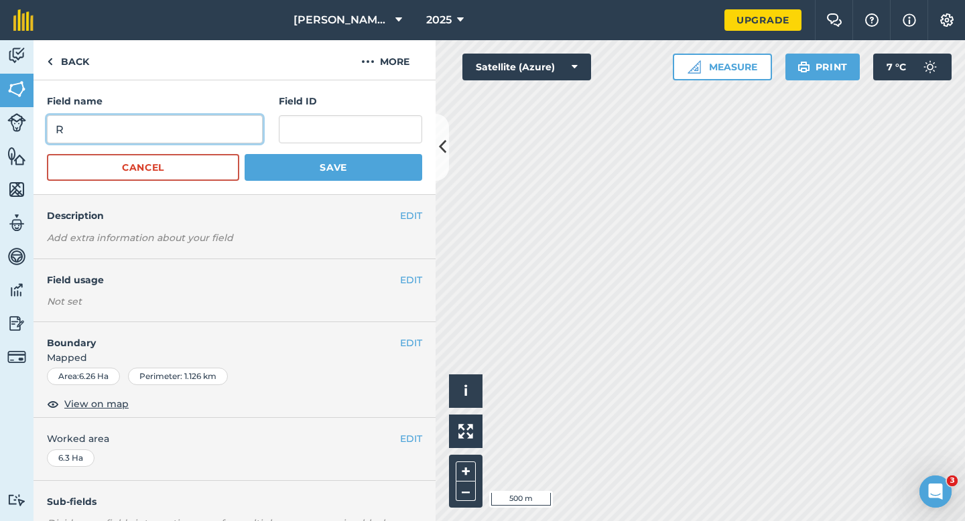
click at [249, 135] on input "R" at bounding box center [155, 129] width 216 height 28
type input "V"
click at [245, 154] on button "Save" at bounding box center [334, 167] width 178 height 27
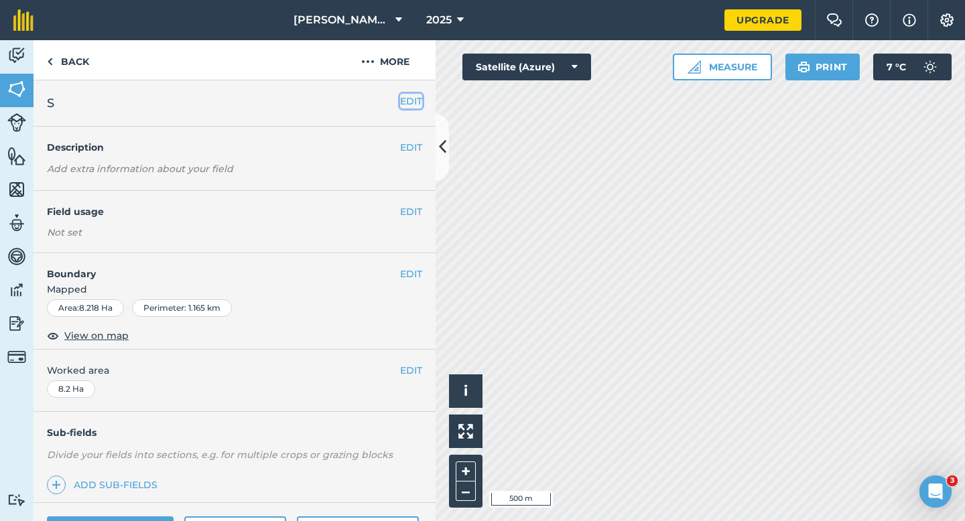
click at [411, 103] on button "EDIT" at bounding box center [411, 101] width 22 height 15
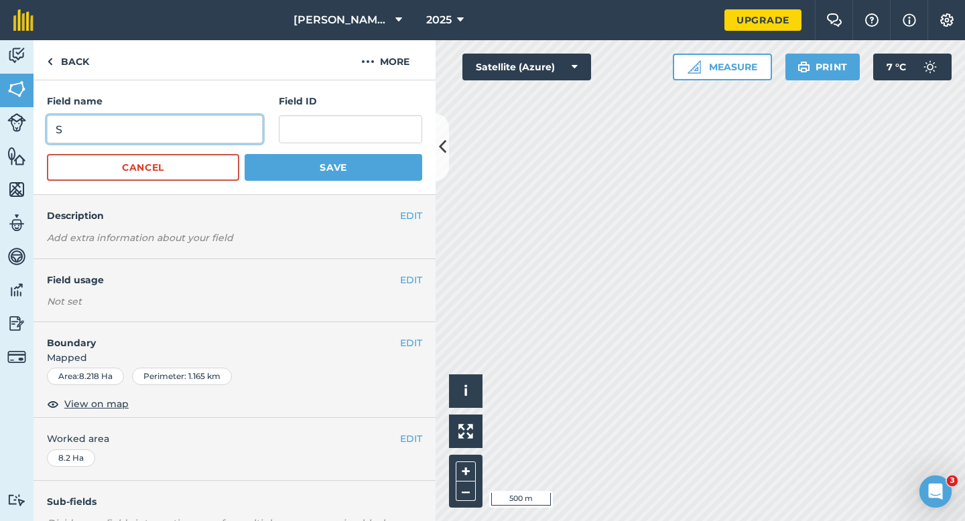
click at [247, 121] on input "S" at bounding box center [155, 129] width 216 height 28
type input "W"
click at [245, 154] on button "Save" at bounding box center [334, 167] width 178 height 27
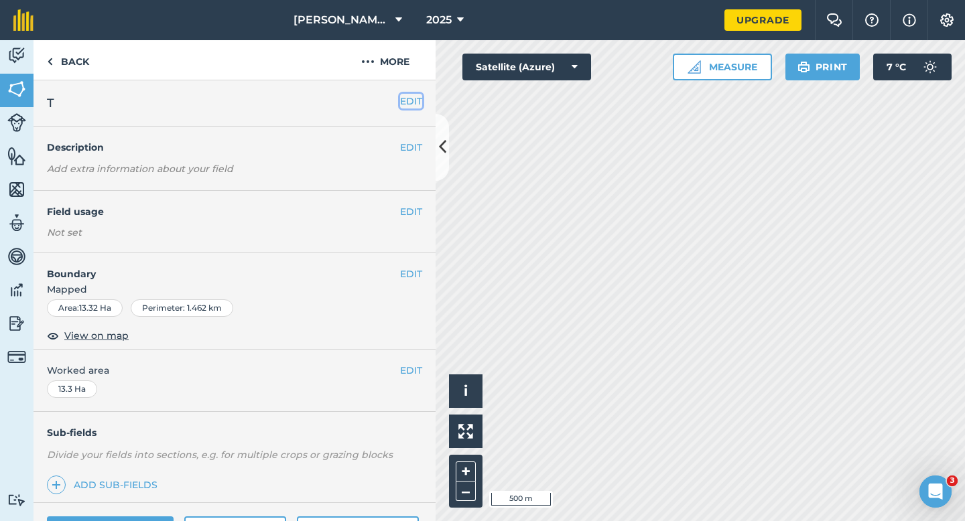
click at [410, 96] on button "EDIT" at bounding box center [411, 101] width 22 height 15
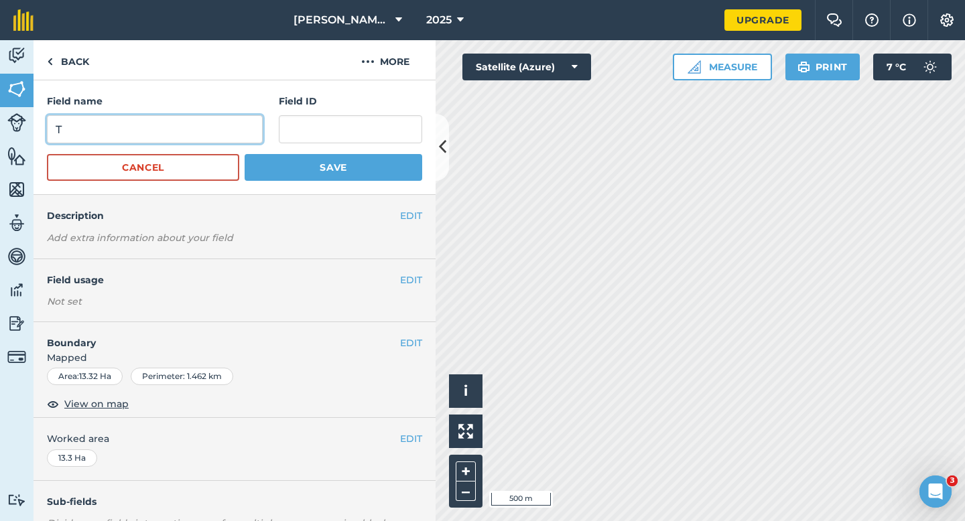
click at [213, 123] on input "T" at bounding box center [155, 129] width 216 height 28
type input "X"
click at [245, 154] on button "Save" at bounding box center [334, 167] width 178 height 27
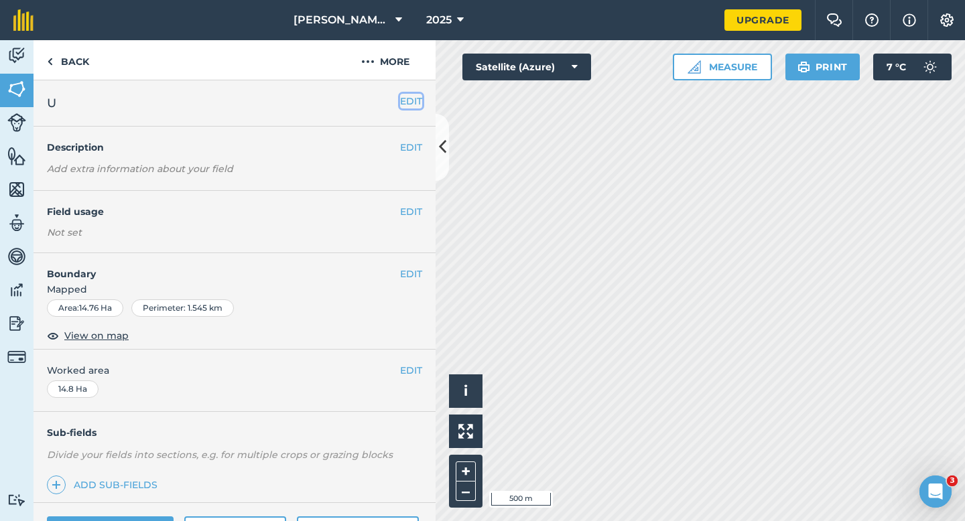
click at [401, 103] on button "EDIT" at bounding box center [411, 101] width 22 height 15
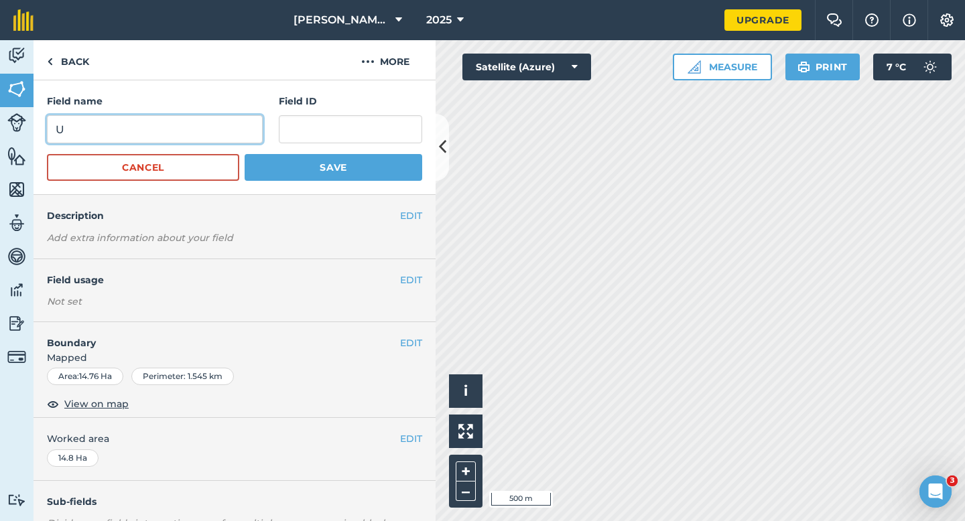
click at [200, 135] on input "U" at bounding box center [155, 129] width 216 height 28
type input "Y"
click at [245, 154] on button "Save" at bounding box center [334, 167] width 178 height 27
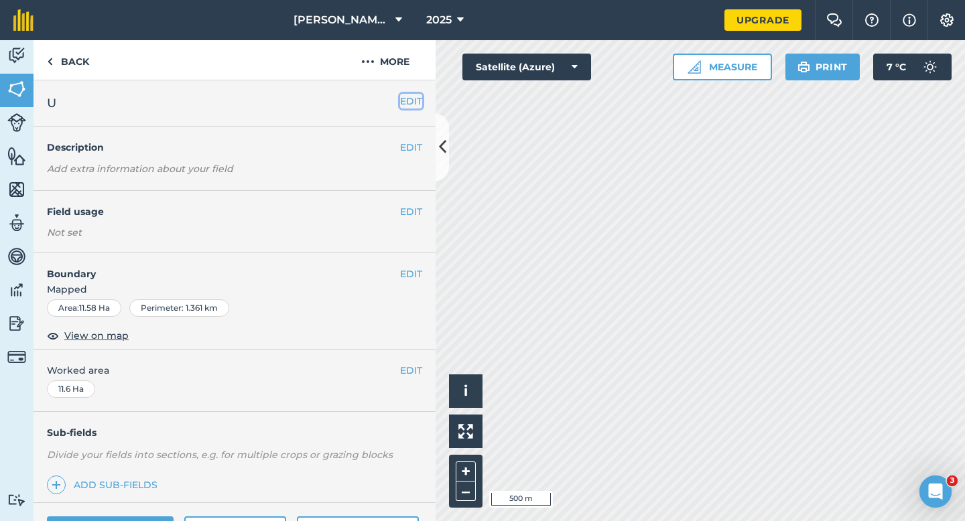
click at [406, 107] on button "EDIT" at bounding box center [411, 101] width 22 height 15
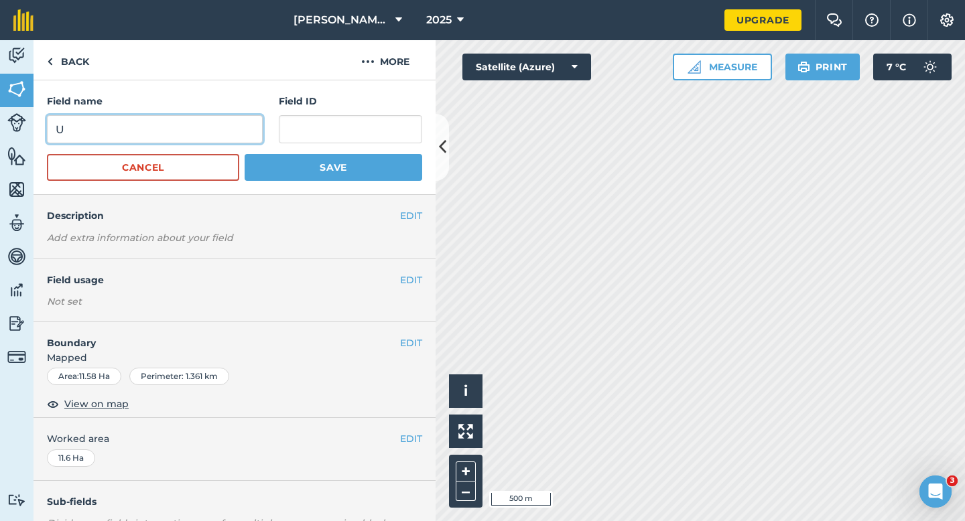
click at [196, 141] on input "U" at bounding box center [155, 129] width 216 height 28
type input "Z"
click at [245, 154] on button "Save" at bounding box center [334, 167] width 178 height 27
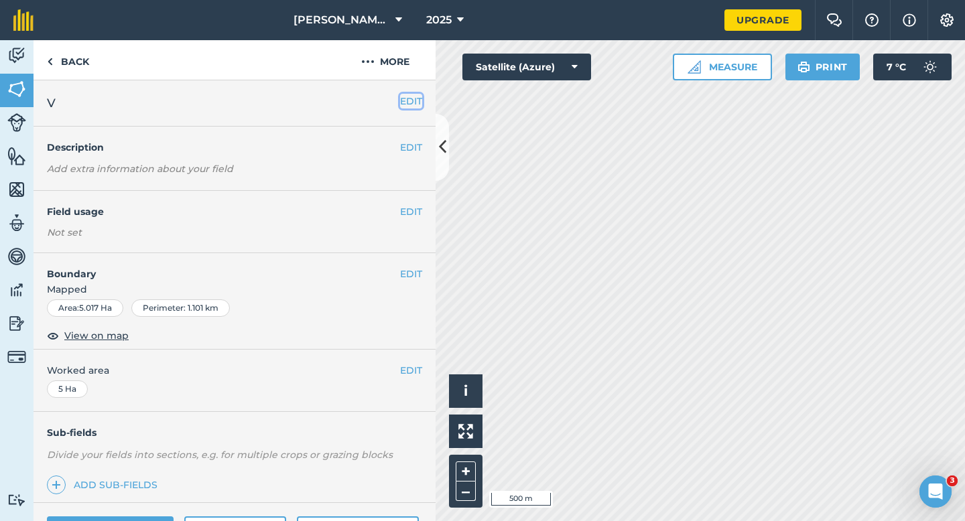
click at [409, 101] on button "EDIT" at bounding box center [411, 101] width 22 height 15
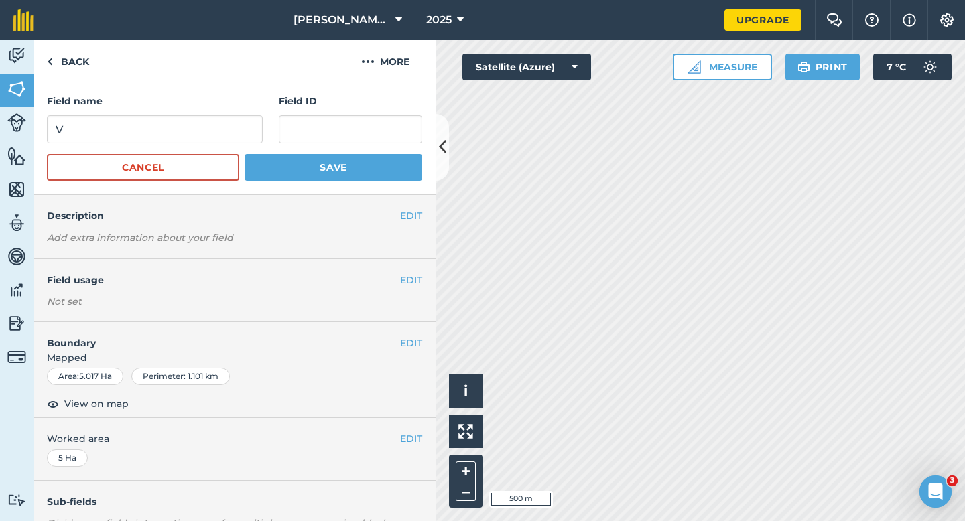
click at [146, 146] on form "Field name V Field ID Cancel Save" at bounding box center [234, 137] width 375 height 87
click at [146, 127] on input "V" at bounding box center [155, 129] width 216 height 28
type input "2"
click at [245, 154] on button "Save" at bounding box center [334, 167] width 178 height 27
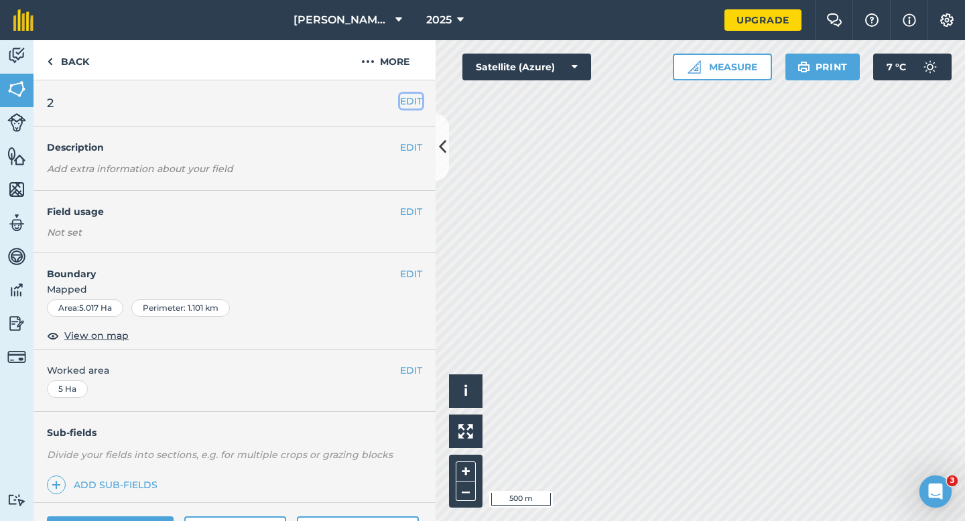
click at [414, 103] on button "EDIT" at bounding box center [411, 101] width 22 height 15
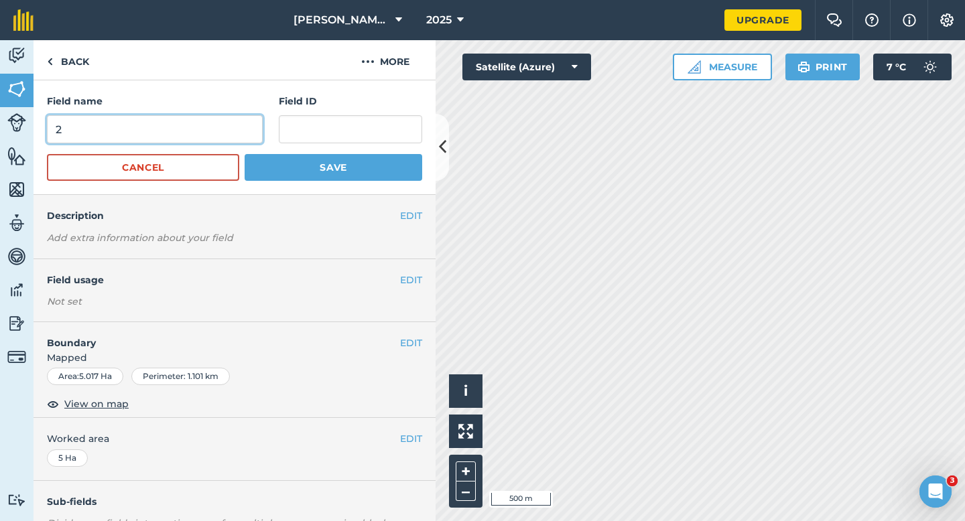
click at [238, 133] on input "2" at bounding box center [155, 129] width 216 height 28
type input "3"
click at [245, 154] on button "Save" at bounding box center [334, 167] width 178 height 27
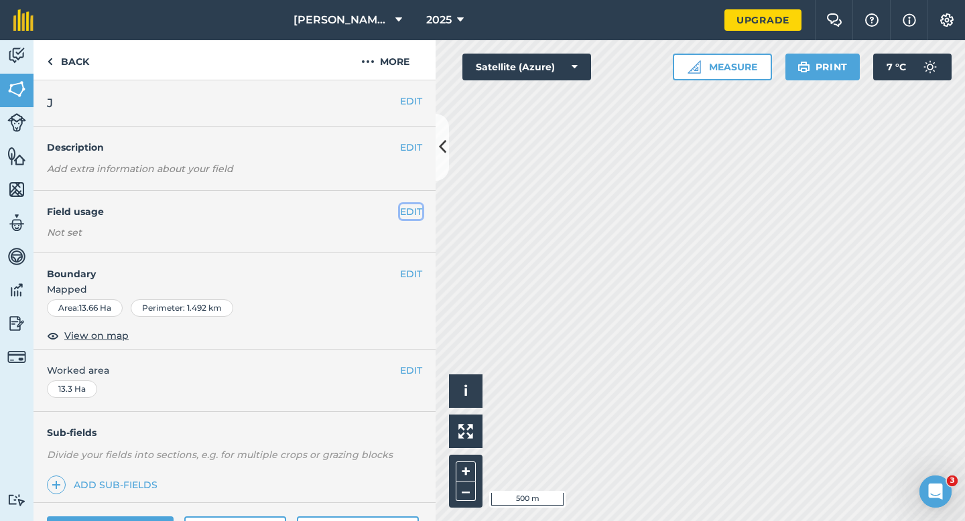
click at [419, 212] on button "EDIT" at bounding box center [411, 211] width 22 height 15
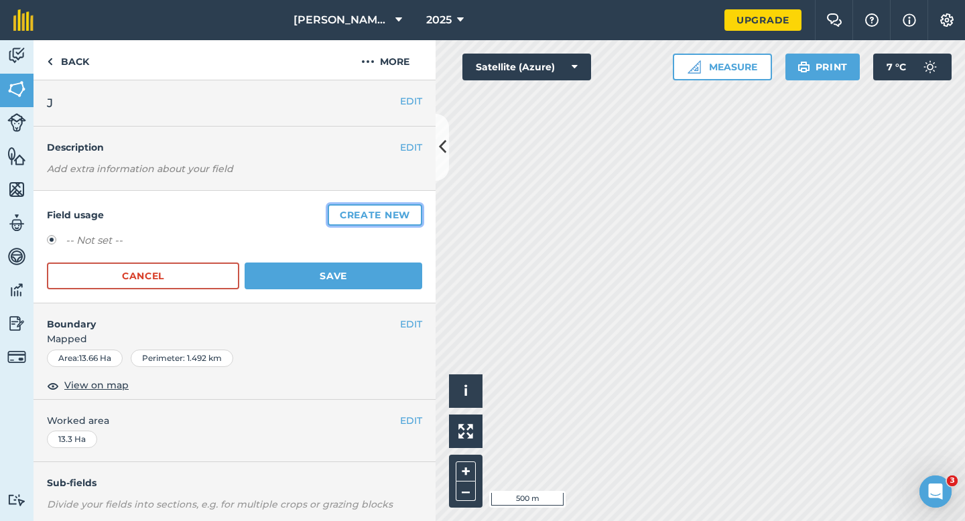
click at [419, 211] on button "Create new" at bounding box center [375, 214] width 95 height 21
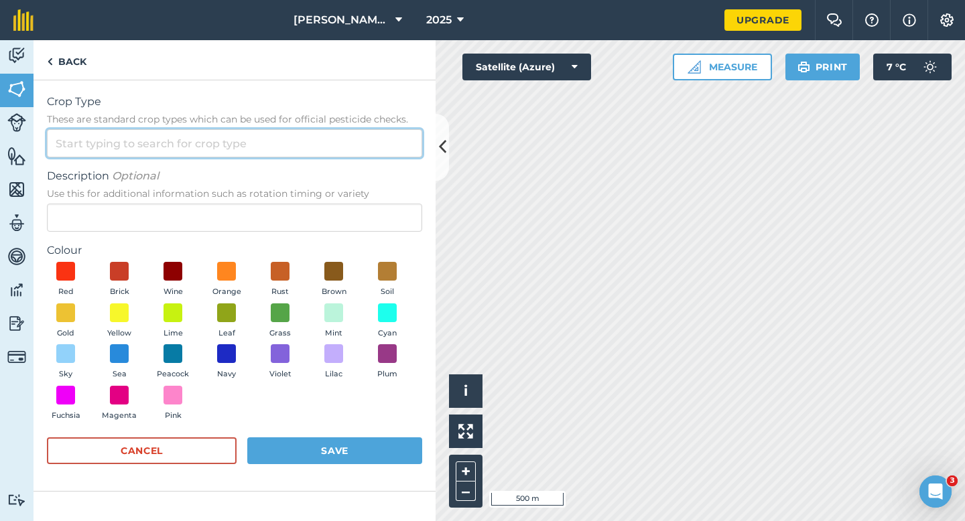
click at [389, 147] on input "Crop Type These are standard crop types which can be used for official pesticid…" at bounding box center [234, 143] width 375 height 28
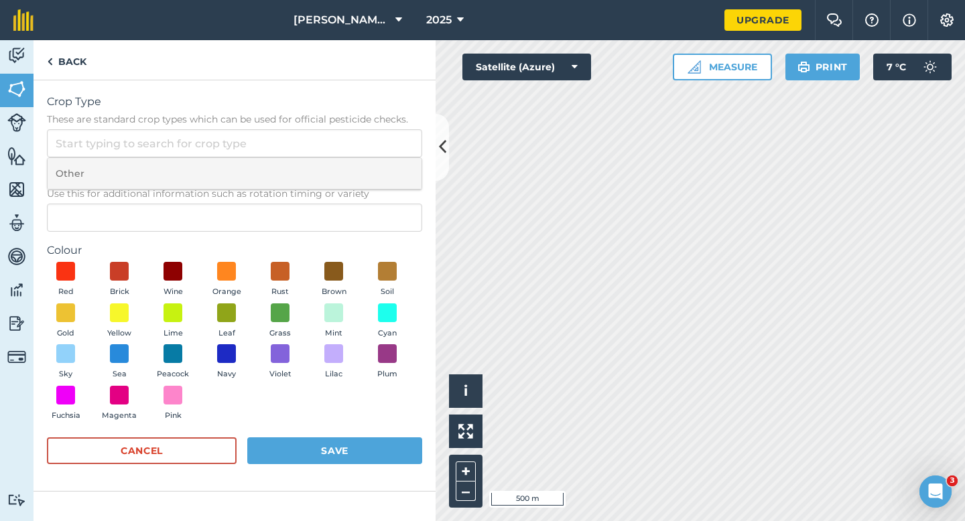
click at [389, 166] on li "Other" at bounding box center [235, 174] width 374 height 32
type input "Other"
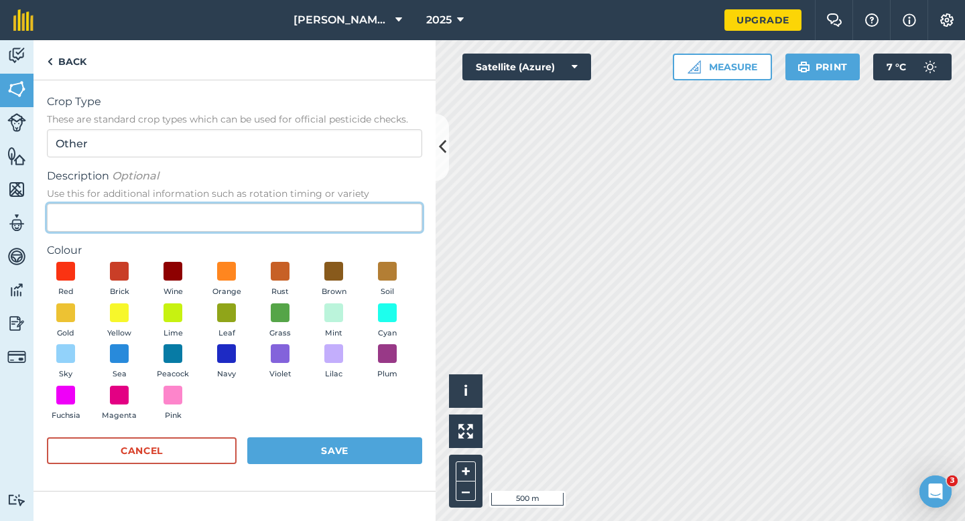
click at [389, 212] on input "Description Optional Use this for additional information such as rotation timin…" at bounding box center [234, 218] width 375 height 28
type input "Chard Seed"
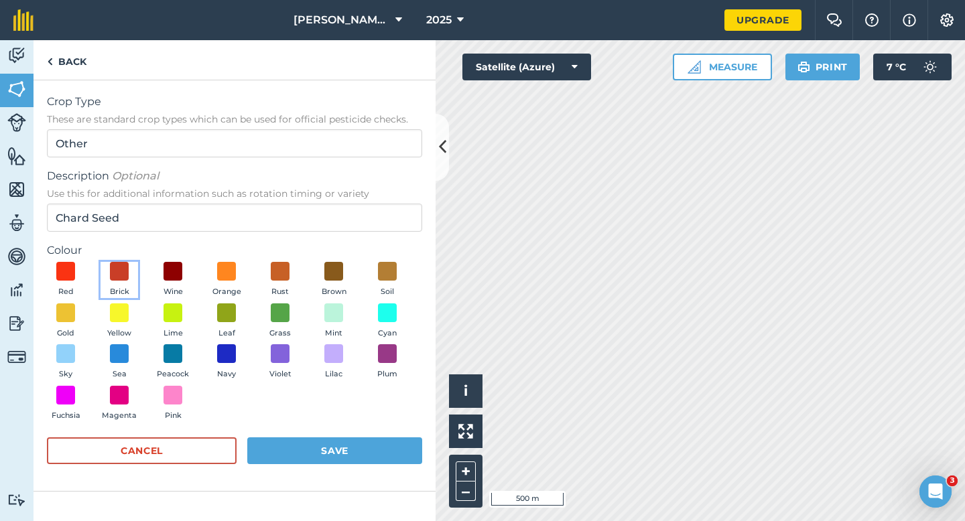
click at [133, 281] on button "Brick" at bounding box center [120, 280] width 38 height 36
click at [273, 441] on button "Save" at bounding box center [334, 451] width 175 height 27
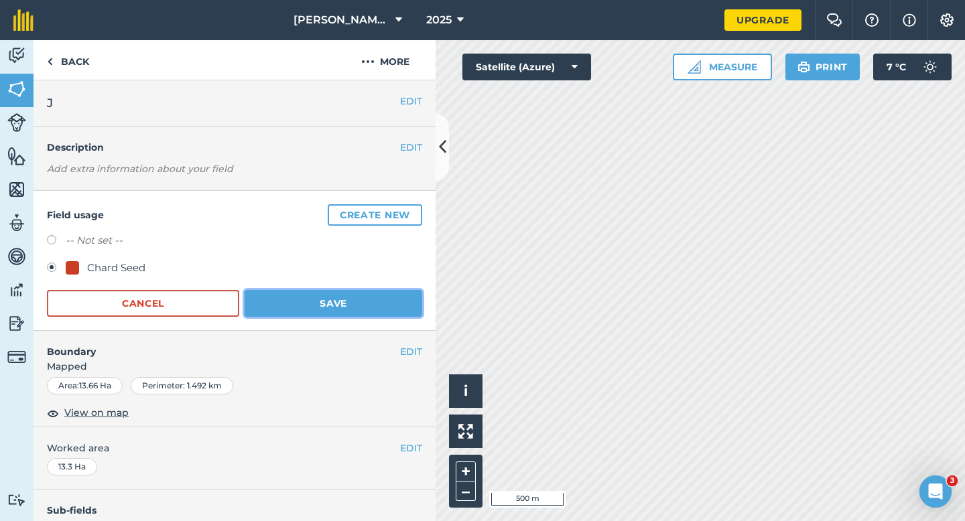
click at [391, 292] on button "Save" at bounding box center [334, 303] width 178 height 27
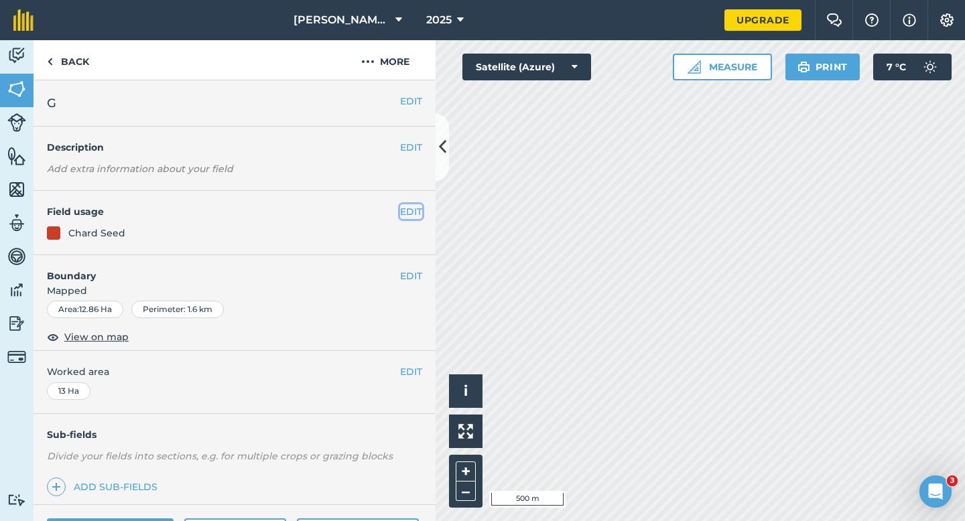
click at [405, 213] on button "EDIT" at bounding box center [411, 211] width 22 height 15
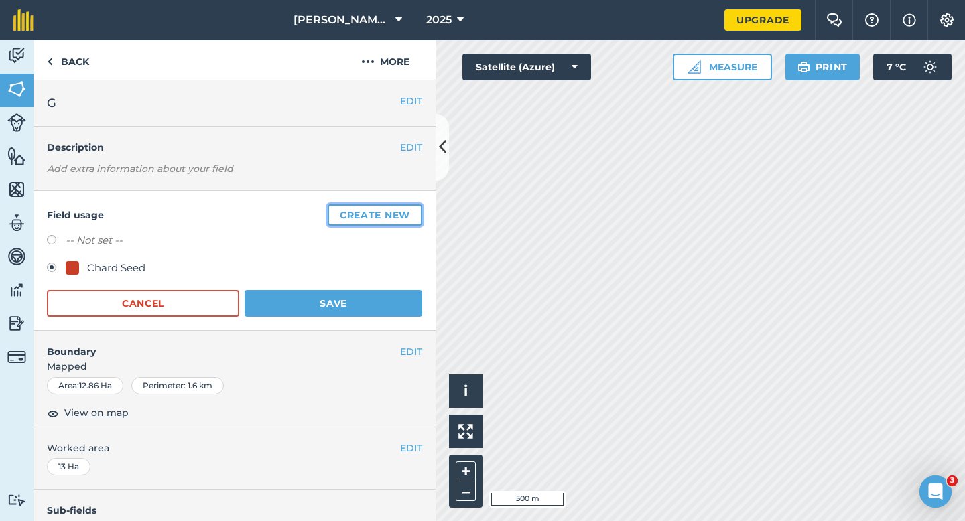
click at [405, 213] on button "Create new" at bounding box center [375, 214] width 95 height 21
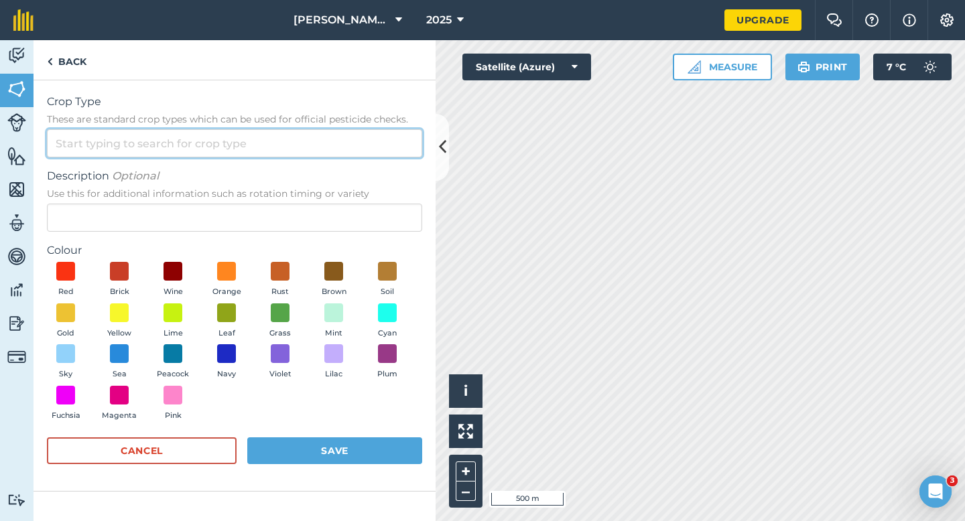
click at [357, 149] on input "Crop Type These are standard crop types which can be used for official pesticid…" at bounding box center [234, 143] width 375 height 28
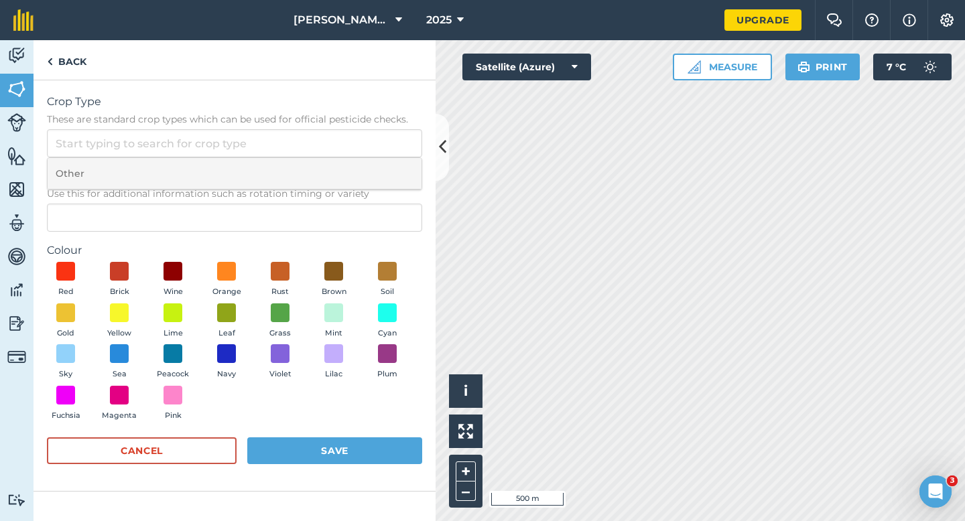
click at [357, 166] on li "Other" at bounding box center [235, 174] width 374 height 32
type input "Other"
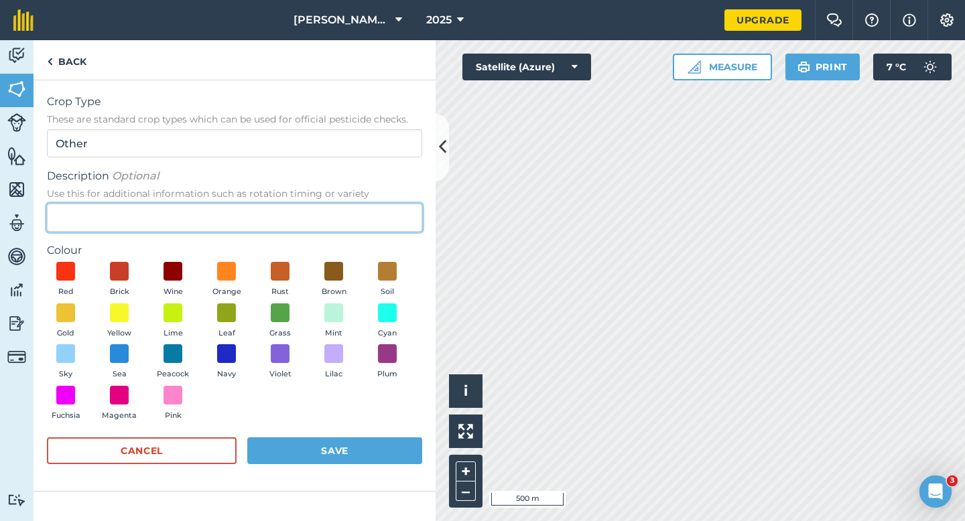
click at [323, 212] on input "Description Optional Use this for additional information such as rotation timin…" at bounding box center [234, 218] width 375 height 28
type input "Radish Seed"
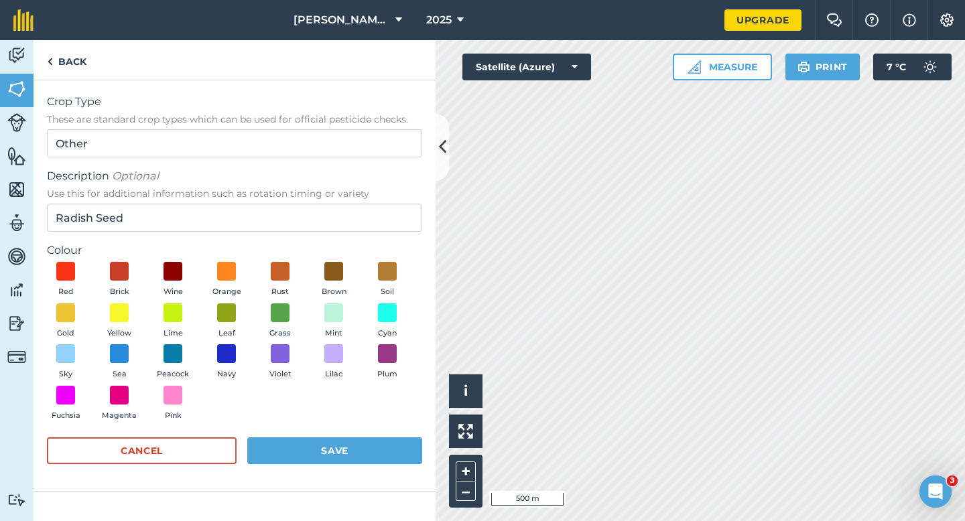
click at [156, 381] on div "Red Brick Wine Orange Rust Brown Soil Gold Yellow Lime Leaf Grass Mint Cyan Sky…" at bounding box center [234, 344] width 375 height 165
click at [169, 357] on span at bounding box center [173, 354] width 21 height 21
click at [336, 443] on button "Save" at bounding box center [334, 451] width 175 height 27
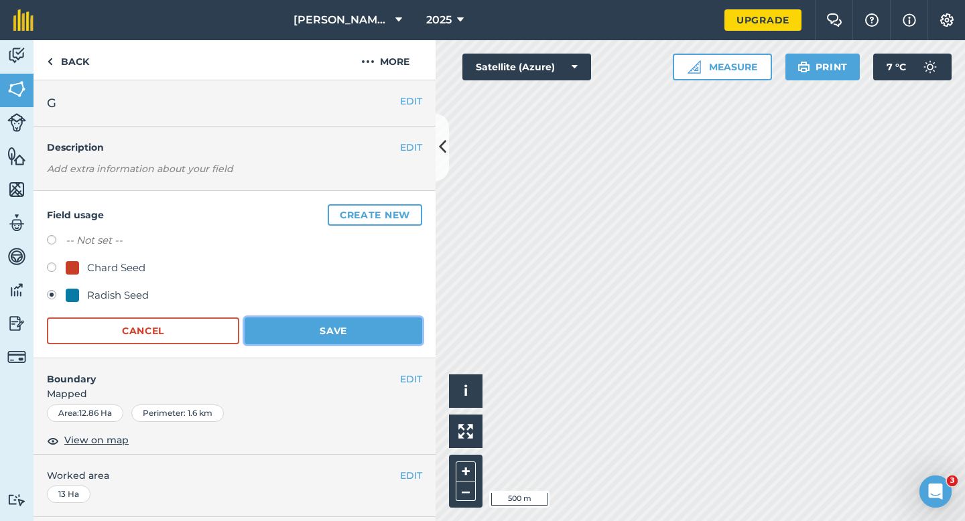
click at [404, 331] on button "Save" at bounding box center [334, 331] width 178 height 27
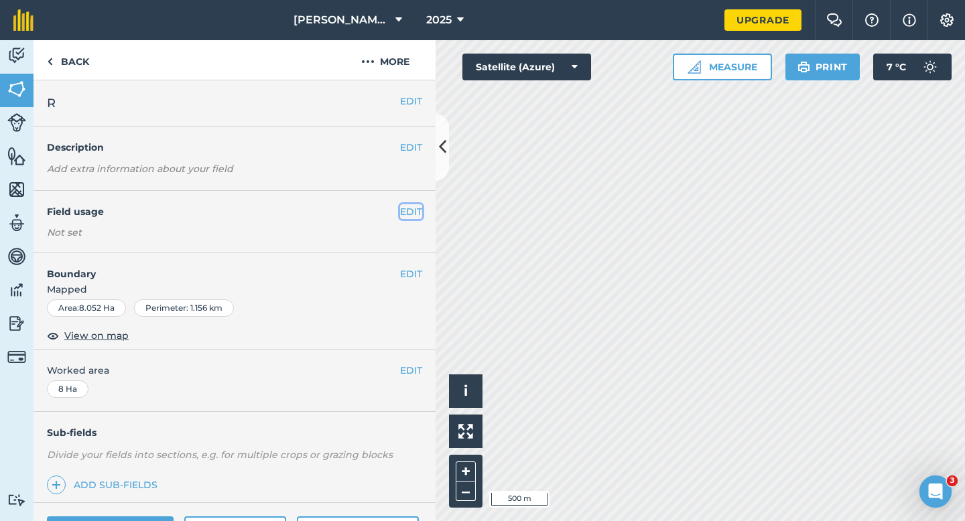
click at [414, 216] on button "EDIT" at bounding box center [411, 211] width 22 height 15
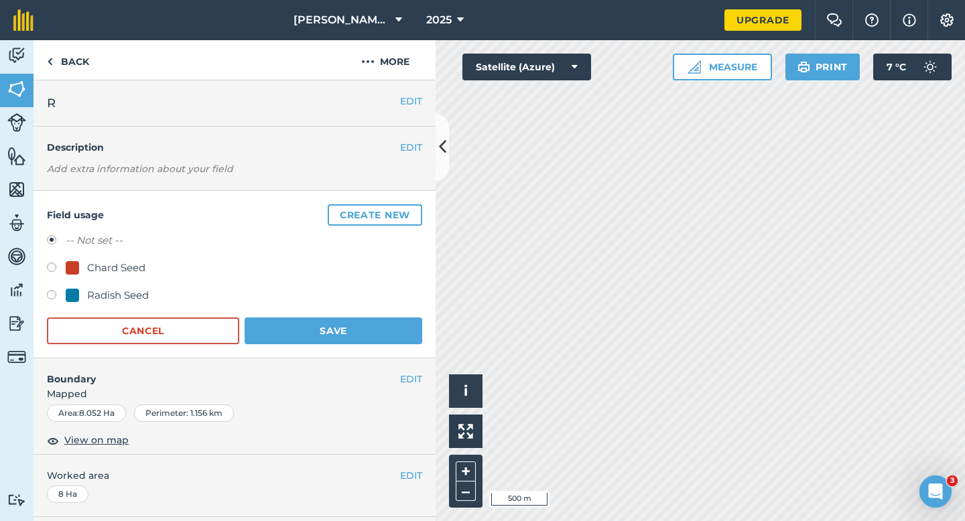
click at [116, 308] on form "-- Not set -- Chard Seed Radish Seed Cancel Save" at bounding box center [234, 289] width 375 height 112
click at [116, 289] on div "Radish Seed" at bounding box center [118, 296] width 62 height 16
radio input "true"
radio input "false"
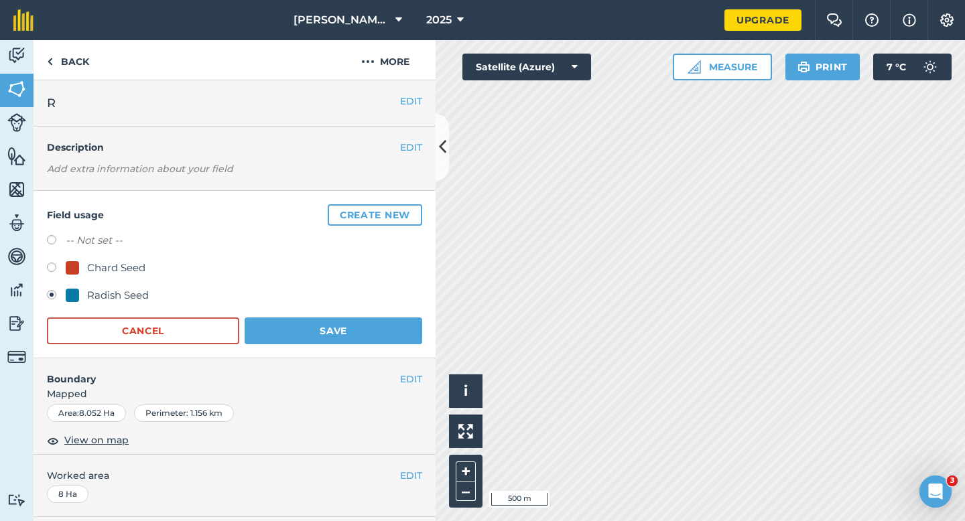
click at [258, 310] on form "-- Not set -- Chard Seed Radish Seed Cancel Save" at bounding box center [234, 289] width 375 height 112
click at [294, 320] on button "Save" at bounding box center [334, 331] width 178 height 27
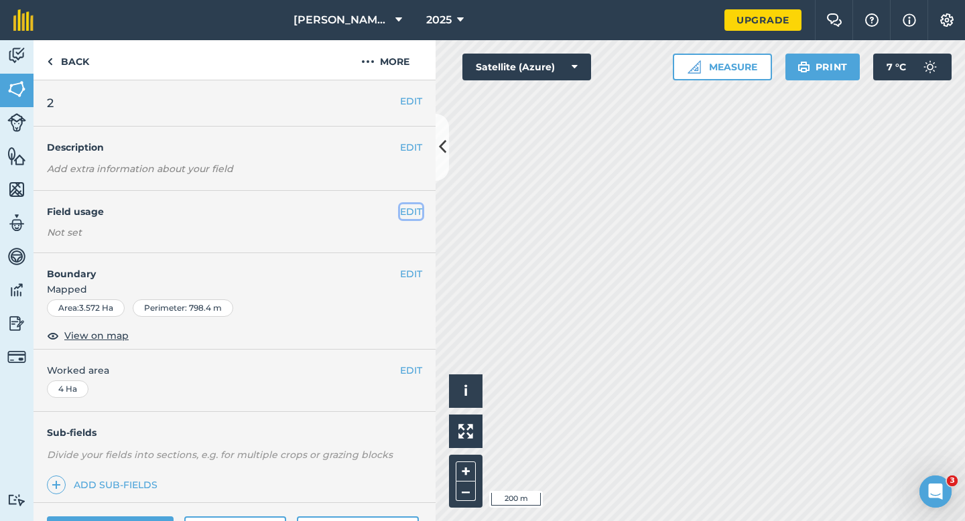
click at [414, 216] on button "EDIT" at bounding box center [411, 211] width 22 height 15
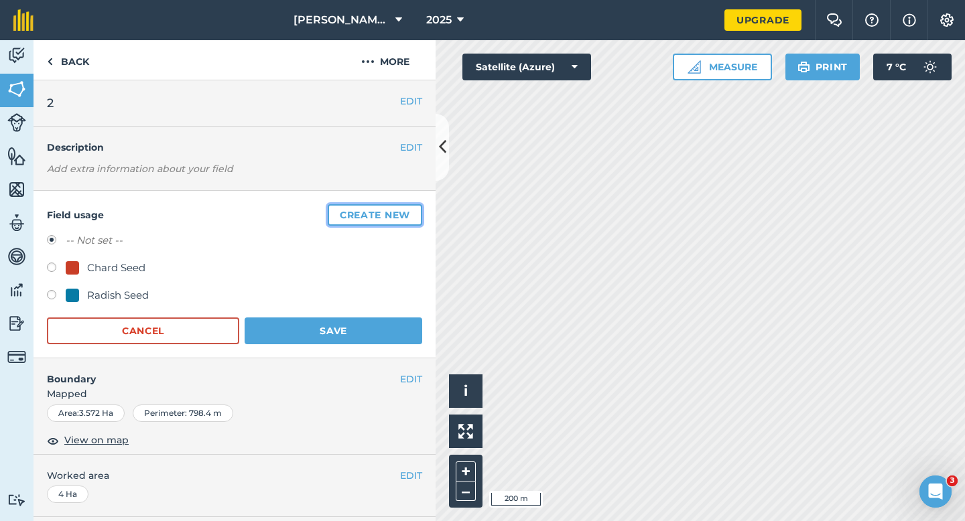
click at [414, 216] on button "Create new" at bounding box center [375, 214] width 95 height 21
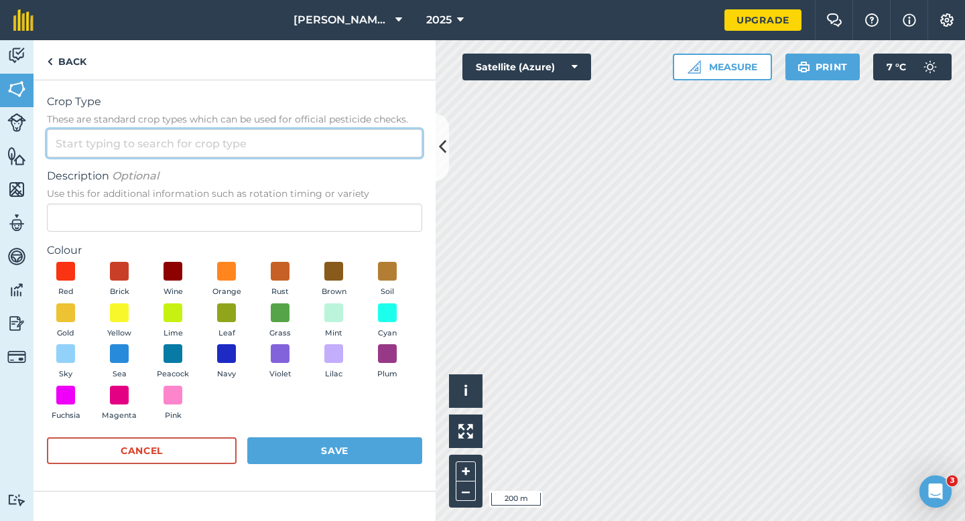
click at [334, 151] on input "Crop Type These are standard crop types which can be used for official pesticid…" at bounding box center [234, 143] width 375 height 28
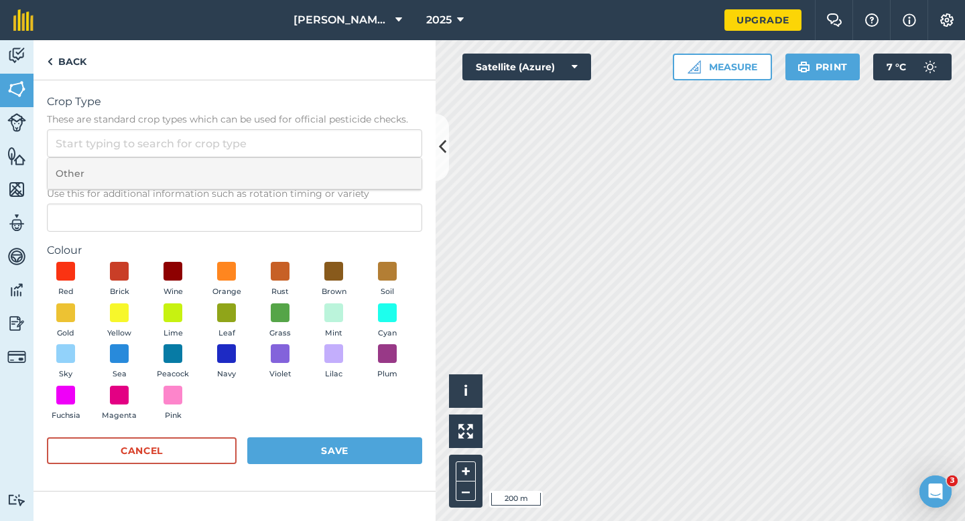
click at [334, 168] on li "Other" at bounding box center [235, 174] width 374 height 32
type input "Other"
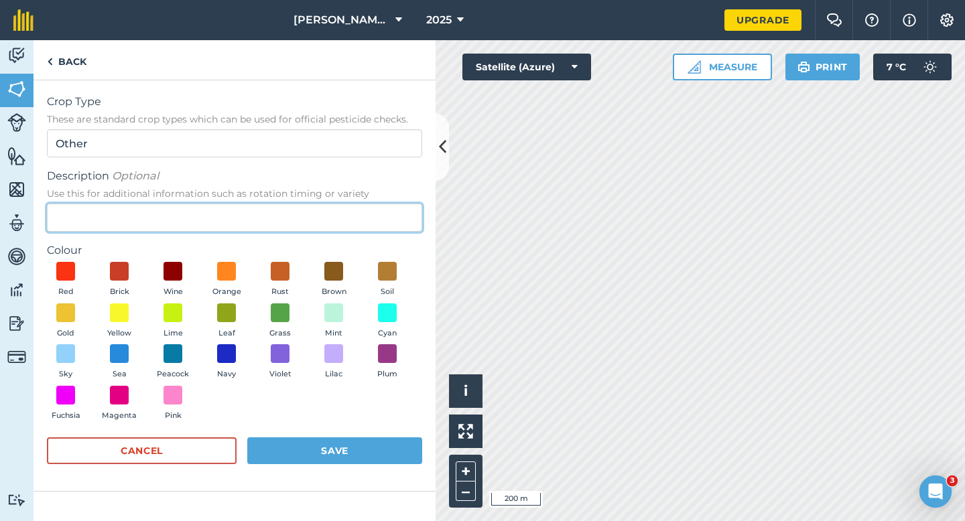
click at [334, 209] on input "Description Optional Use this for additional information such as rotation timin…" at bounding box center [234, 218] width 375 height 28
type input "Grass"
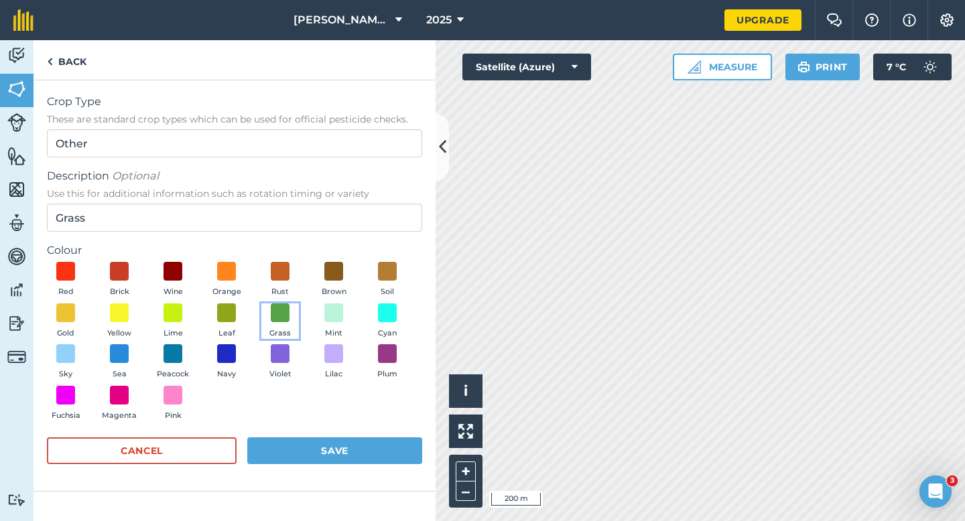
click at [290, 308] on button "Grass" at bounding box center [280, 322] width 38 height 36
click at [323, 444] on button "Save" at bounding box center [334, 451] width 175 height 27
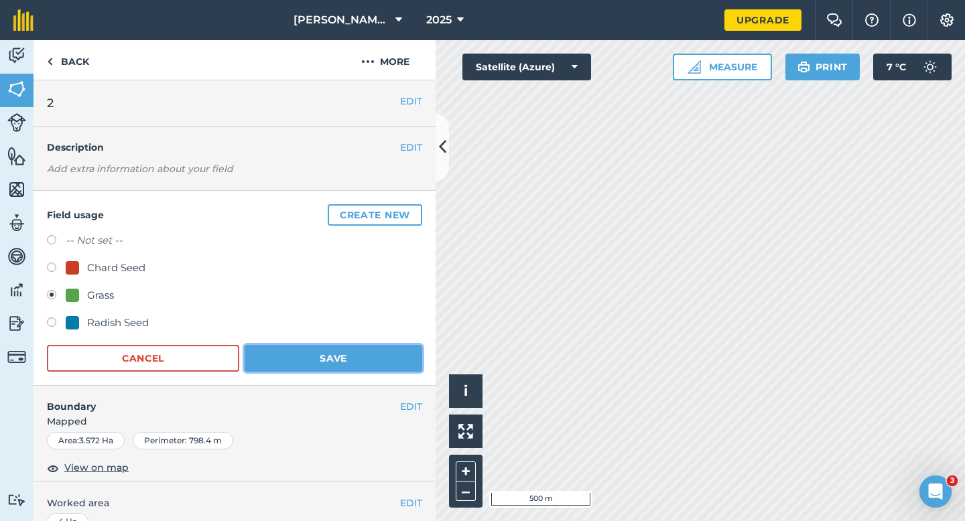
click at [391, 353] on button "Save" at bounding box center [334, 358] width 178 height 27
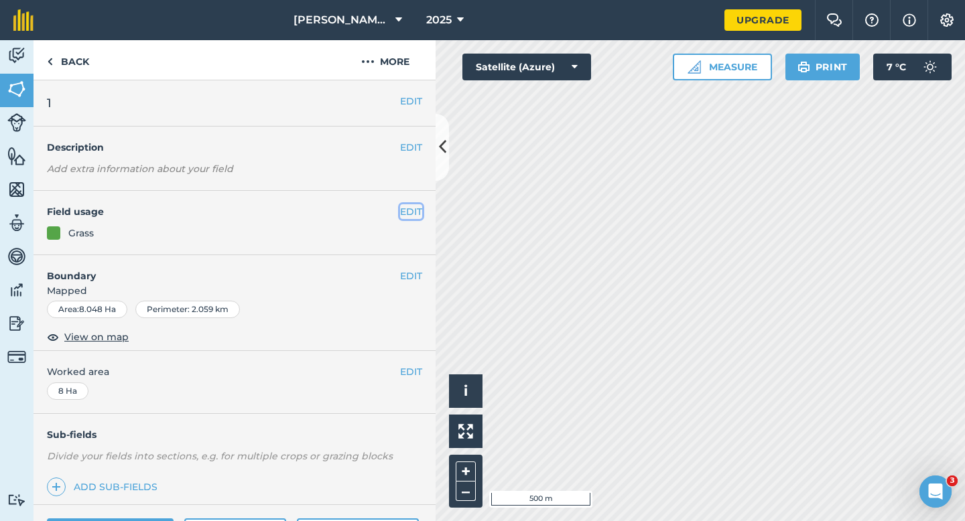
click at [412, 210] on button "EDIT" at bounding box center [411, 211] width 22 height 15
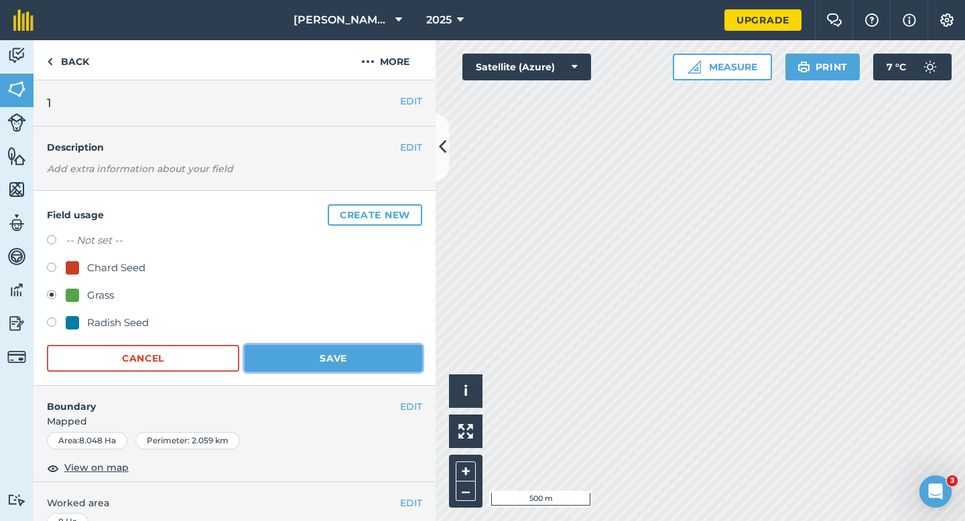
click at [304, 361] on button "Save" at bounding box center [334, 358] width 178 height 27
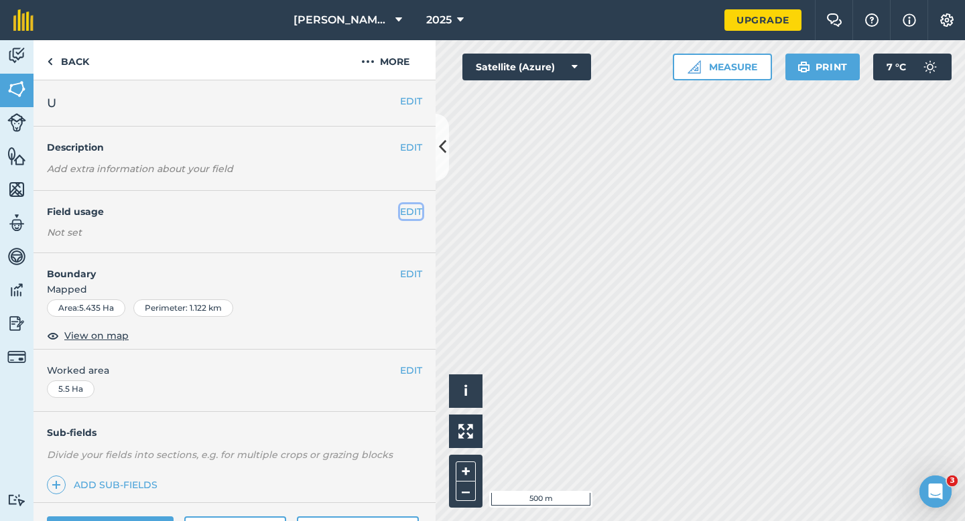
click at [410, 206] on button "EDIT" at bounding box center [411, 211] width 22 height 15
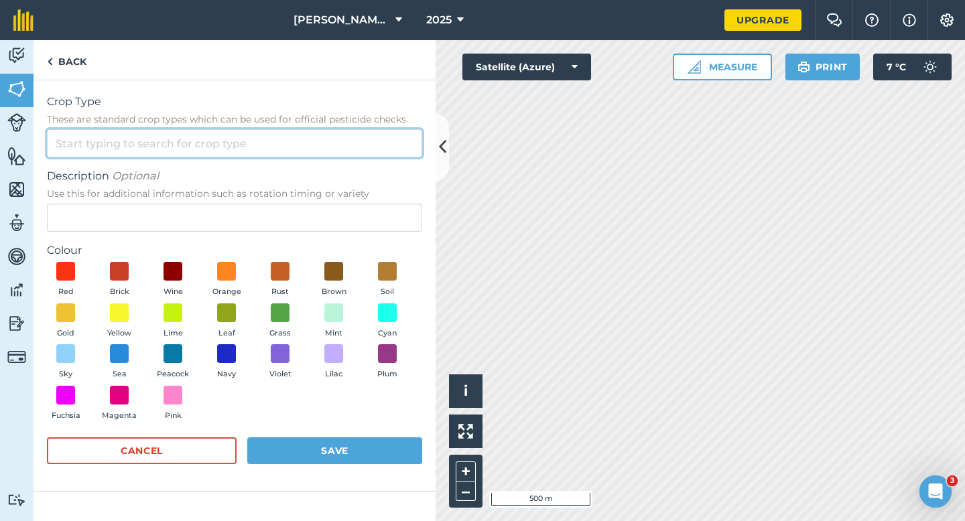
click at [369, 143] on input "Crop Type These are standard crop types which can be used for official pesticid…" at bounding box center [234, 143] width 375 height 28
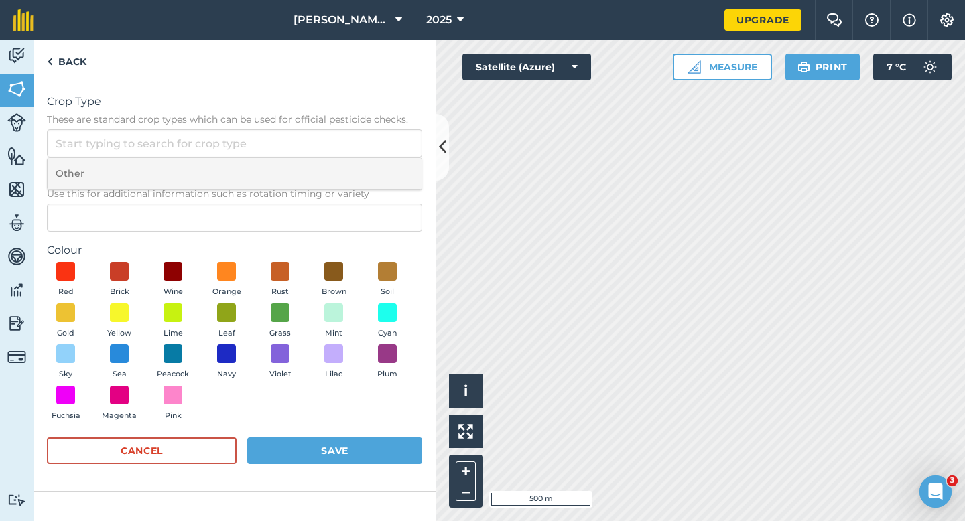
click at [369, 165] on li "Other" at bounding box center [235, 174] width 374 height 32
type input "Other"
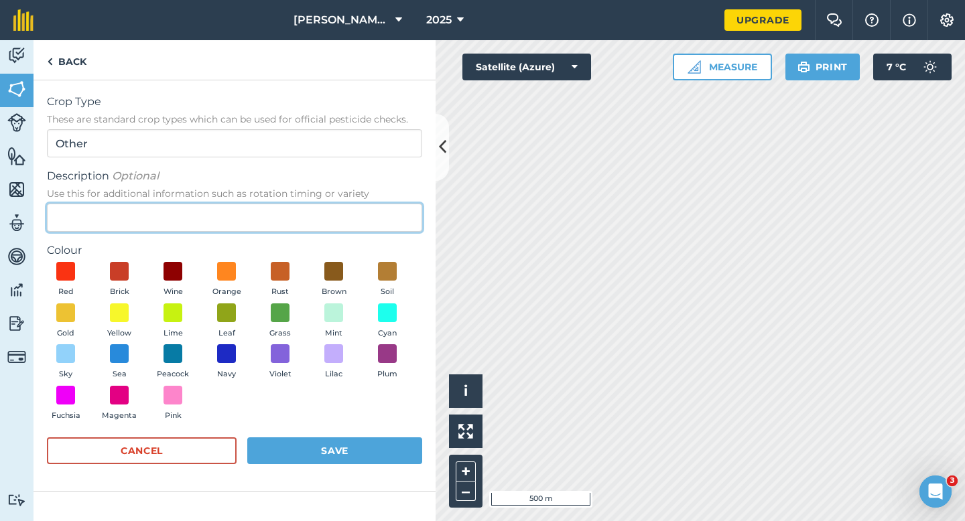
click at [357, 227] on input "Description Optional Use this for additional information such as rotation timin…" at bounding box center [234, 218] width 375 height 28
type input "Barley"
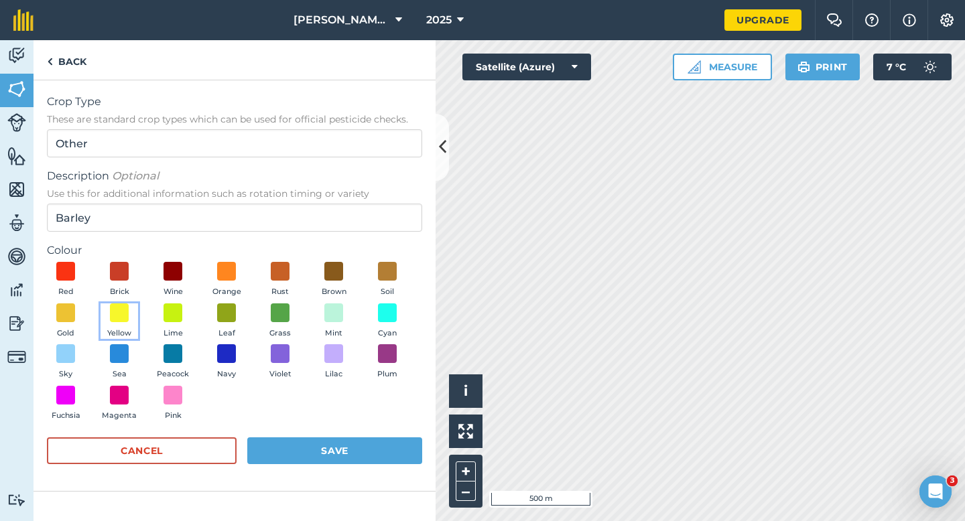
click at [119, 325] on button "Yellow" at bounding box center [120, 322] width 38 height 36
click at [312, 454] on button "Save" at bounding box center [334, 451] width 175 height 27
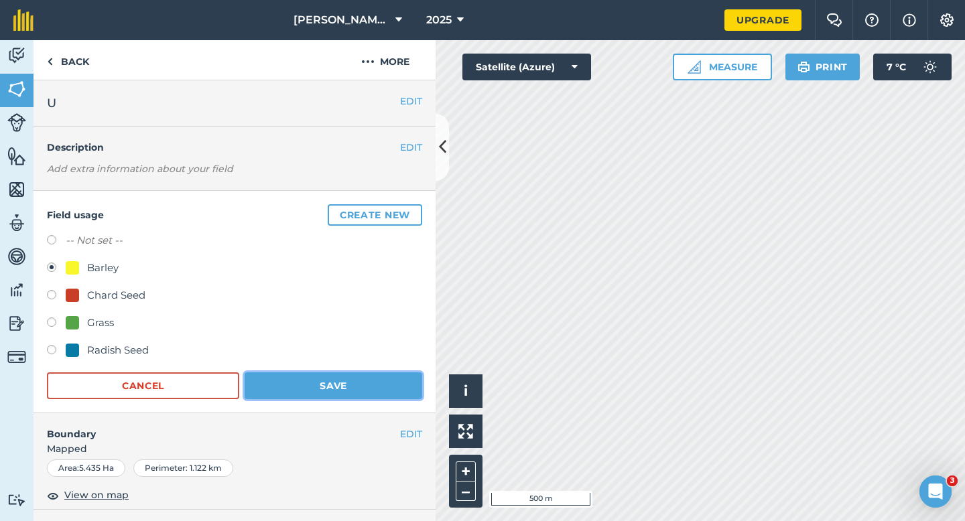
click at [382, 397] on button "Save" at bounding box center [334, 386] width 178 height 27
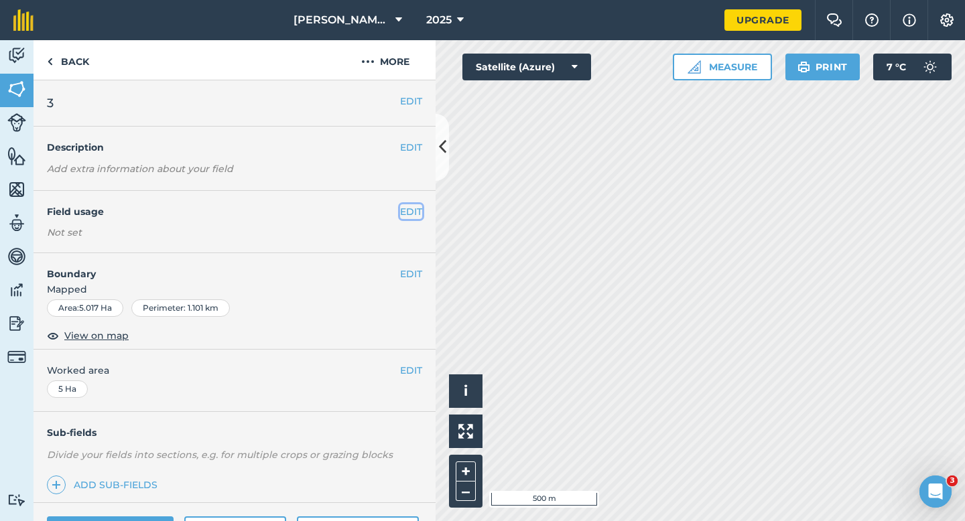
click at [404, 211] on button "EDIT" at bounding box center [411, 211] width 22 height 15
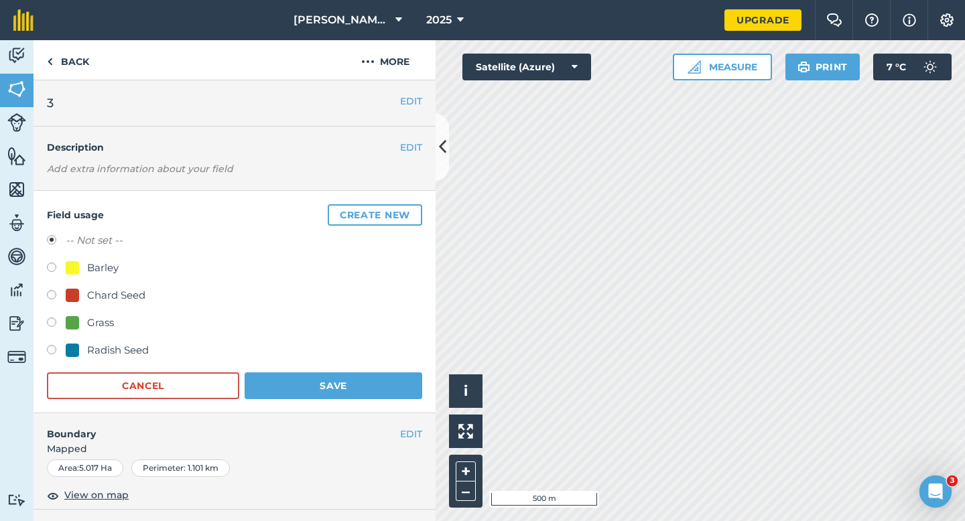
click at [119, 269] on div "Barley" at bounding box center [234, 269] width 375 height 19
click at [56, 269] on label at bounding box center [56, 269] width 19 height 13
radio input "true"
radio input "false"
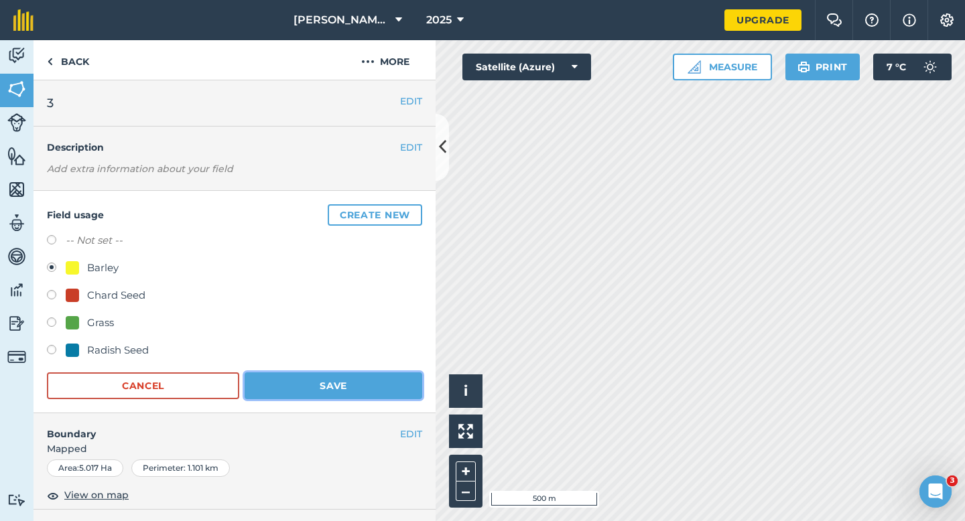
click at [340, 385] on button "Save" at bounding box center [334, 386] width 178 height 27
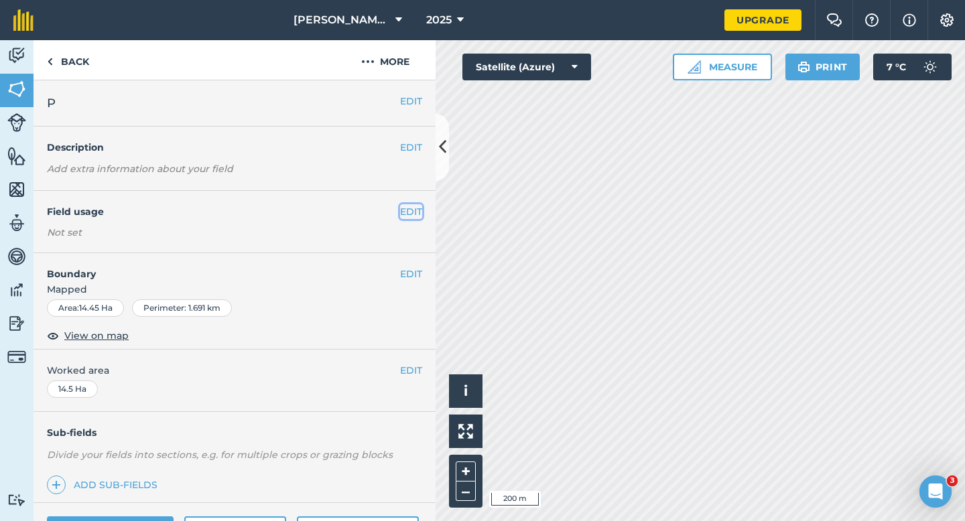
click at [417, 210] on button "EDIT" at bounding box center [411, 211] width 22 height 15
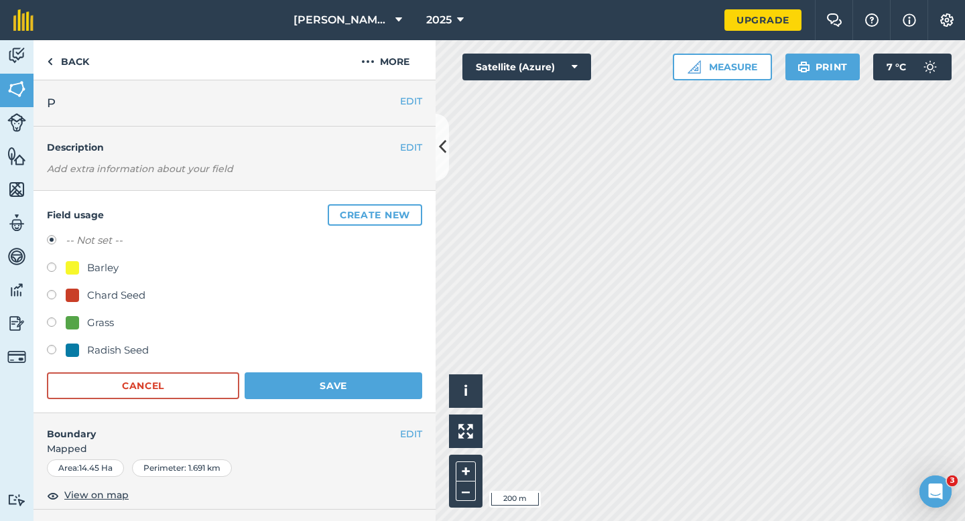
click at [417, 210] on button "Create new" at bounding box center [375, 214] width 95 height 21
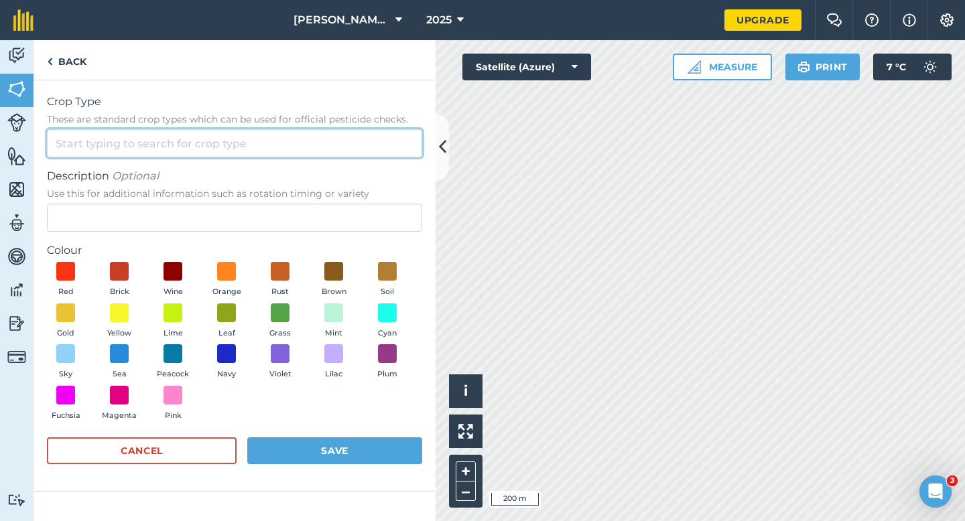
click at [373, 133] on input "Crop Type These are standard crop types which can be used for official pesticid…" at bounding box center [234, 143] width 375 height 28
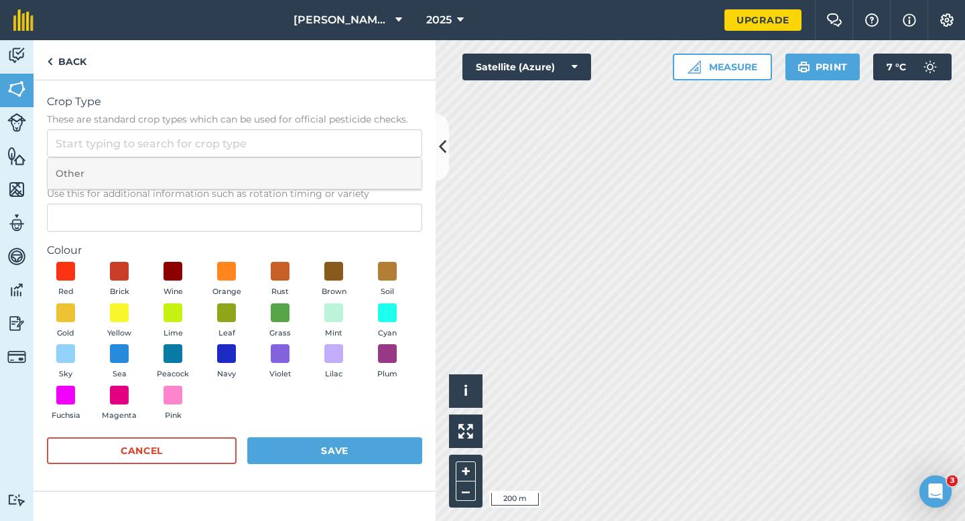
click at [373, 164] on li "Other" at bounding box center [235, 174] width 374 height 32
type input "Other"
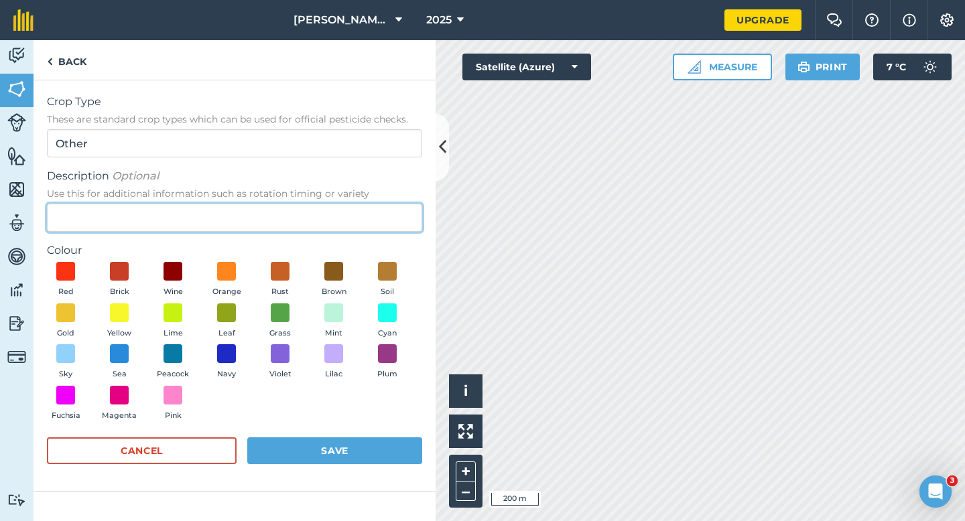
click at [368, 217] on input "Description Optional Use this for additional information such as rotation timin…" at bounding box center [234, 218] width 375 height 28
type input "Wheat"
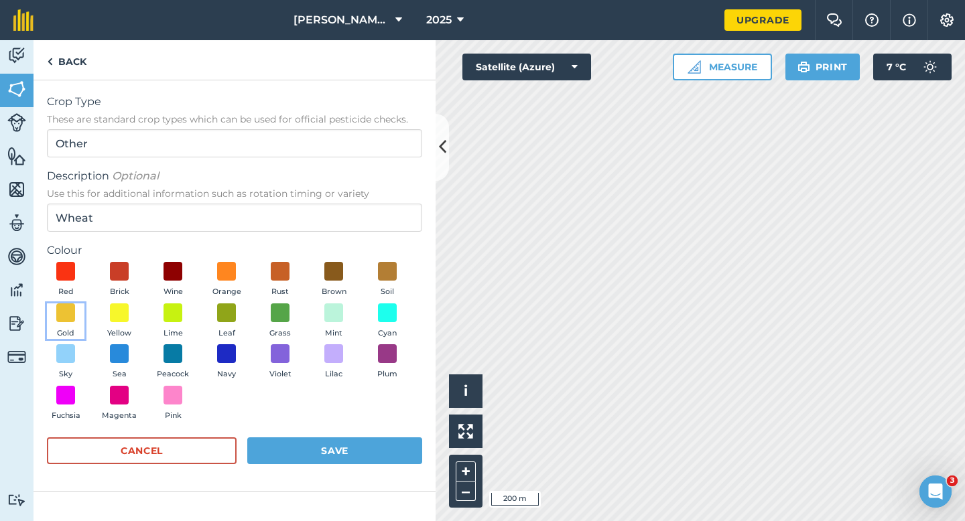
click at [80, 306] on button "Gold" at bounding box center [66, 322] width 38 height 36
click at [317, 460] on button "Save" at bounding box center [334, 451] width 175 height 27
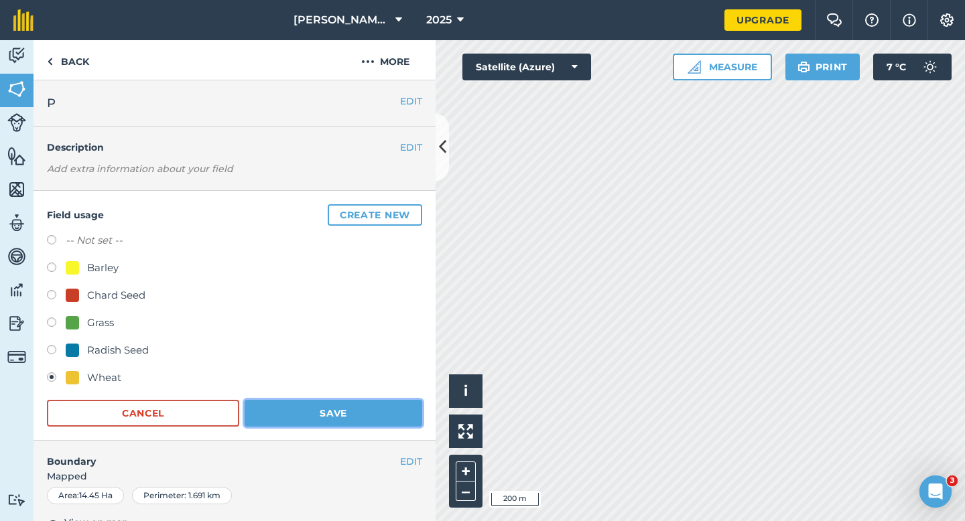
click at [354, 401] on button "Save" at bounding box center [334, 413] width 178 height 27
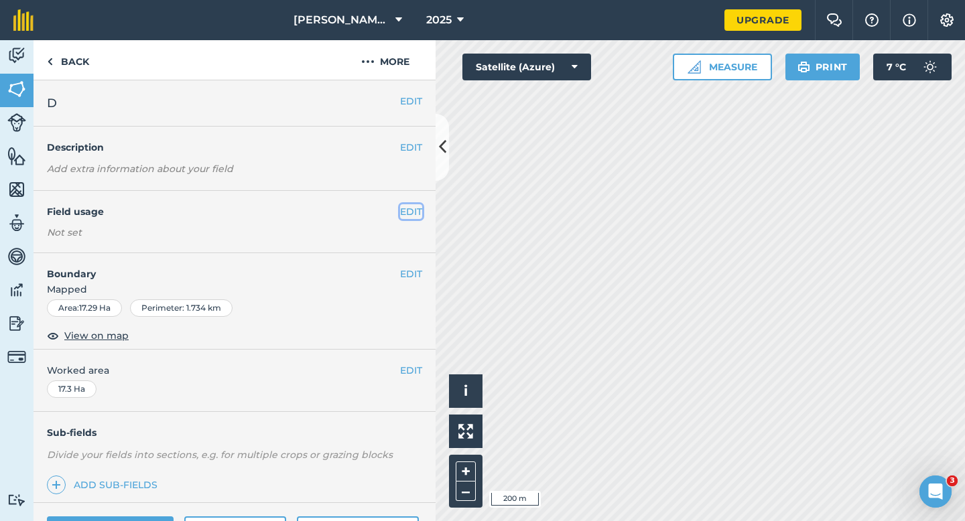
click at [406, 212] on button "EDIT" at bounding box center [411, 211] width 22 height 15
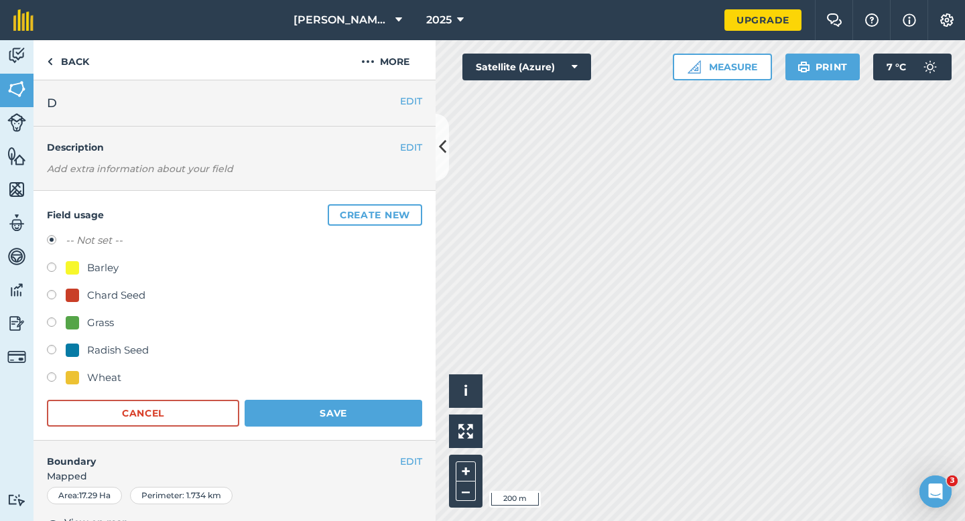
click at [117, 379] on div "Wheat" at bounding box center [104, 378] width 34 height 16
radio input "true"
radio input "false"
click at [302, 404] on button "Save" at bounding box center [334, 413] width 178 height 27
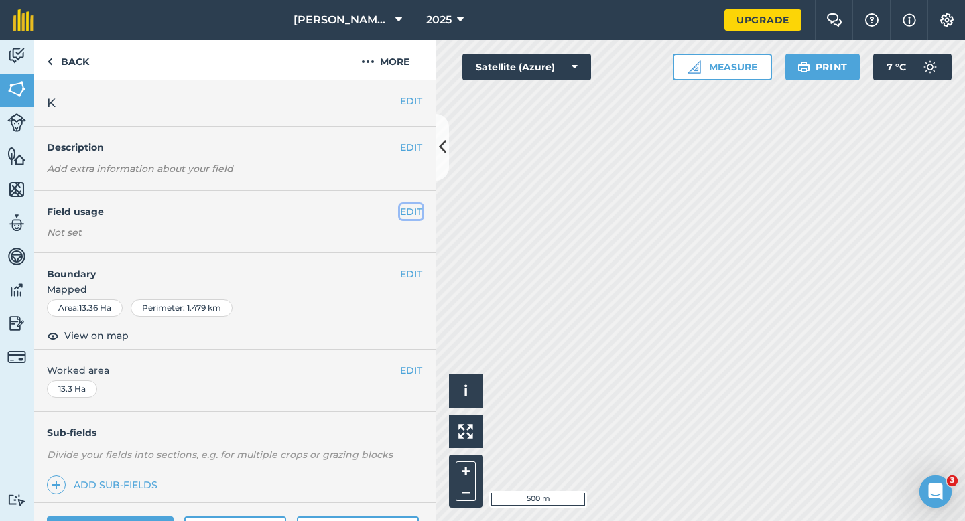
click at [411, 207] on button "EDIT" at bounding box center [411, 211] width 22 height 15
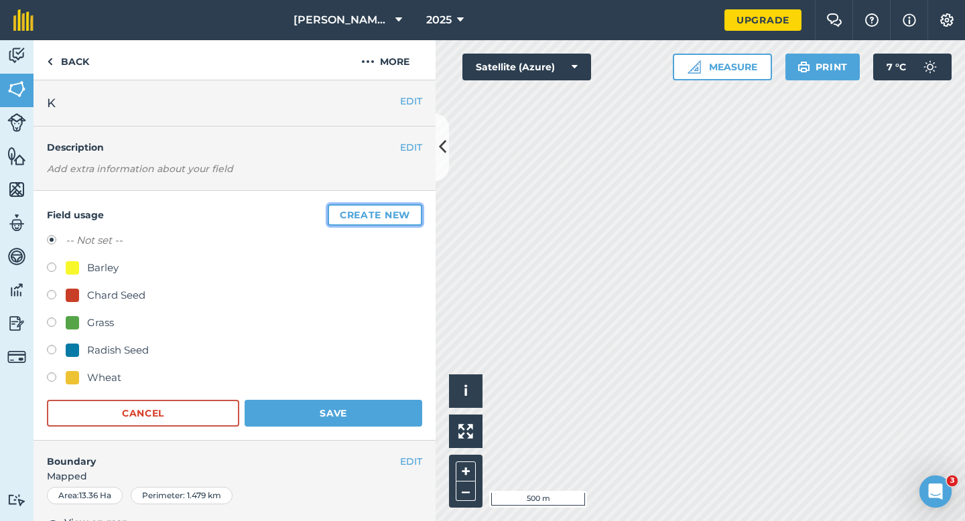
click at [411, 207] on button "Create new" at bounding box center [375, 214] width 95 height 21
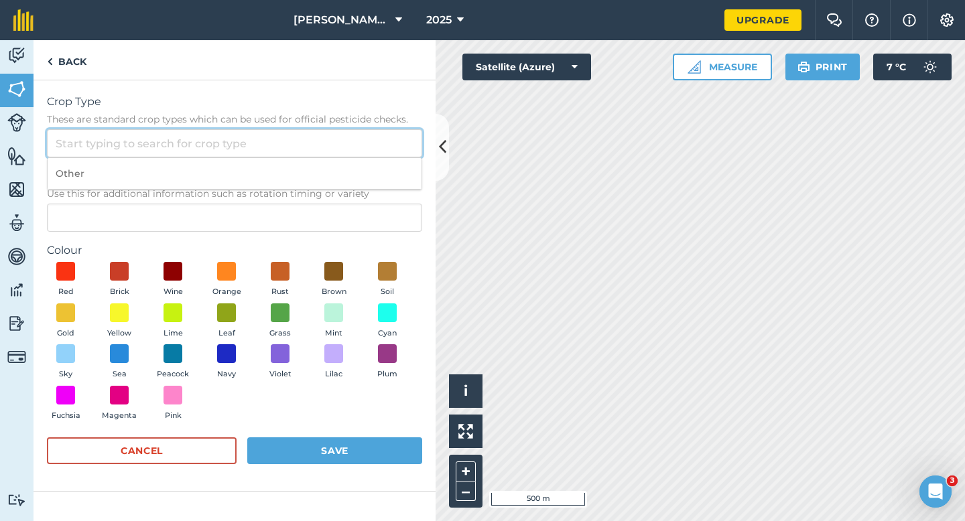
click at [380, 152] on input "Crop Type These are standard crop types which can be used for official pesticid…" at bounding box center [234, 143] width 375 height 28
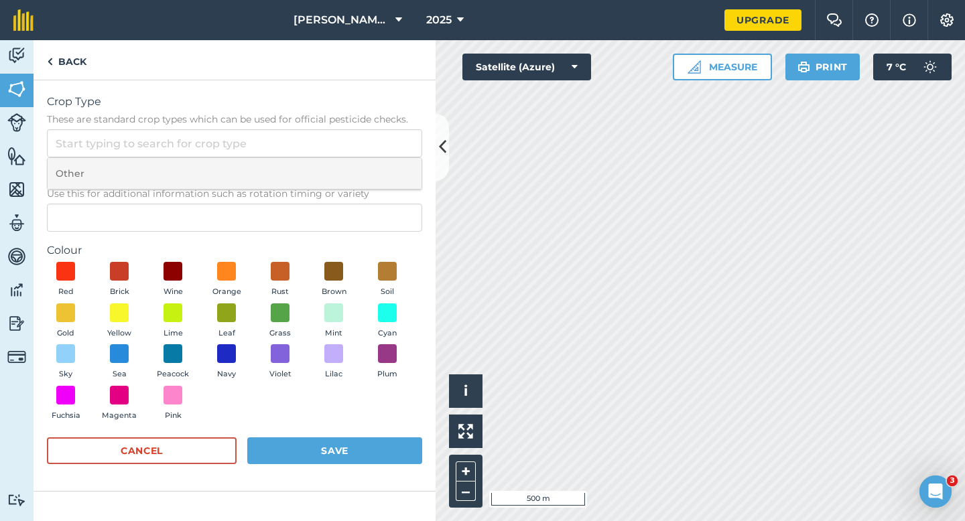
click at [380, 160] on li "Other" at bounding box center [235, 174] width 374 height 32
type input "Other"
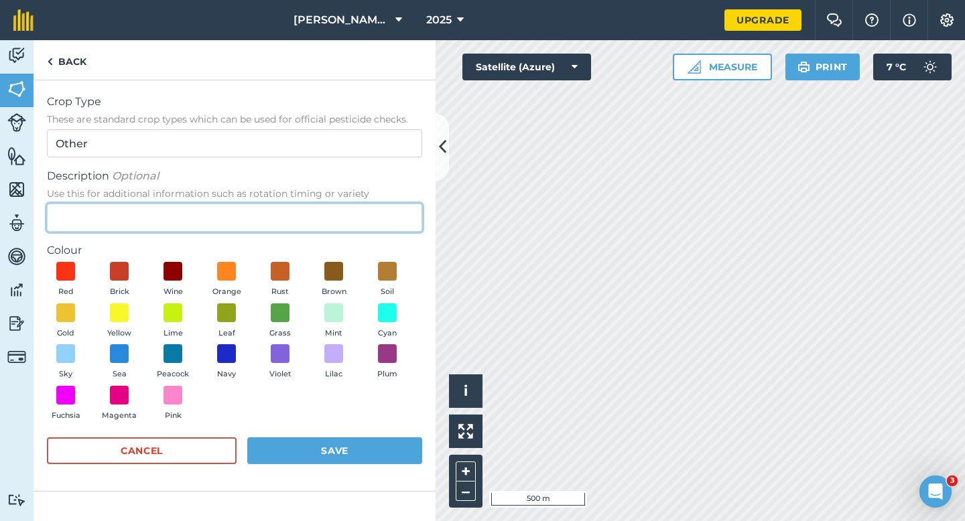
click at [366, 209] on input "Description Optional Use this for additional information such as rotation timin…" at bounding box center [234, 218] width 375 height 28
type input "Clover Seed"
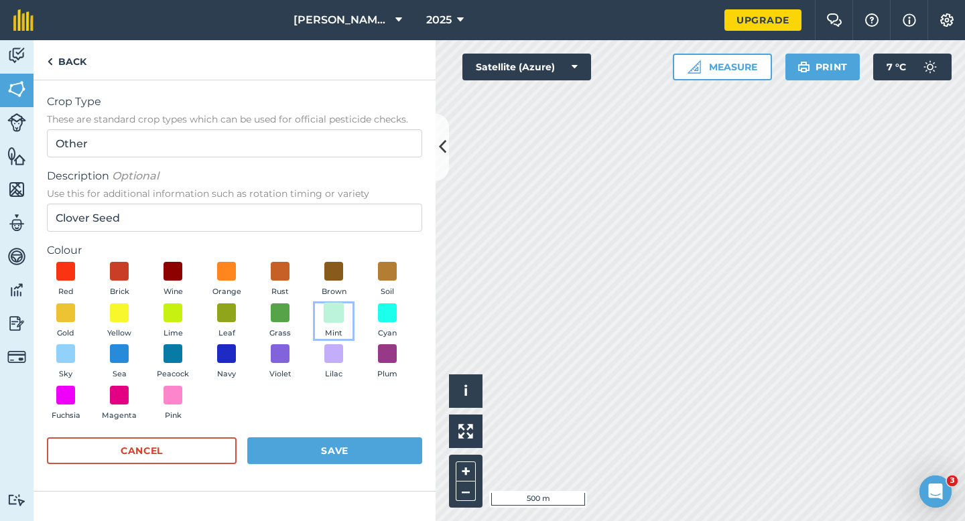
click at [336, 310] on span at bounding box center [334, 312] width 21 height 21
click at [336, 473] on div "Cancel Save" at bounding box center [234, 458] width 375 height 40
click at [336, 457] on button "Save" at bounding box center [334, 451] width 175 height 27
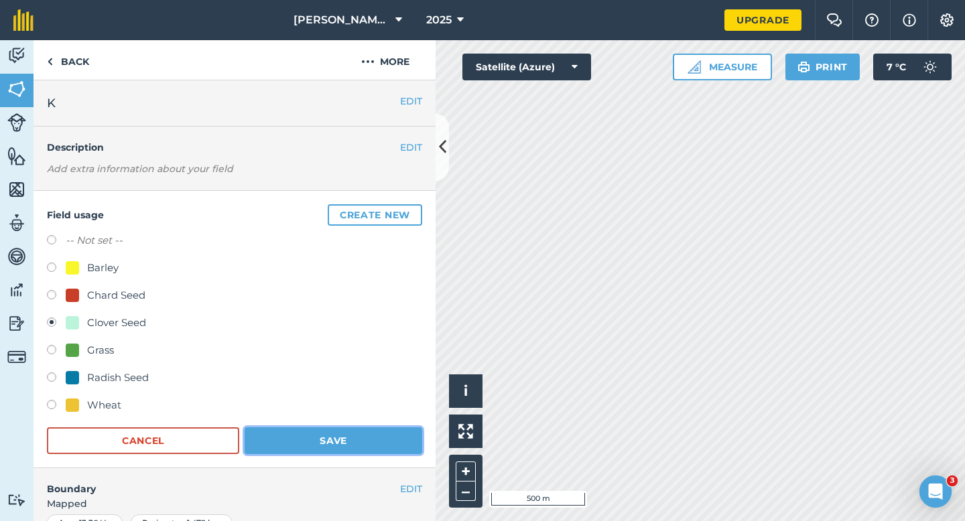
click at [367, 431] on button "Save" at bounding box center [334, 441] width 178 height 27
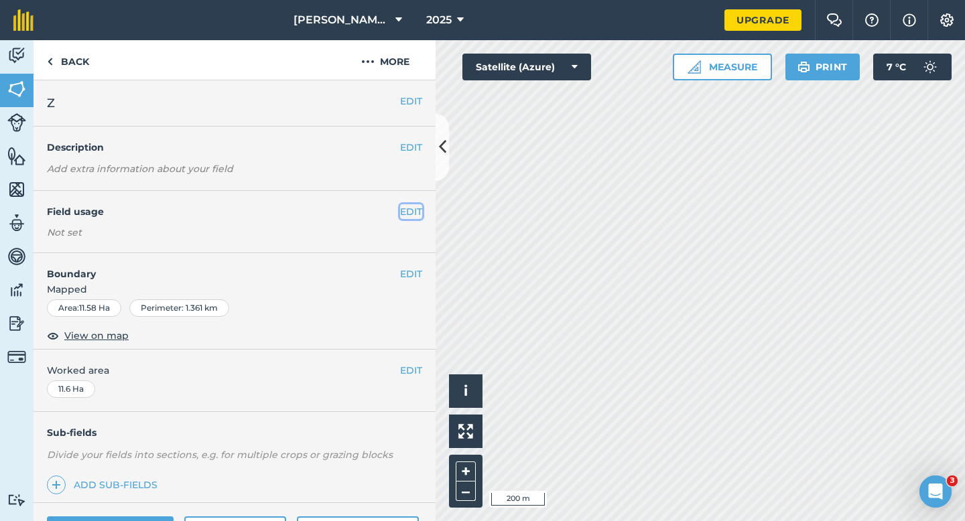
click at [405, 211] on button "EDIT" at bounding box center [411, 211] width 22 height 15
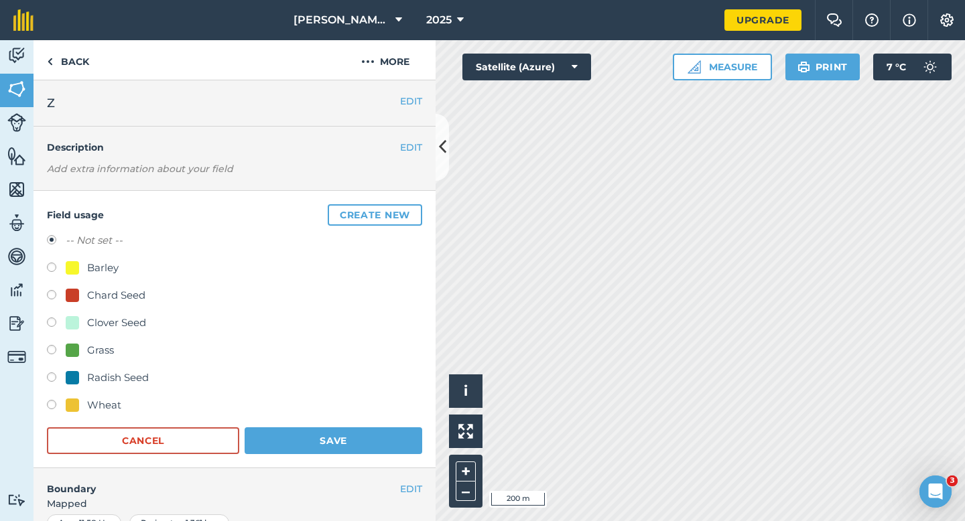
click at [88, 318] on div "Clover Seed" at bounding box center [116, 323] width 59 height 16
radio input "true"
radio input "false"
click at [296, 434] on button "Save" at bounding box center [334, 441] width 178 height 27
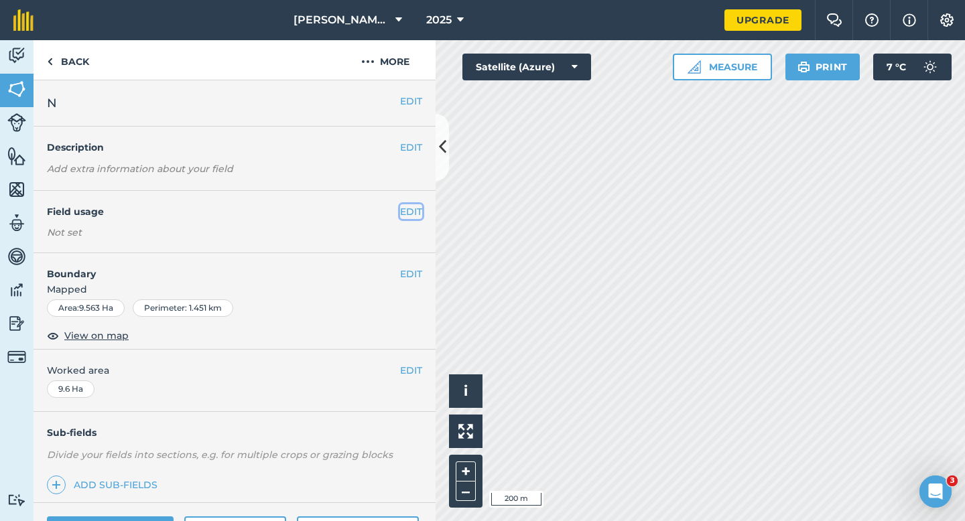
click at [412, 212] on button "EDIT" at bounding box center [411, 211] width 22 height 15
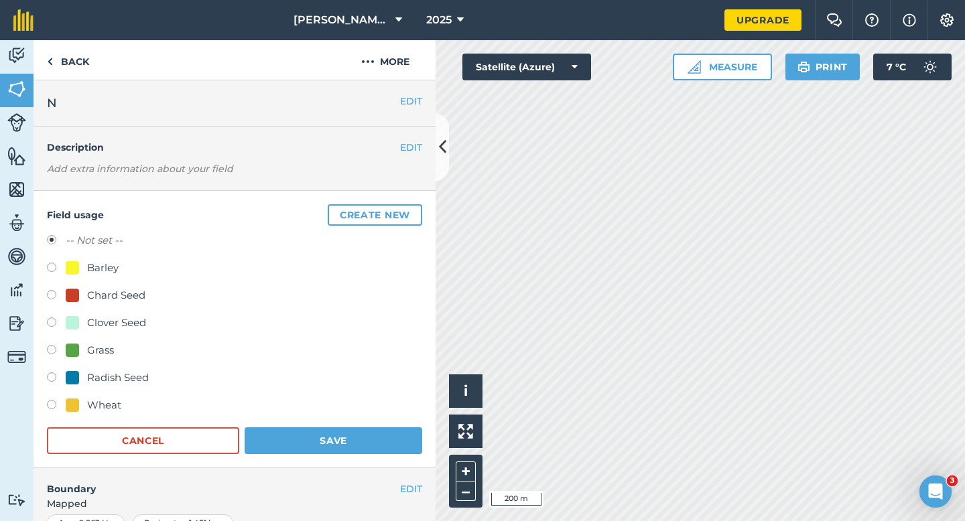
click at [113, 400] on div "Wheat" at bounding box center [104, 405] width 34 height 16
radio input "true"
radio input "false"
click at [345, 444] on button "Save" at bounding box center [334, 441] width 178 height 27
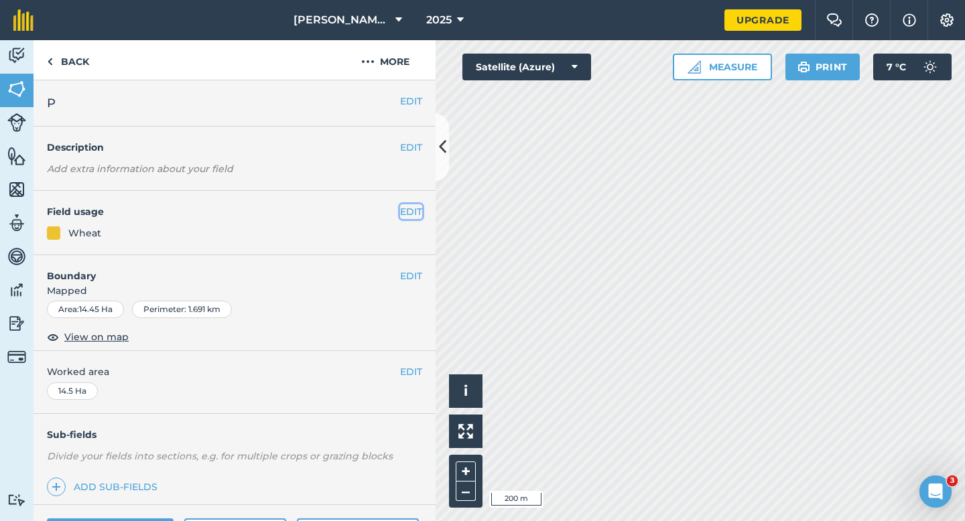
click at [410, 208] on button "EDIT" at bounding box center [411, 211] width 22 height 15
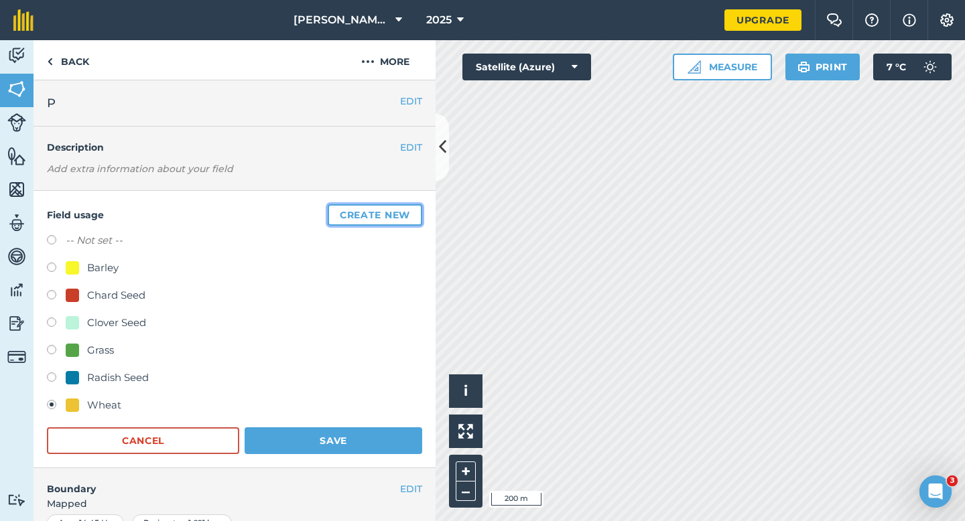
click at [410, 208] on button "Create new" at bounding box center [375, 214] width 95 height 21
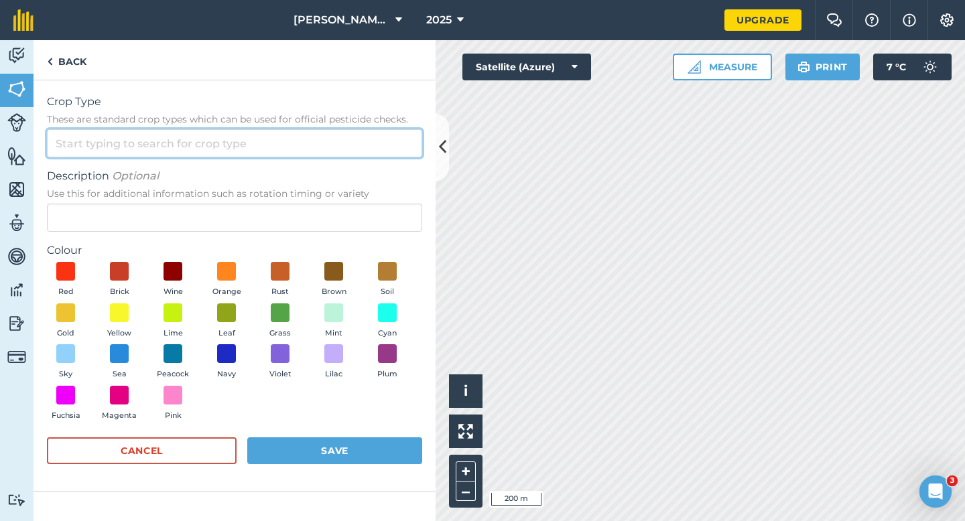
click at [365, 155] on input "Crop Type These are standard crop types which can be used for official pesticid…" at bounding box center [234, 143] width 375 height 28
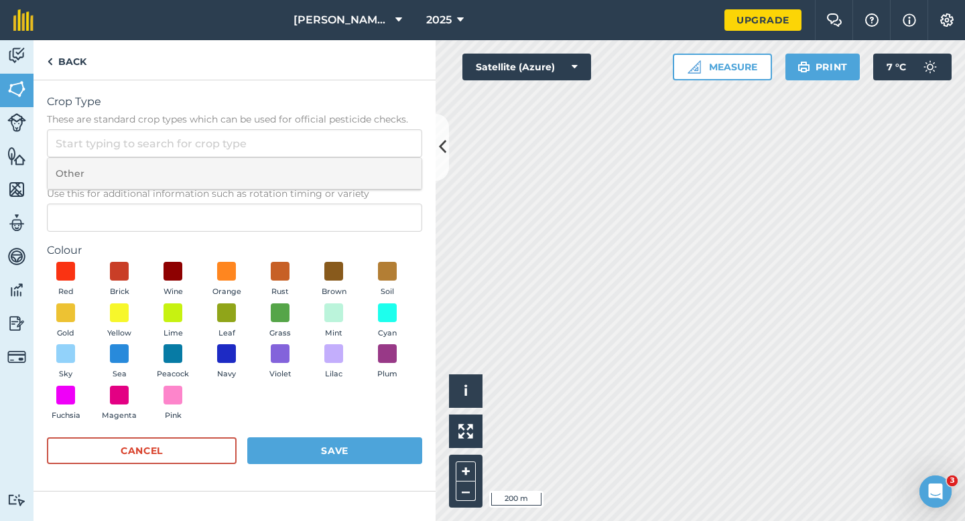
click at [365, 168] on li "Other" at bounding box center [235, 174] width 374 height 32
type input "Other"
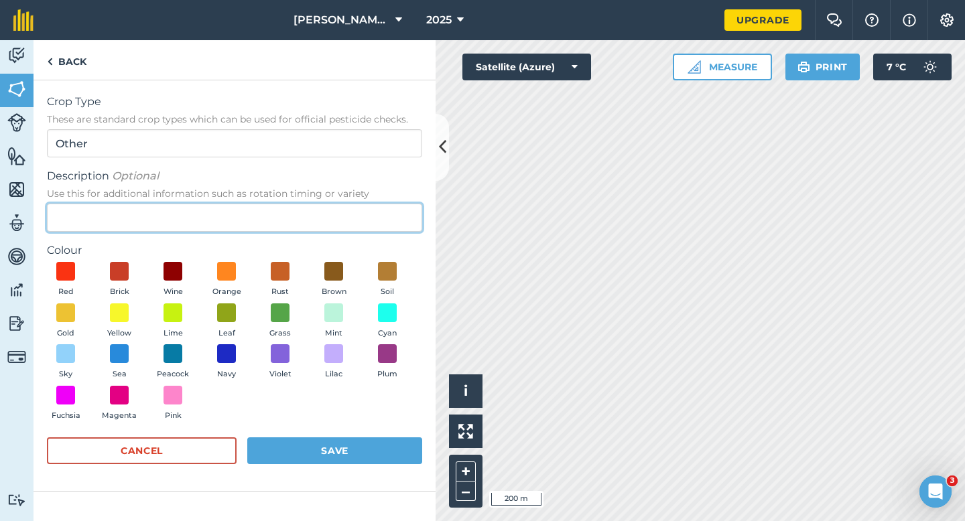
click at [366, 213] on input "Description Optional Use this for additional information such as rotation timin…" at bounding box center [234, 218] width 375 height 28
type input "Oilseed Rape"
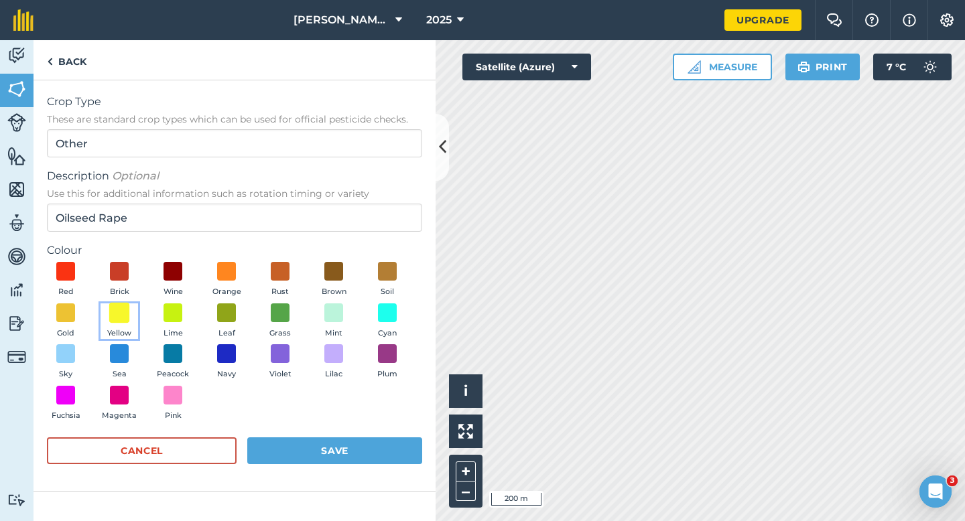
click at [111, 312] on span at bounding box center [119, 312] width 21 height 21
click at [278, 433] on form "Crop Type These are standard crop types which can be used for official pesticid…" at bounding box center [234, 286] width 375 height 384
click at [284, 448] on button "Save" at bounding box center [334, 451] width 175 height 27
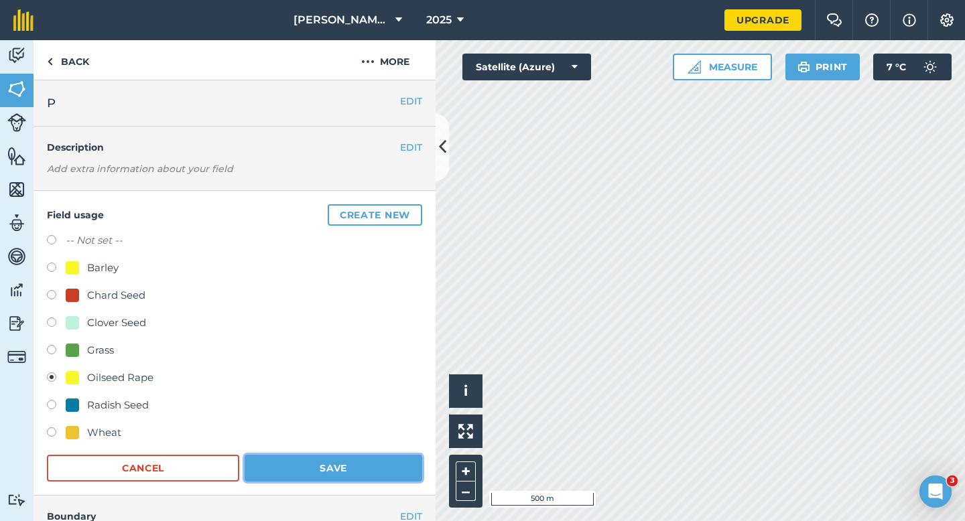
click at [355, 462] on button "Save" at bounding box center [334, 468] width 178 height 27
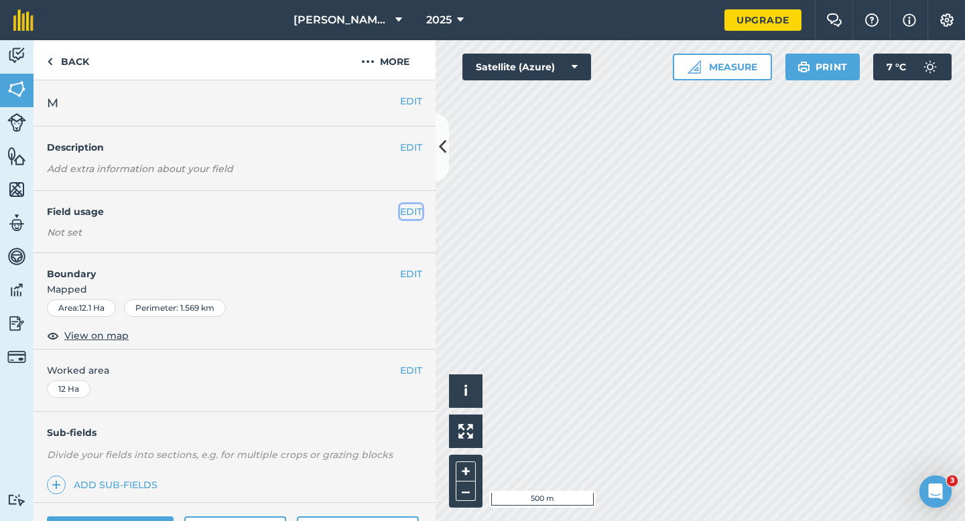
click at [413, 212] on button "EDIT" at bounding box center [411, 211] width 22 height 15
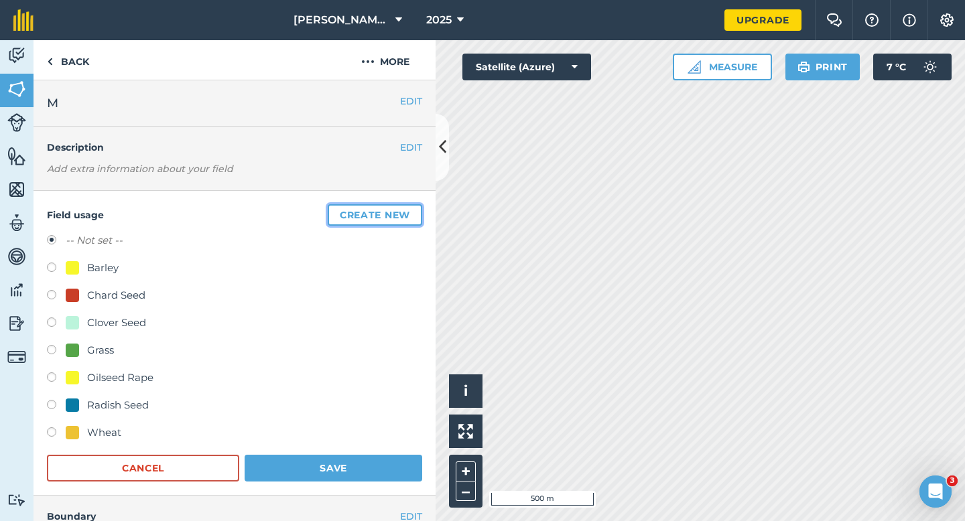
click at [413, 212] on button "Create new" at bounding box center [375, 214] width 95 height 21
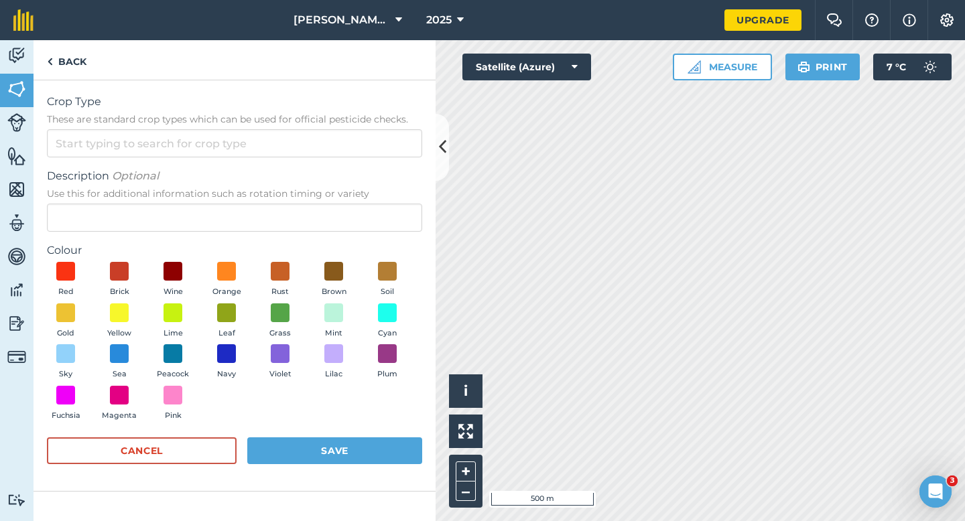
click at [365, 159] on form "Crop Type These are standard crop types which can be used for official pesticid…" at bounding box center [234, 286] width 375 height 384
click at [365, 154] on input "Crop Type These are standard crop types which can be used for official pesticid…" at bounding box center [234, 143] width 375 height 28
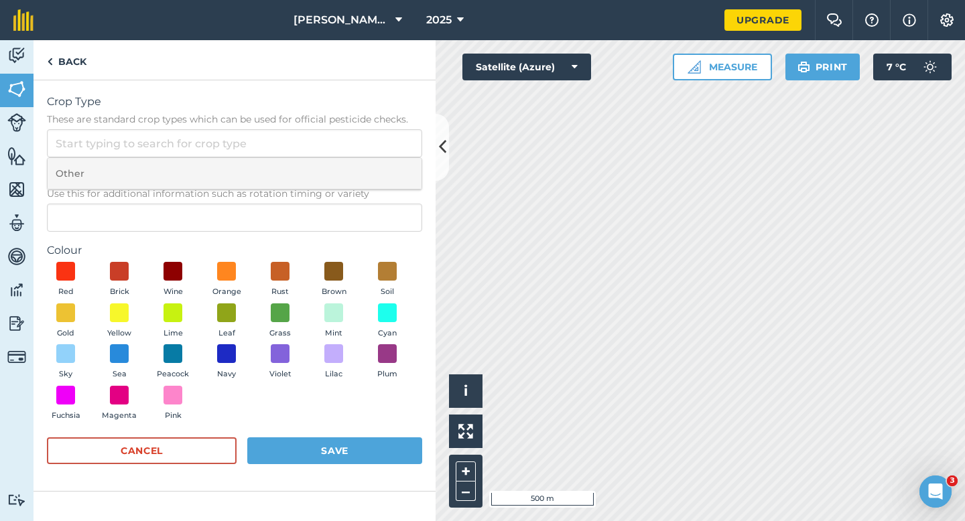
click at [365, 162] on li "Other" at bounding box center [235, 174] width 374 height 32
type input "Other"
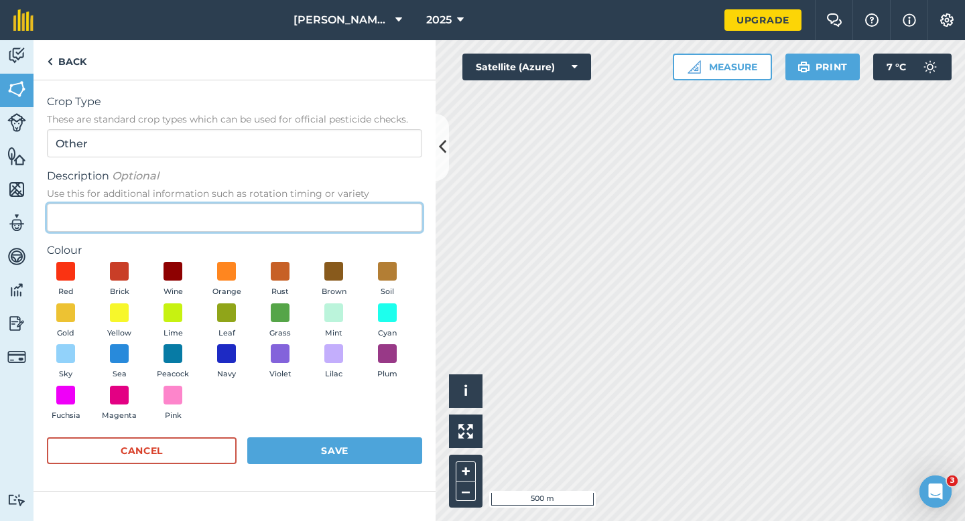
click at [365, 211] on input "Description Optional Use this for additional information such as rotation timin…" at bounding box center [234, 218] width 375 height 28
type input "Grass Seed"
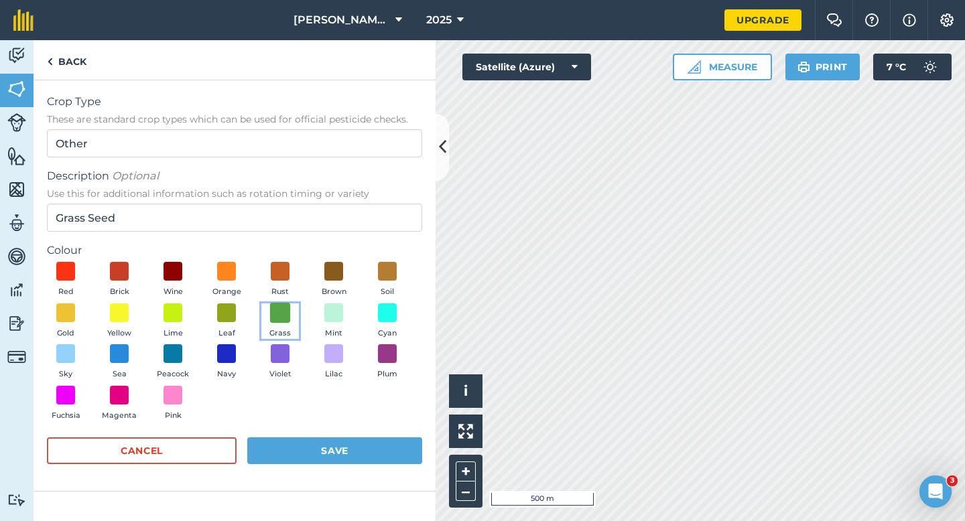
click at [283, 315] on span at bounding box center [280, 312] width 21 height 21
click at [336, 448] on button "Save" at bounding box center [334, 451] width 175 height 27
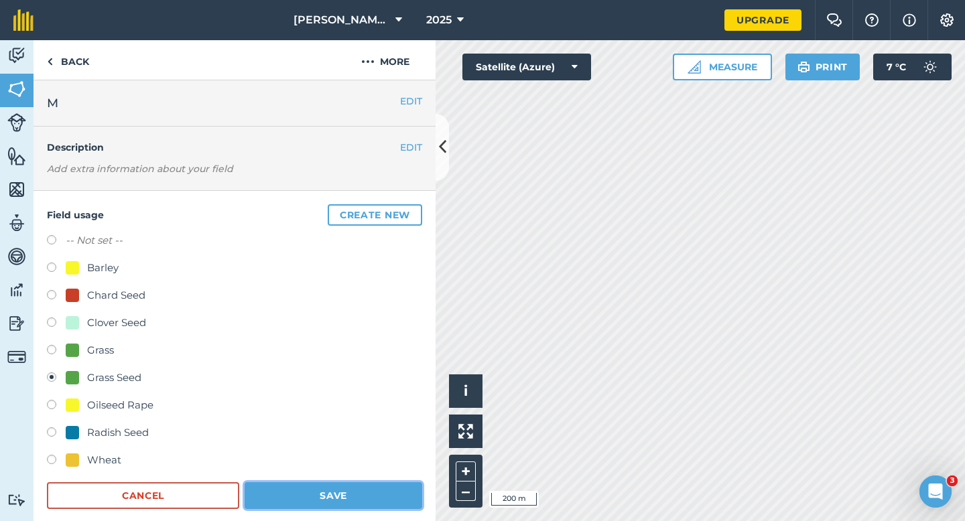
click at [373, 507] on button "Save" at bounding box center [334, 496] width 178 height 27
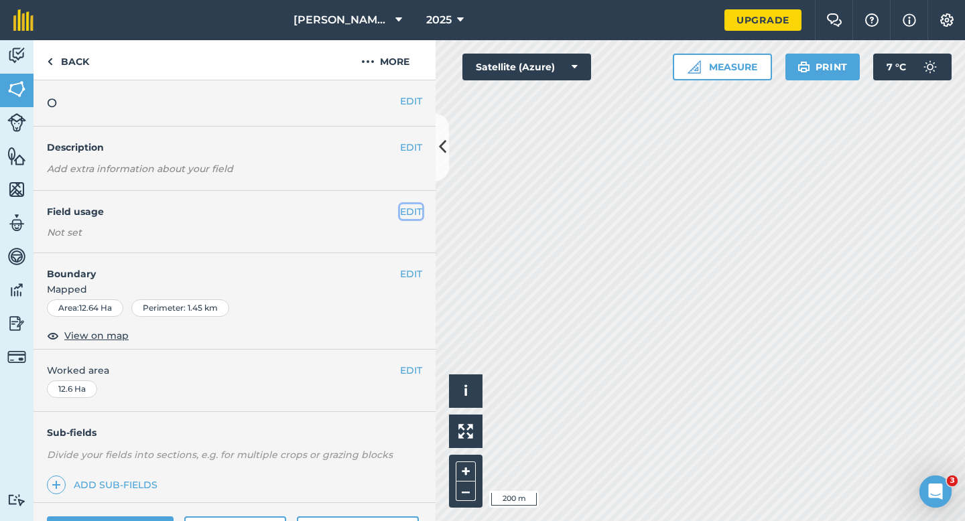
click at [408, 213] on button "EDIT" at bounding box center [411, 211] width 22 height 15
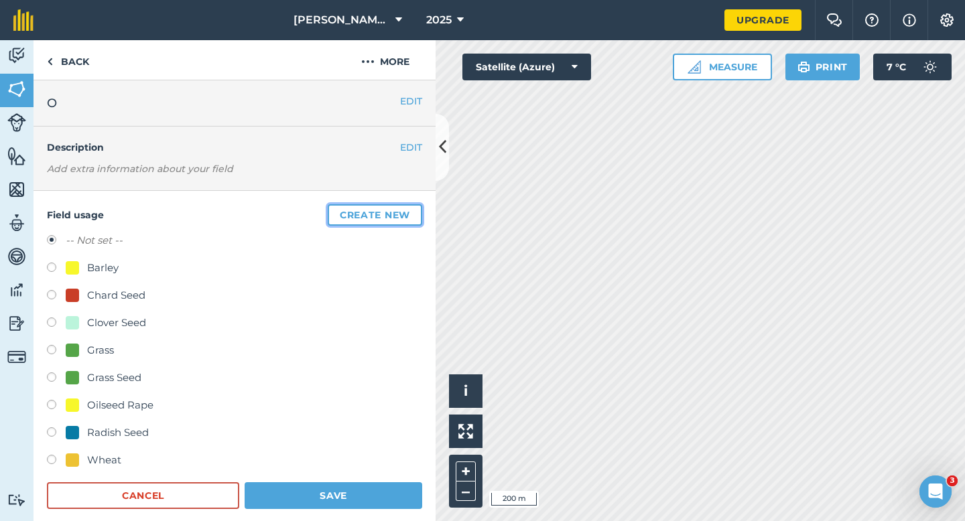
click at [408, 213] on button "Create new" at bounding box center [375, 214] width 95 height 21
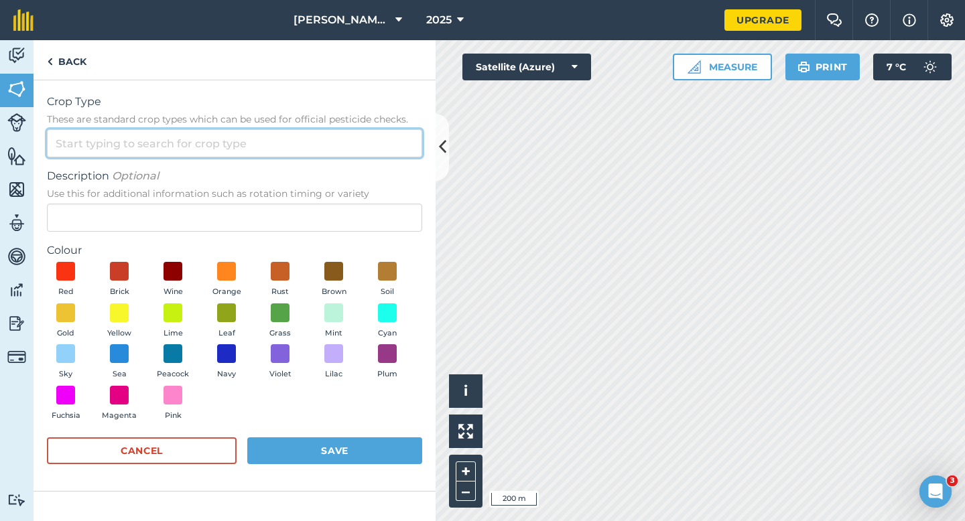
click at [371, 155] on input "Crop Type These are standard crop types which can be used for official pesticid…" at bounding box center [234, 143] width 375 height 28
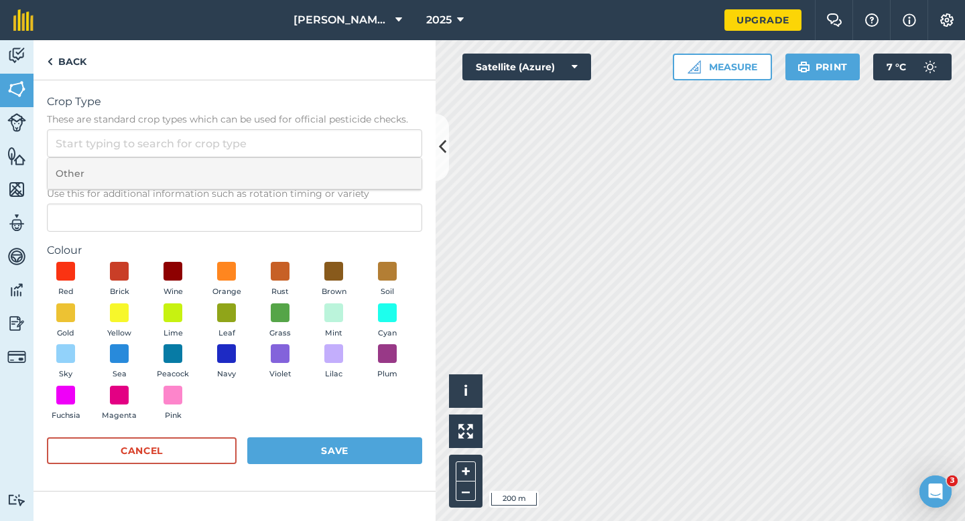
click at [371, 164] on li "Other" at bounding box center [235, 174] width 374 height 32
type input "Other"
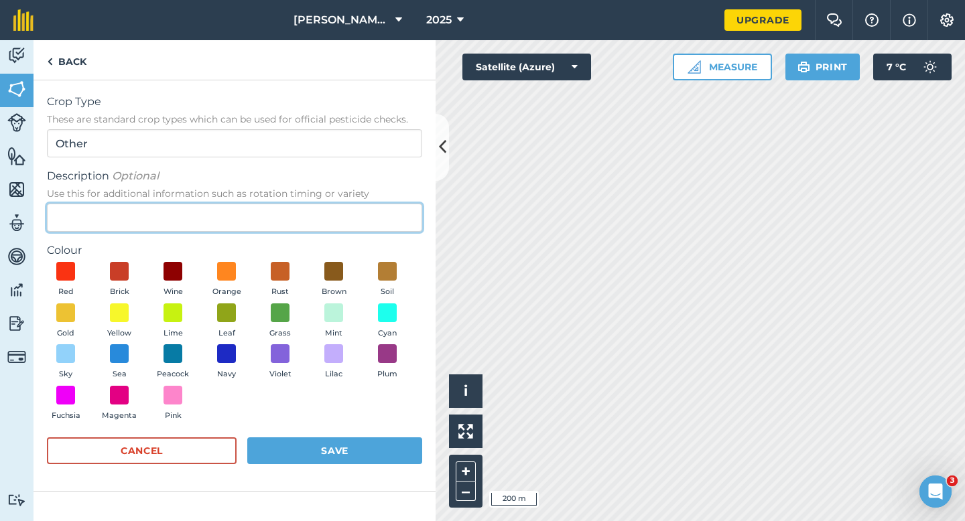
click at [355, 217] on input "Description Optional Use this for additional information such as rotation timin…" at bounding box center [234, 218] width 375 height 28
type input "Broad Bean Seed"
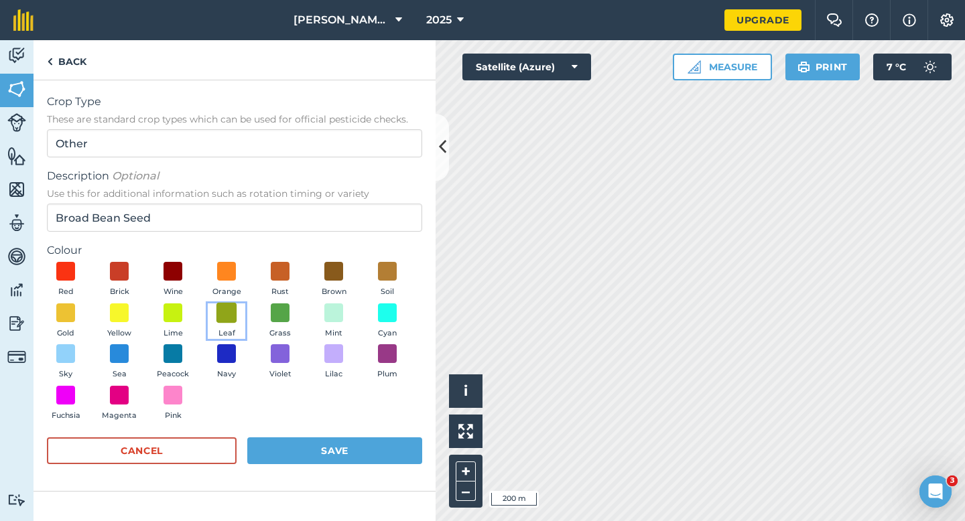
click at [235, 317] on span at bounding box center [227, 312] width 21 height 21
click at [311, 447] on button "Save" at bounding box center [334, 451] width 175 height 27
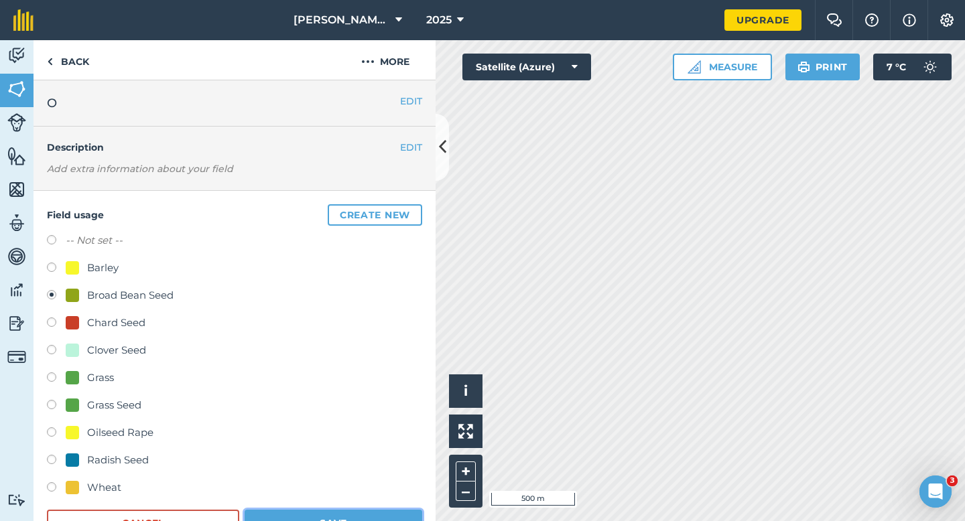
click at [342, 521] on button "Save" at bounding box center [334, 523] width 178 height 27
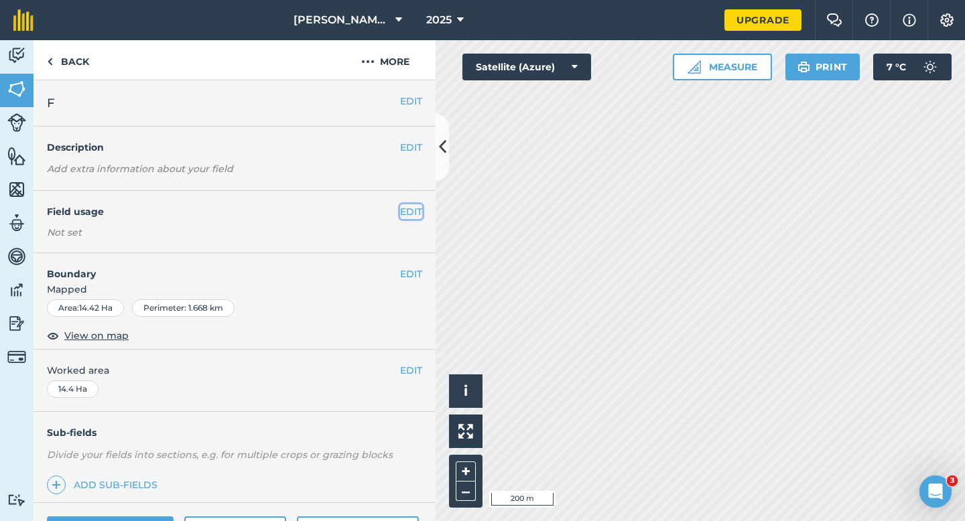
click at [408, 214] on button "EDIT" at bounding box center [411, 211] width 22 height 15
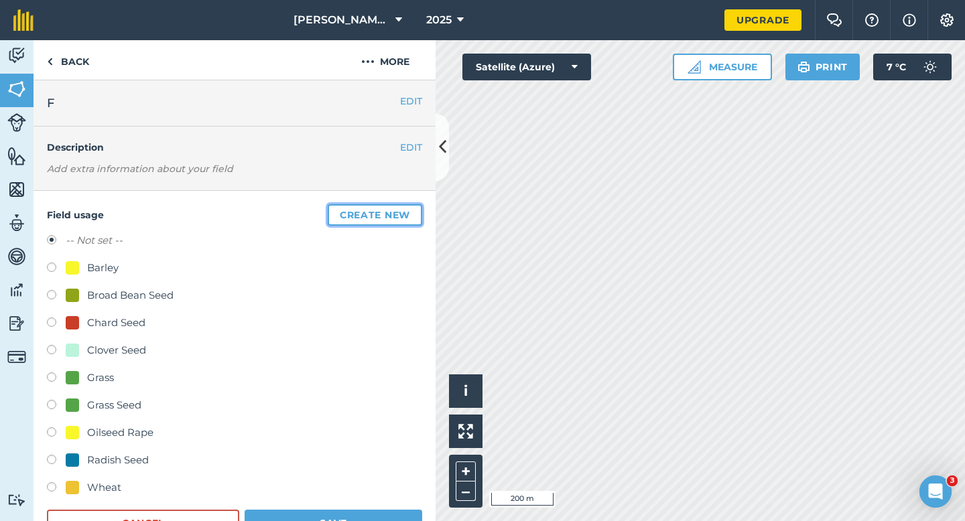
click at [408, 214] on button "Create new" at bounding box center [375, 214] width 95 height 21
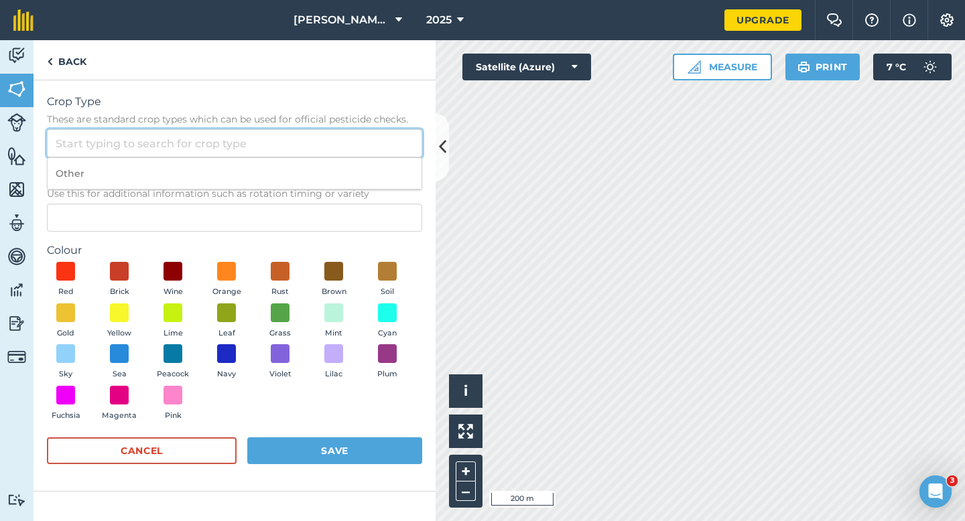
click at [332, 134] on input "Crop Type These are standard crop types which can be used for official pesticid…" at bounding box center [234, 143] width 375 height 28
click at [332, 153] on input "Crop Type These are standard crop types which can be used for official pesticid…" at bounding box center [234, 143] width 375 height 28
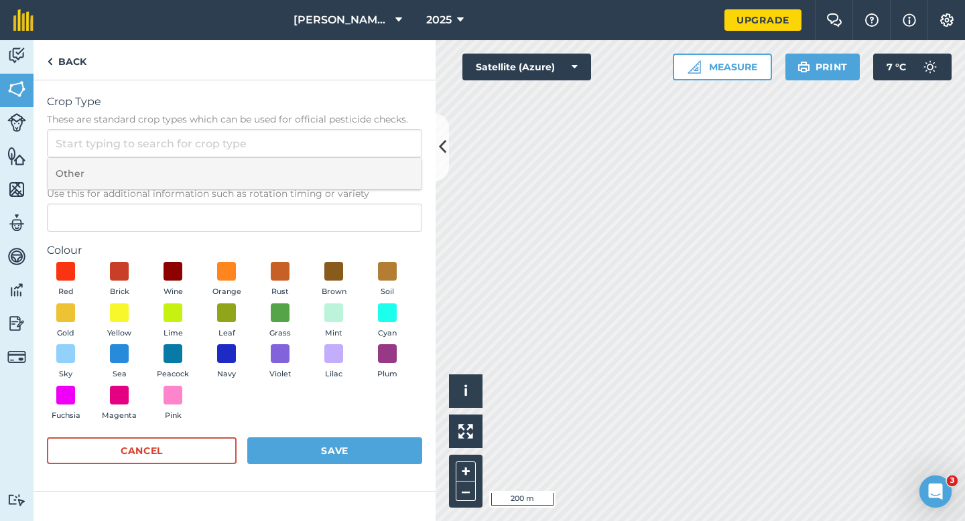
click at [333, 164] on li "Other" at bounding box center [235, 174] width 374 height 32
type input "Other"
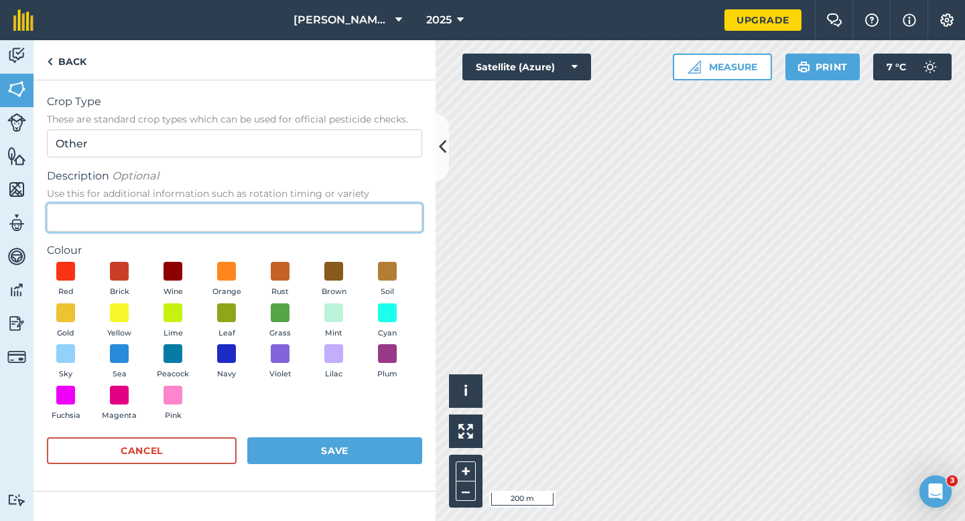
click at [333, 214] on input "Description Optional Use this for additional information such as rotation timin…" at bounding box center [234, 218] width 375 height 28
type input "Watties Beans"
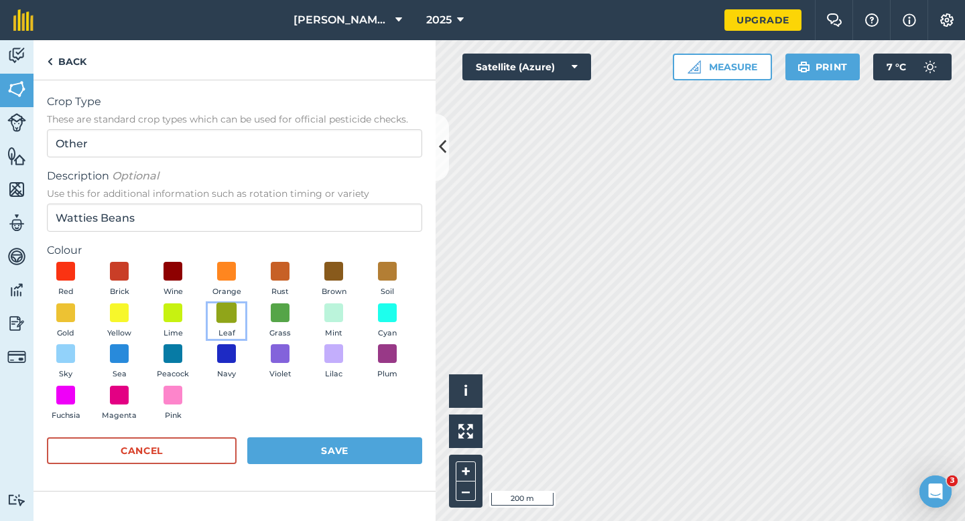
click at [228, 320] on span at bounding box center [227, 312] width 21 height 21
click at [298, 438] on button "Save" at bounding box center [334, 451] width 175 height 27
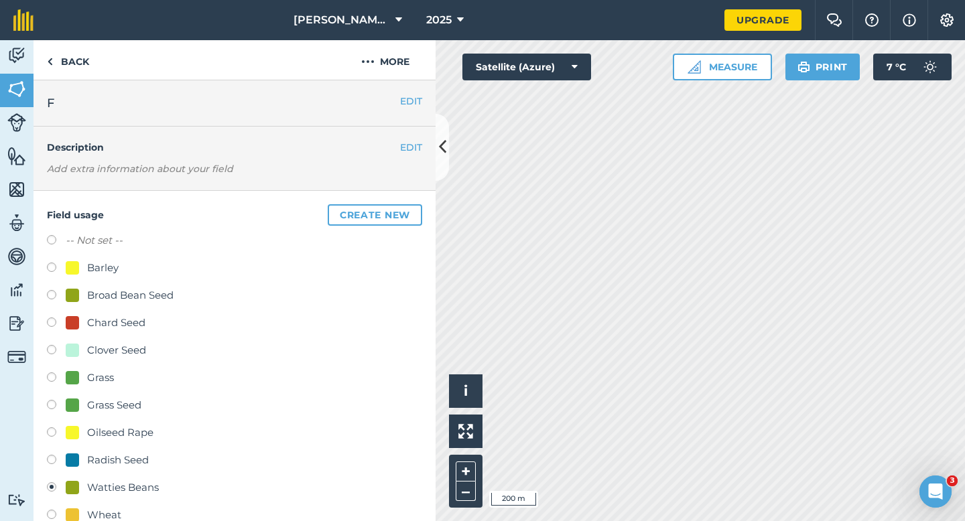
scroll to position [145, 0]
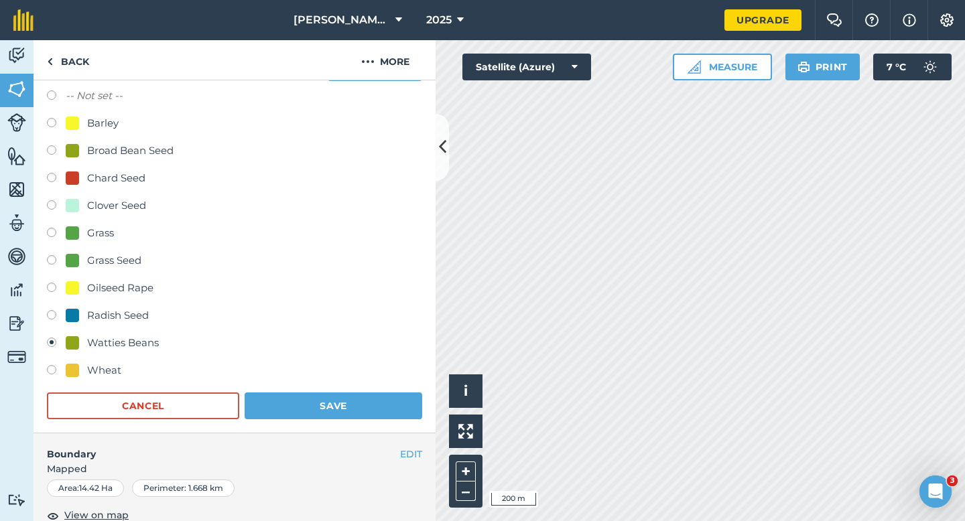
click at [354, 435] on h4 "Boundary" at bounding box center [217, 448] width 367 height 28
click at [355, 404] on button "Save" at bounding box center [334, 406] width 178 height 27
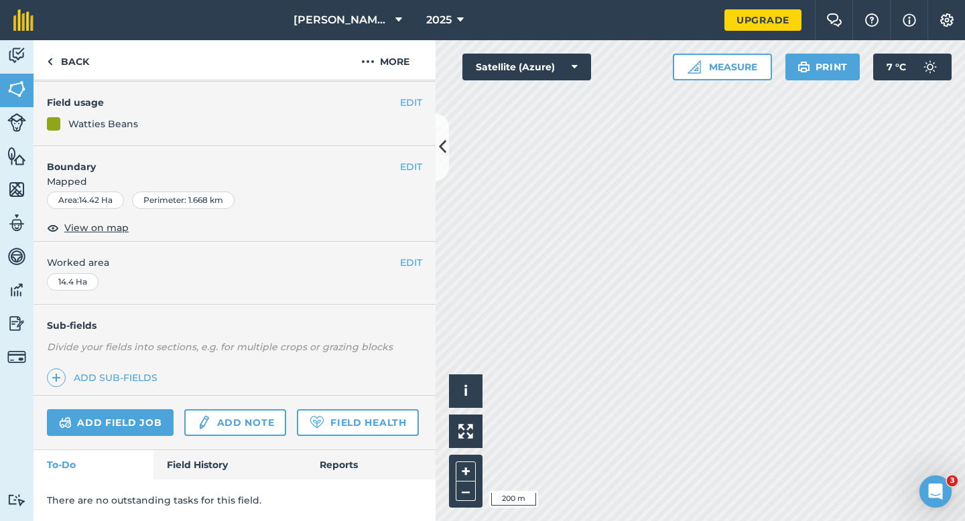
scroll to position [109, 0]
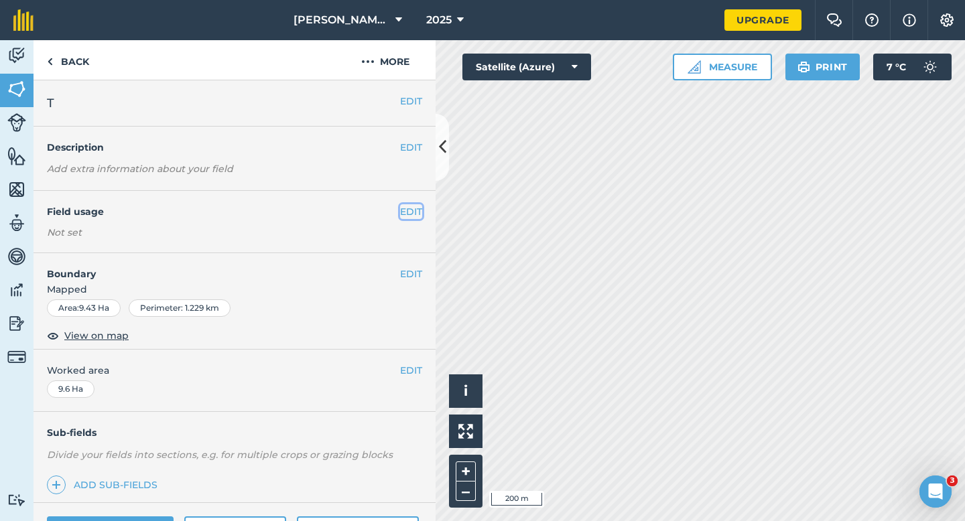
click at [408, 213] on button "EDIT" at bounding box center [411, 211] width 22 height 15
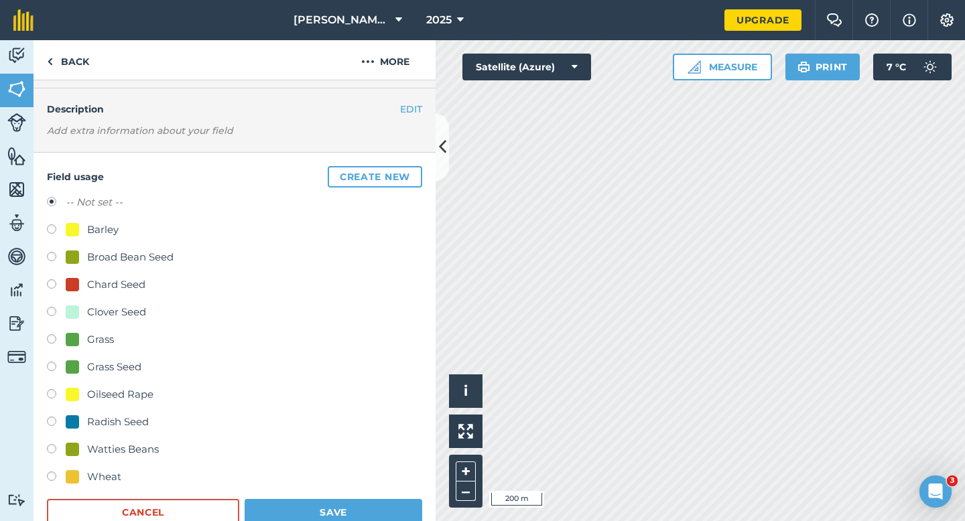
scroll to position [64, 0]
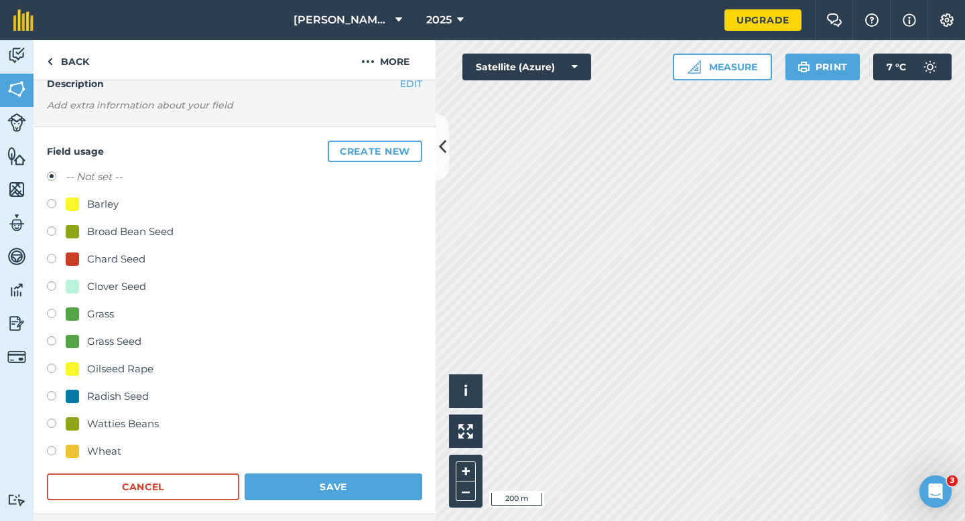
click at [125, 418] on div "Watties Beans" at bounding box center [123, 424] width 72 height 16
radio input "true"
radio input "false"
click at [327, 467] on form "-- Not set -- Barley Broad Bean Seed Chard Seed Clover Seed Grass Grass Seed Oi…" at bounding box center [234, 335] width 375 height 332
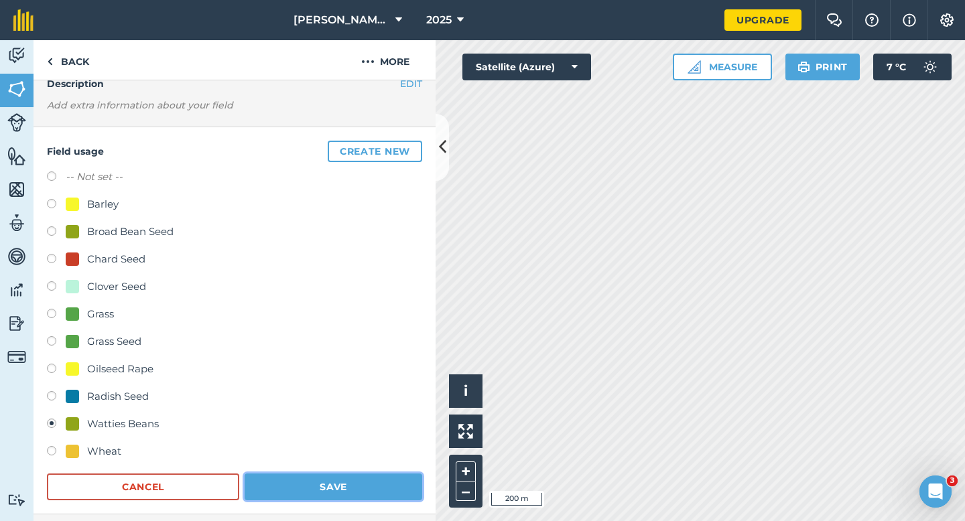
click at [328, 481] on button "Save" at bounding box center [334, 487] width 178 height 27
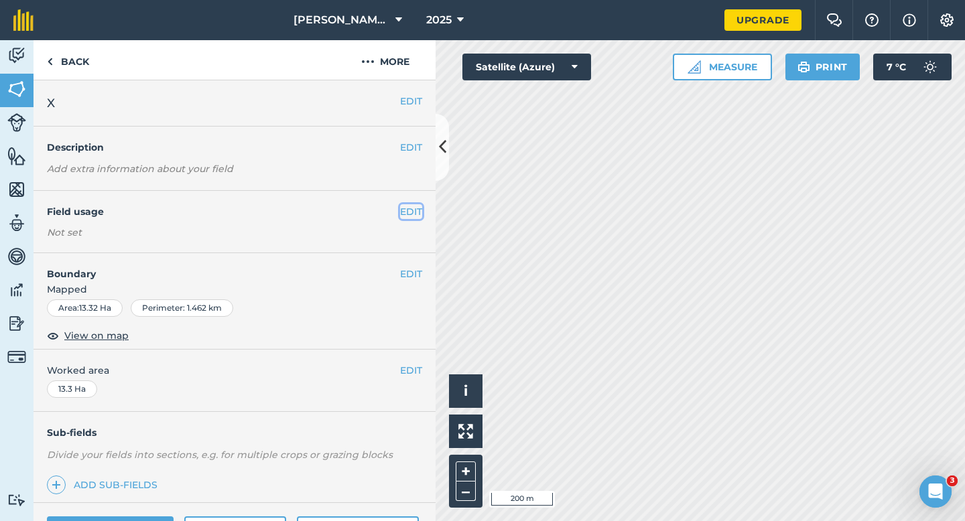
click at [414, 207] on button "EDIT" at bounding box center [411, 211] width 22 height 15
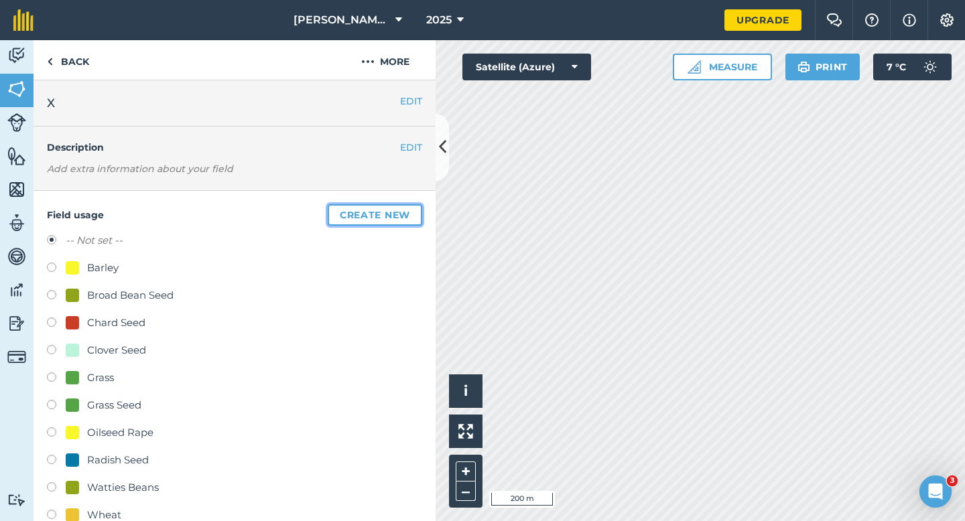
click at [414, 207] on button "Create new" at bounding box center [375, 214] width 95 height 21
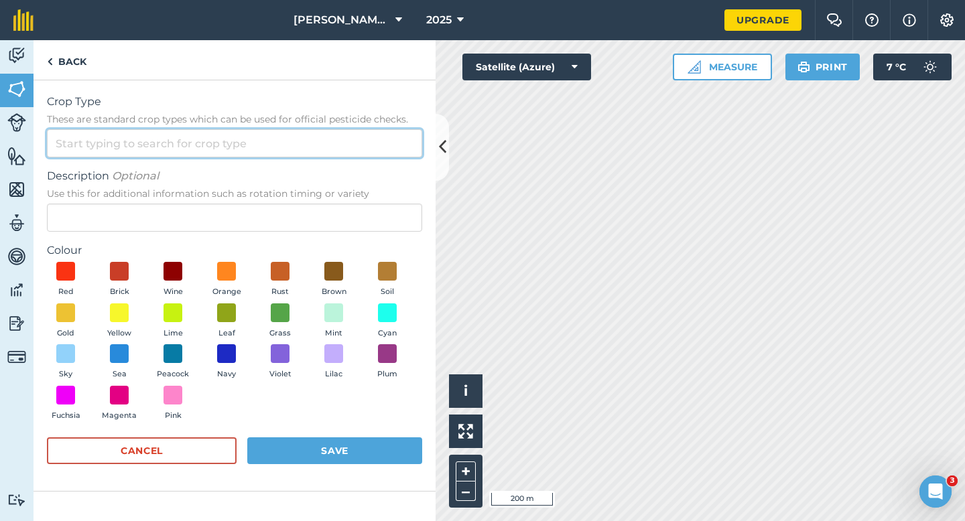
click at [365, 143] on input "Crop Type These are standard crop types which can be used for official pesticid…" at bounding box center [234, 143] width 375 height 28
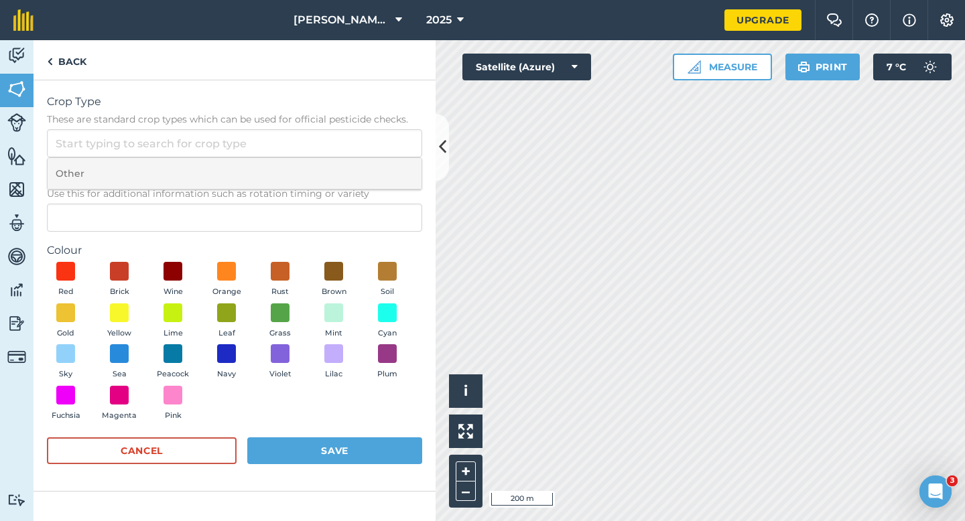
click at [365, 190] on li "Other" at bounding box center [235, 174] width 374 height 32
type input "Other"
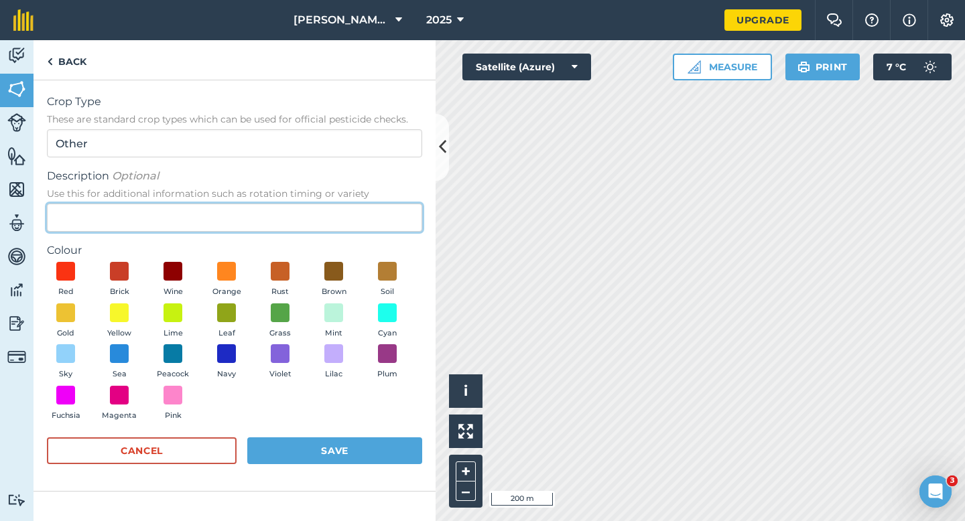
click at [362, 226] on input "Description Optional Use this for additional information such as rotation timin…" at bounding box center [234, 218] width 375 height 28
click at [52, 220] on input "Broad Beans" at bounding box center [234, 218] width 375 height 28
type input "Watties Broad Beans"
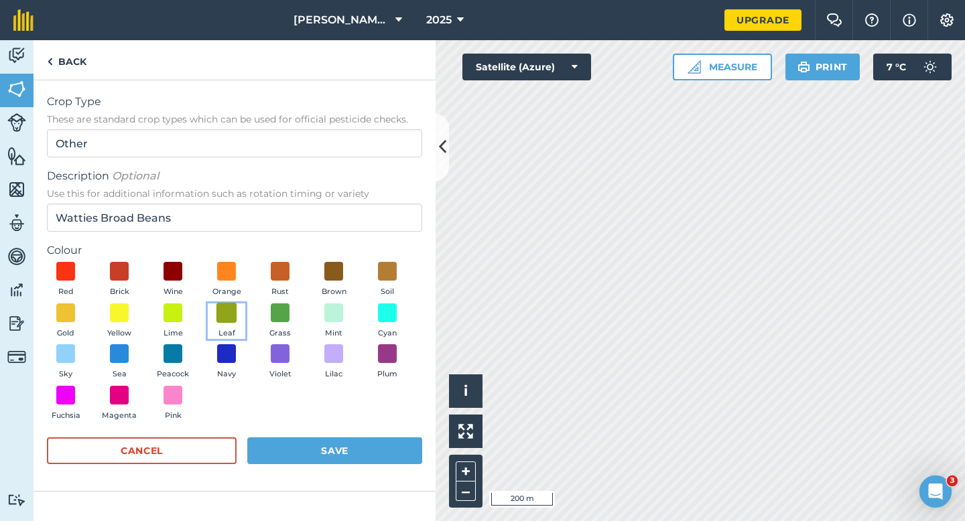
click at [229, 318] on span at bounding box center [227, 312] width 21 height 21
click at [306, 461] on button "Save" at bounding box center [334, 451] width 175 height 27
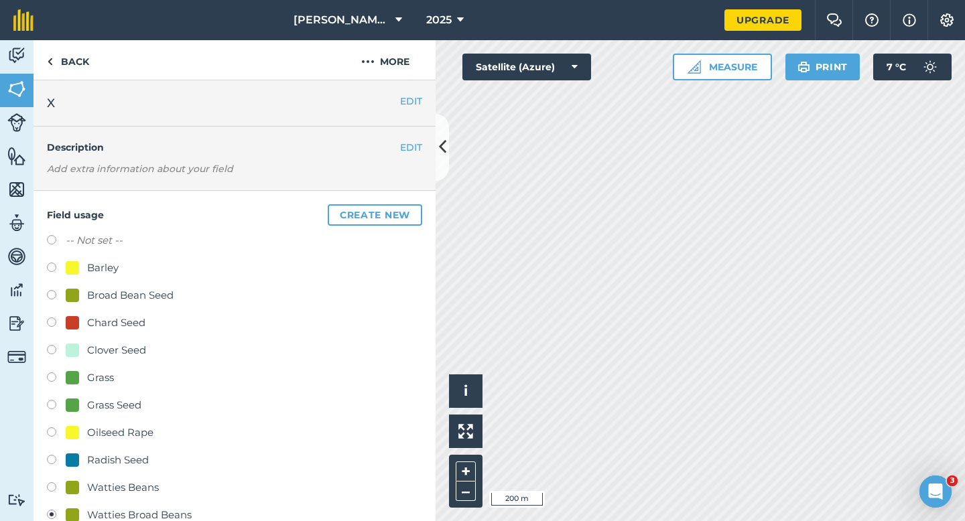
scroll to position [119, 0]
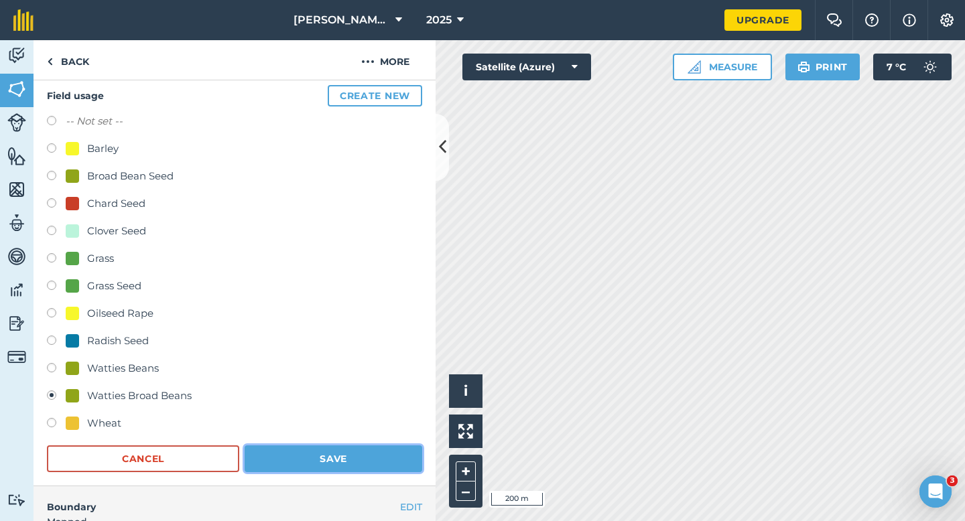
click at [376, 462] on button "Save" at bounding box center [334, 459] width 178 height 27
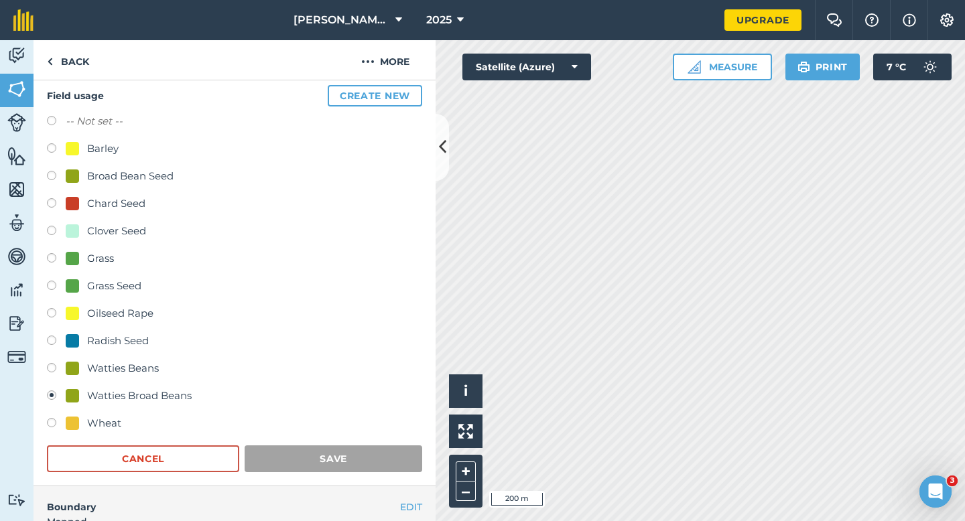
scroll to position [109, 0]
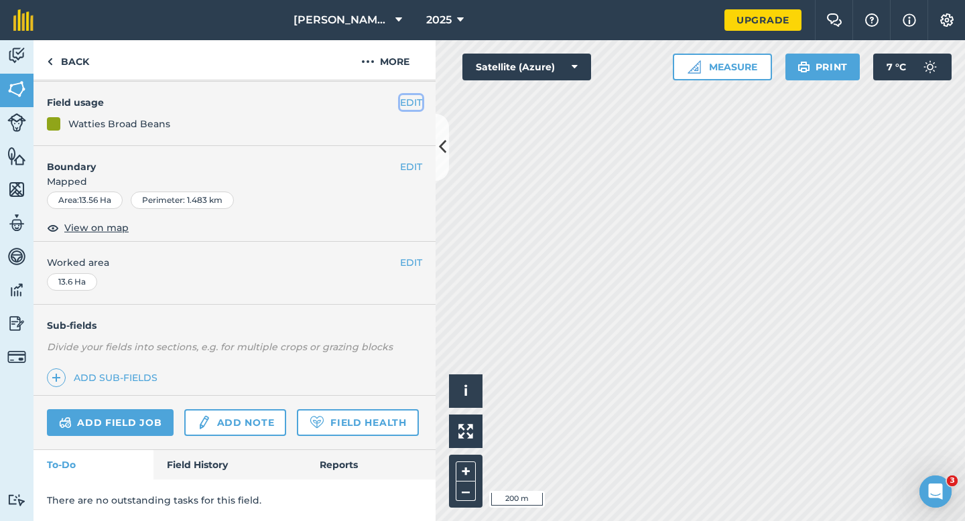
click at [407, 100] on button "EDIT" at bounding box center [411, 102] width 22 height 15
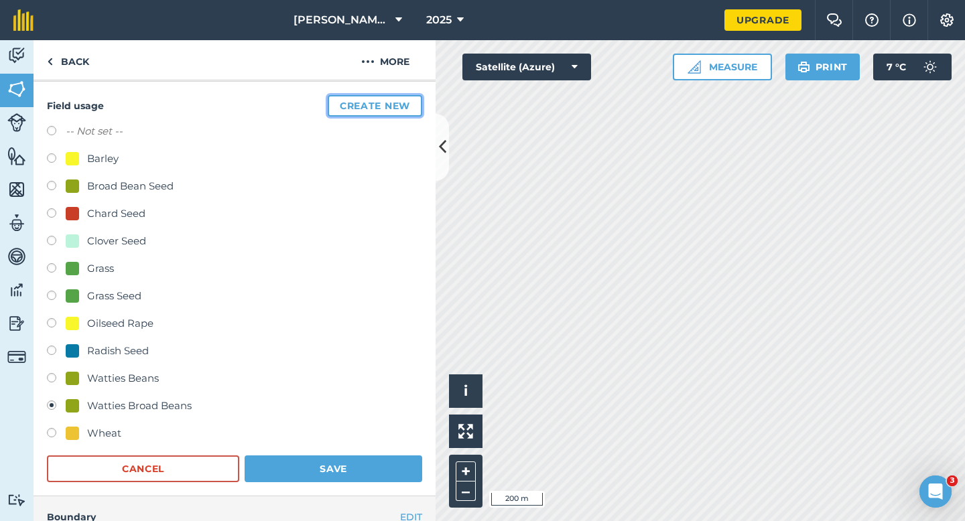
click at [377, 101] on button "Create new" at bounding box center [375, 105] width 95 height 21
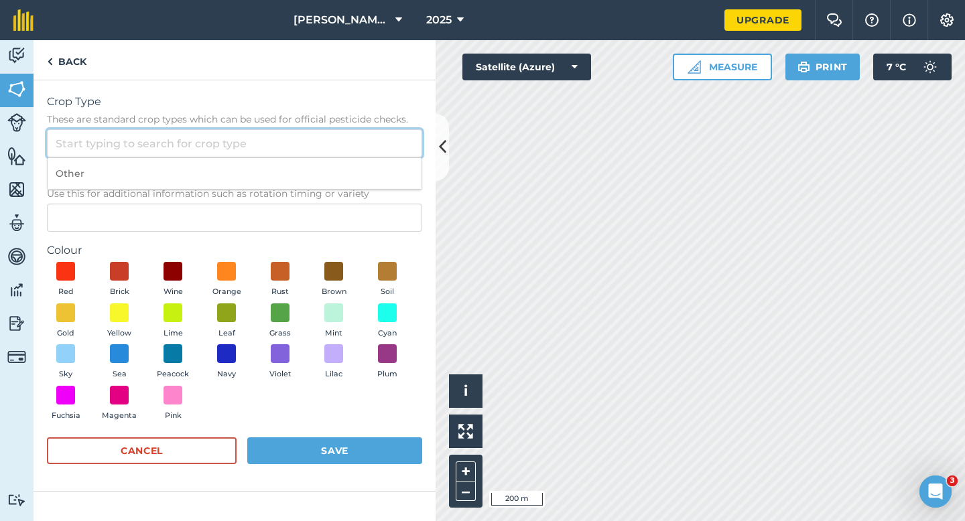
click at [358, 132] on input "Crop Type These are standard crop types which can be used for official pesticid…" at bounding box center [234, 143] width 375 height 28
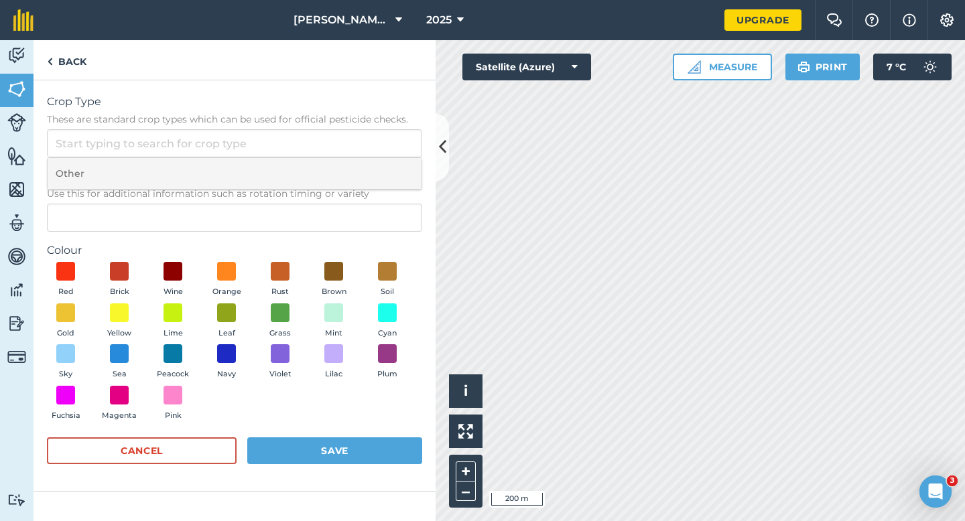
click at [352, 171] on li "Other" at bounding box center [235, 174] width 374 height 32
type input "Other"
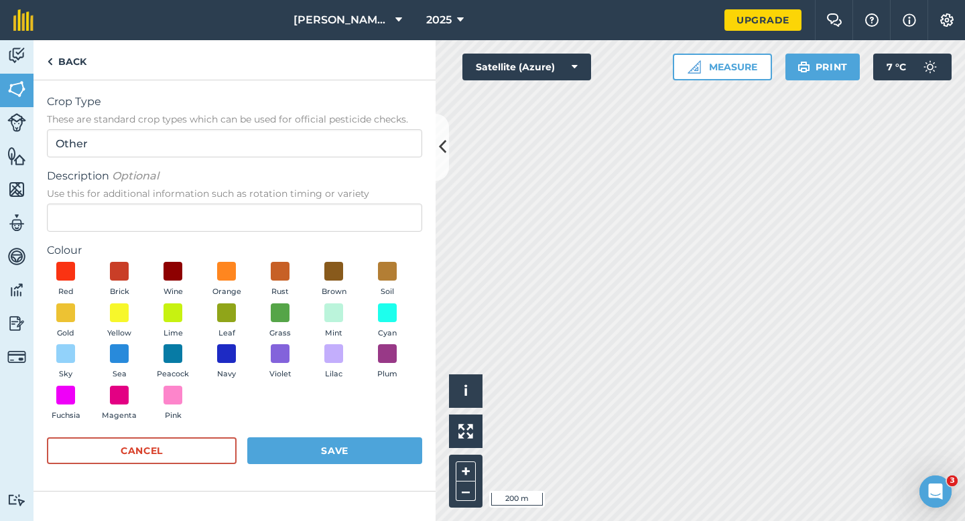
click at [347, 235] on form "Crop Type These are standard crop types which can be used for official pesticid…" at bounding box center [234, 286] width 375 height 384
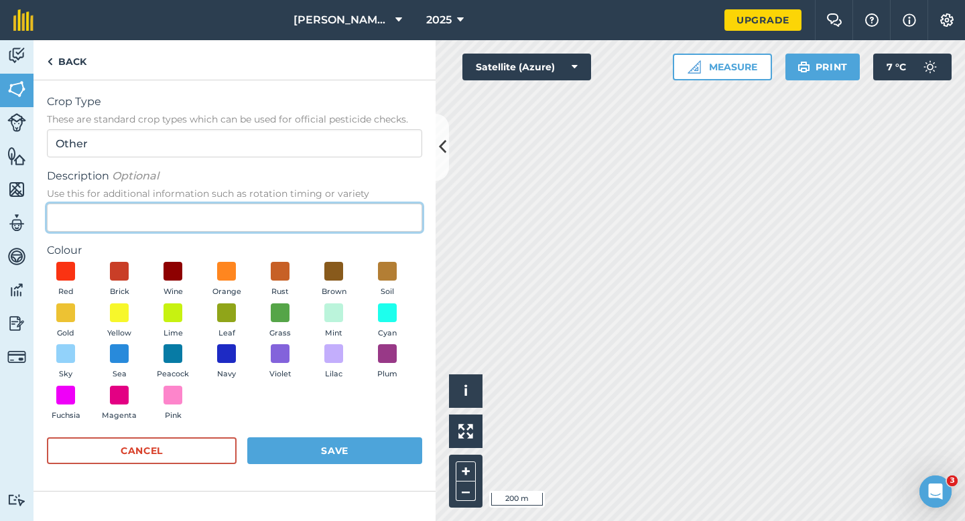
click at [342, 219] on input "Description Optional Use this for additional information such as rotation timin…" at bounding box center [234, 218] width 375 height 28
type input "Watties Peas"
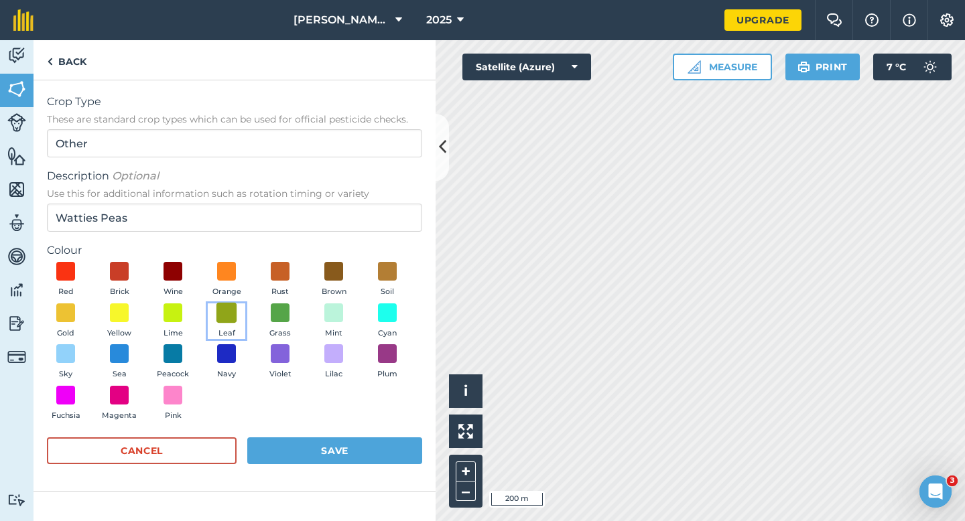
click at [223, 320] on span at bounding box center [227, 312] width 21 height 21
click at [308, 450] on button "Save" at bounding box center [334, 451] width 175 height 27
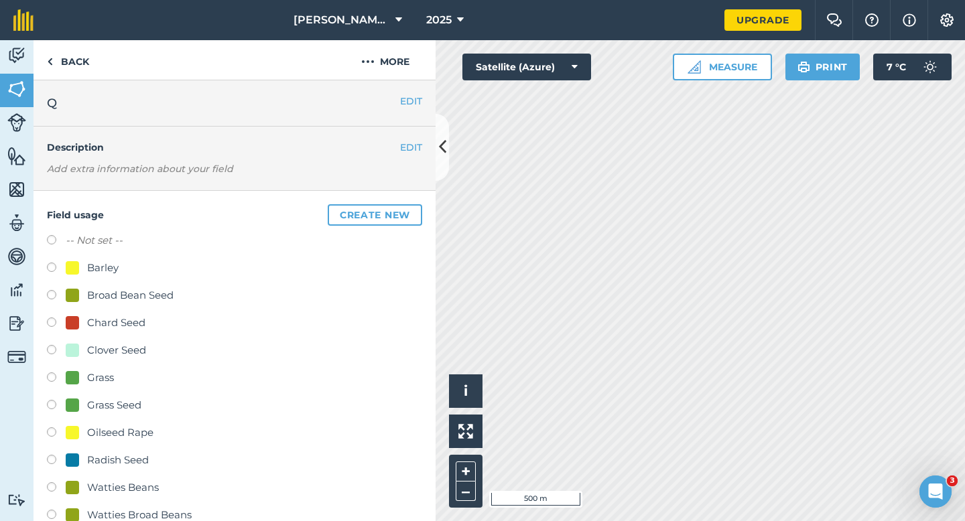
scroll to position [138, 0]
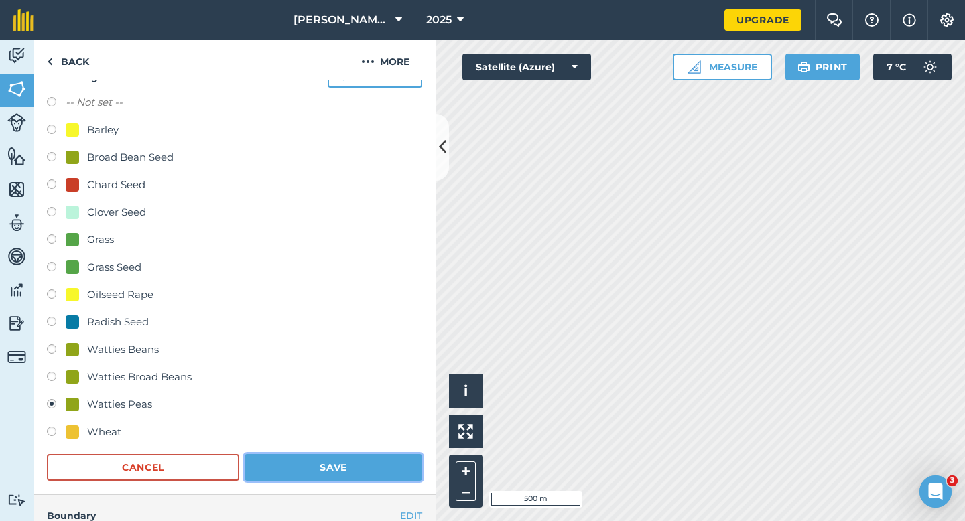
click at [349, 462] on button "Save" at bounding box center [334, 467] width 178 height 27
